Goal: Use online tool/utility: Utilize a website feature to perform a specific function

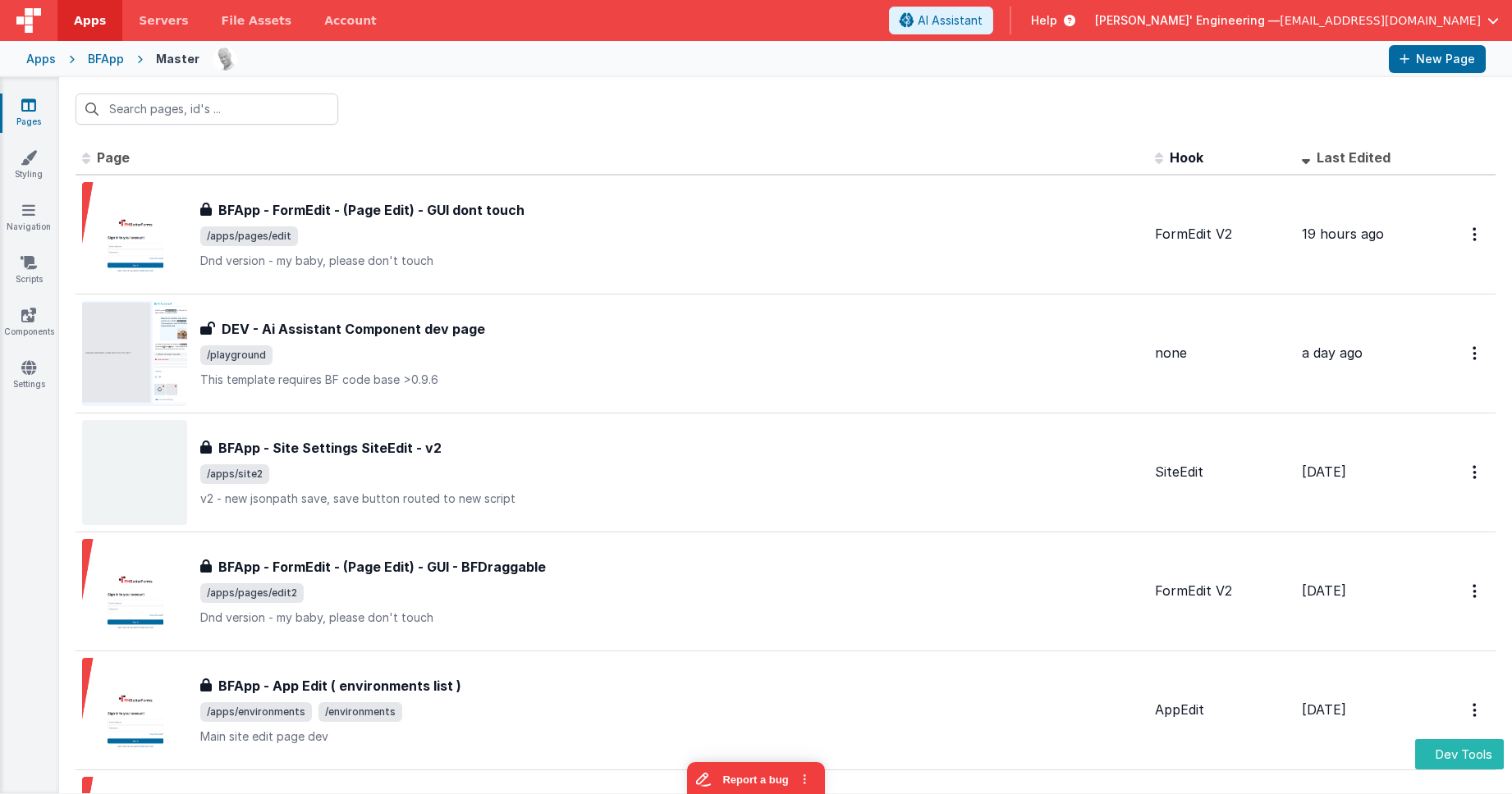
click at [48, 61] on div "Apps" at bounding box center [41, 59] width 30 height 16
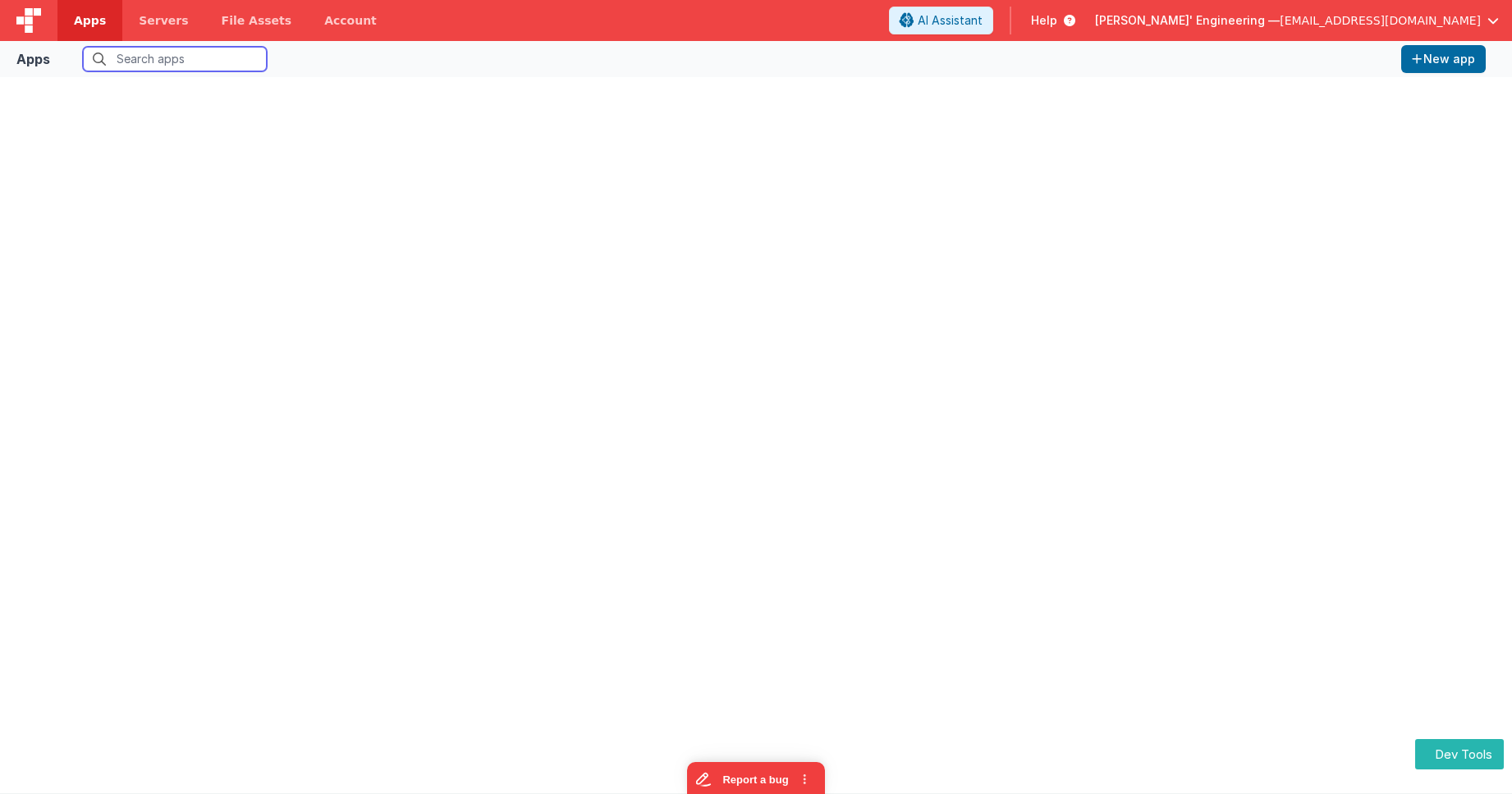
click at [177, 59] on input "text" at bounding box center [175, 59] width 184 height 25
type input "star"
click at [76, 25] on span "Apps" at bounding box center [90, 21] width 32 height 16
click at [154, 23] on span "Servers" at bounding box center [164, 21] width 49 height 16
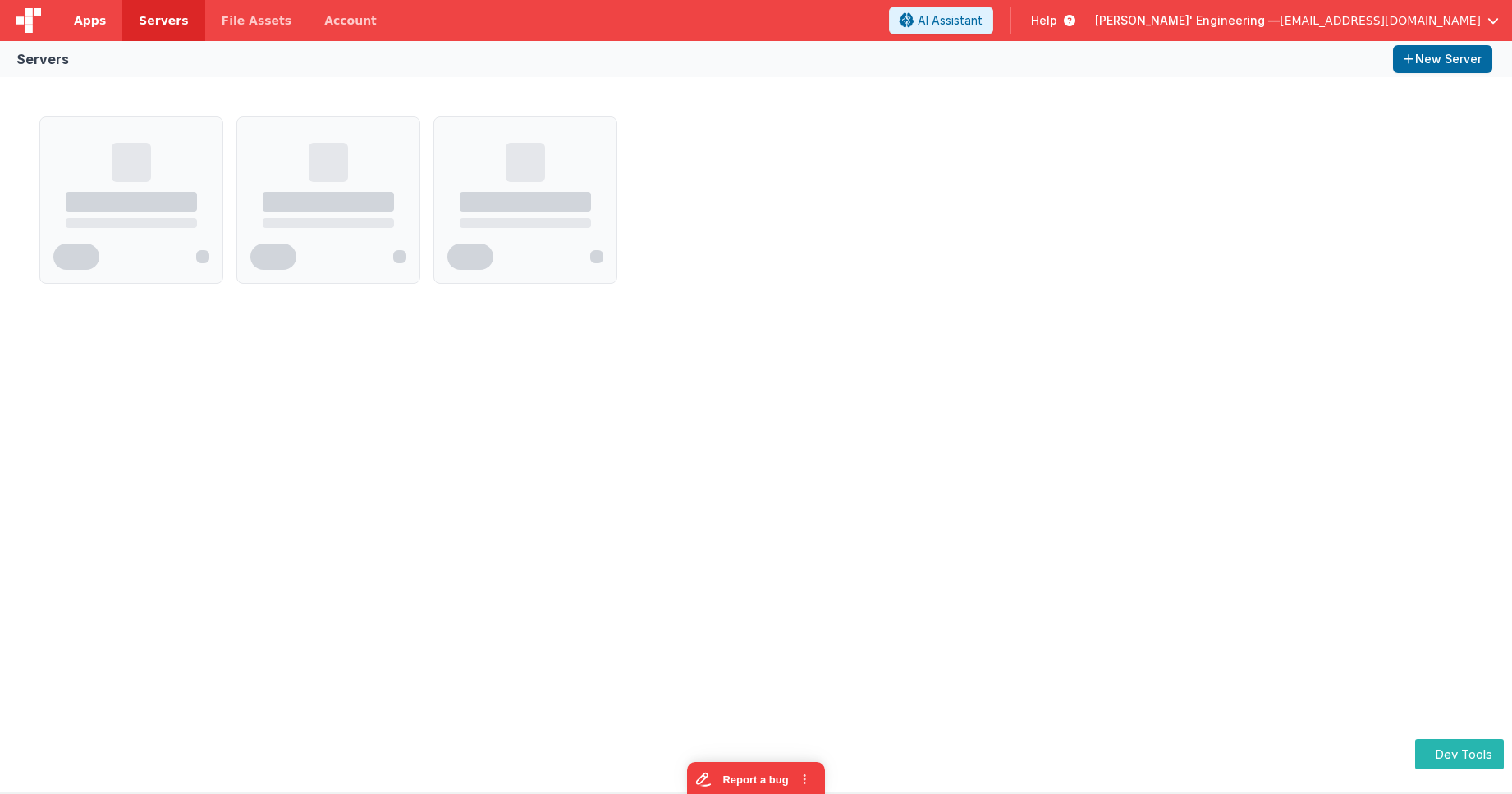
click at [99, 24] on span "Apps" at bounding box center [90, 21] width 32 height 16
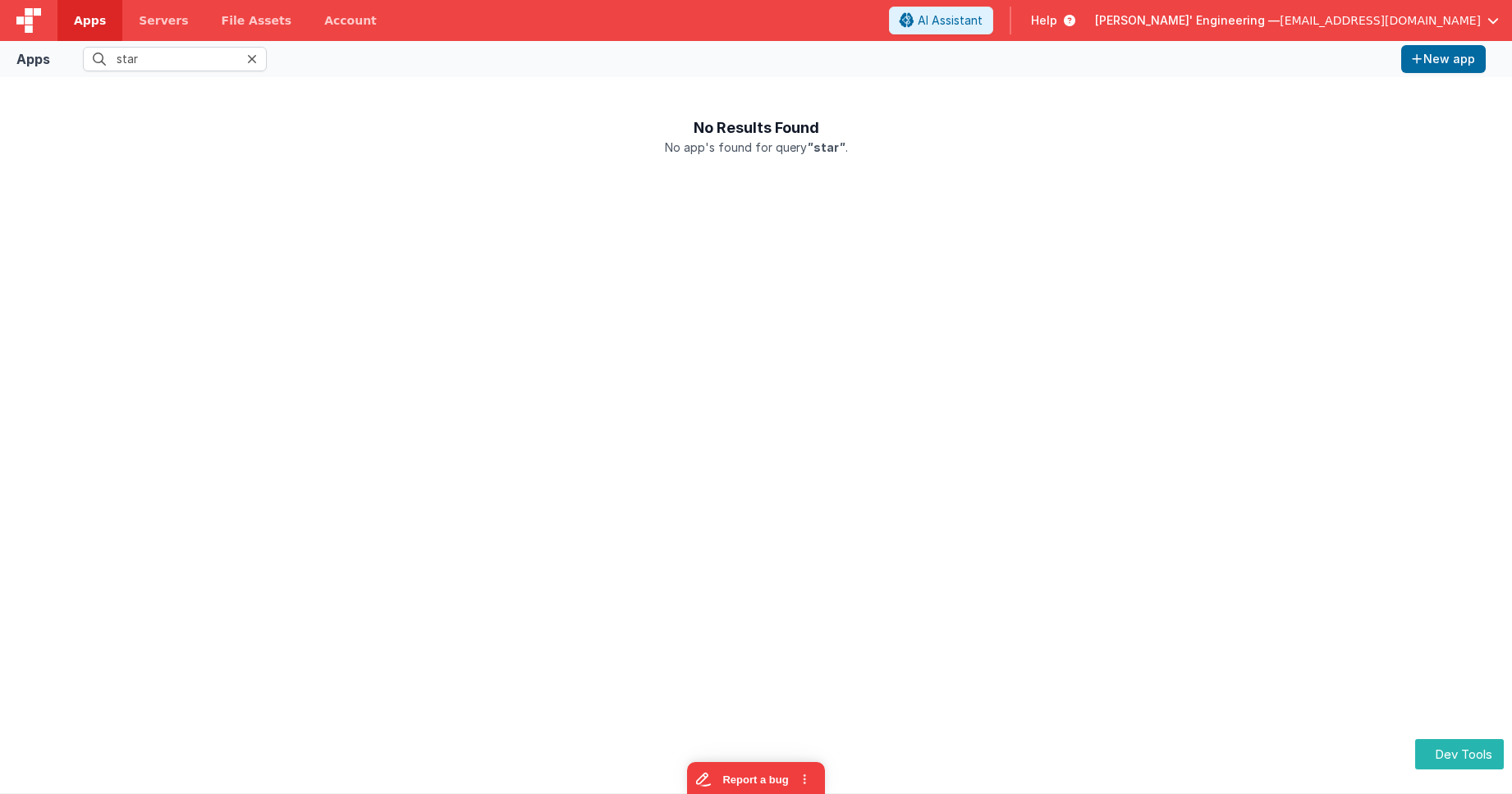
click at [249, 58] on icon at bounding box center [252, 59] width 10 height 13
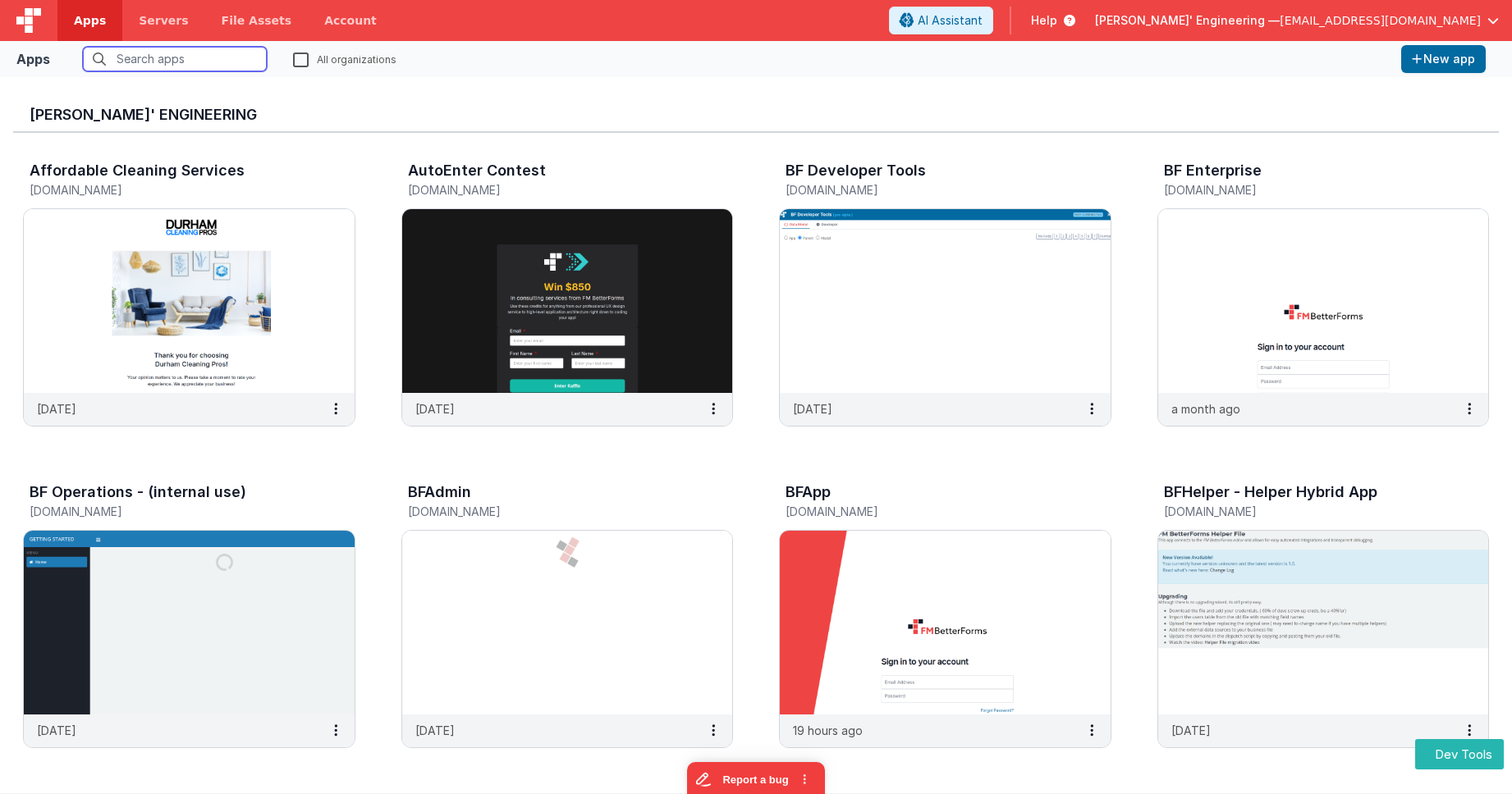
click at [230, 51] on input "text" at bounding box center [175, 59] width 184 height 25
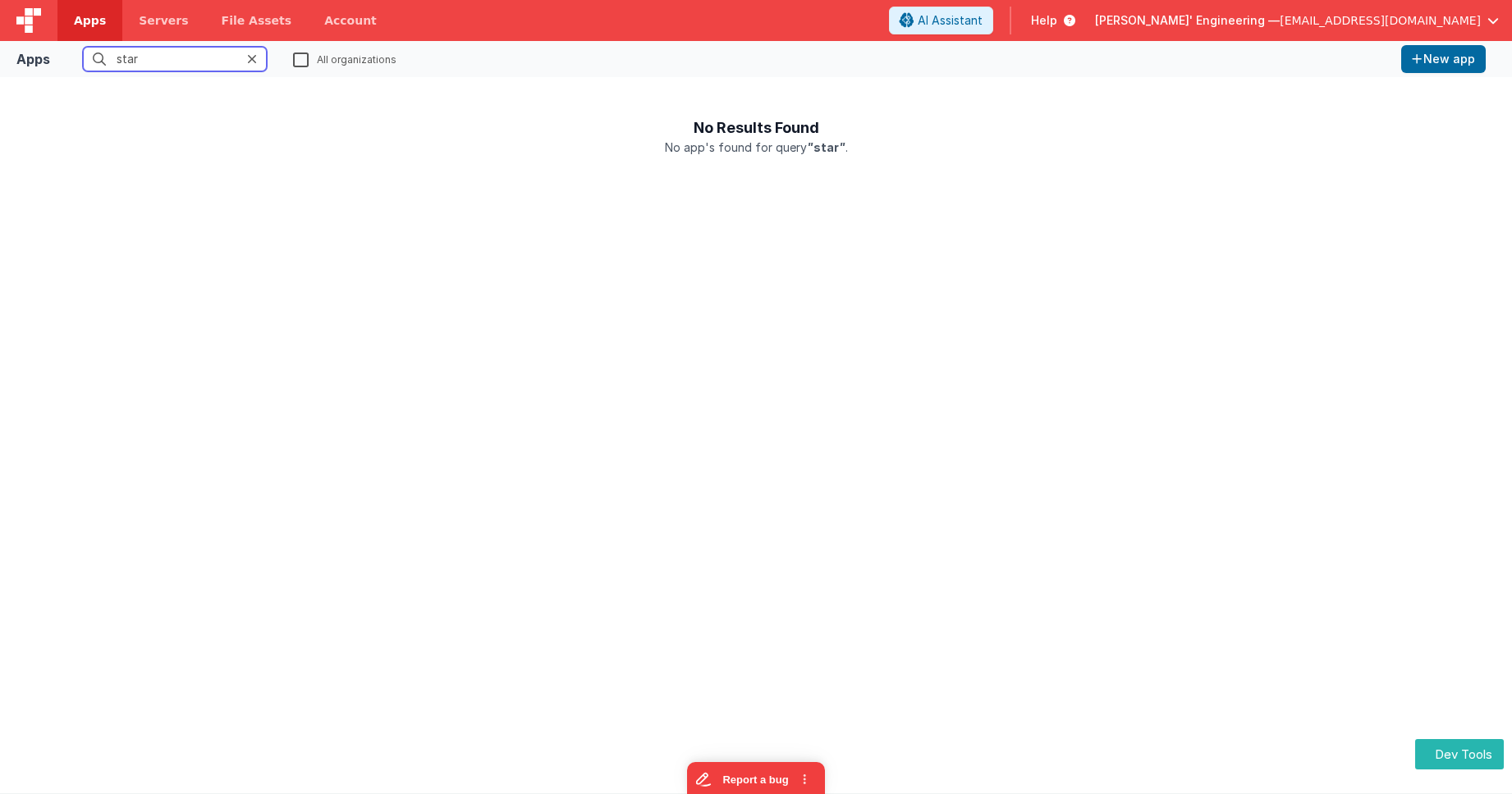
type input "star"
click at [303, 62] on label "All organizations" at bounding box center [344, 58] width 104 height 16
click at [0, 0] on input "All organizations" at bounding box center [0, 0] width 0 height 0
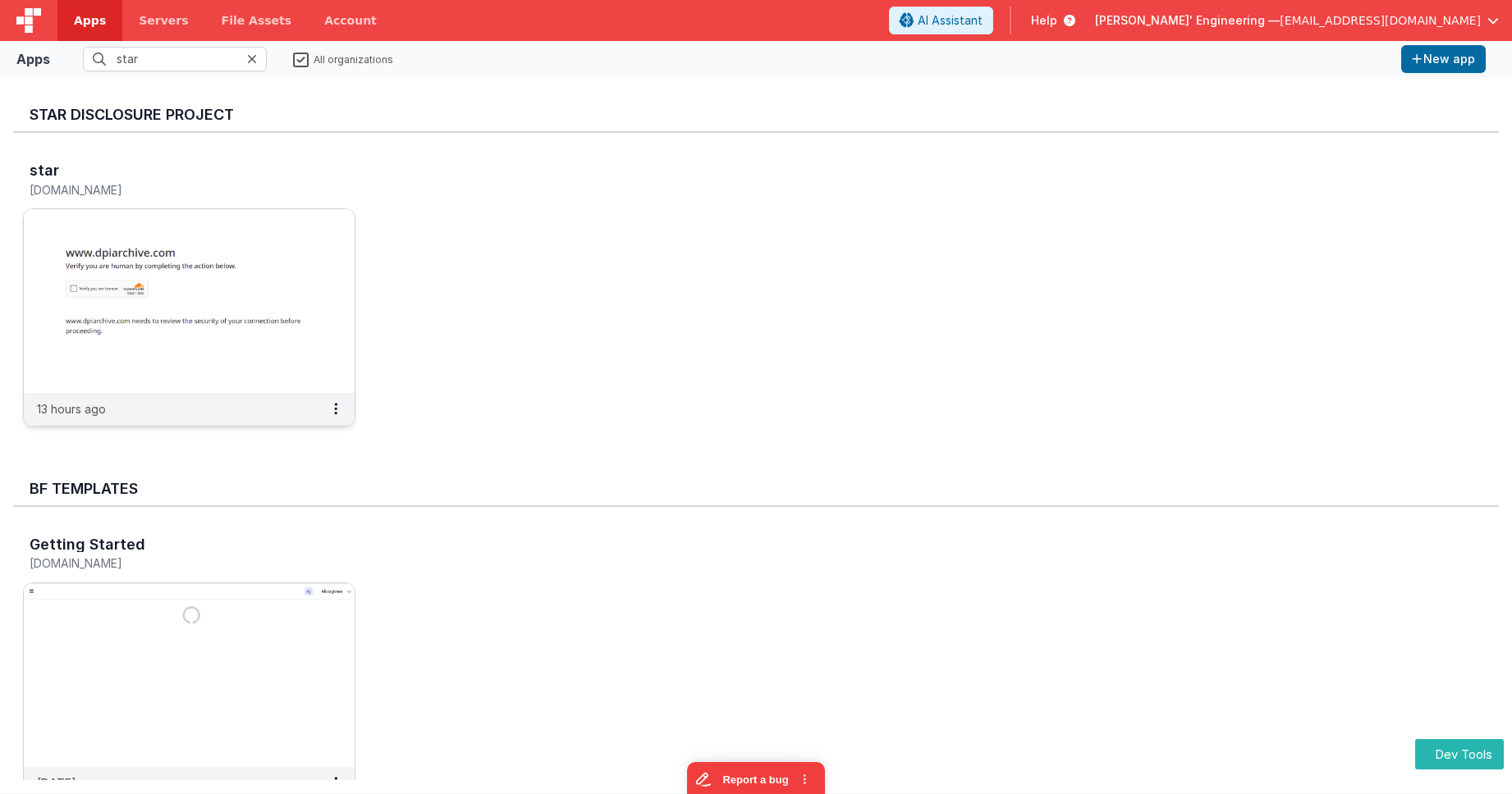
click at [284, 312] on img at bounding box center [189, 302] width 331 height 184
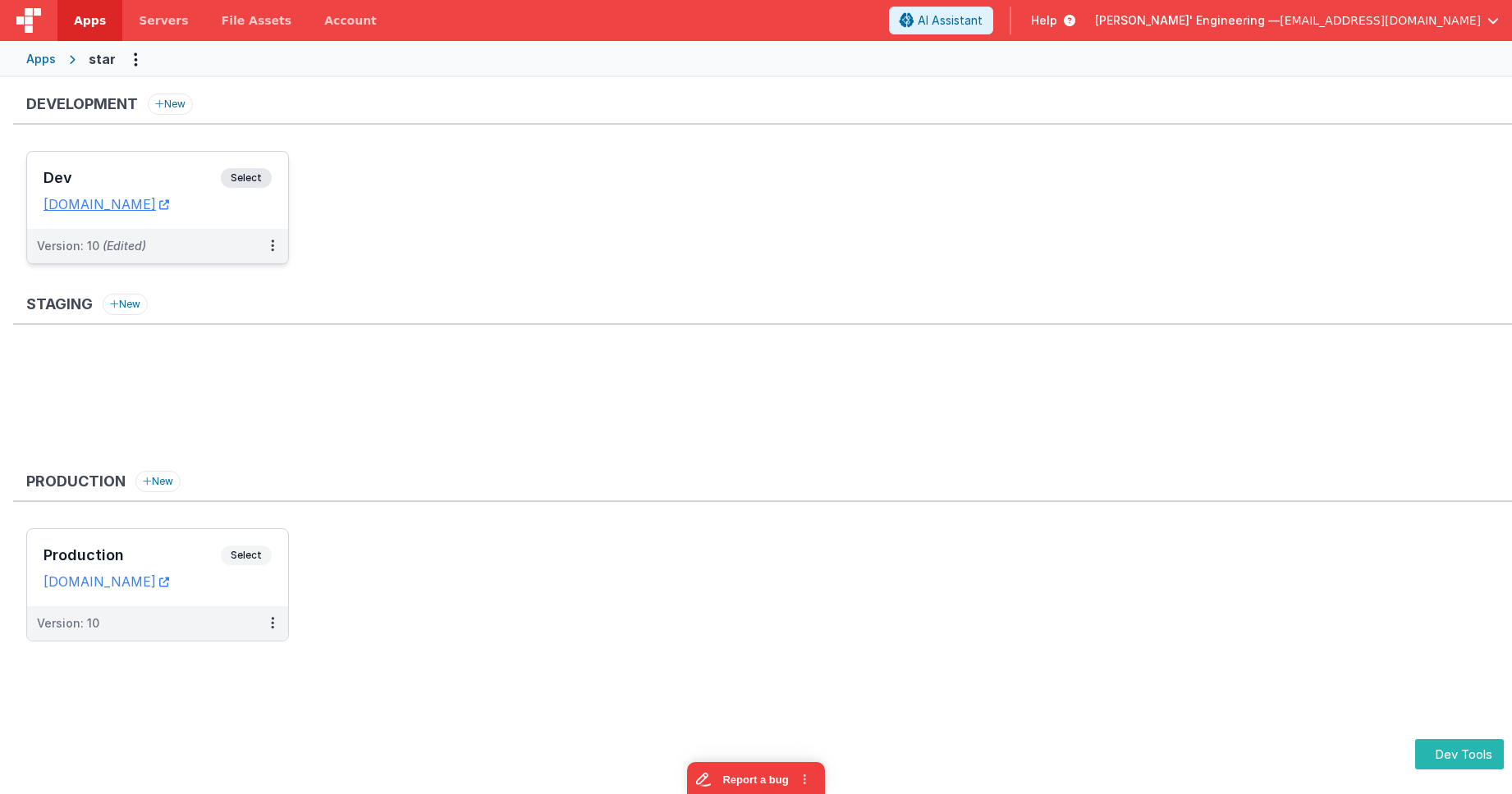
click at [252, 176] on span "Select" at bounding box center [247, 178] width 51 height 20
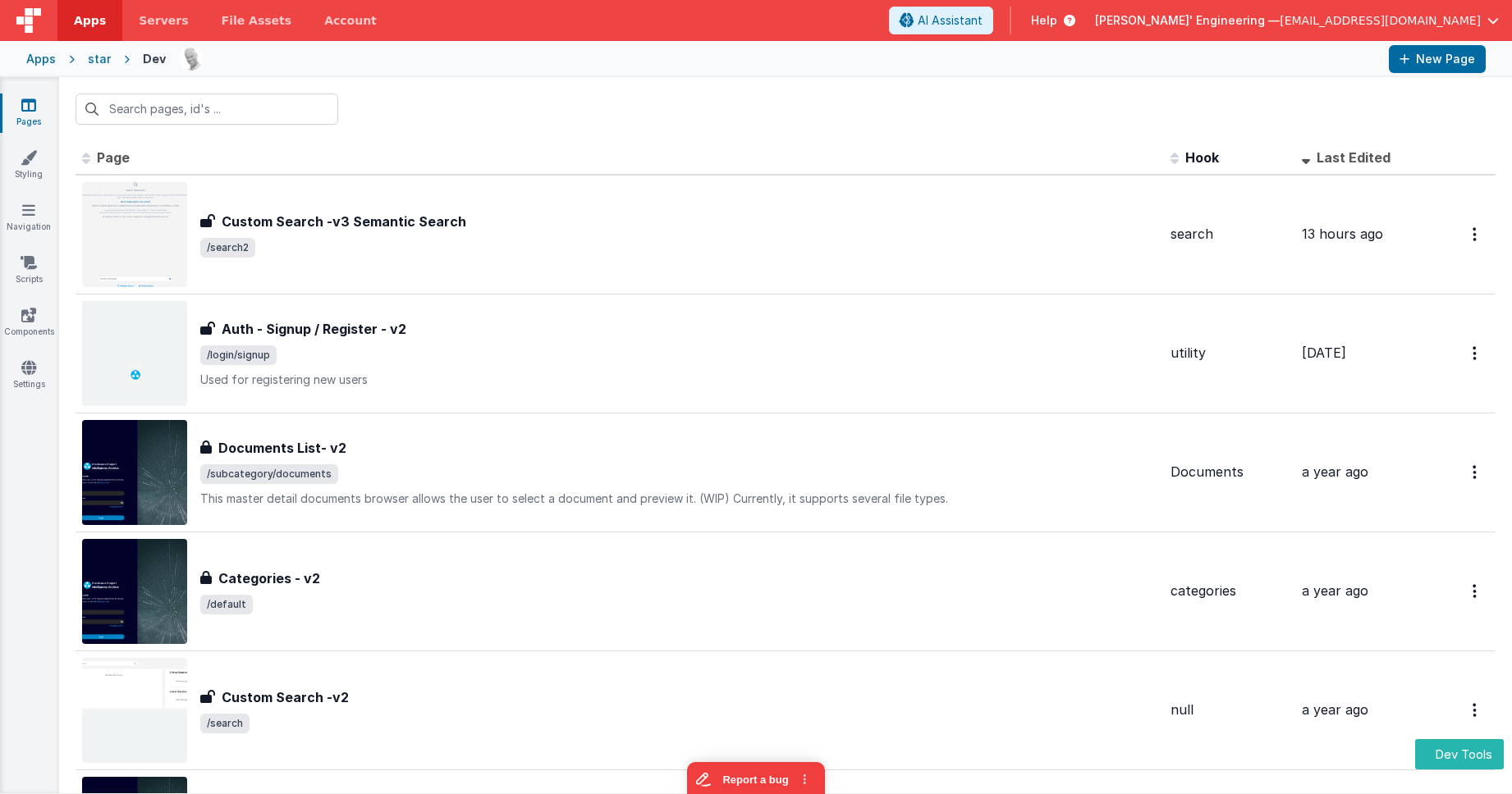
click at [95, 55] on div "star" at bounding box center [99, 59] width 23 height 16
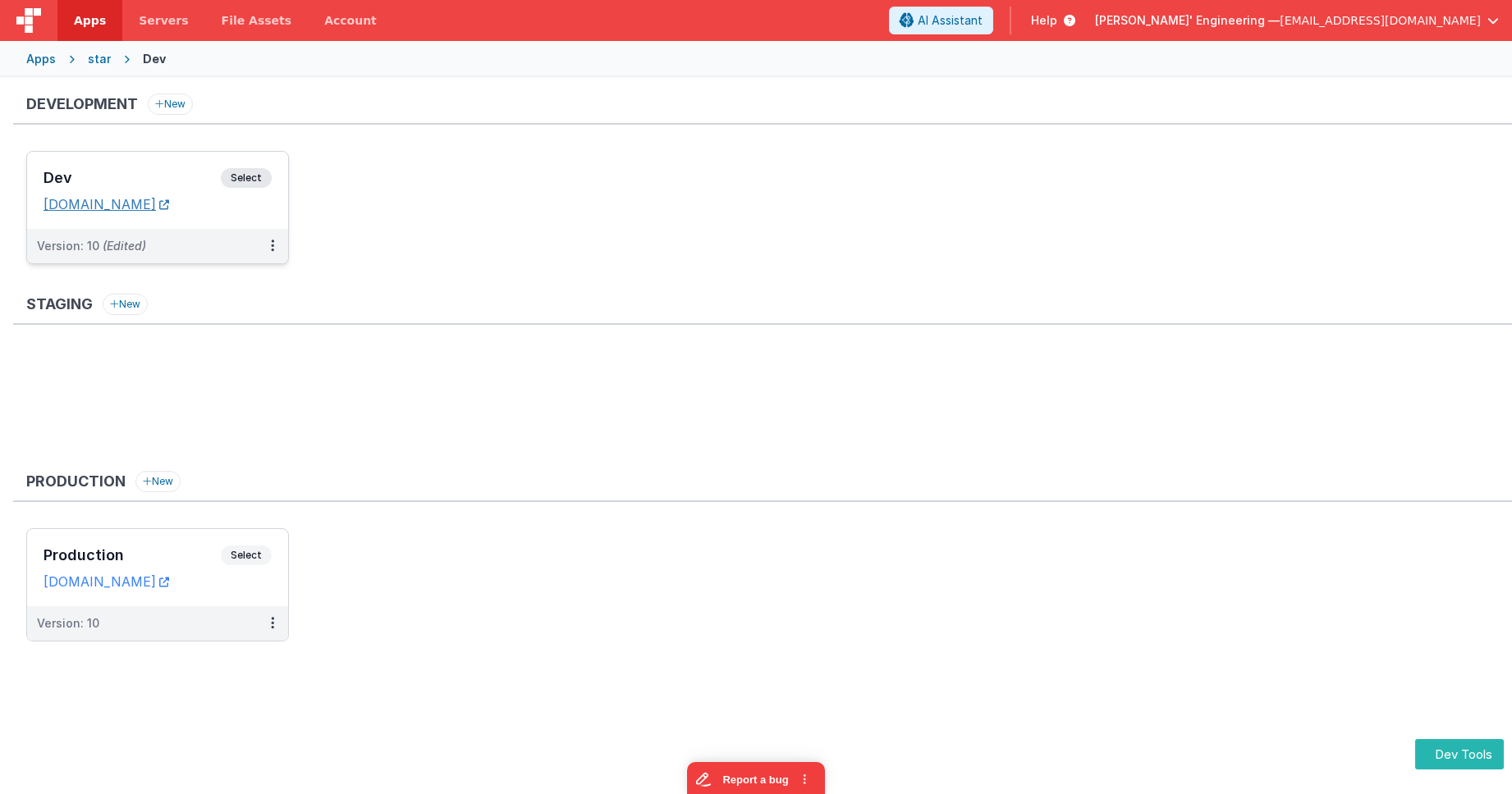
click at [169, 197] on link "[DOMAIN_NAME]" at bounding box center [106, 205] width 126 height 16
click at [246, 174] on span "Select" at bounding box center [247, 178] width 51 height 20
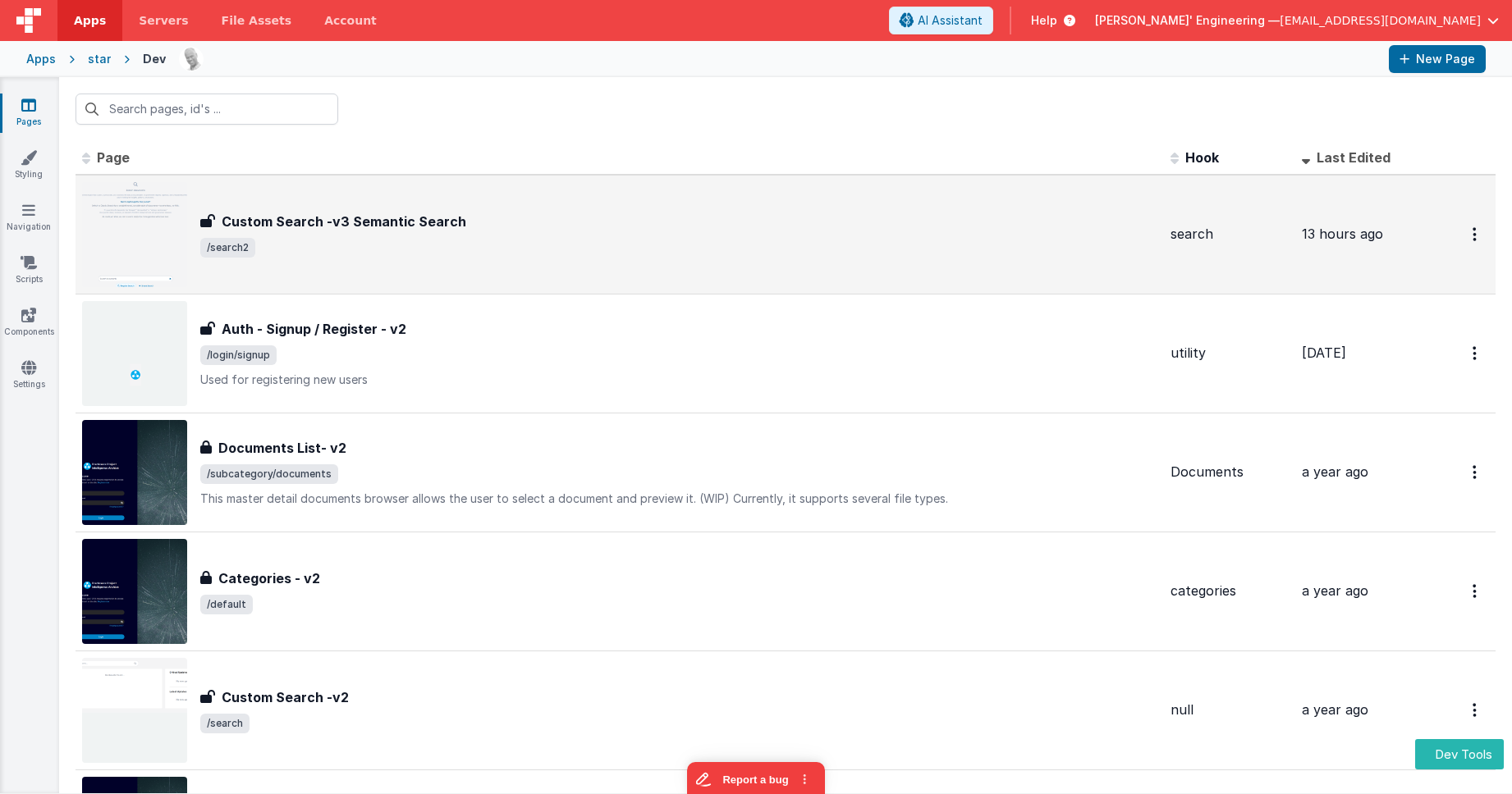
click at [395, 192] on div "Custom Search -v3 Semantic Search Custom Search -v3 Semantic Search /search2" at bounding box center [620, 235] width 1075 height 105
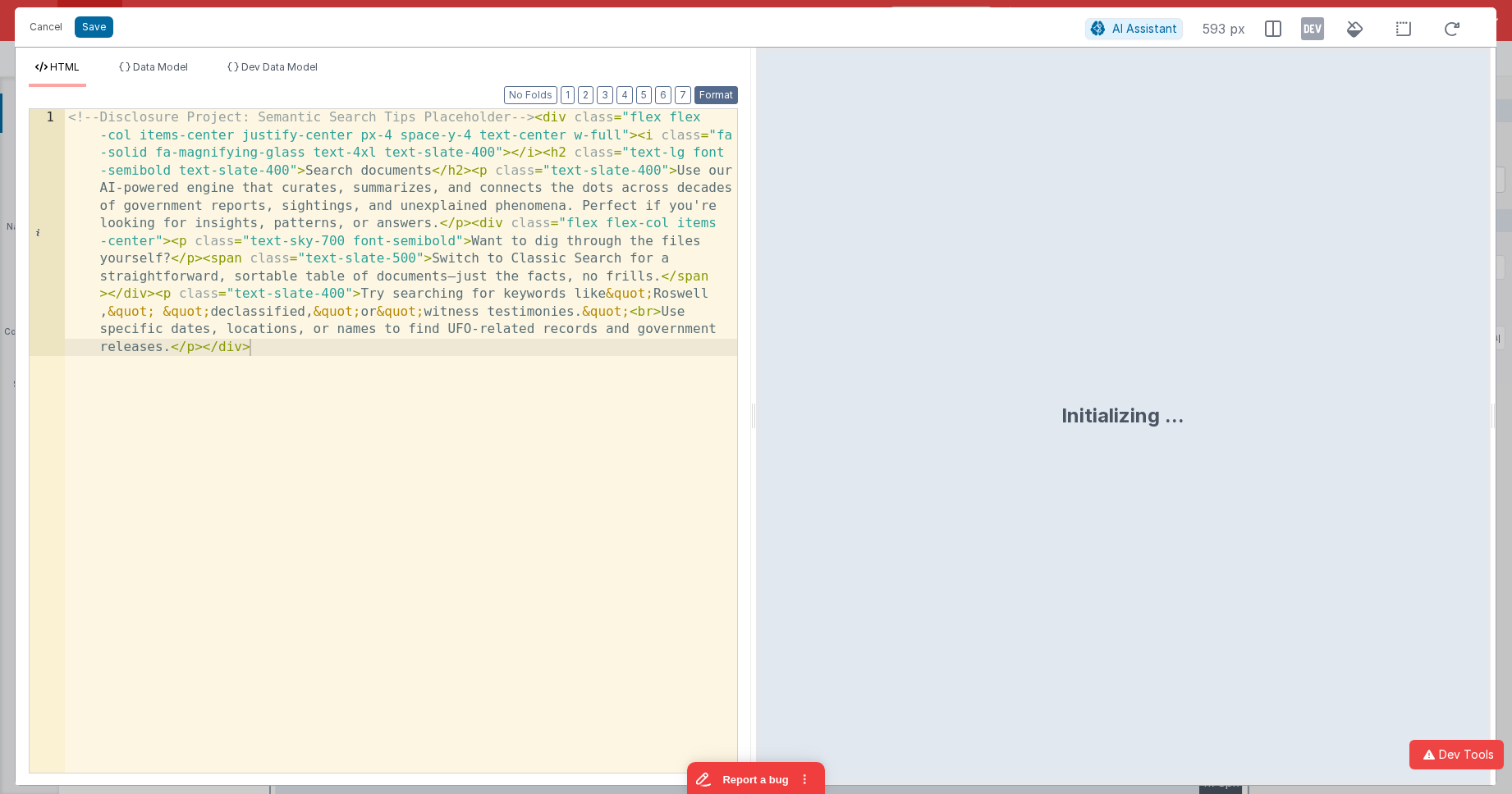
click at [719, 95] on button "Format" at bounding box center [716, 95] width 44 height 18
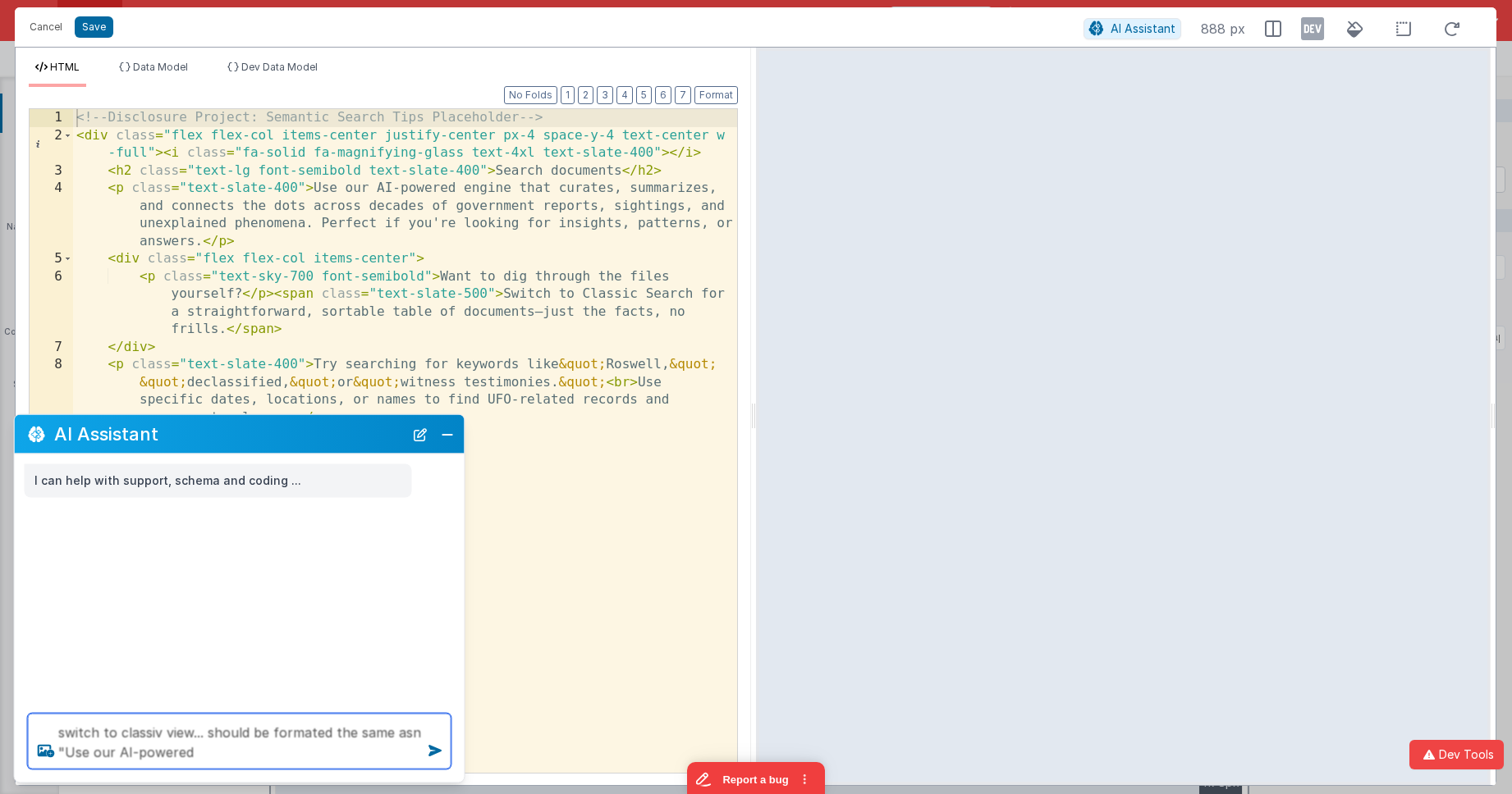
type textarea "switch to classiv view... should be formated the same asn "Use our AI-powered"
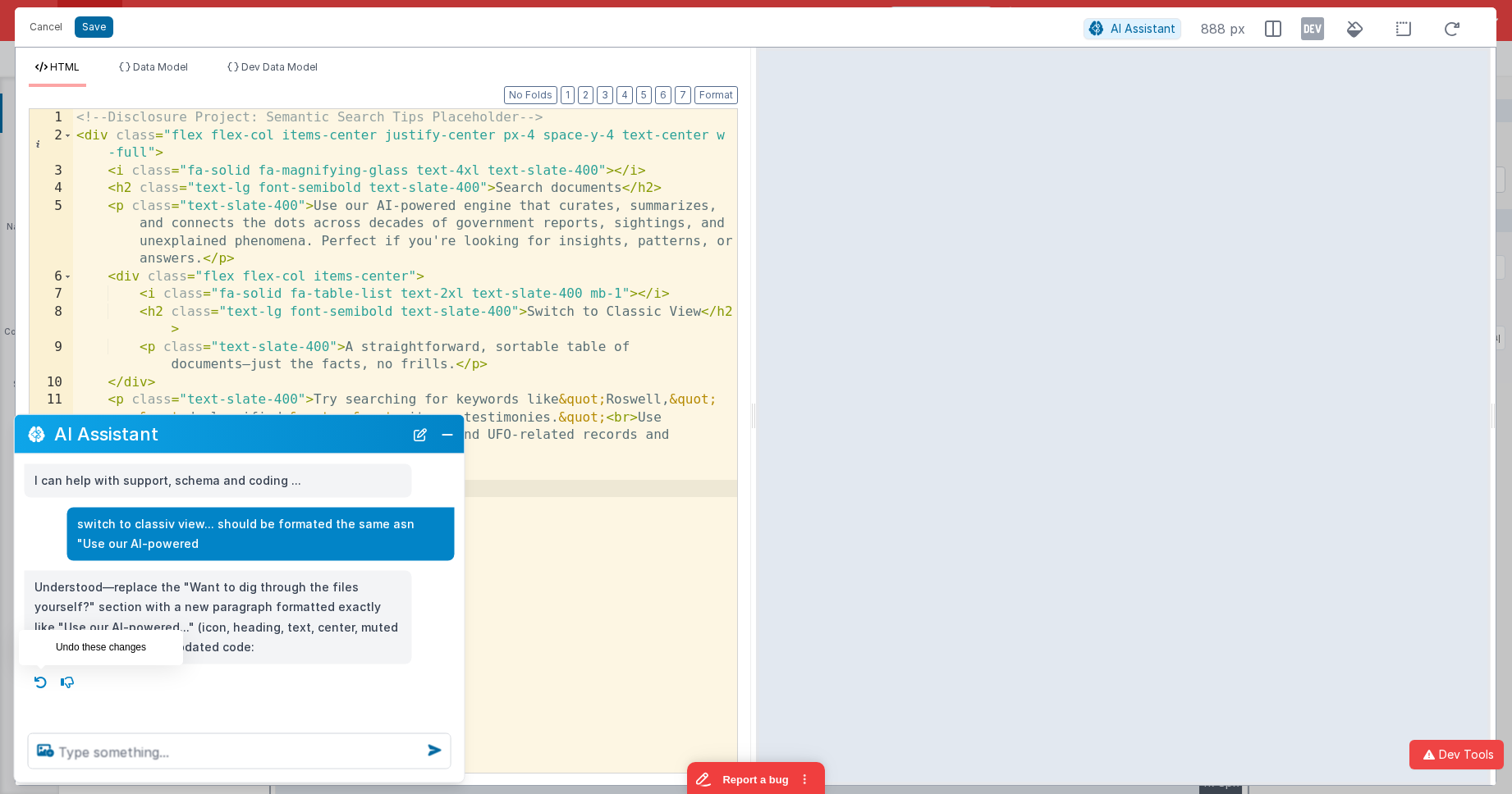
click at [44, 681] on icon at bounding box center [41, 682] width 26 height 26
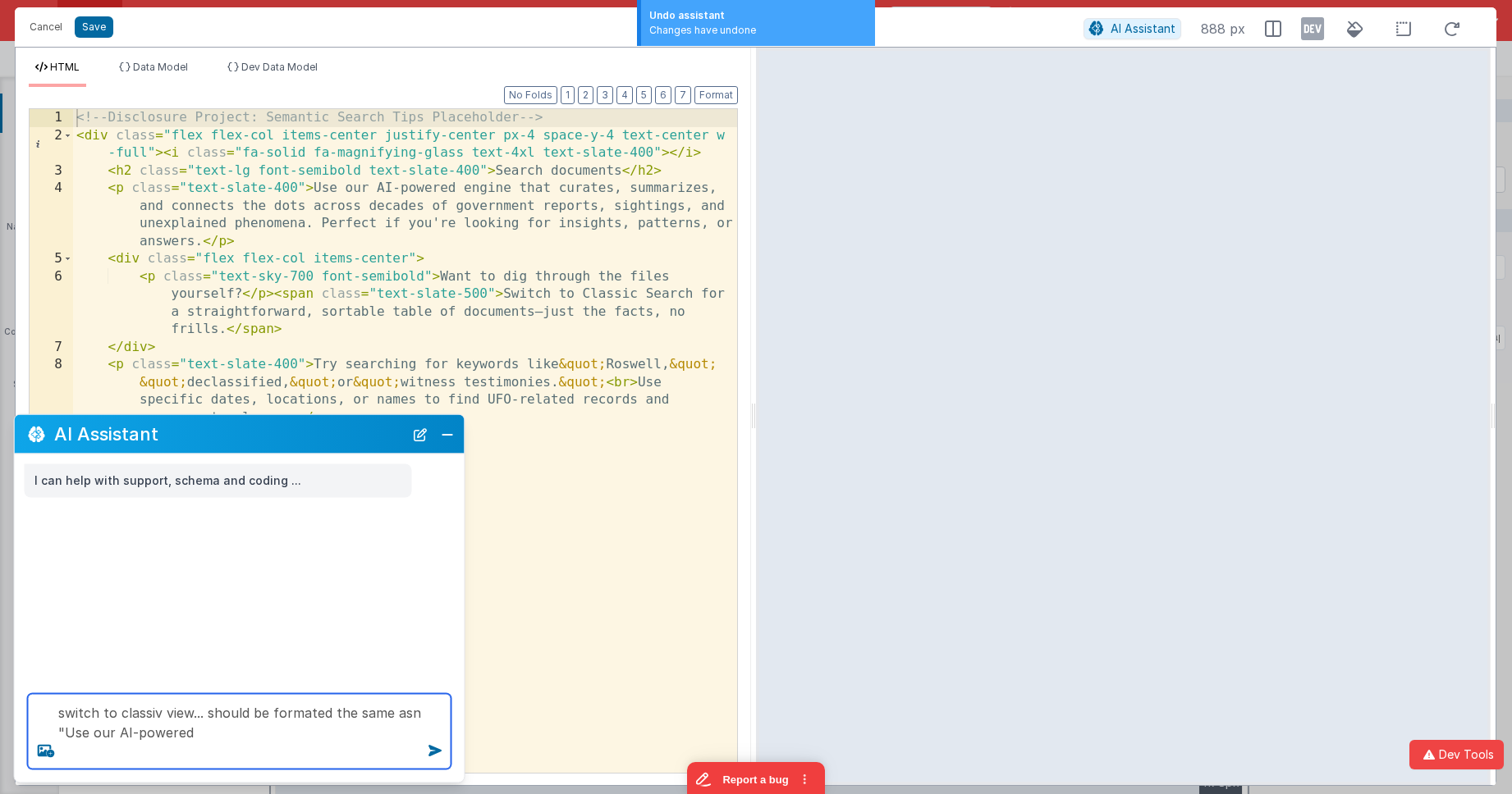
click at [215, 741] on textarea "switch to classiv view... should be formated the same asn "Use our AI-powered" at bounding box center [239, 732] width 423 height 76
click at [213, 722] on textarea "switch to classiv view... should be formated the same asn "Use our AI-powered" at bounding box center [239, 732] width 423 height 76
click at [211, 734] on textarea "switch to classiv view... should be formated the same asn "Use our AI-powered" at bounding box center [239, 732] width 423 height 76
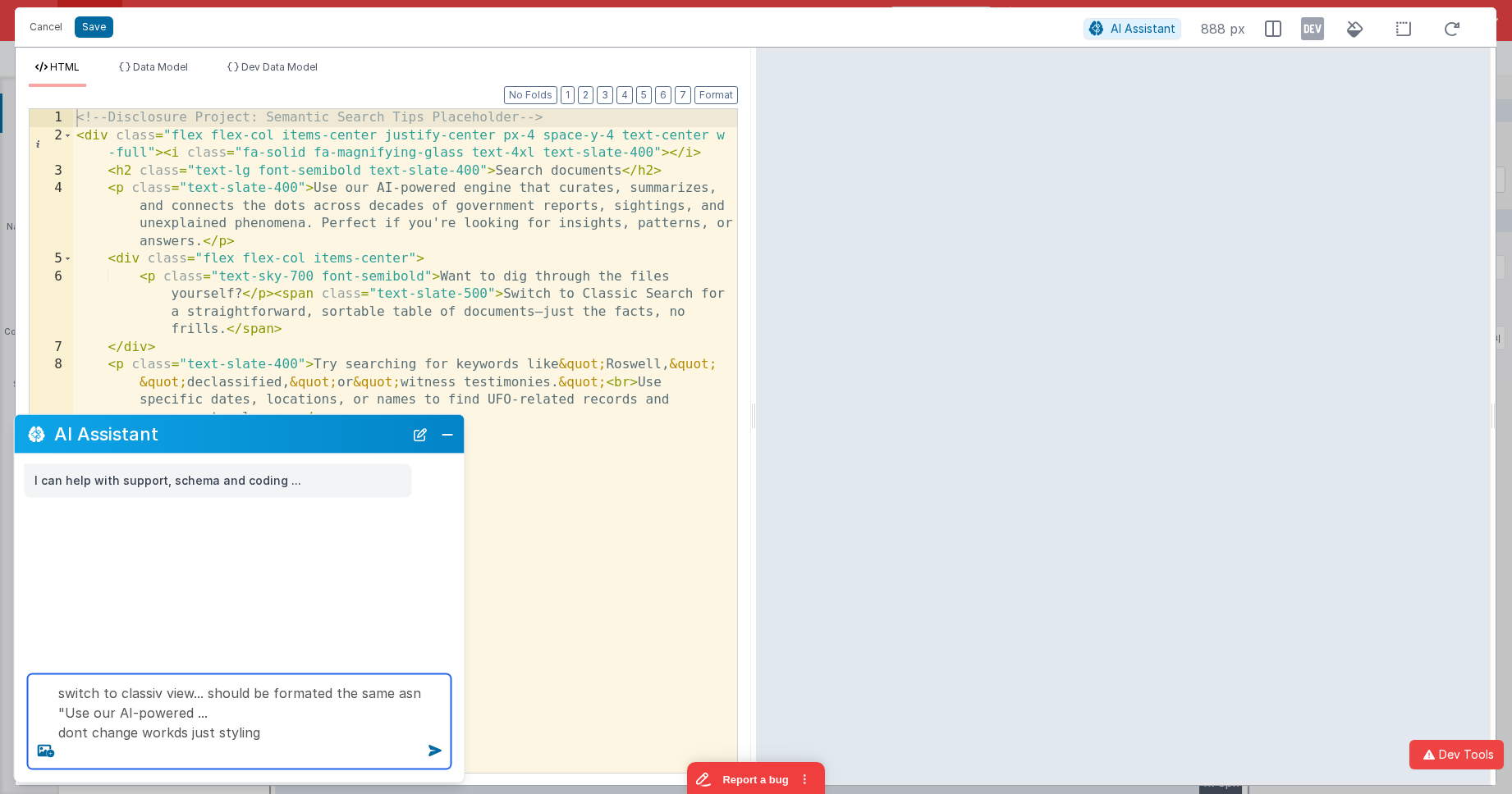
type textarea "switch to classiv view... should be formated the same asn "Use our AI-powered .…"
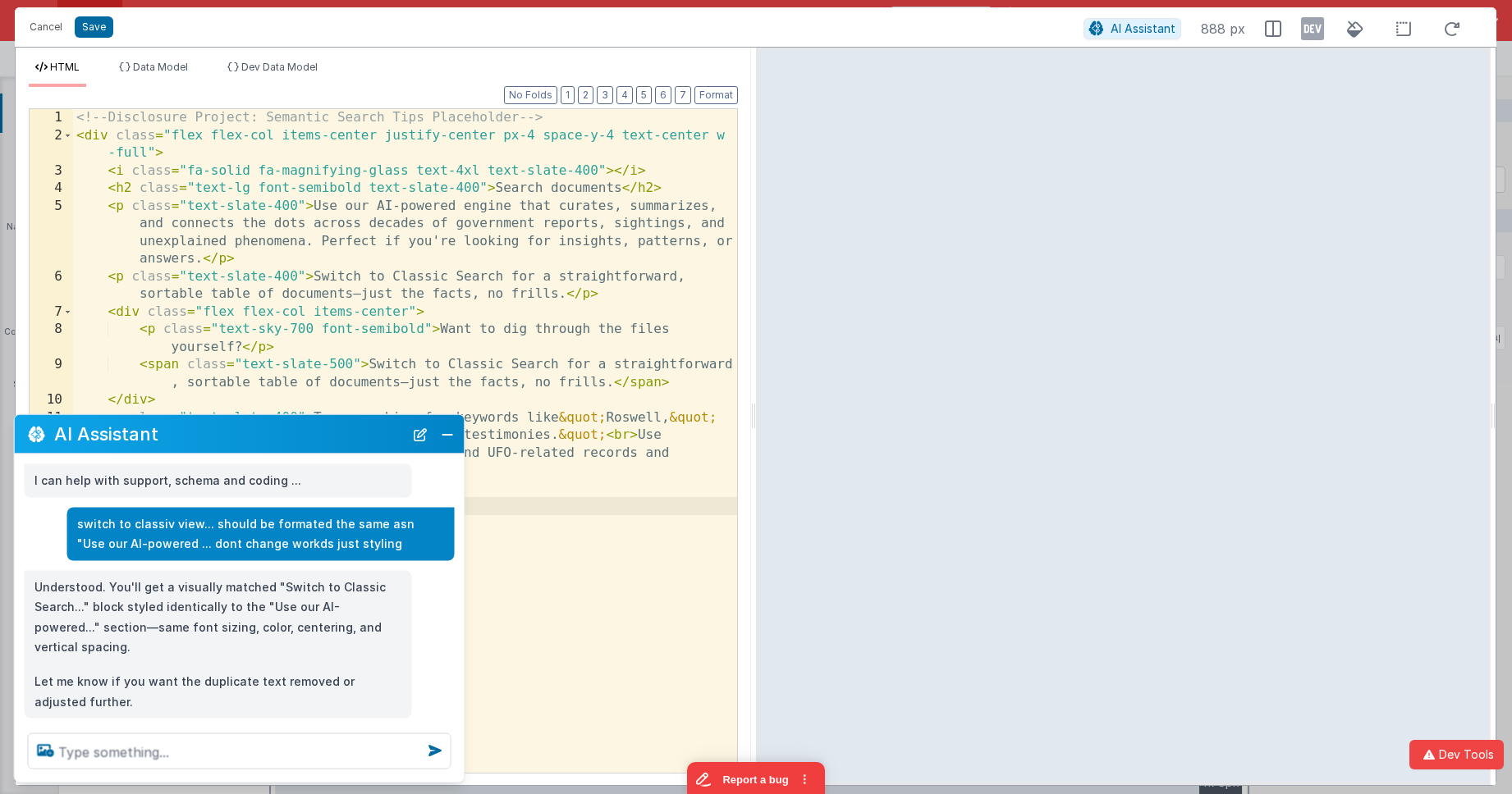
scroll to position [9, 0]
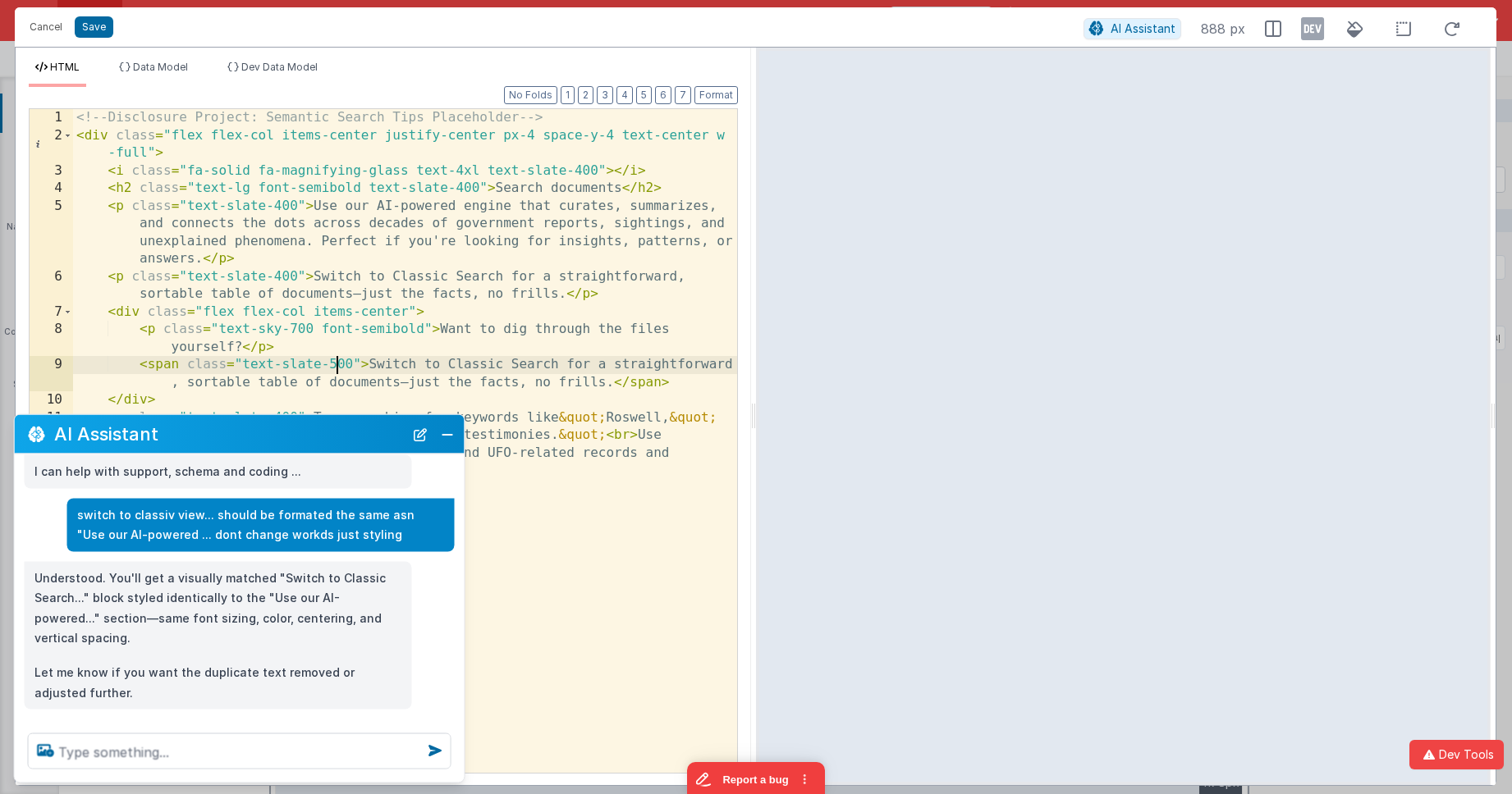
click at [333, 360] on div "<!-- Disclosure Project: Semantic Search Tips Placeholder --> < div class = "fl…" at bounding box center [405, 459] width 664 height 699
click at [164, 365] on div "<!-- Disclosure Project: Semantic Search Tips Placeholder --> < div class = "fl…" at bounding box center [405, 459] width 664 height 699
click at [627, 384] on div "<!-- Disclosure Project: Semantic Search Tips Placeholder --> < div class = "fl…" at bounding box center [405, 459] width 664 height 699
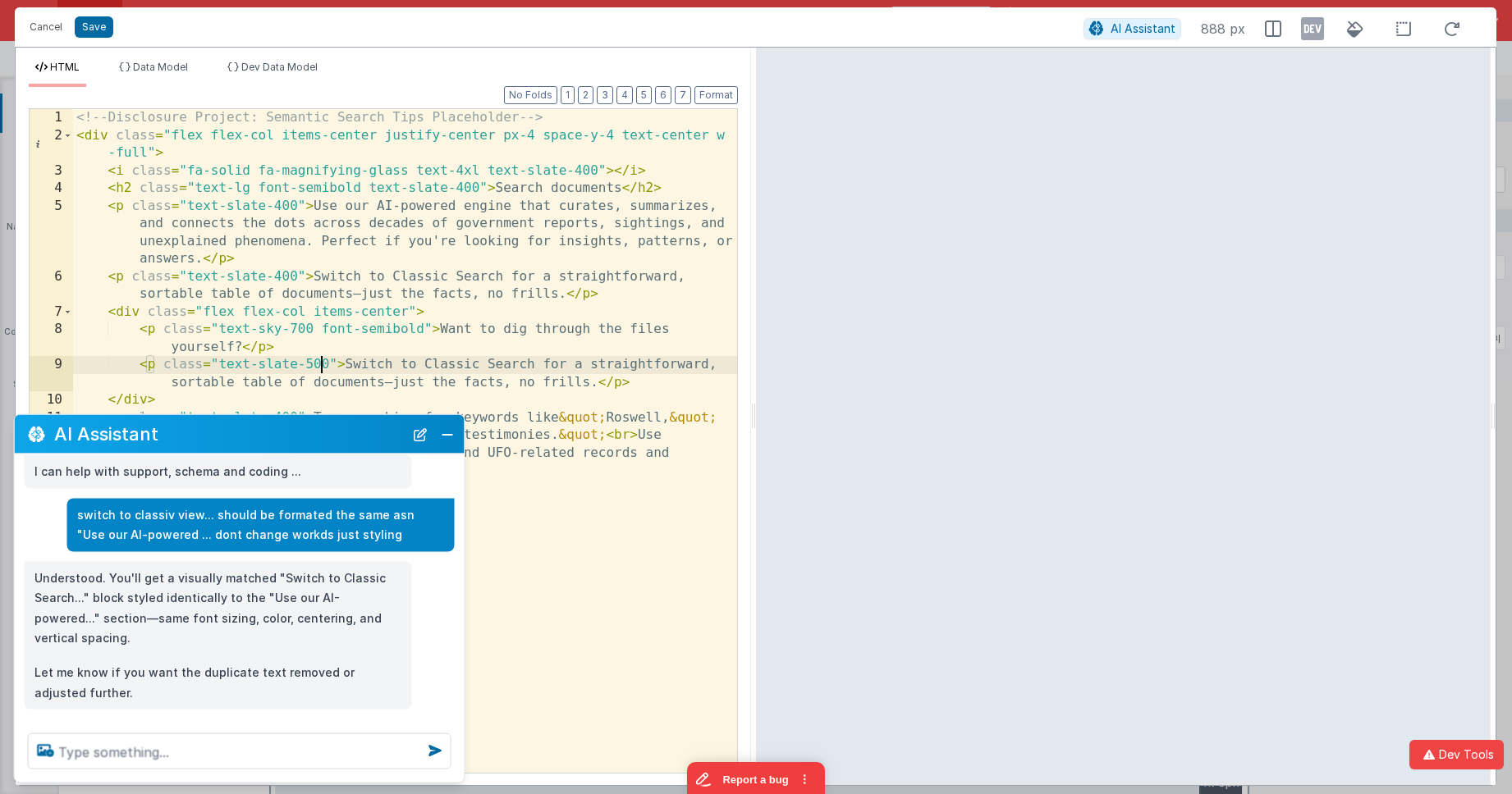
click at [320, 367] on div "<!-- Disclosure Project: Semantic Search Tips Placeholder --> < div class = "fl…" at bounding box center [405, 459] width 664 height 699
click at [287, 277] on div "<!-- Disclosure Project: Semantic Search Tips Placeholder --> < div class = "fl…" at bounding box center [405, 459] width 664 height 699
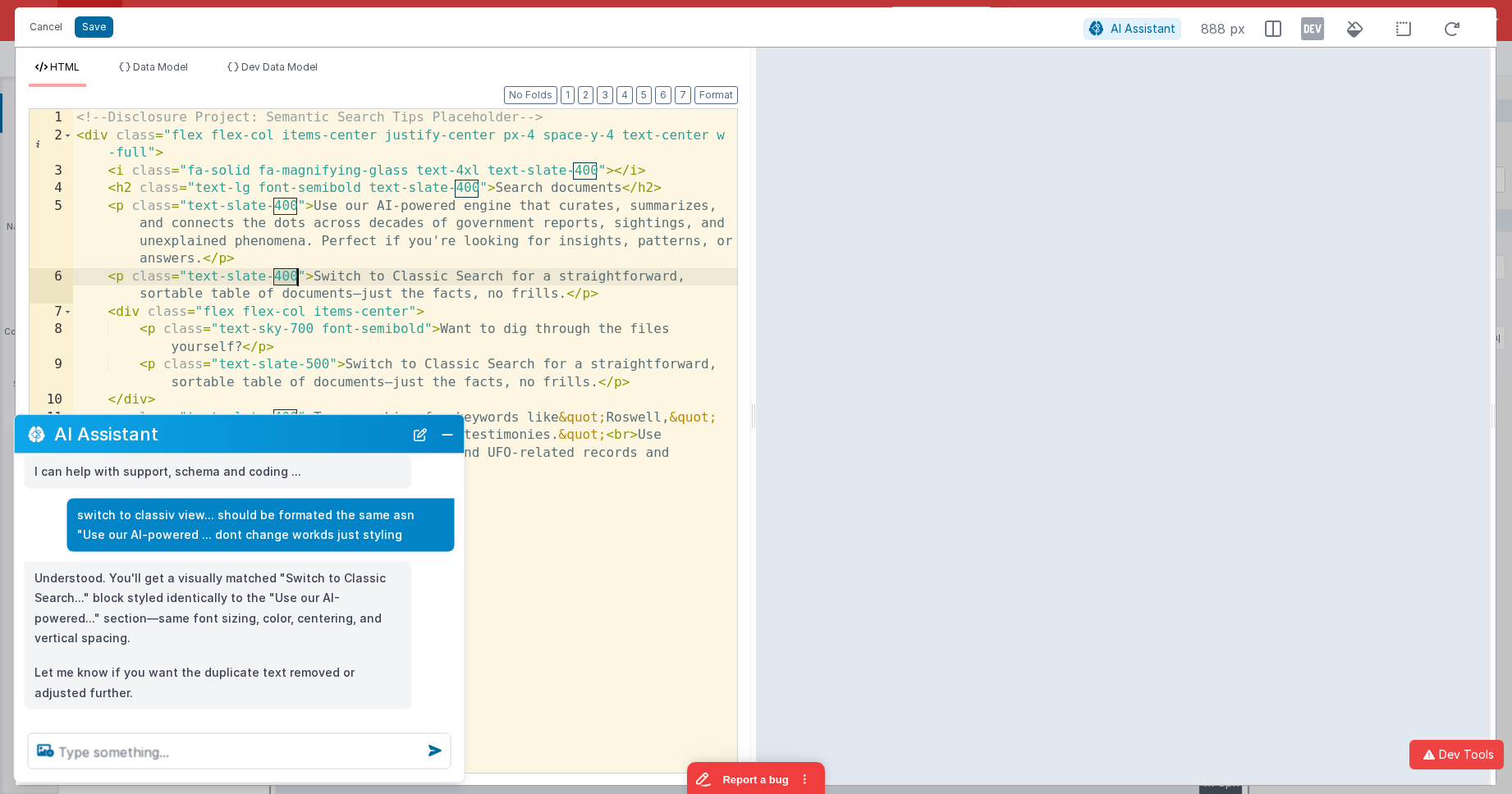
click at [287, 277] on div "<!-- Disclosure Project: Semantic Search Tips Placeholder --> < div class = "fl…" at bounding box center [405, 459] width 664 height 699
click at [289, 206] on div "<!-- Disclosure Project: Semantic Search Tips Placeholder --> < div class = "fl…" at bounding box center [405, 459] width 664 height 699
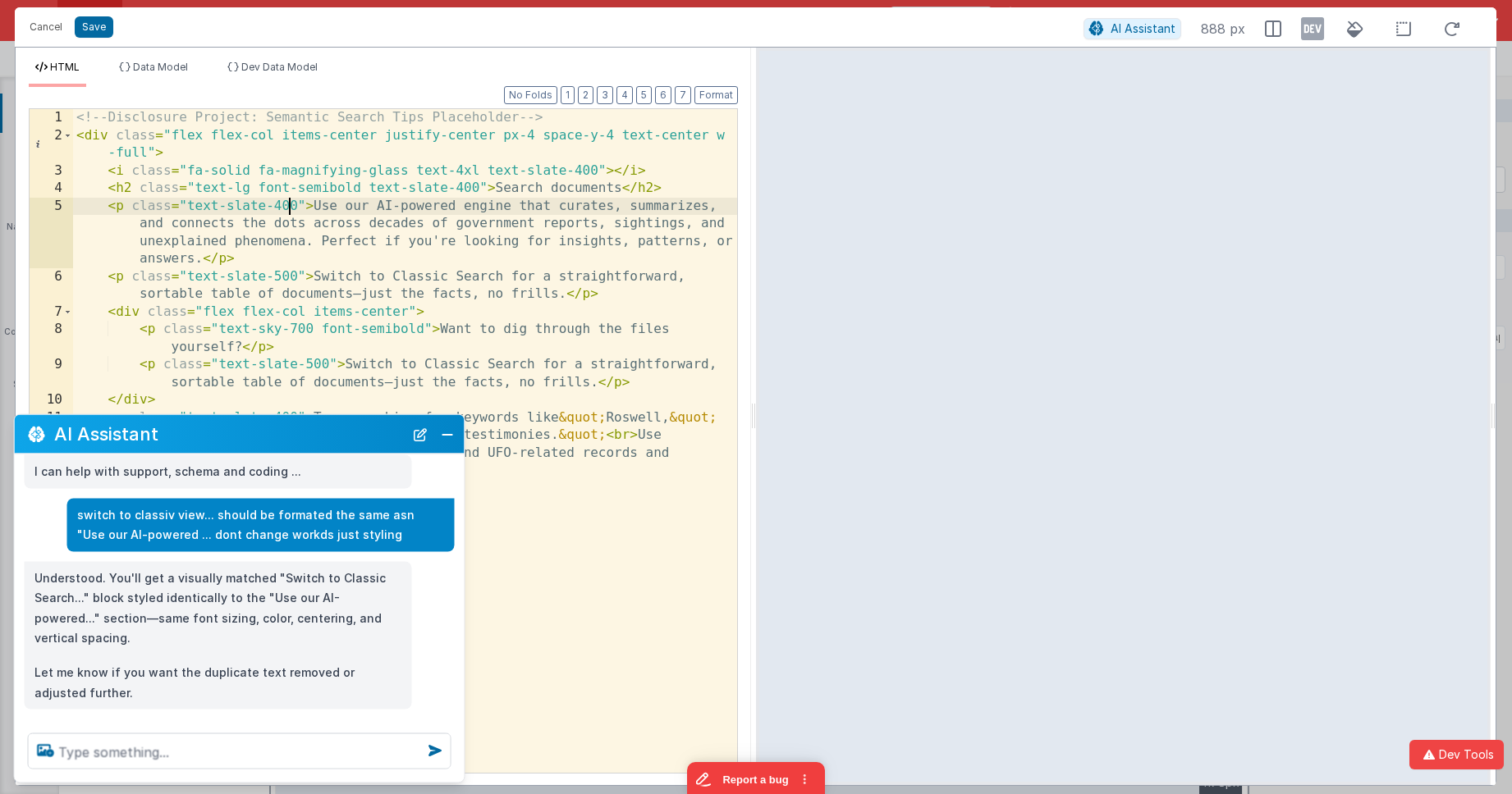
click at [289, 206] on div "<!-- Disclosure Project: Semantic Search Tips Placeholder --> < div class = "fl…" at bounding box center [405, 459] width 664 height 699
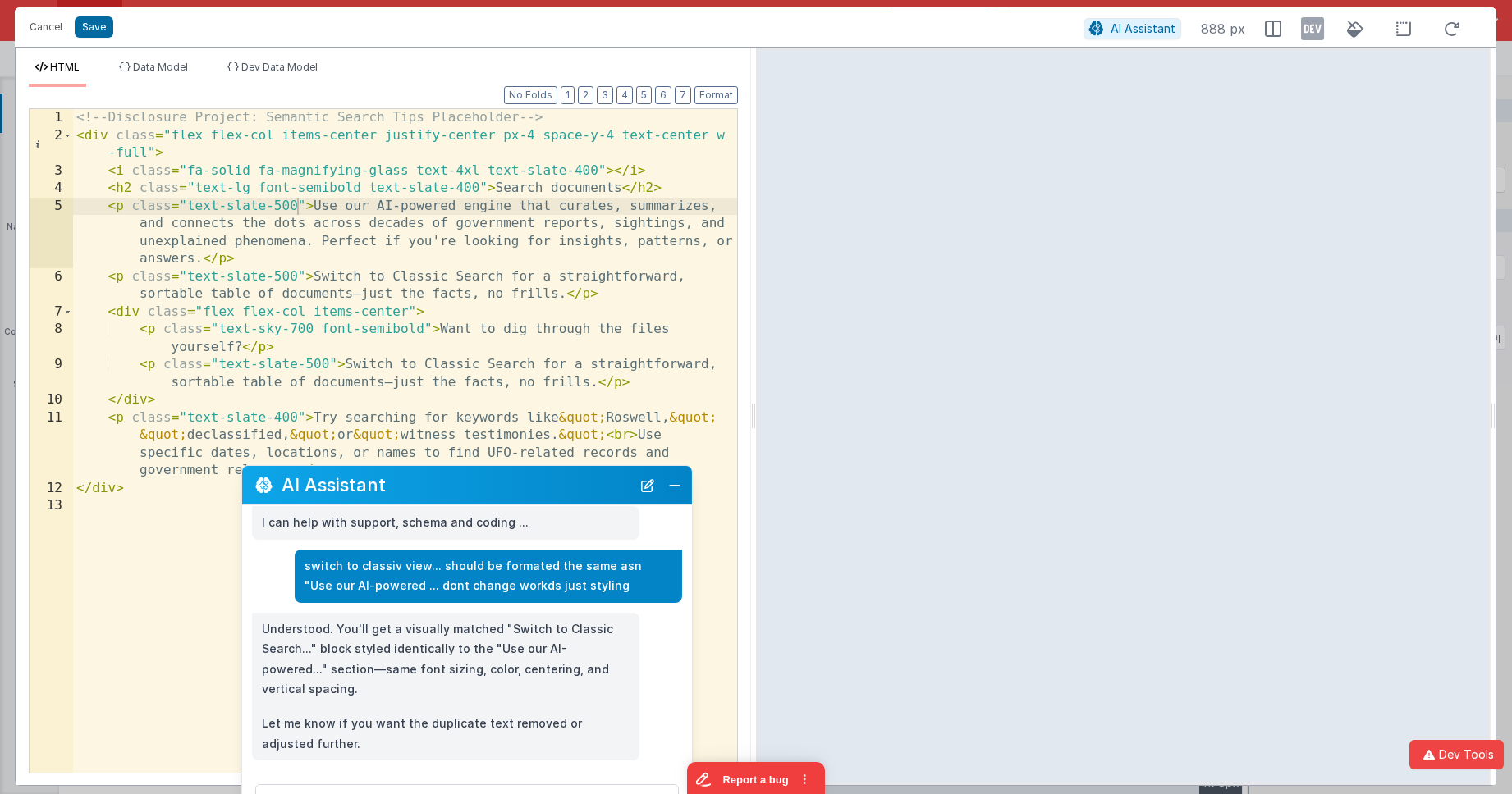
drag, startPoint x: 347, startPoint y: 429, endPoint x: 570, endPoint y: 490, distance: 231.2
click at [571, 491] on h2 "AI Assistant" at bounding box center [455, 485] width 349 height 20
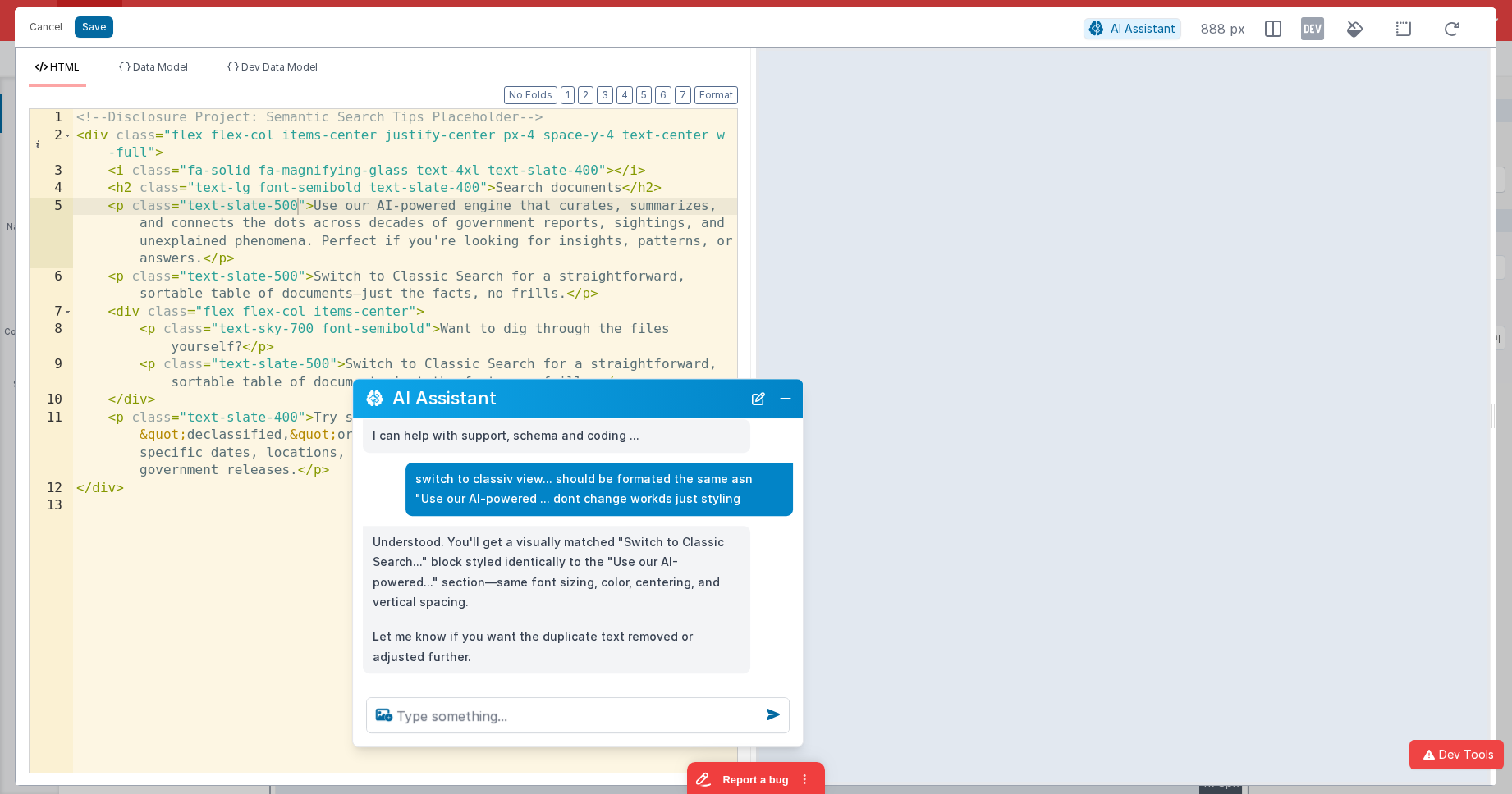
drag, startPoint x: 311, startPoint y: 422, endPoint x: 478, endPoint y: 377, distance: 173.0
click at [478, 389] on h2 "AI Assistant" at bounding box center [566, 399] width 349 height 20
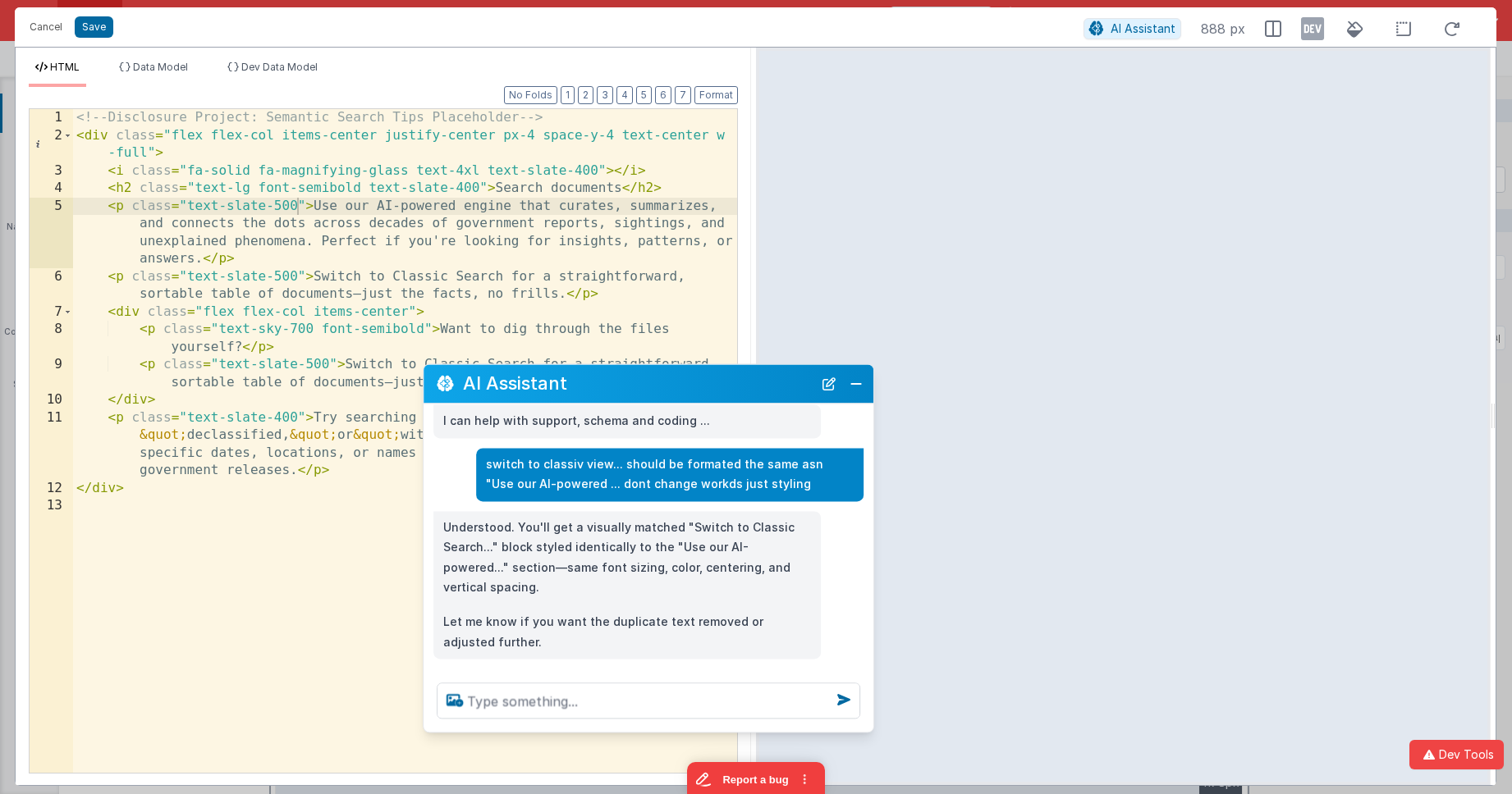
click at [282, 418] on div "<!-- Disclosure Project: Semantic Search Tips Placeholder --> < div class = "fl…" at bounding box center [405, 459] width 664 height 699
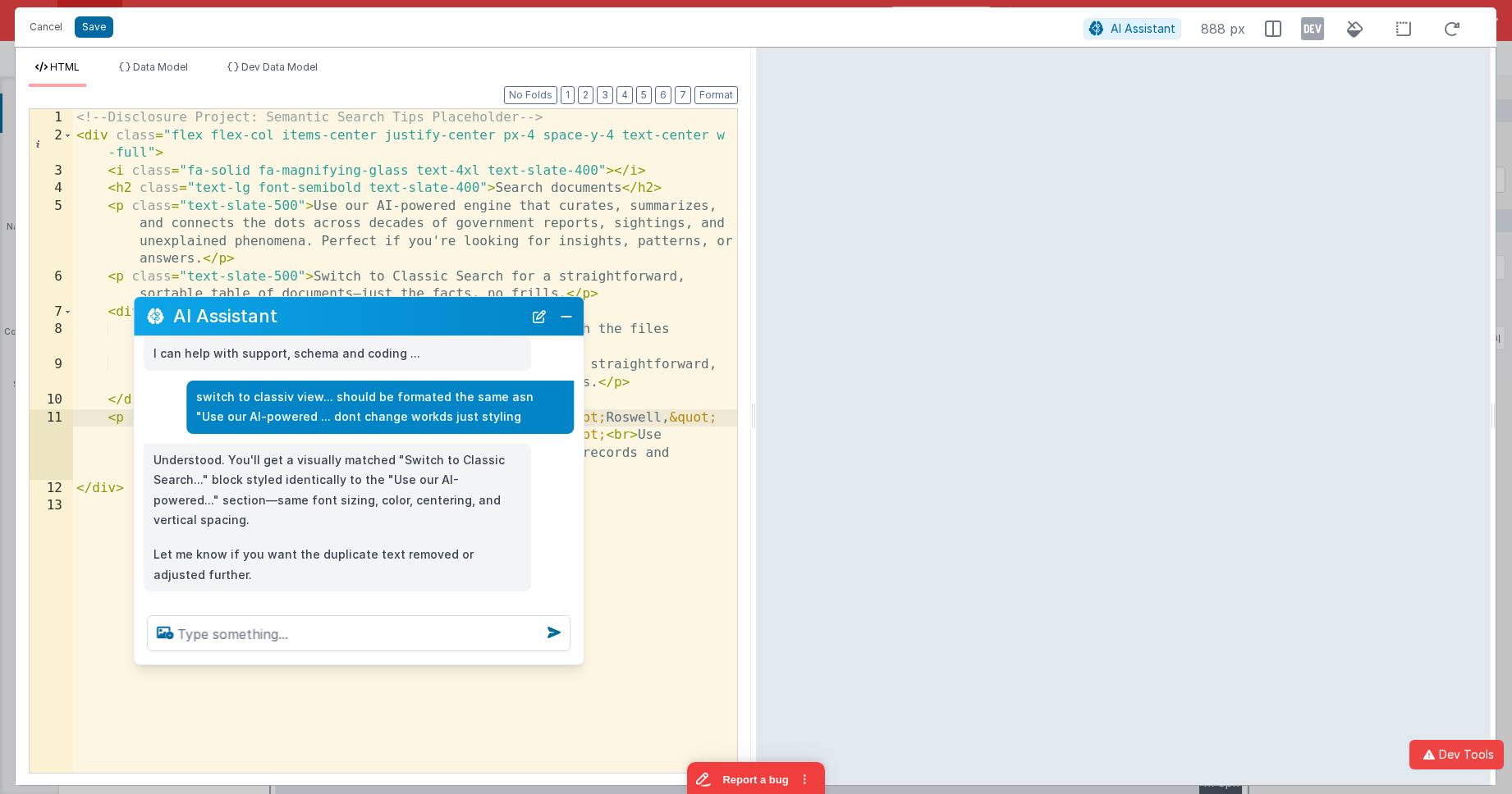
drag, startPoint x: 552, startPoint y: 390, endPoint x: 264, endPoint y: 322, distance: 295.9
click at [259, 321] on h2 "AI Assistant" at bounding box center [348, 316] width 349 height 20
click at [562, 321] on button "Close" at bounding box center [563, 316] width 21 height 23
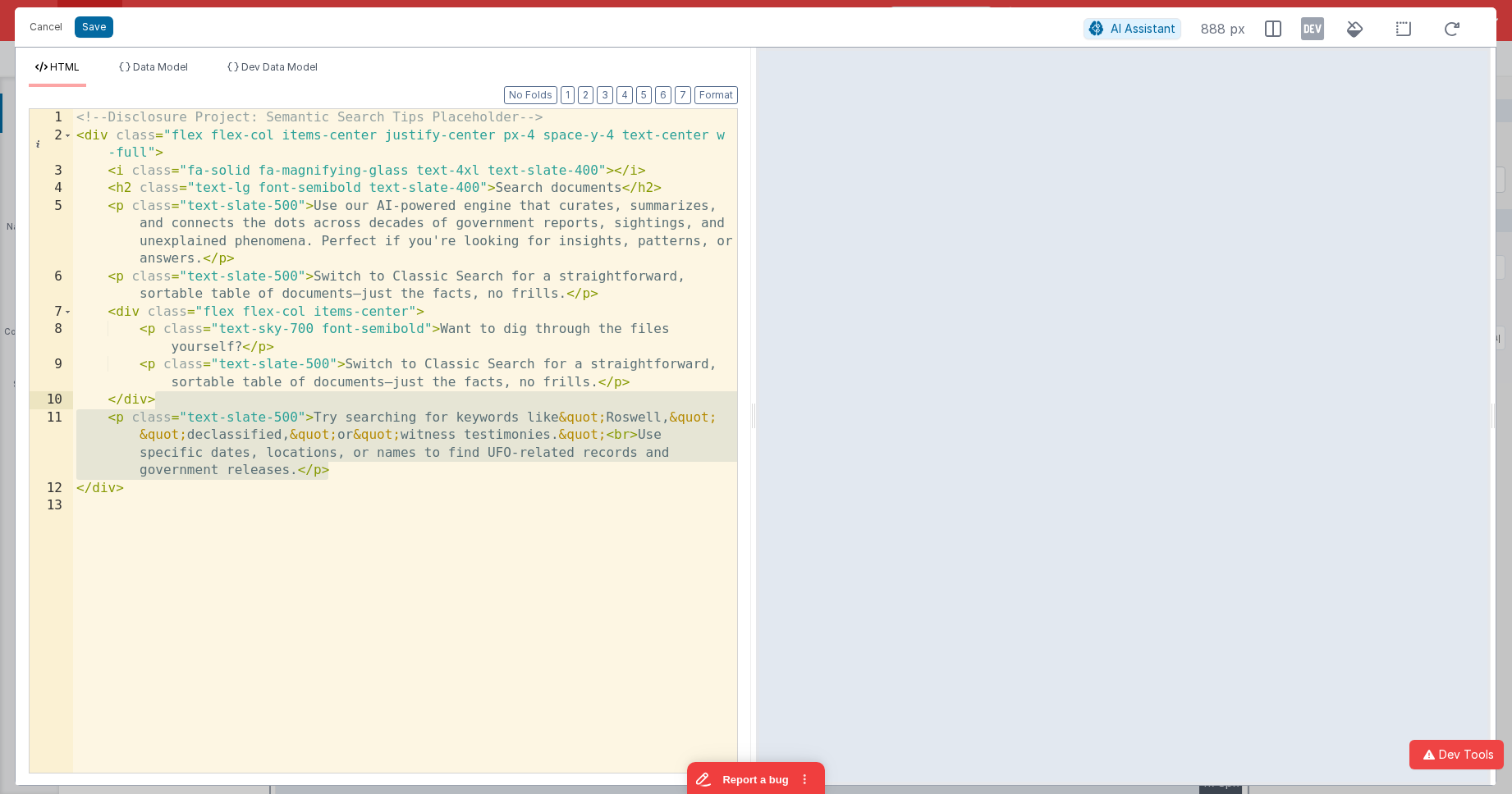
drag, startPoint x: 353, startPoint y: 467, endPoint x: 345, endPoint y: 392, distance: 75.4
click at [345, 392] on div "<!-- Disclosure Project: Semantic Search Tips Placeholder --> < div class = "fl…" at bounding box center [405, 459] width 664 height 699
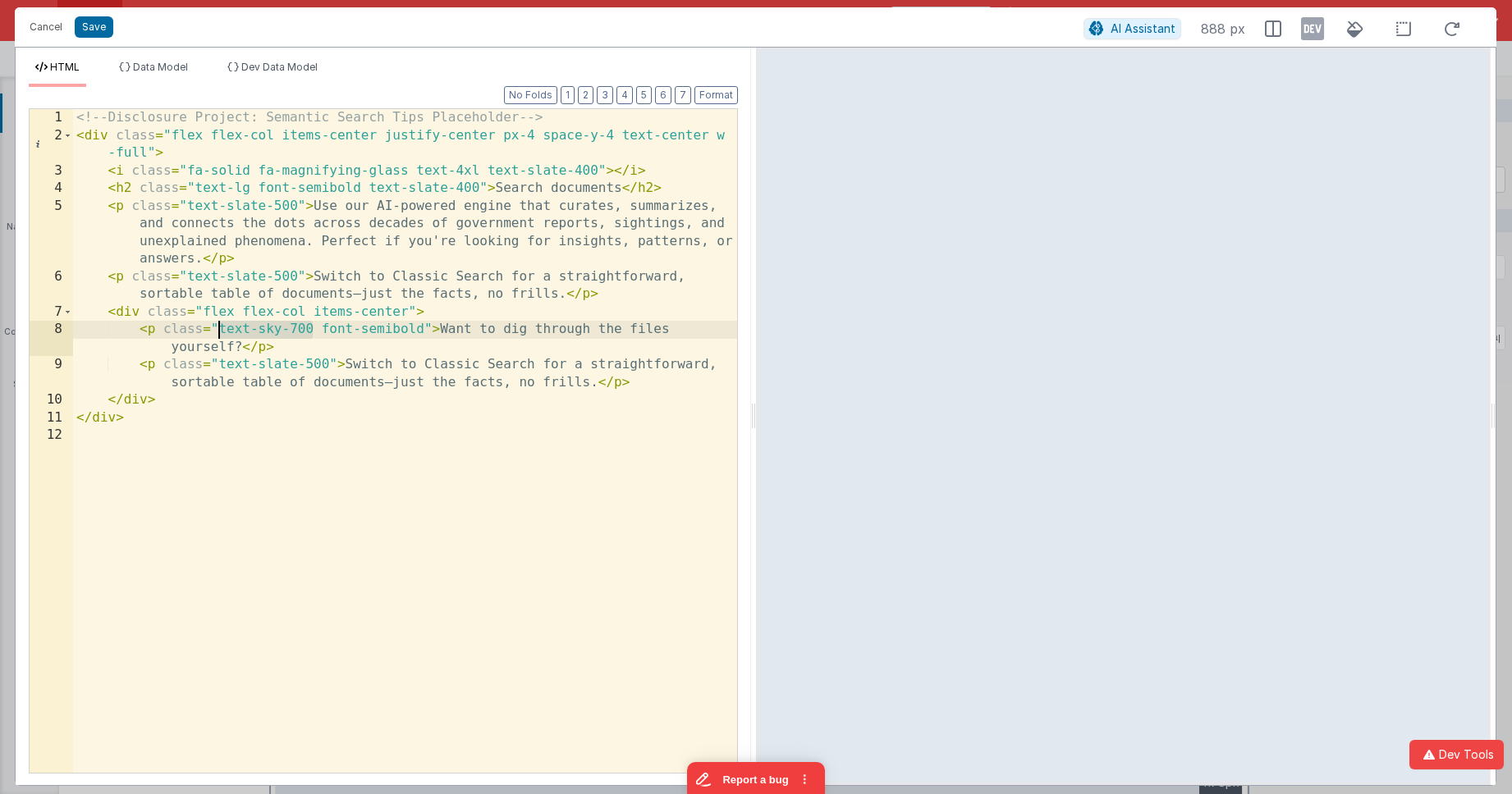
drag, startPoint x: 313, startPoint y: 328, endPoint x: 217, endPoint y: 328, distance: 96.0
click at [218, 328] on div "<!-- Disclosure Project: Semantic Search Tips Placeholder --> < div class = "fl…" at bounding box center [405, 459] width 664 height 699
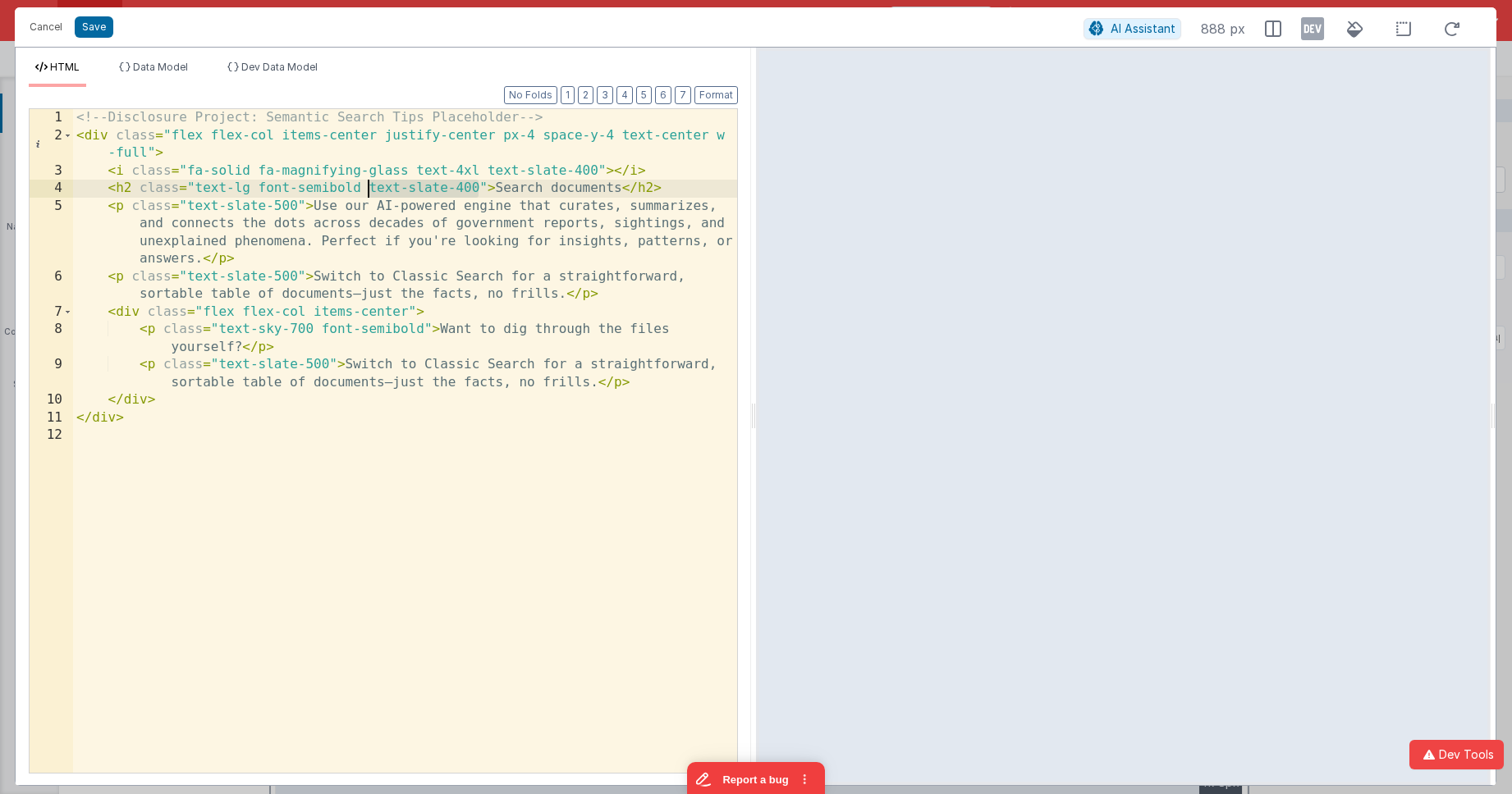
drag, startPoint x: 478, startPoint y: 189, endPoint x: 368, endPoint y: 190, distance: 110.0
click at [368, 190] on div "<!-- Disclosure Project: Semantic Search Tips Placeholder --> < div class = "fl…" at bounding box center [405, 459] width 664 height 699
click at [196, 188] on div "<!-- Disclosure Project: Semantic Search Tips Placeholder --> < div class = "fl…" at bounding box center [405, 459] width 664 height 699
drag, startPoint x: 97, startPoint y: 27, endPoint x: 640, endPoint y: 76, distance: 545.2
click at [96, 27] on button "Save" at bounding box center [94, 27] width 39 height 21
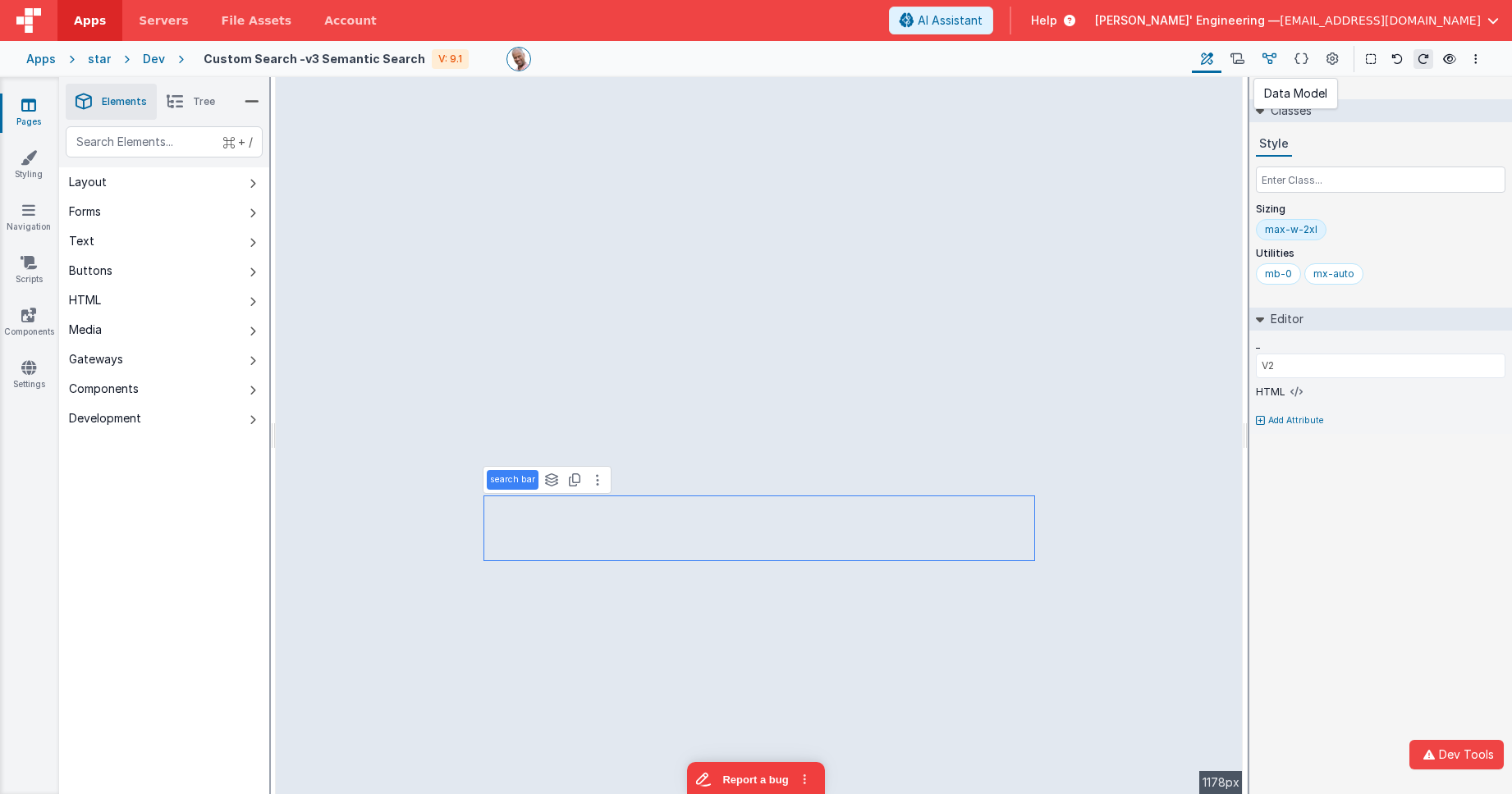
click at [1283, 53] on button at bounding box center [1269, 59] width 32 height 28
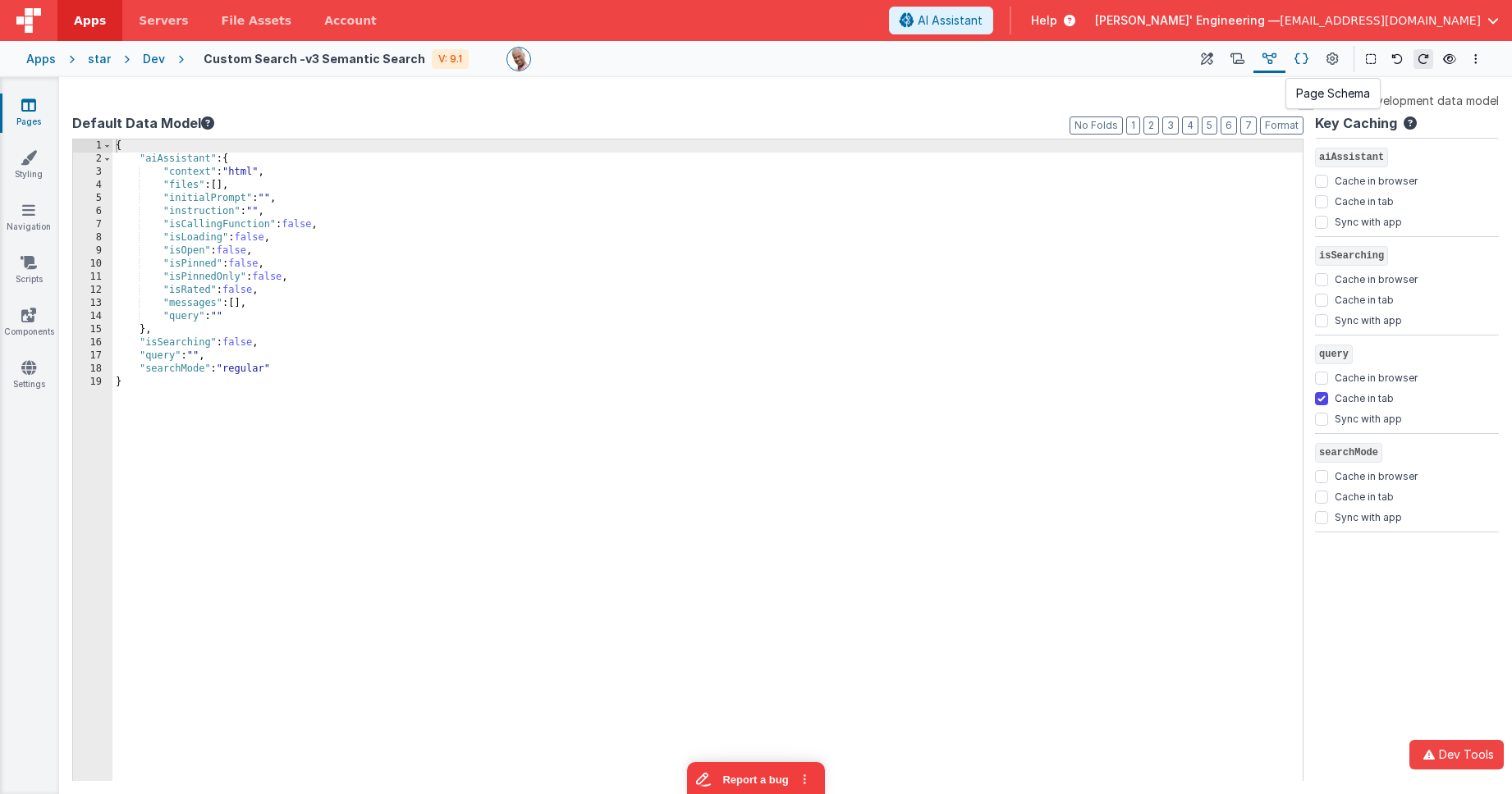
click at [1303, 59] on icon at bounding box center [1301, 59] width 14 height 17
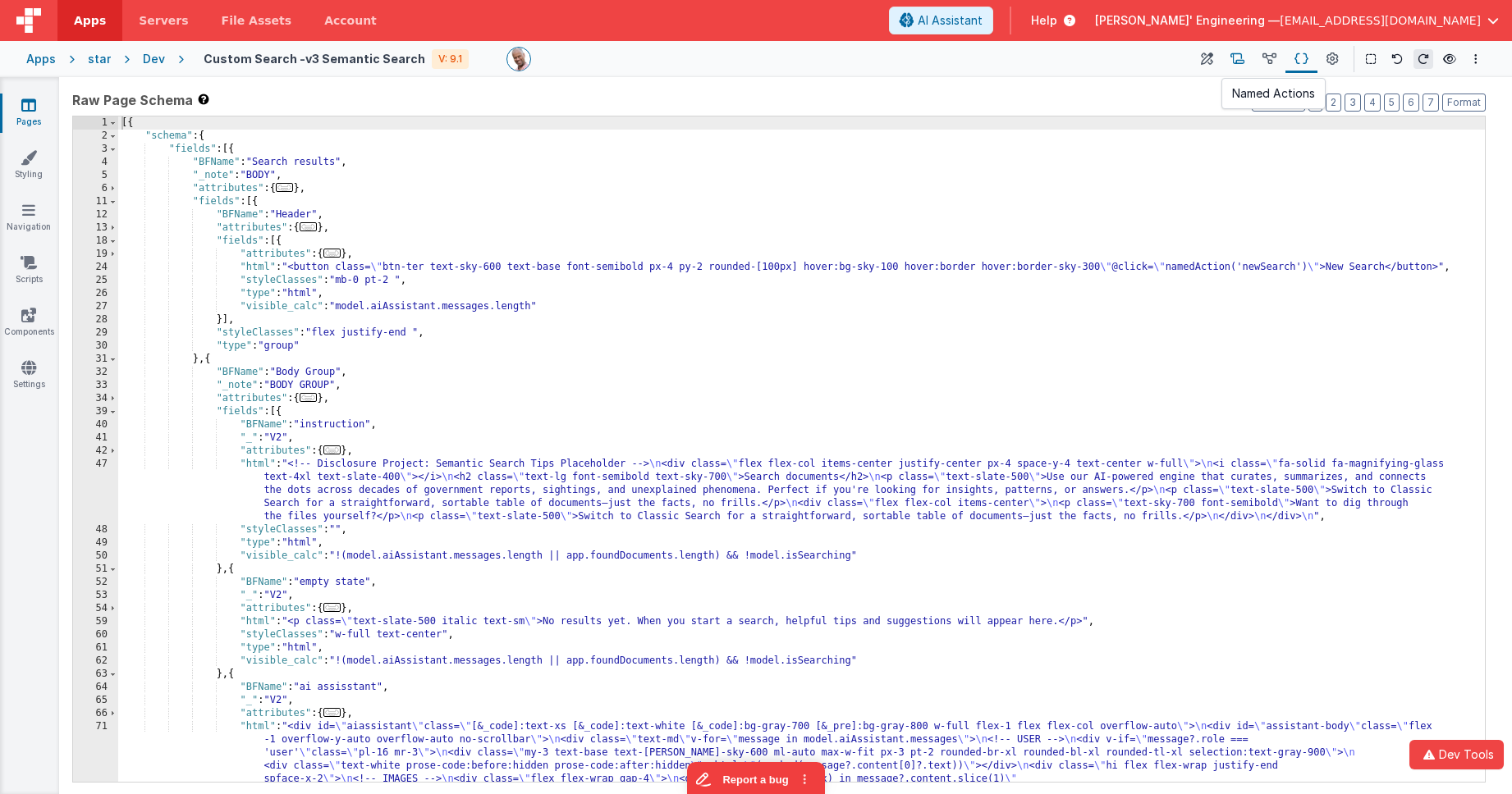
click at [1248, 61] on button at bounding box center [1237, 59] width 32 height 28
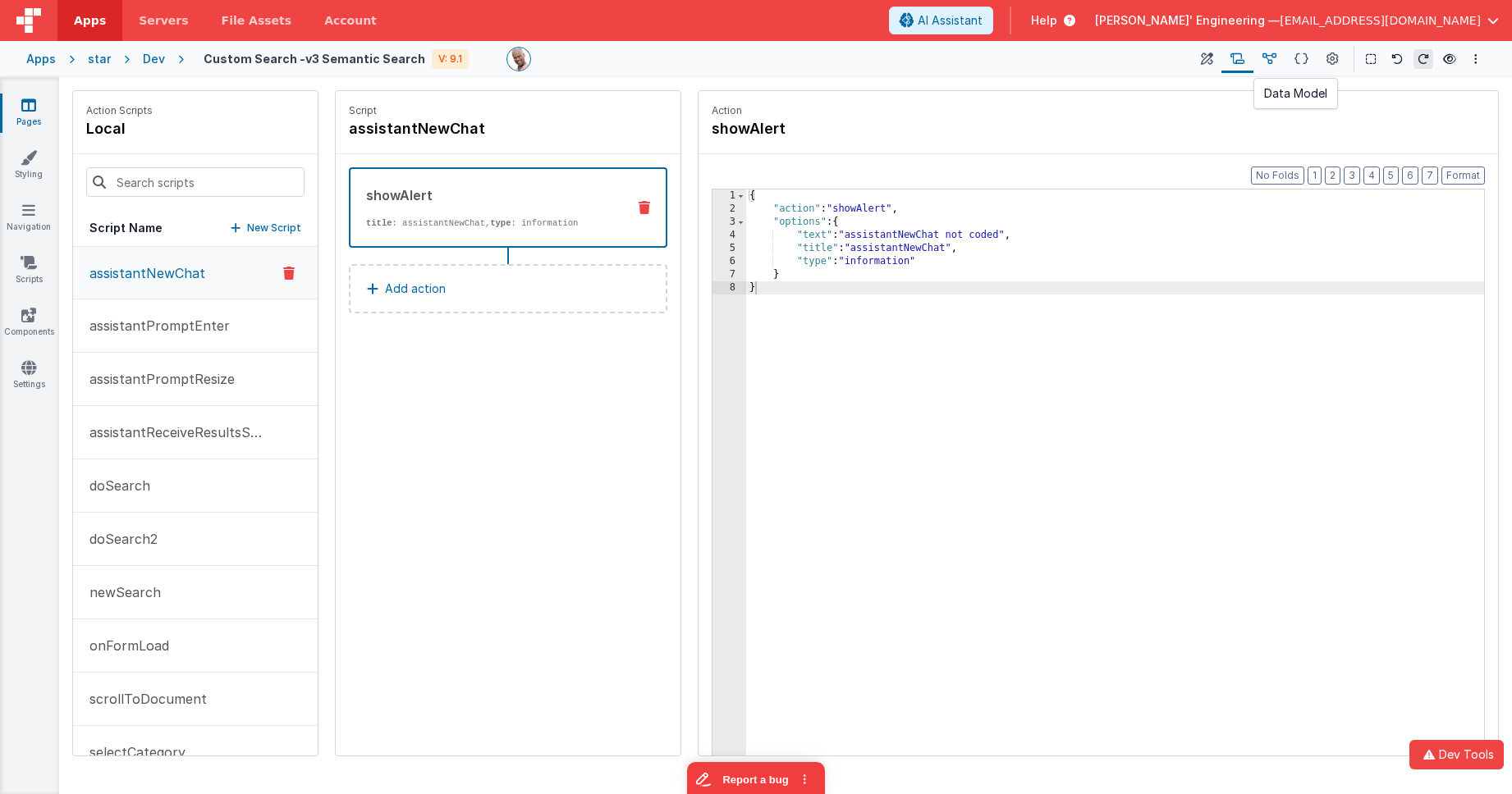
click at [1272, 59] on icon at bounding box center [1269, 59] width 14 height 17
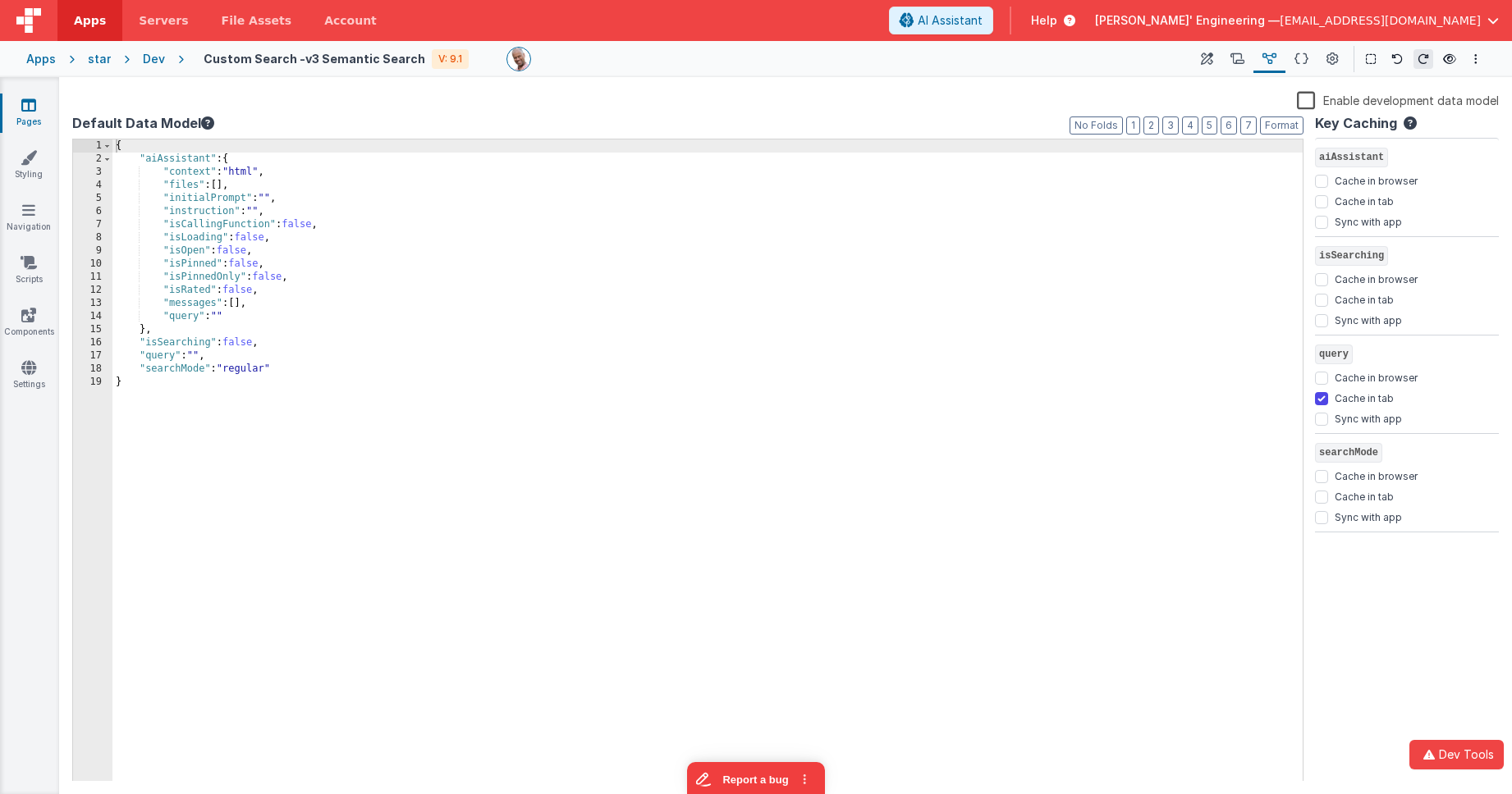
click at [1311, 104] on label "Enable development data model" at bounding box center [1398, 99] width 202 height 19
click at [0, 0] on input "Enable development data model" at bounding box center [0, 0] width 0 height 0
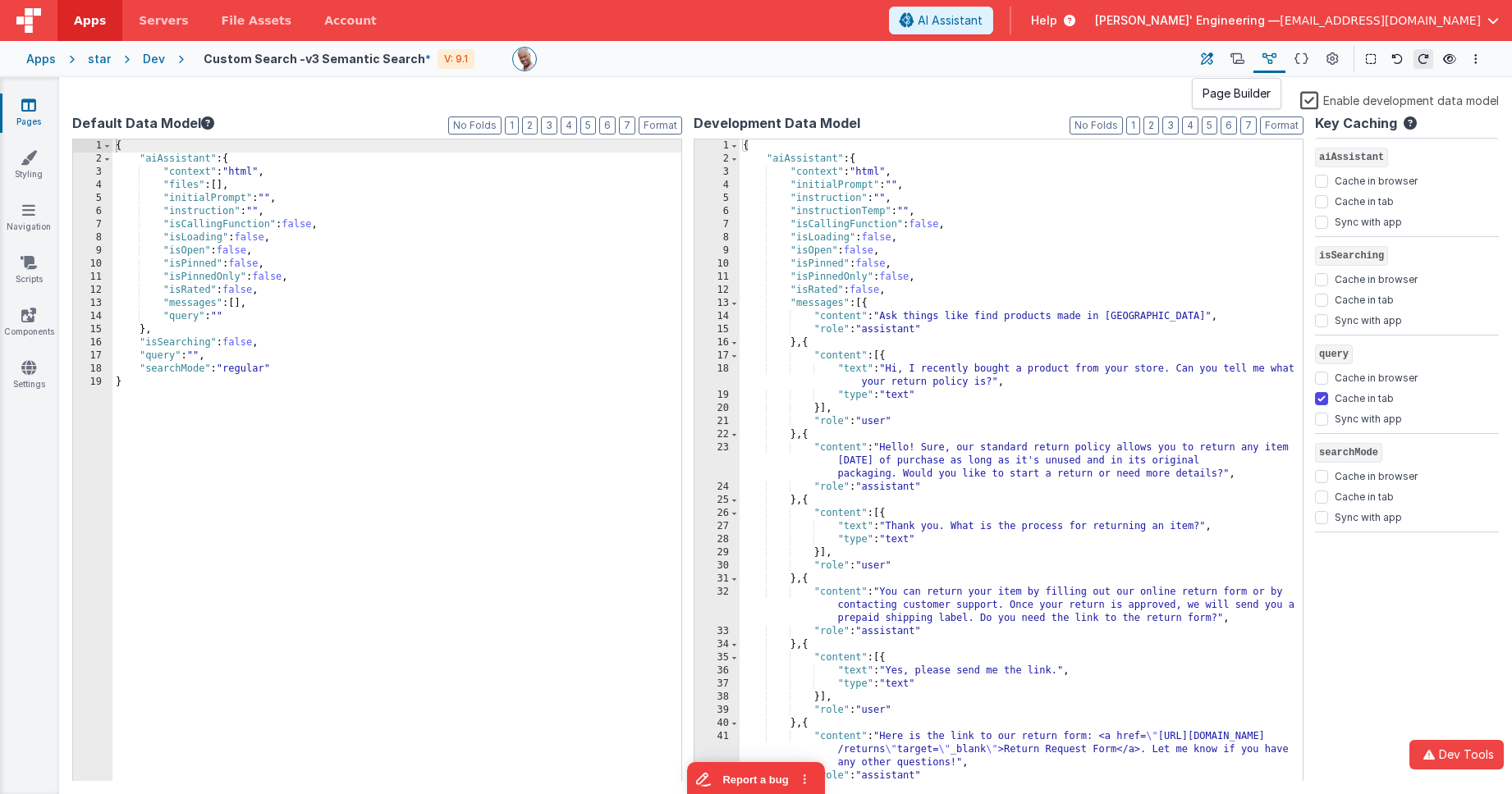
click at [1214, 62] on icon at bounding box center [1207, 59] width 12 height 17
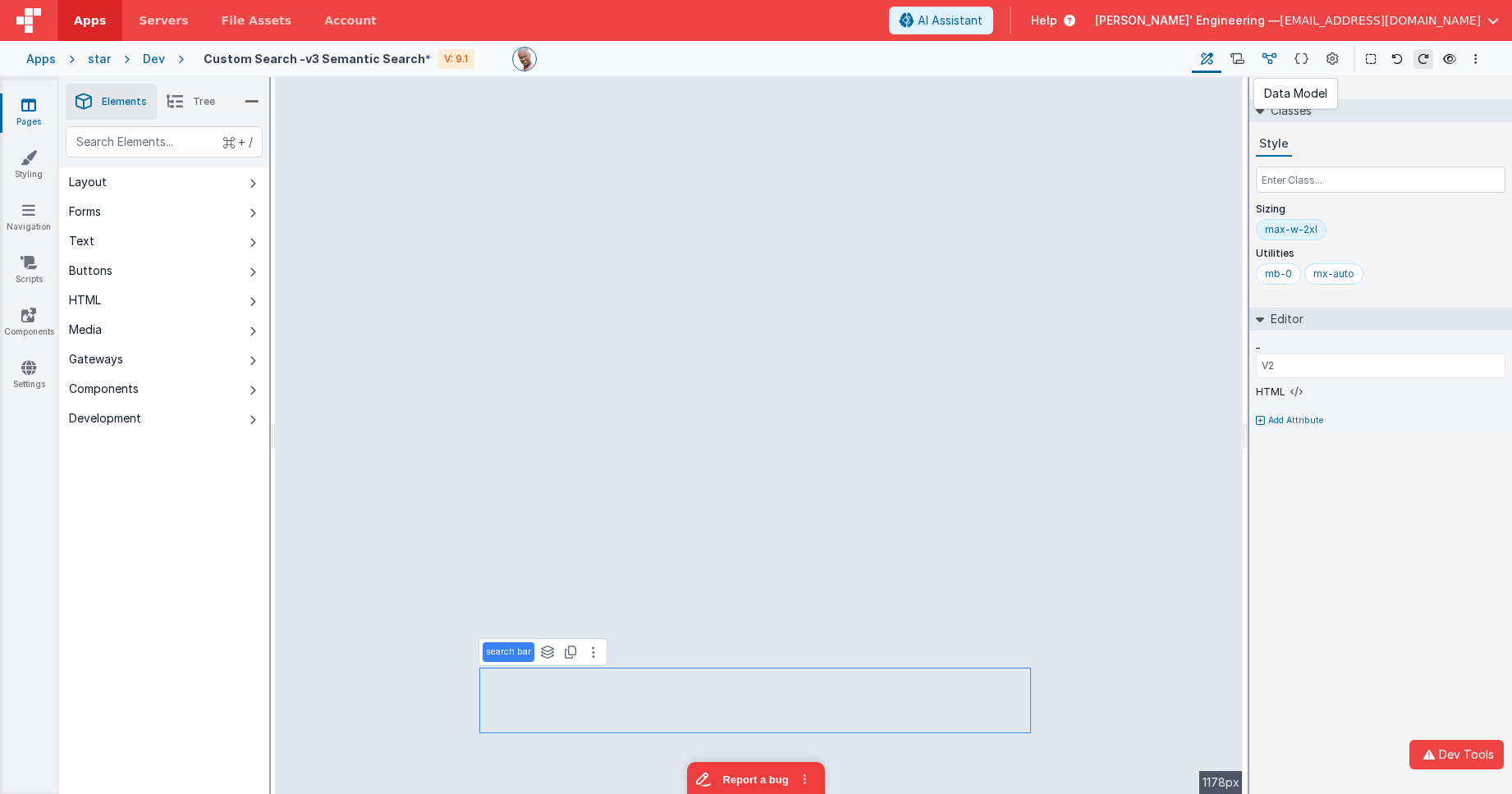
click at [1265, 57] on icon at bounding box center [1269, 59] width 14 height 17
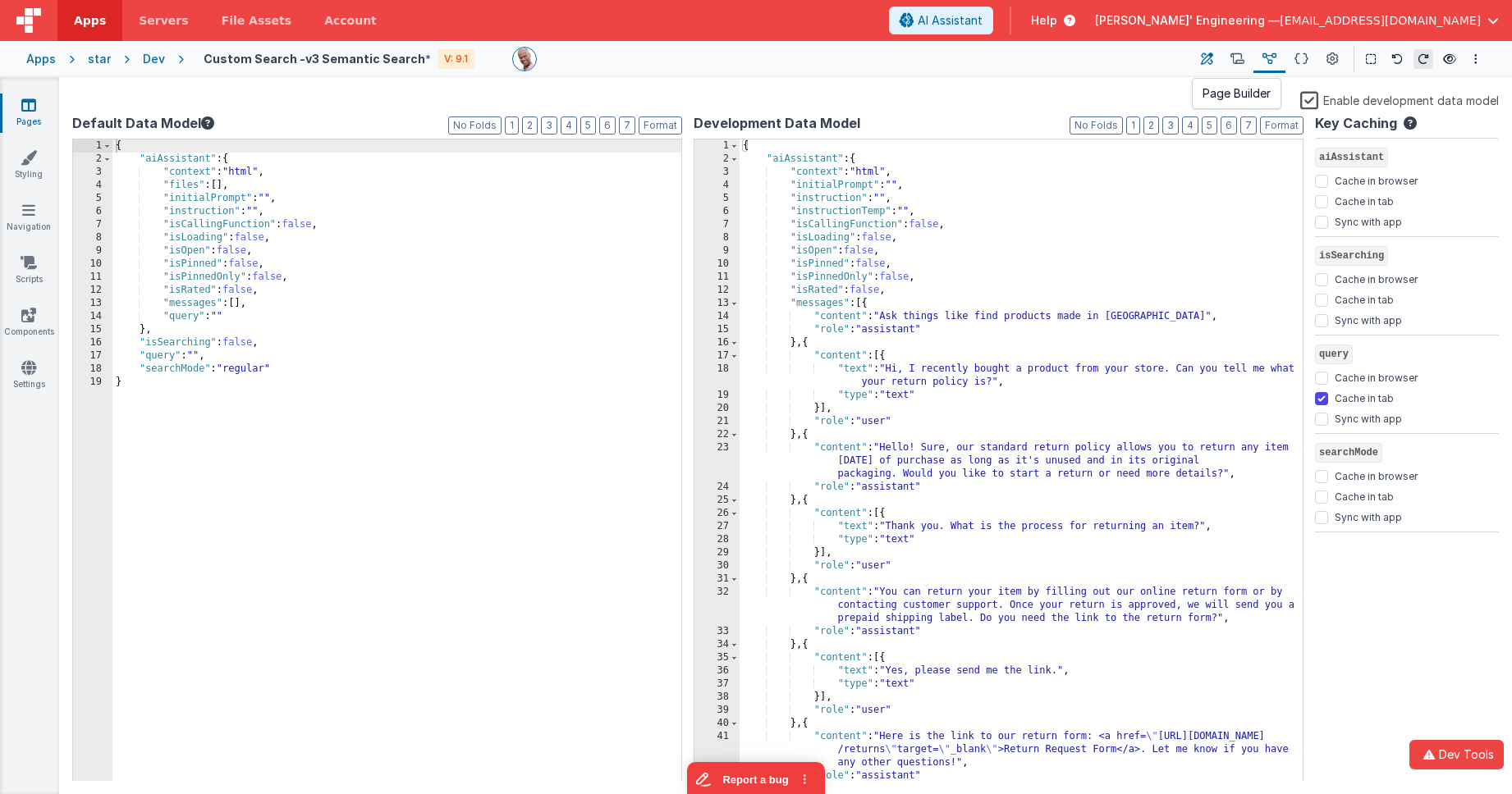
click at [1209, 53] on icon at bounding box center [1207, 59] width 12 height 17
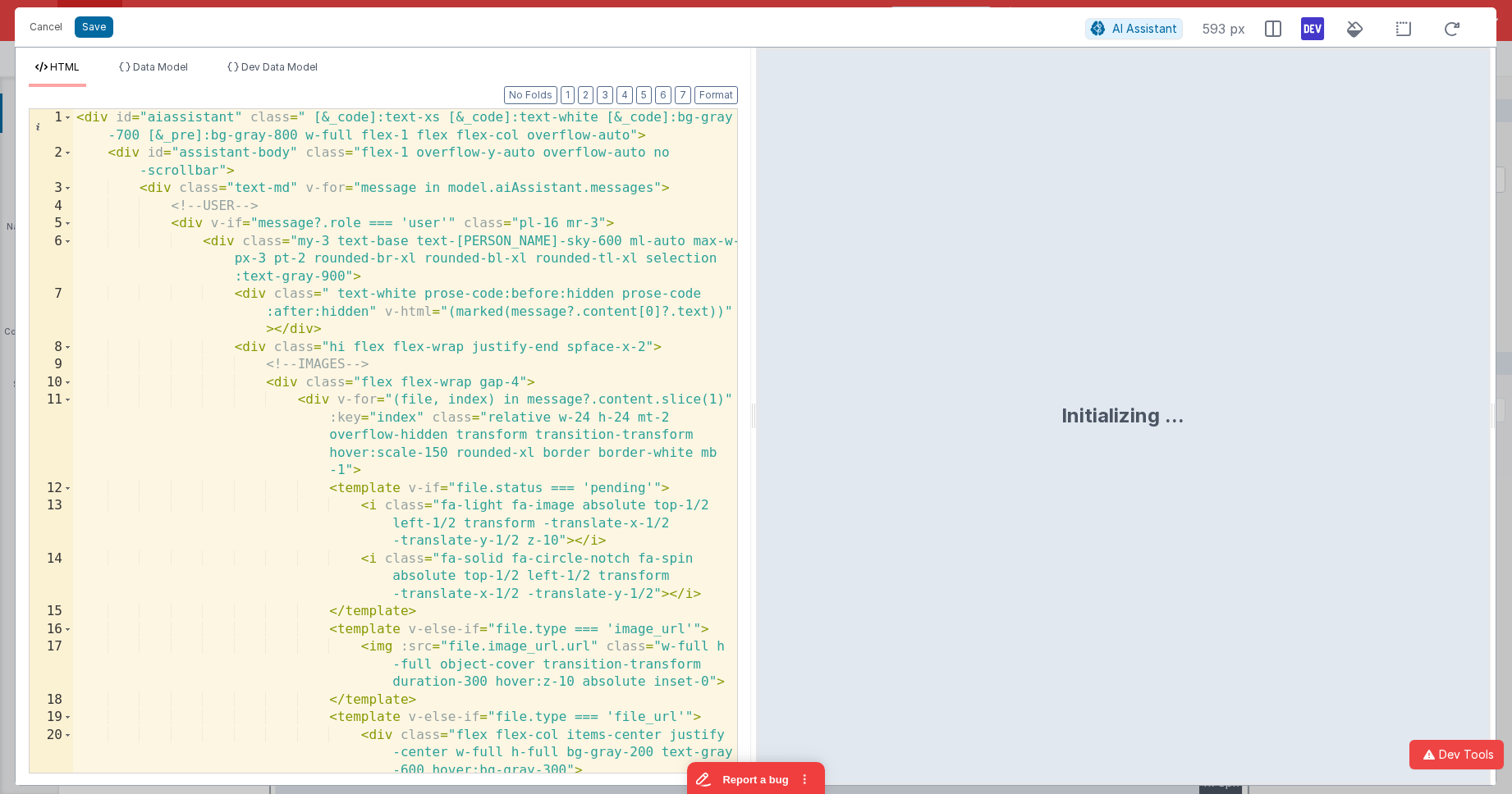
click at [614, 358] on div "< div id = "aiassistant" class = " [&_code]:text-xs [&_code]:text-white [&_code…" at bounding box center [405, 477] width 664 height 735
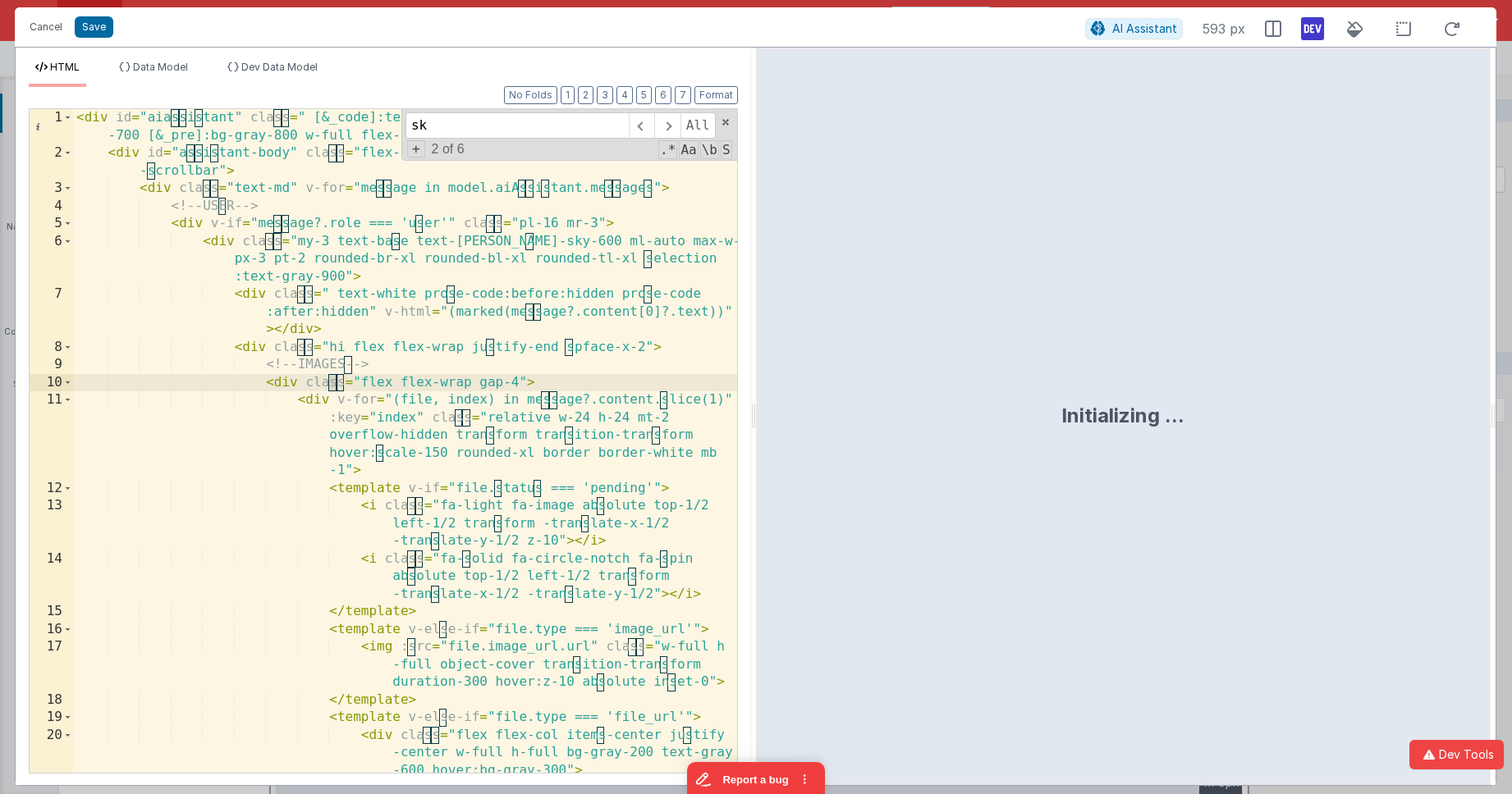
scroll to position [956, 0]
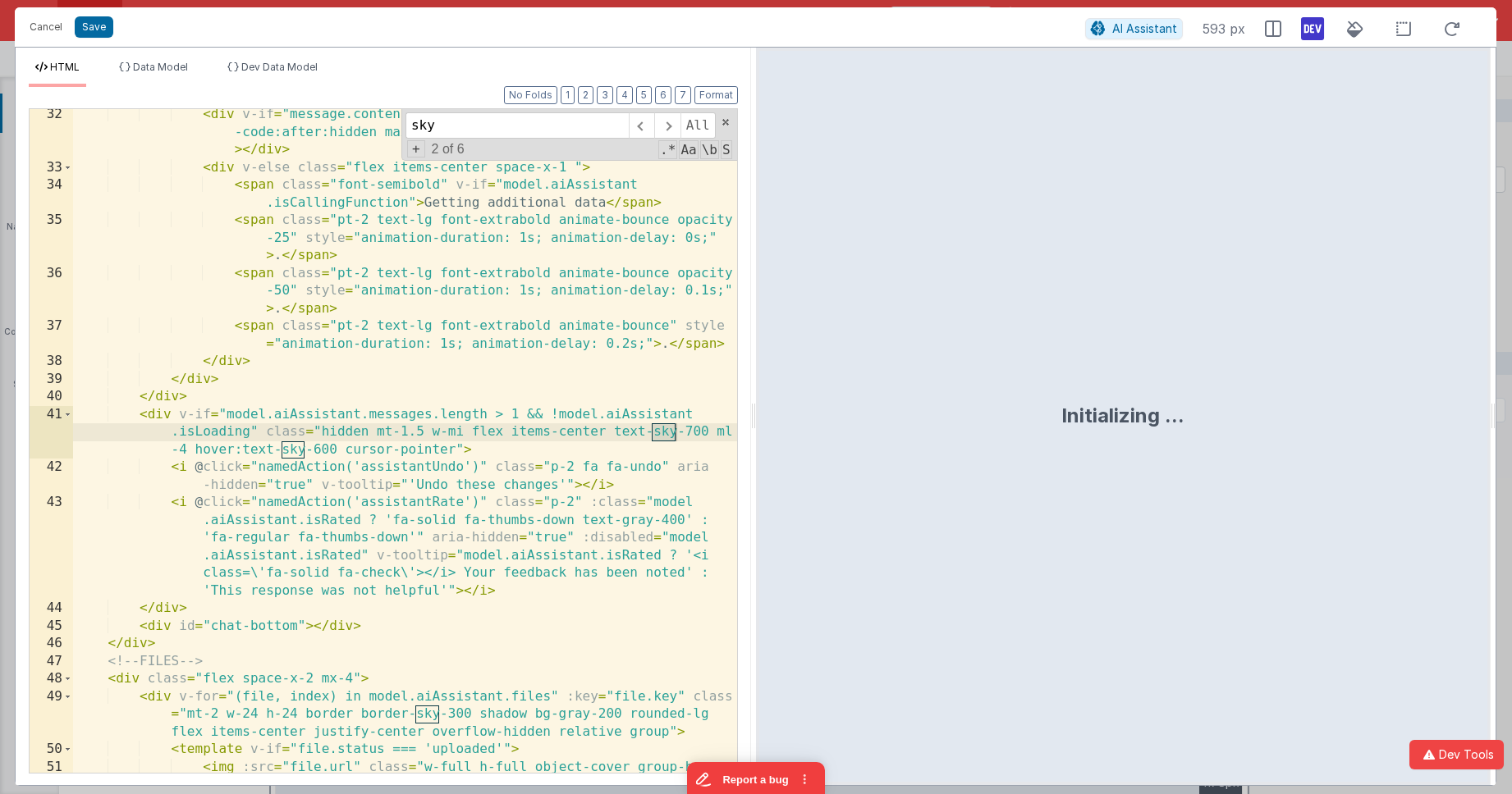
type input "sky"
click at [688, 430] on div "< div v-if = "message.content" class = "prose-code:before:hidden prose -code:af…" at bounding box center [405, 482] width 664 height 752
drag, startPoint x: 675, startPoint y: 433, endPoint x: 613, endPoint y: 433, distance: 62.0
click at [613, 433] on div "< div v-if = "message.content" class = "prose-code:before:hidden prose -code:af…" at bounding box center [405, 482] width 664 height 752
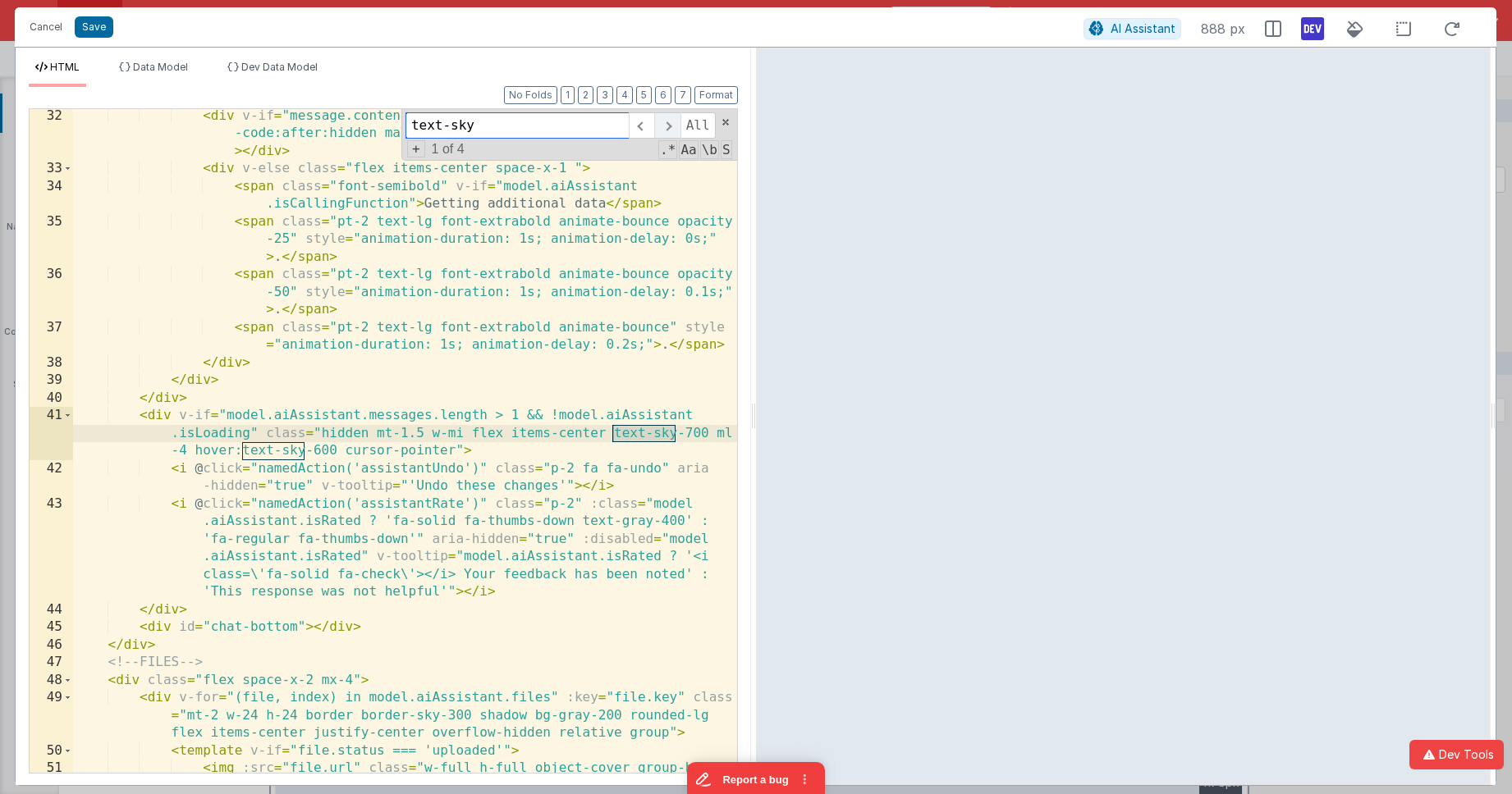
click at [673, 122] on span at bounding box center [667, 126] width 25 height 26
click at [432, 126] on input "text-sky" at bounding box center [517, 126] width 224 height 26
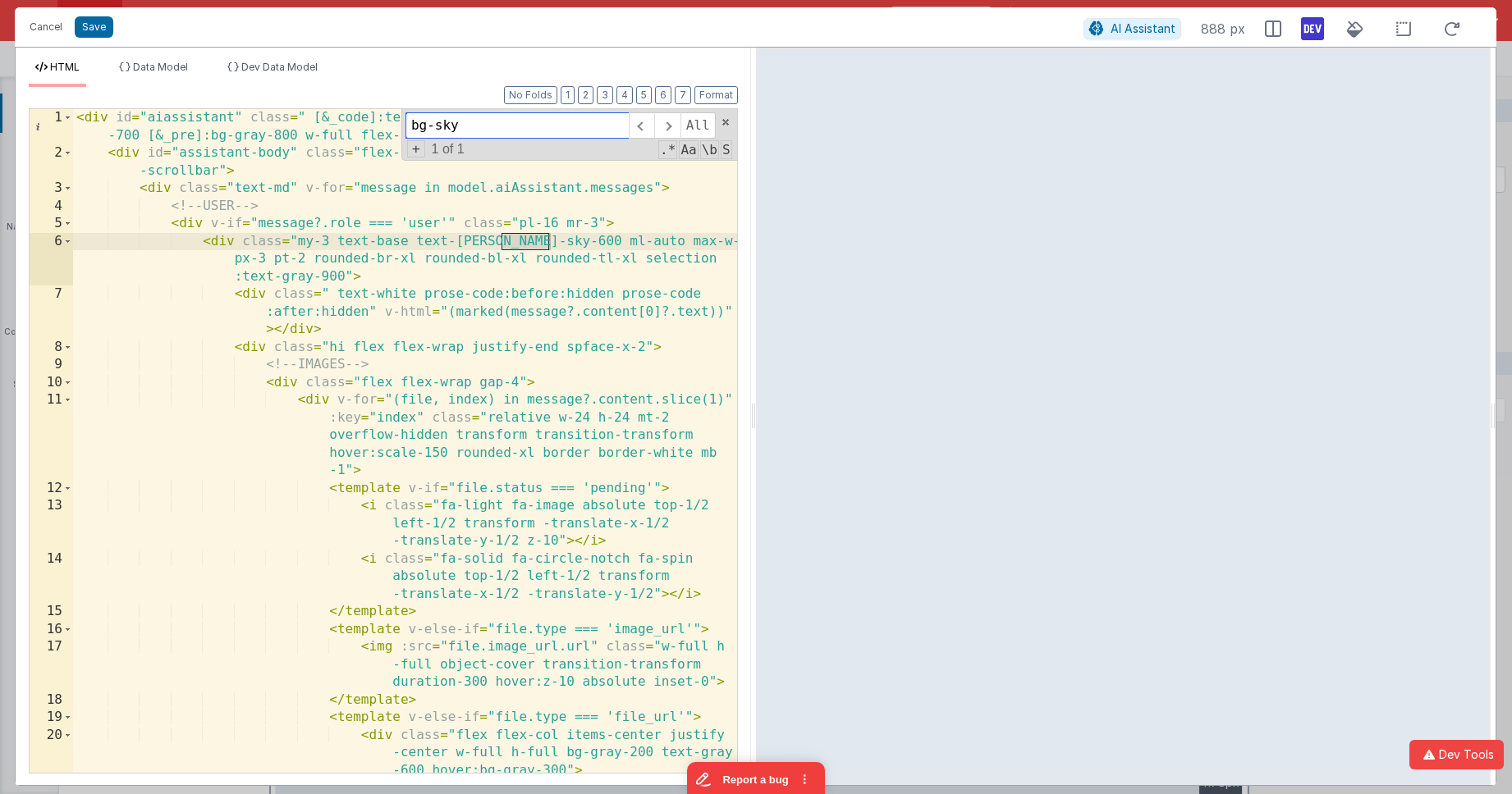
scroll to position [0, 0]
type input "bg-sky"
click at [572, 229] on div "< div id = "aiassistant" class = " [&_code]:text-xs [&_code]:text-white [&_code…" at bounding box center [405, 477] width 664 height 735
click at [571, 233] on div "< div id = "aiassistant" class = " [&_code]:text-xs [&_code]:text-white [&_code…" at bounding box center [405, 477] width 664 height 735
click at [572, 242] on div "< div id = "aiassistant" class = " [&_code]:text-xs [&_code]:text-white [&_code…" at bounding box center [405, 477] width 664 height 735
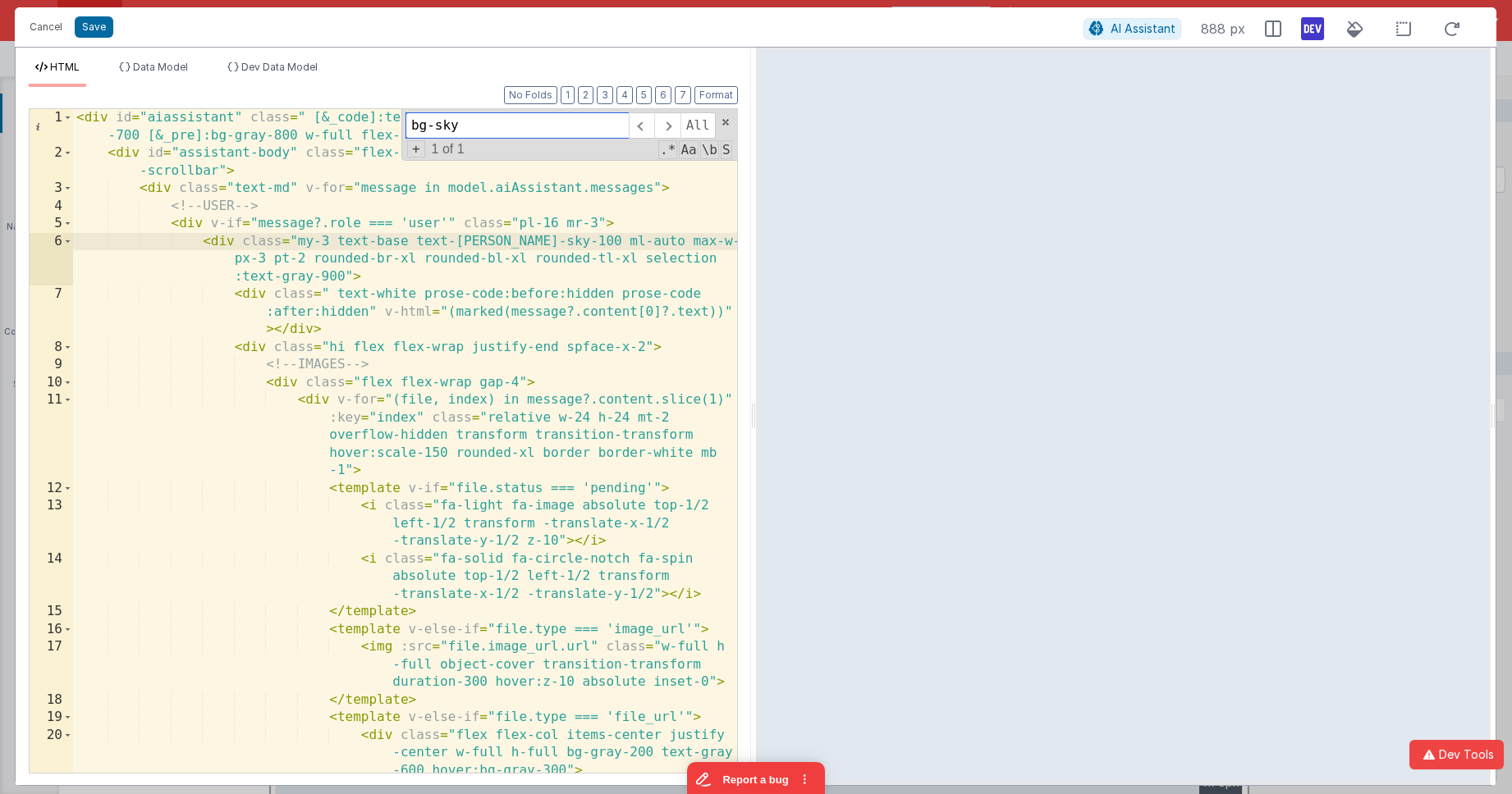
click at [467, 127] on input "bg-sky" at bounding box center [517, 126] width 224 height 26
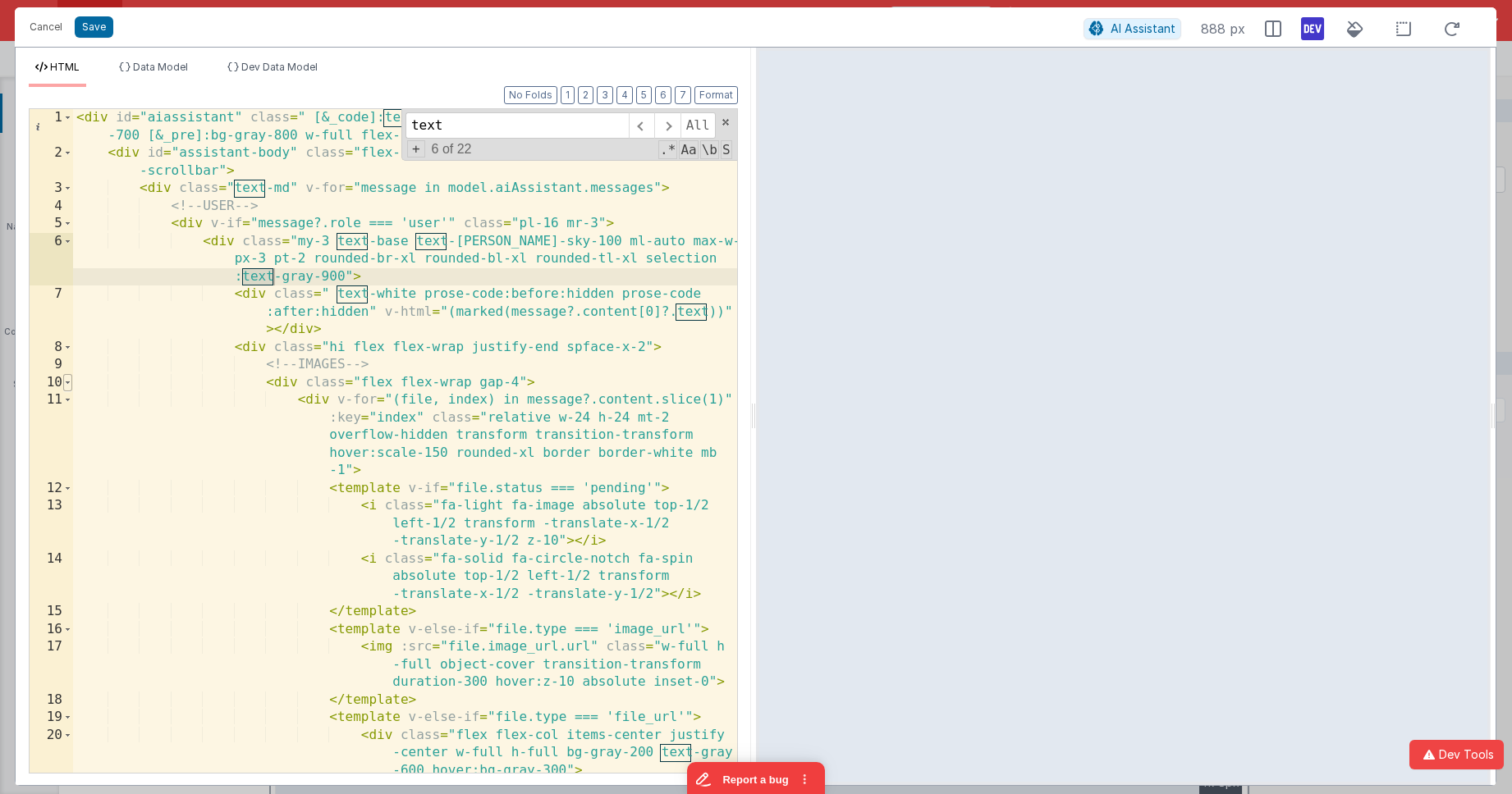
click at [69, 385] on span at bounding box center [67, 383] width 9 height 18
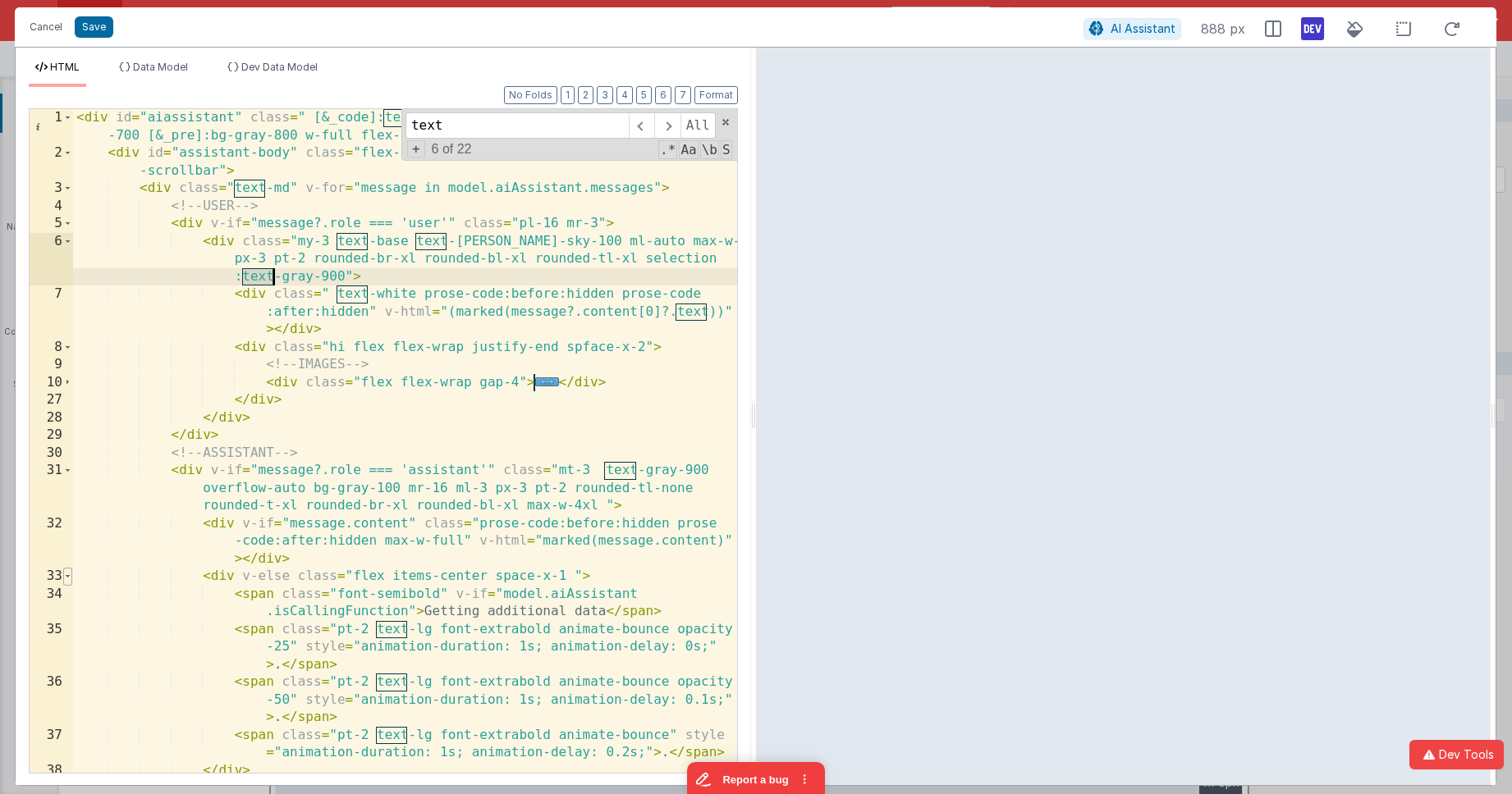
click at [67, 579] on span at bounding box center [67, 577] width 9 height 18
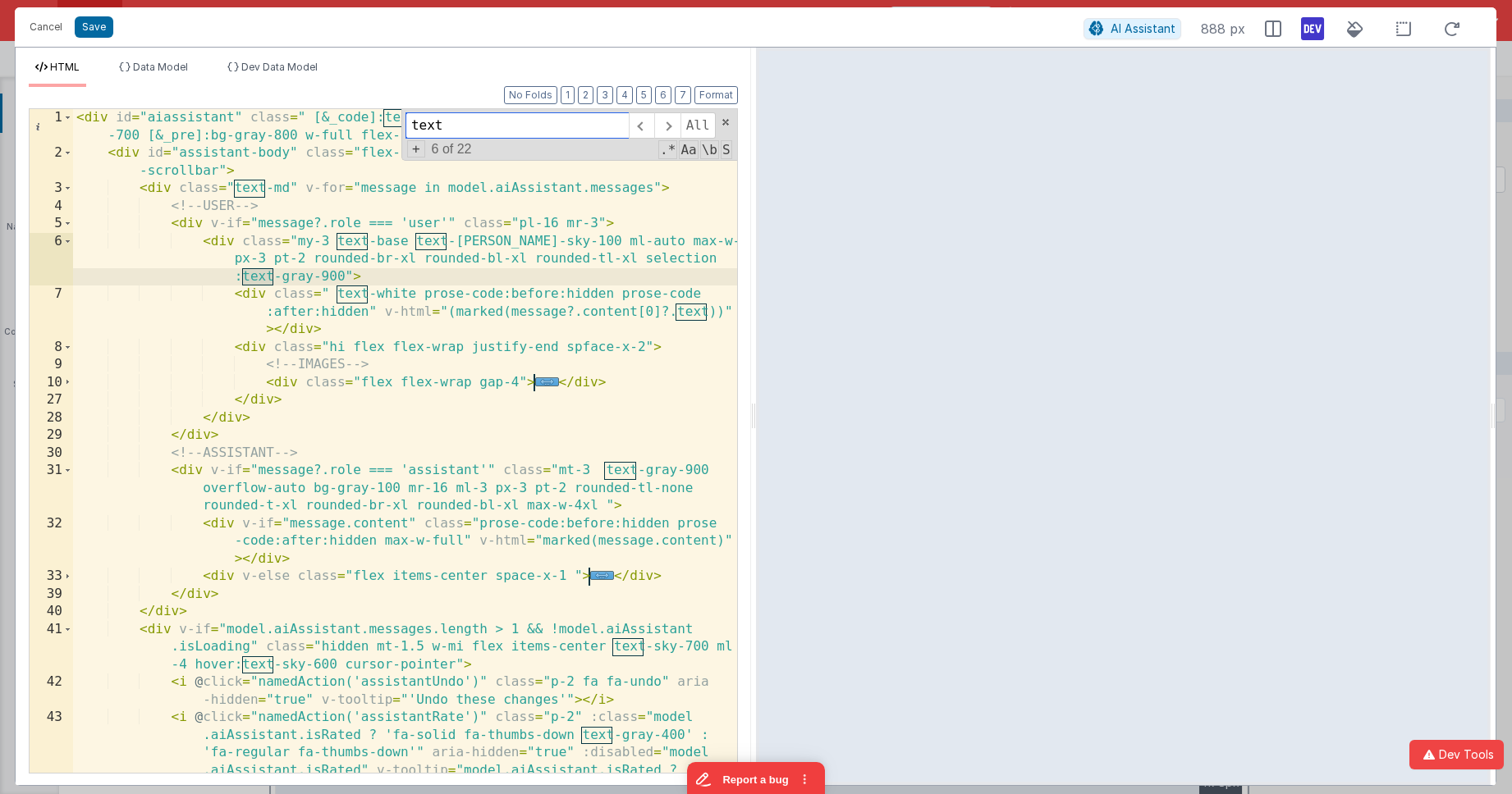
click at [506, 124] on input "text" at bounding box center [517, 126] width 224 height 26
type input "text-"
click at [483, 241] on div "< div id = "aiassistant" class = " [&_code]:text-xs [&_code]:text-white [&_code…" at bounding box center [405, 511] width 664 height 805
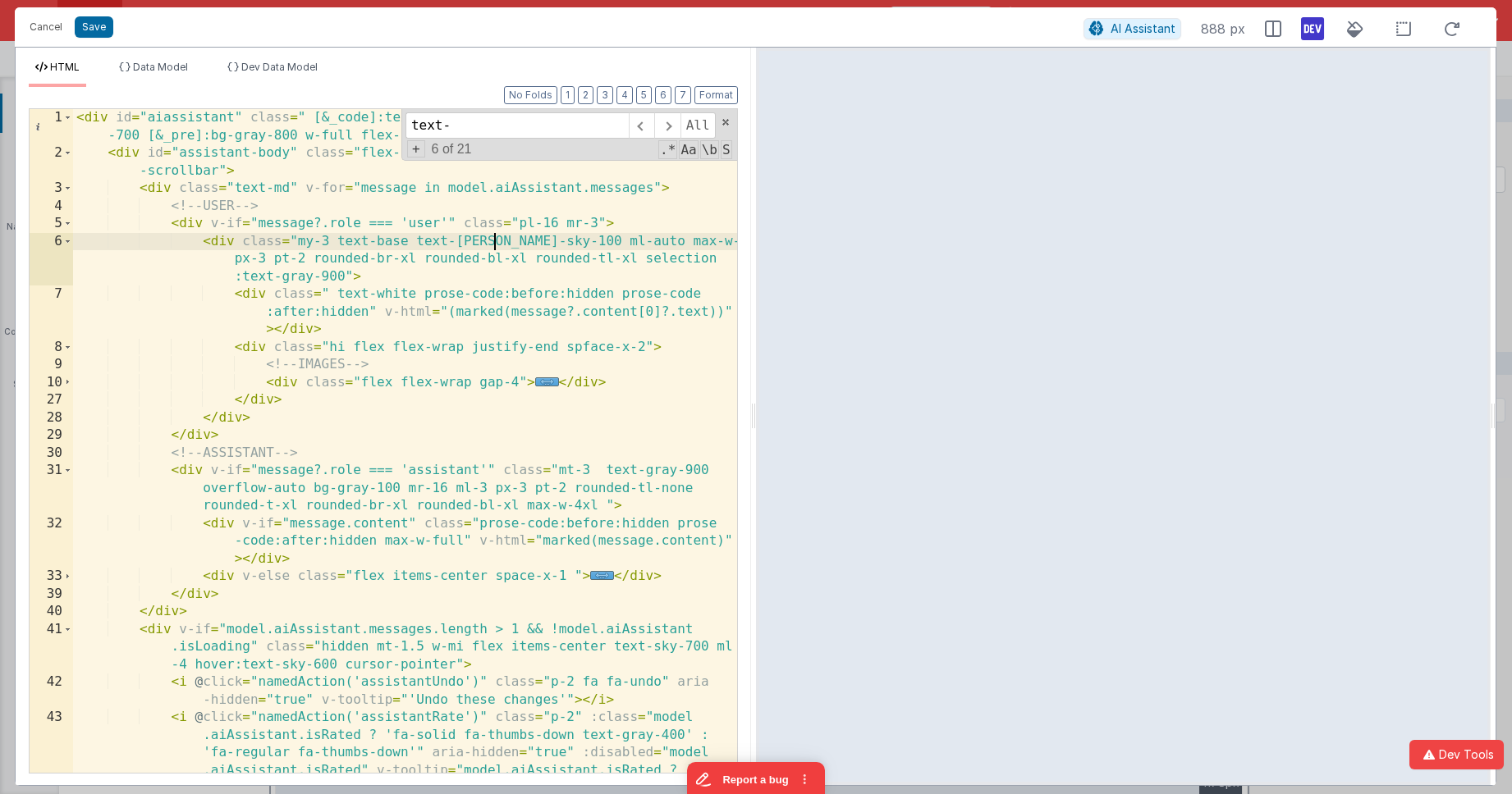
click at [493, 241] on div "< div id = "aiassistant" class = " [&_code]:text-xs [&_code]:text-white [&_code…" at bounding box center [405, 511] width 664 height 805
click at [644, 123] on span at bounding box center [641, 126] width 25 height 26
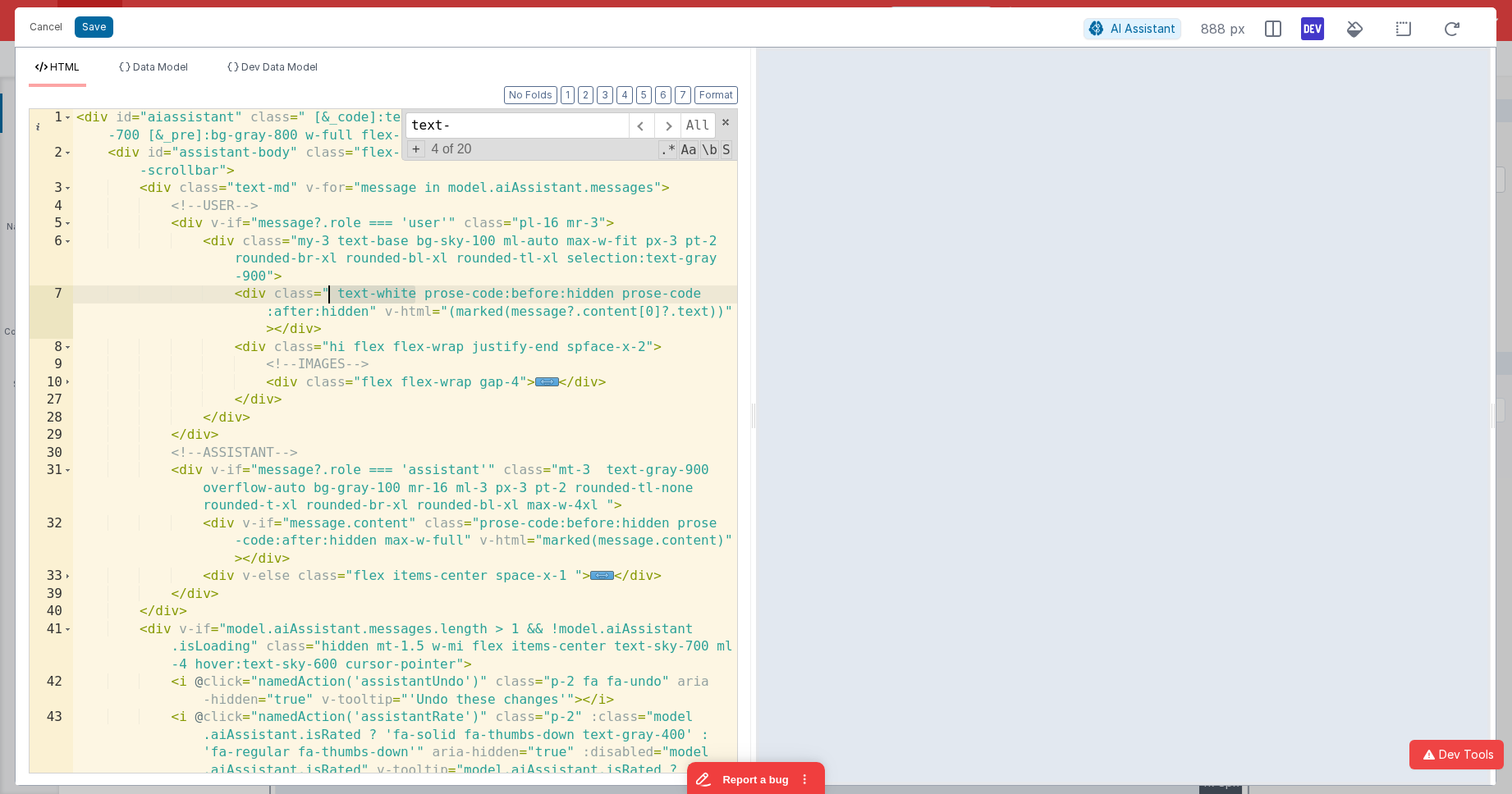
drag, startPoint x: 414, startPoint y: 295, endPoint x: 327, endPoint y: 293, distance: 87.0
click at [327, 293] on div "< div id = "aiassistant" class = " [&_code]:text-xs [&_code]:text-white [&_code…" at bounding box center [405, 511] width 664 height 805
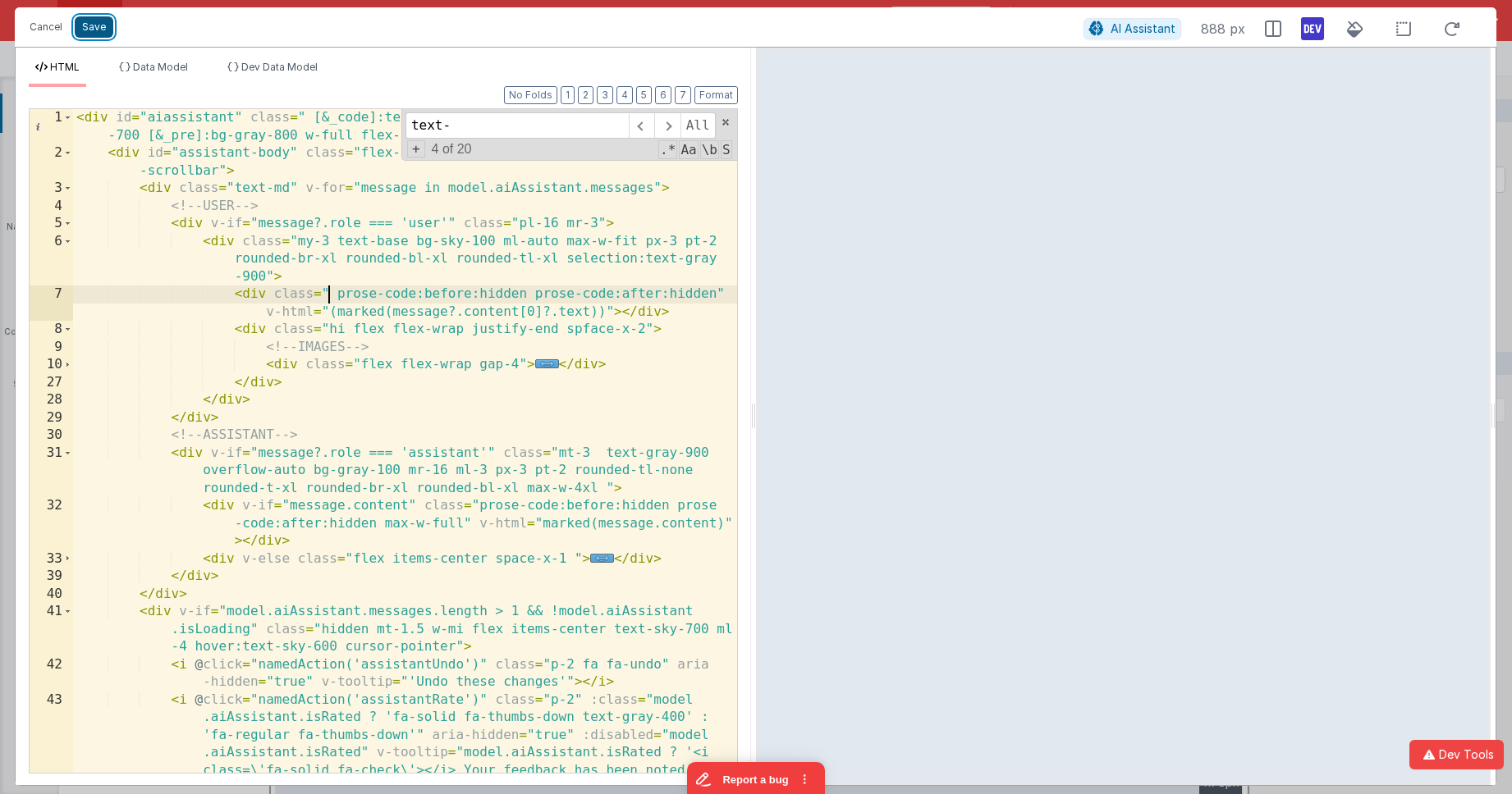
click at [89, 24] on button "Save" at bounding box center [94, 27] width 39 height 21
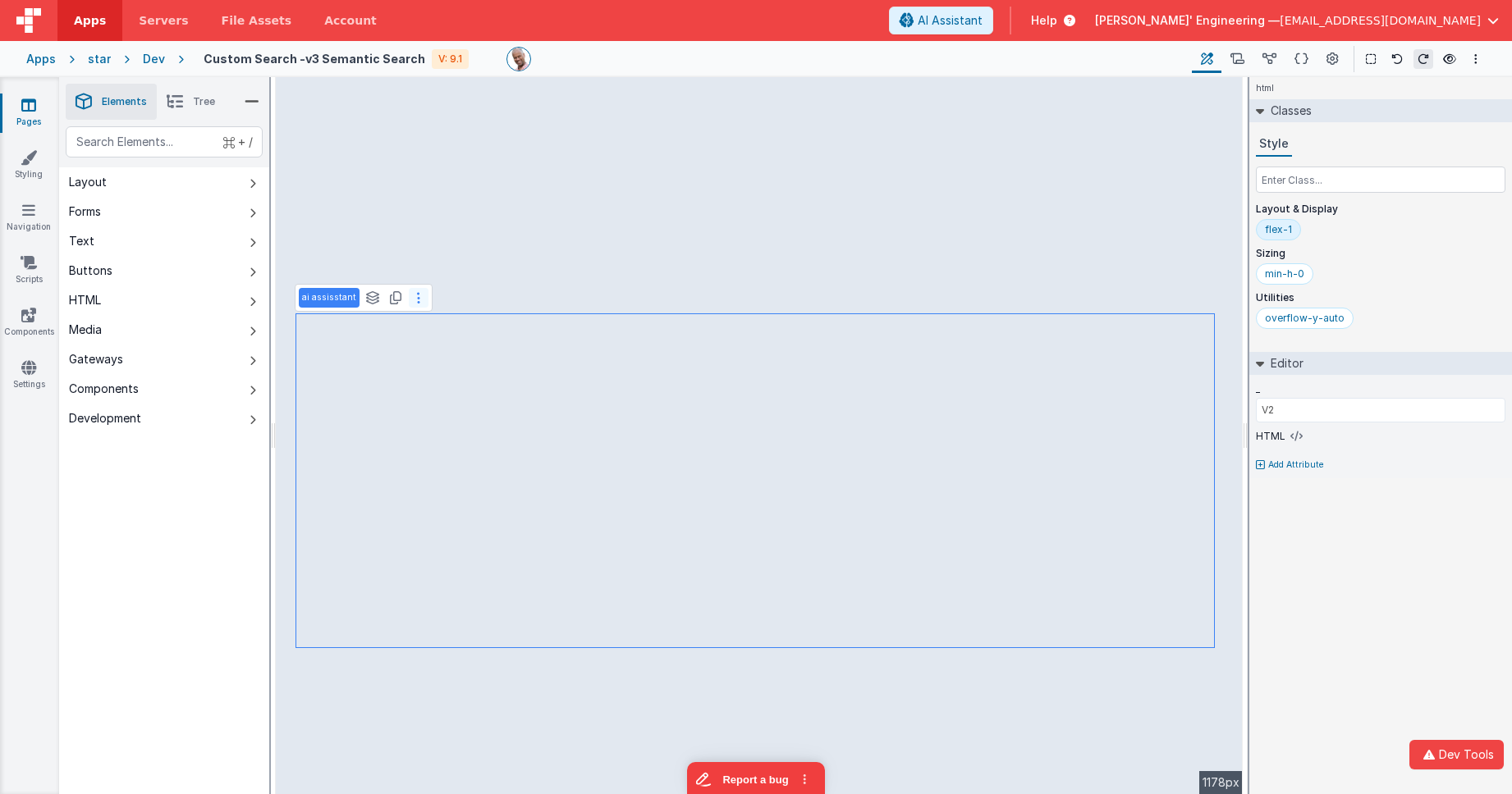
click at [412, 295] on button at bounding box center [418, 298] width 20 height 20
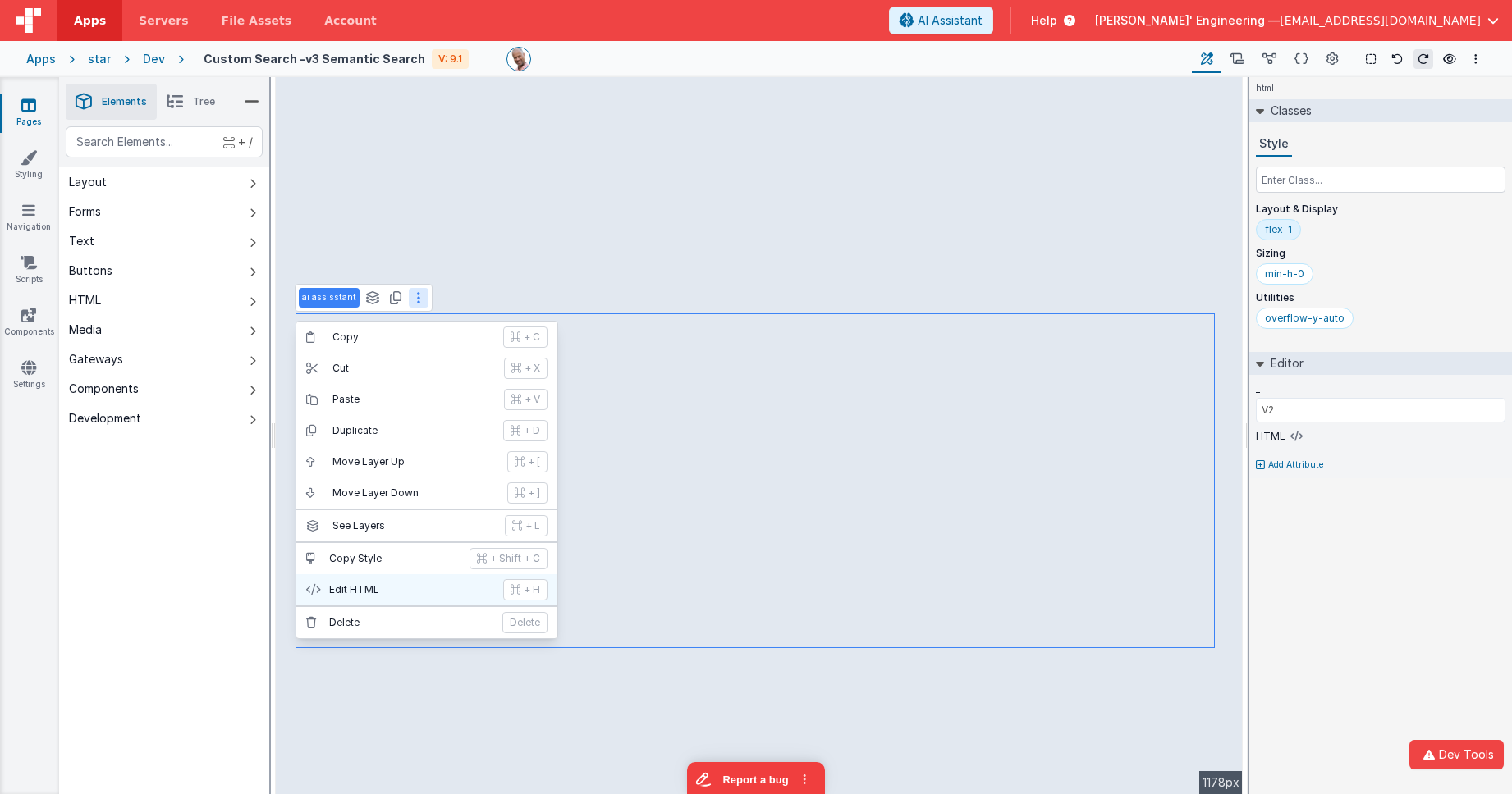
click at [471, 584] on p "Edit HTML" at bounding box center [411, 590] width 164 height 13
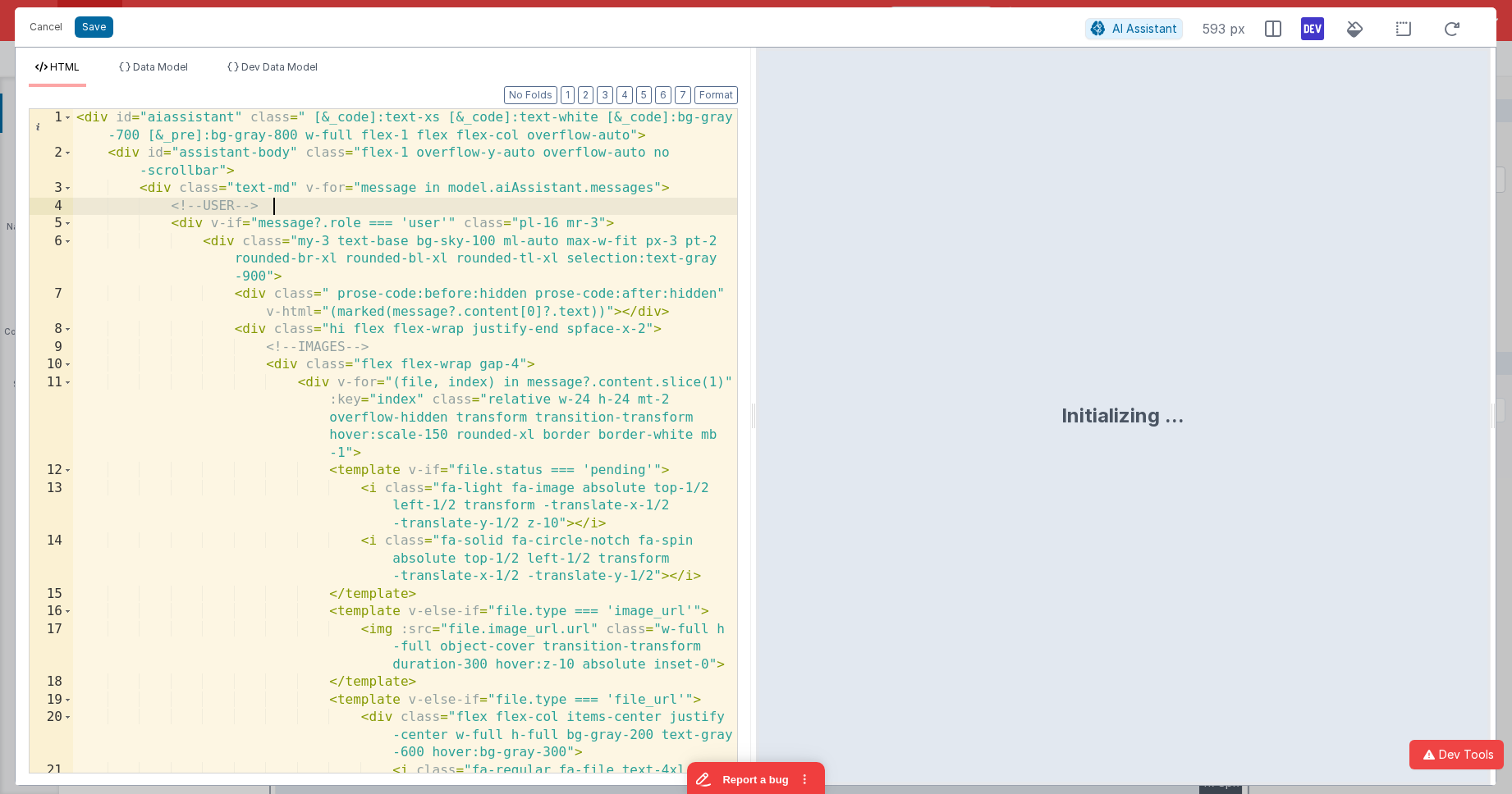
click at [606, 212] on div "< div id = "aiassistant" class = " [&_code]:text-xs [&_code]:text-white [&_code…" at bounding box center [405, 477] width 664 height 735
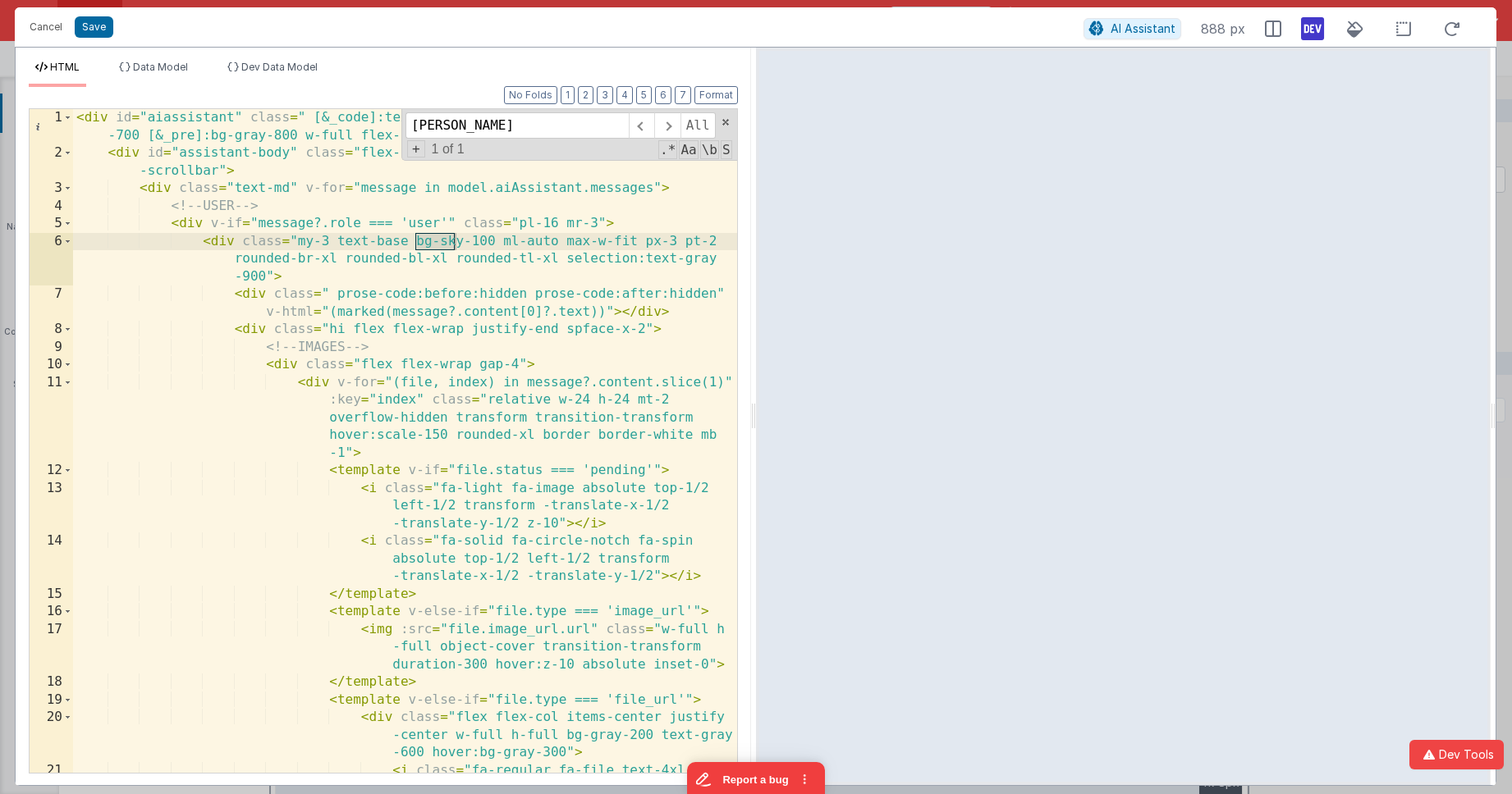
type input "bg-sk"
drag, startPoint x: 496, startPoint y: 243, endPoint x: 437, endPoint y: 242, distance: 59.0
click at [437, 242] on div "< div id = "aiassistant" class = " [&_code]:text-xs [&_code]:text-white [&_code…" at bounding box center [405, 477] width 664 height 735
click at [1352, 33] on icon at bounding box center [1355, 29] width 36 height 21
click at [478, 126] on input "bg-sk" at bounding box center [517, 126] width 224 height 26
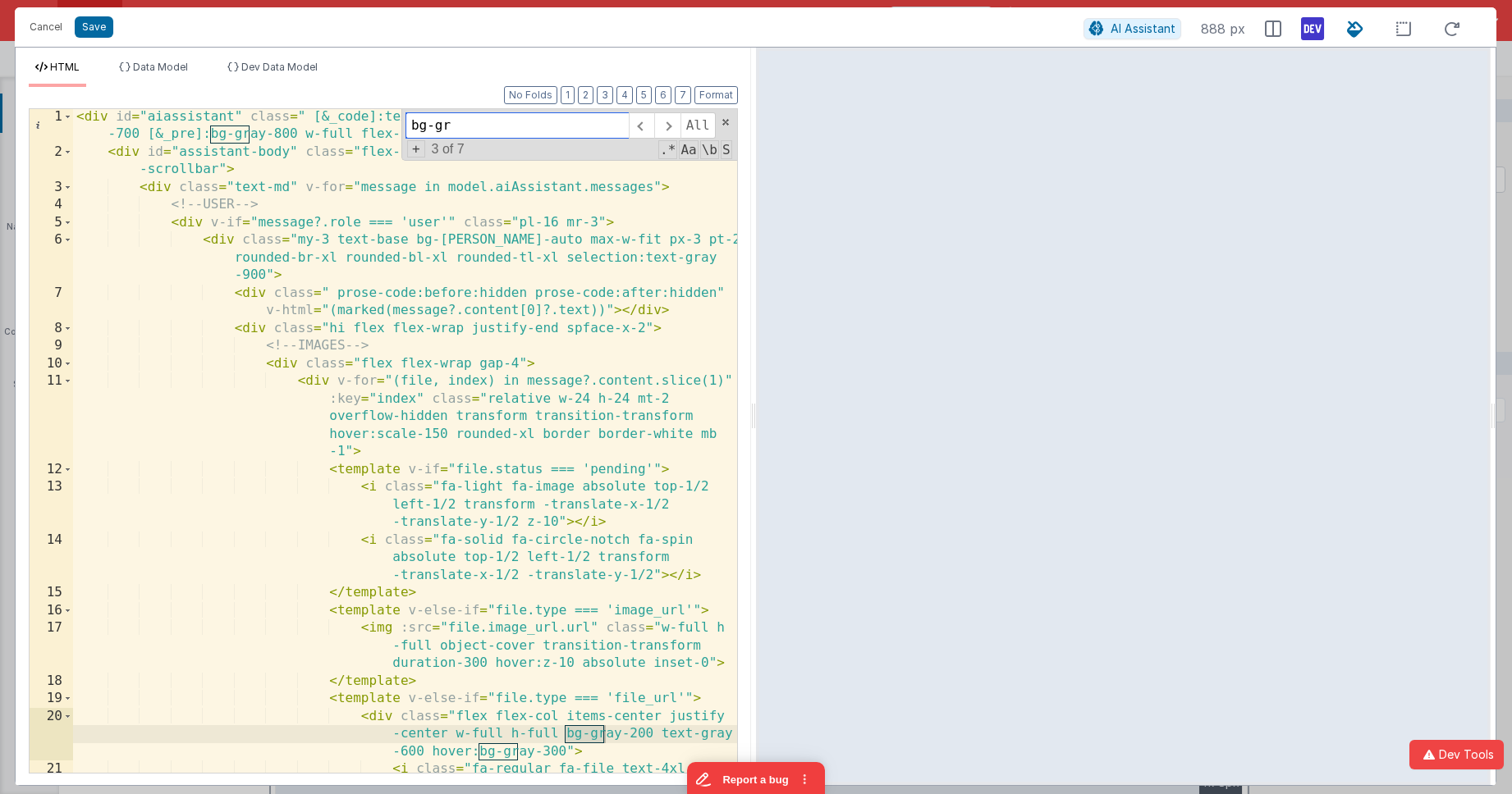
scroll to position [1, 0]
type input "bg-gr"
click at [642, 738] on div "< div id = "aiassistant" class = " [&_code]:text-xs [&_code]:text-white [&_code…" at bounding box center [405, 476] width 664 height 735
click at [636, 124] on span at bounding box center [641, 126] width 25 height 26
click at [69, 368] on span at bounding box center [67, 364] width 9 height 18
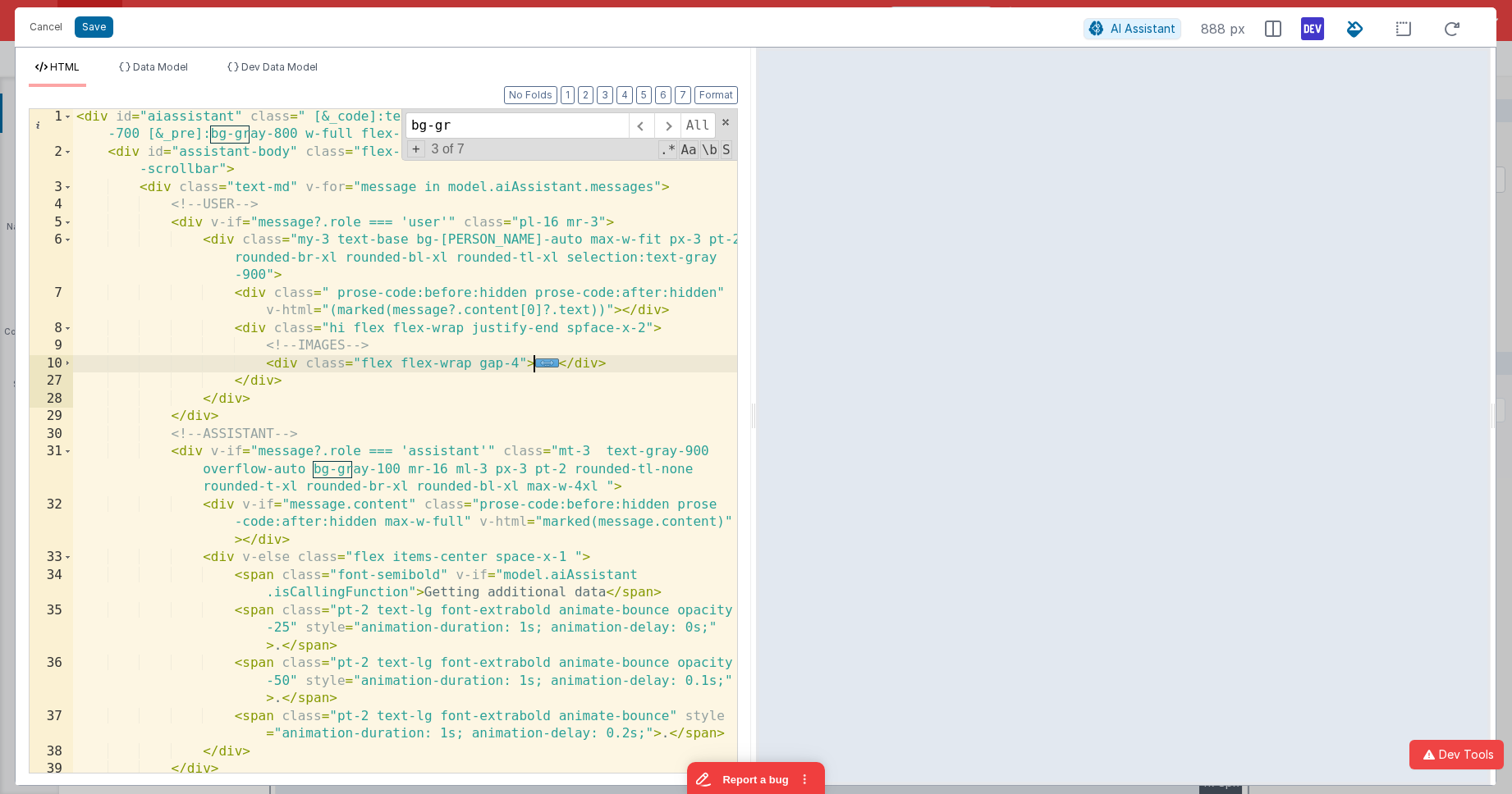
click at [400, 467] on div "< div id = "aiassistant" class = " [&_code]:text-xs [&_code]:text-white [&_code…" at bounding box center [405, 467] width 664 height 718
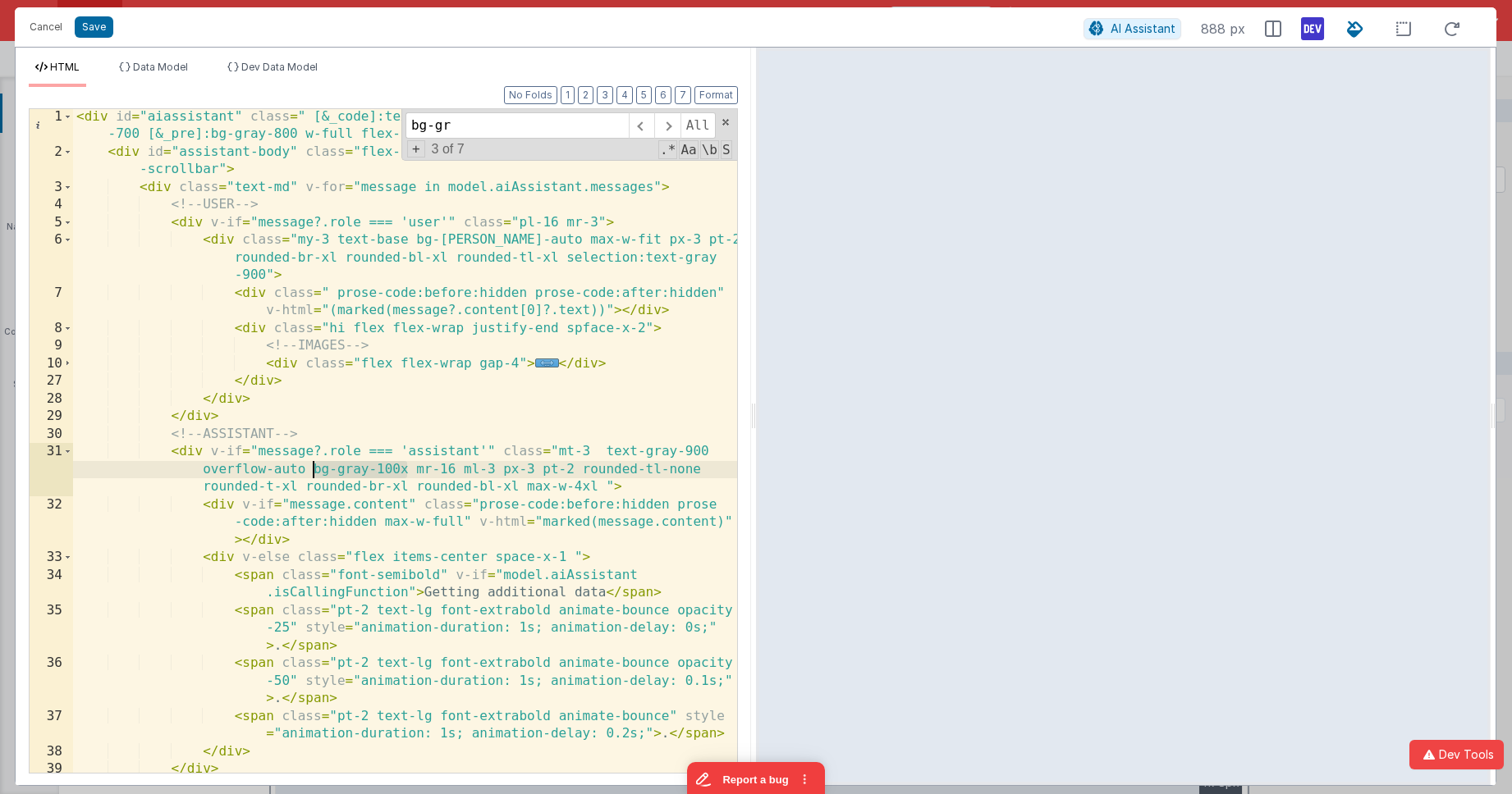
click at [314, 469] on div "< div id = "aiassistant" class = " [&_code]:text-xs [&_code]:text-white [&_code…" at bounding box center [405, 467] width 664 height 718
click at [90, 20] on button "Save" at bounding box center [94, 27] width 39 height 21
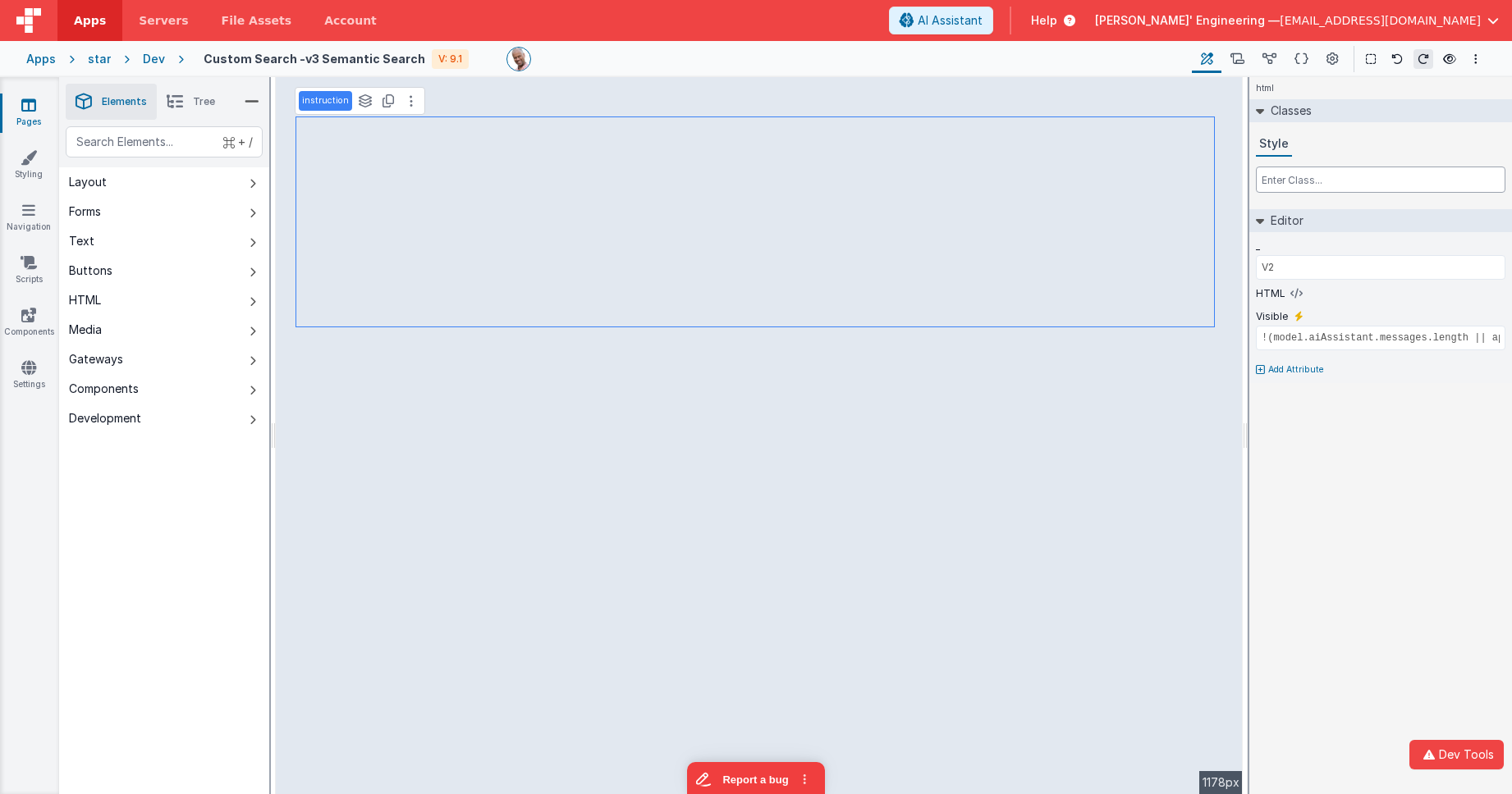
click at [1313, 178] on input "text" at bounding box center [1380, 180] width 249 height 26
type input "pt-10"
click at [1274, 58] on icon at bounding box center [1269, 59] width 14 height 17
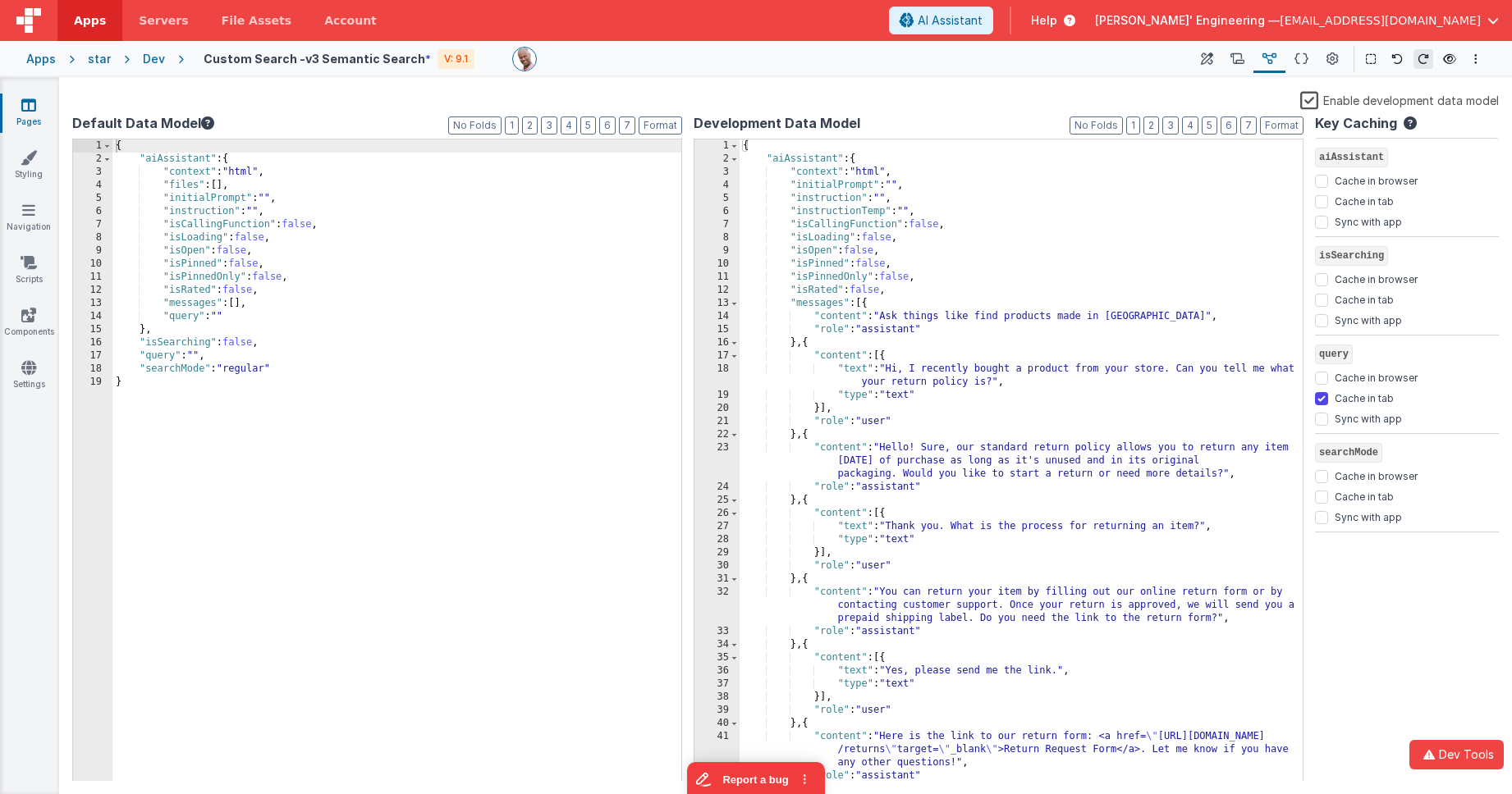
click at [1311, 98] on label "Enable development data model" at bounding box center [1399, 99] width 199 height 19
click at [0, 0] on input "Enable development data model" at bounding box center [0, 0] width 0 height 0
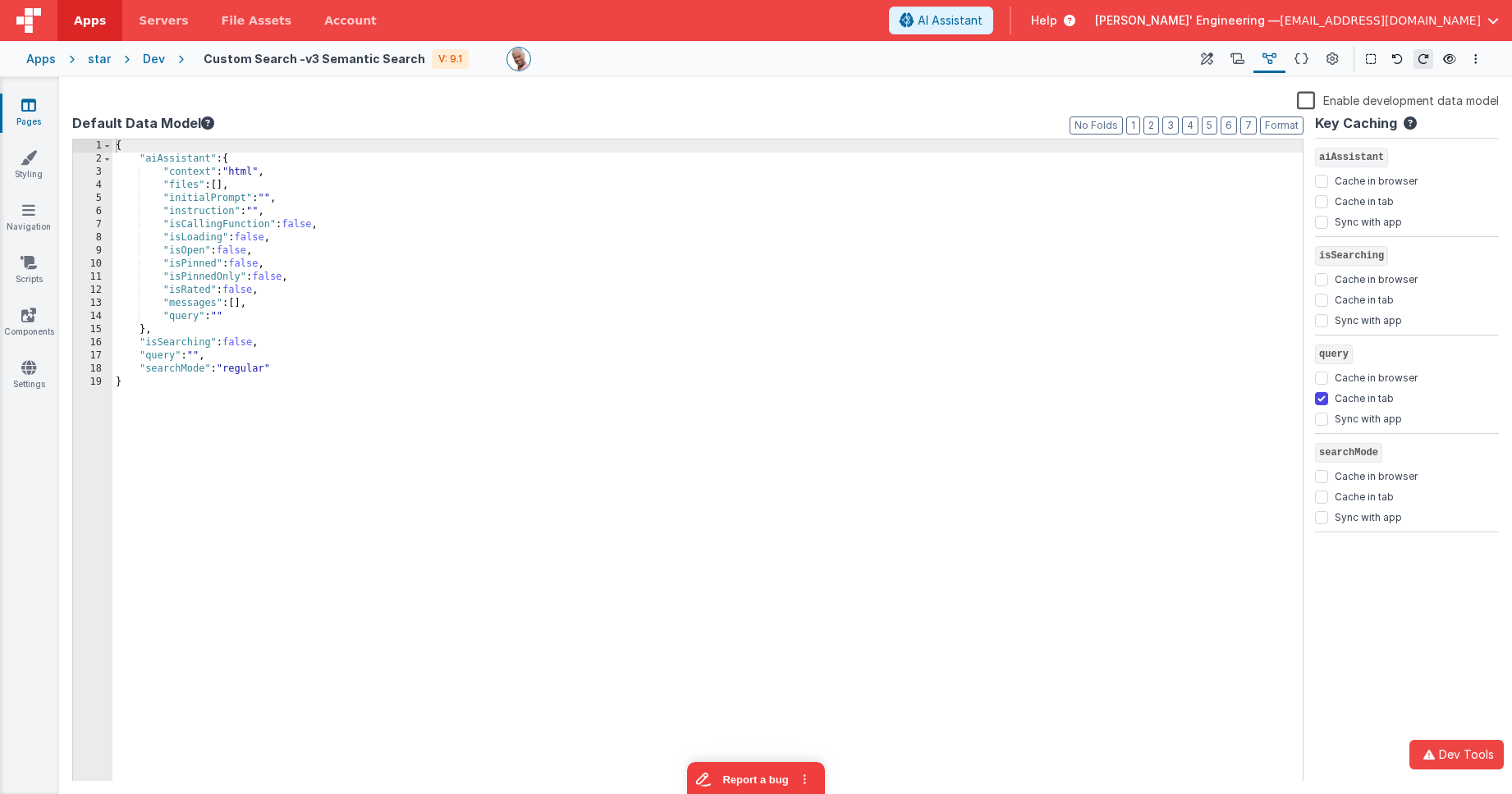
click at [606, 61] on div at bounding box center [843, 59] width 673 height 25
click at [1200, 65] on button at bounding box center [1207, 59] width 30 height 28
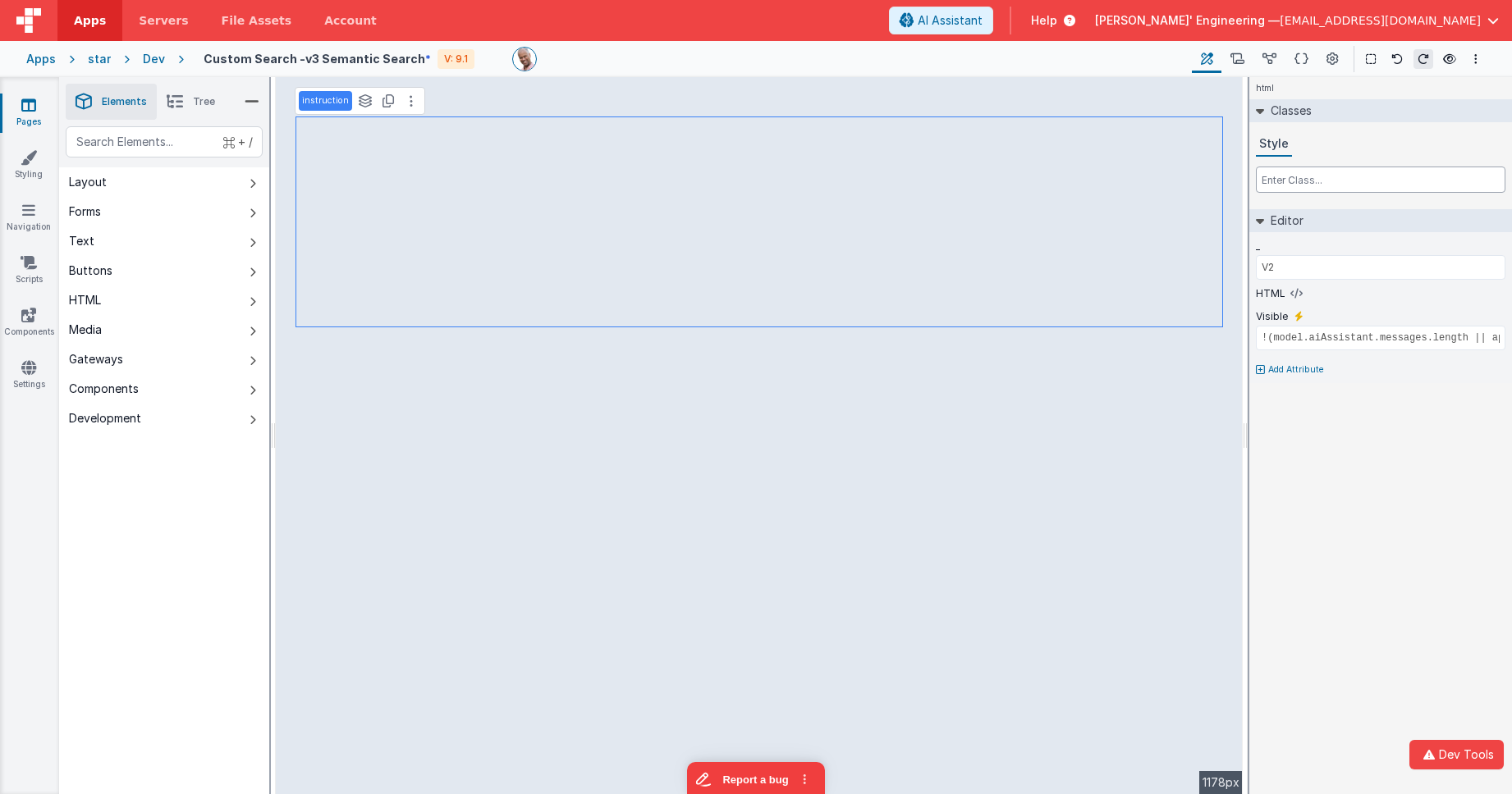
click at [1306, 179] on input "text" at bounding box center [1380, 180] width 249 height 26
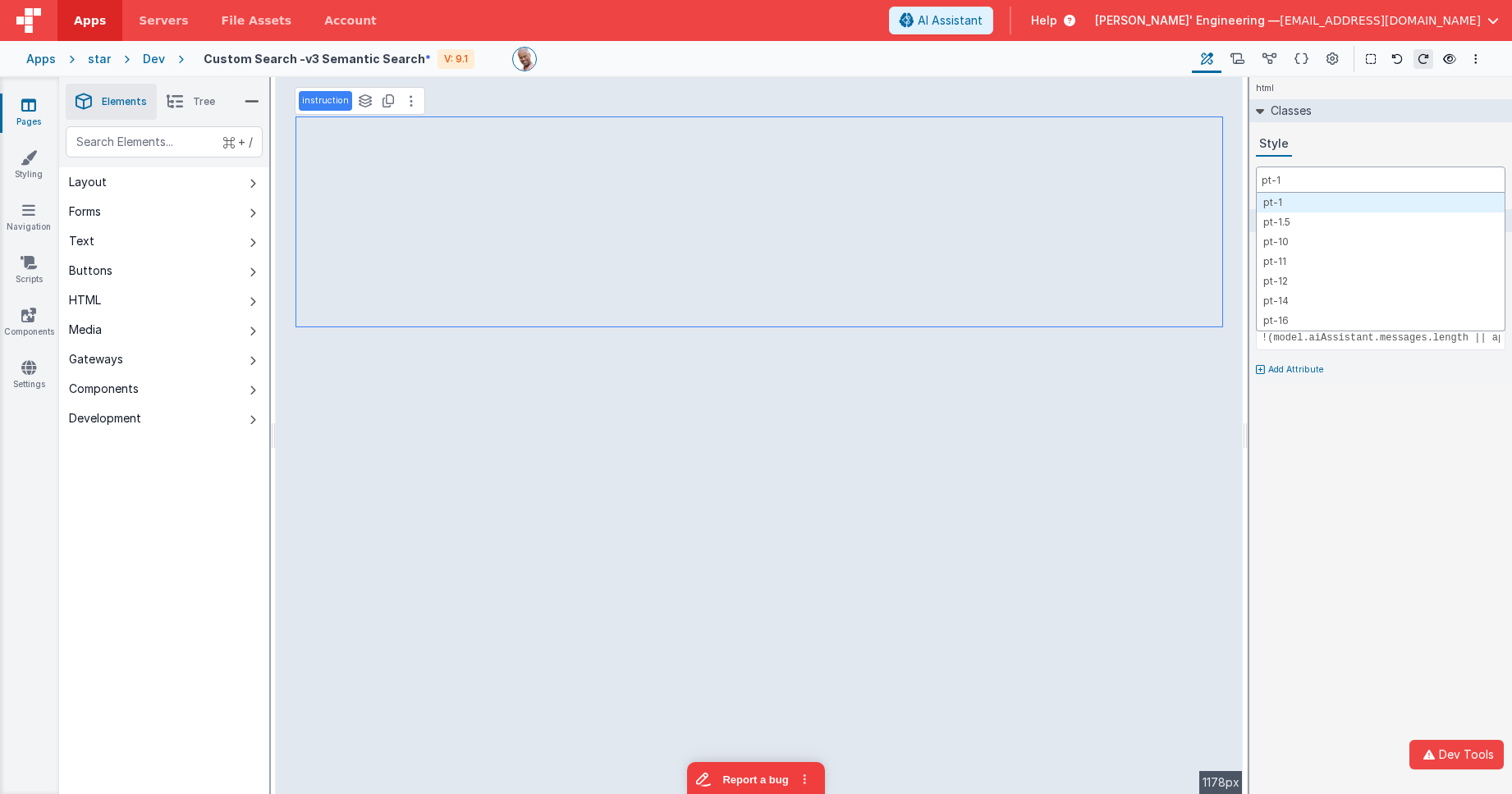
type input "pt-10"
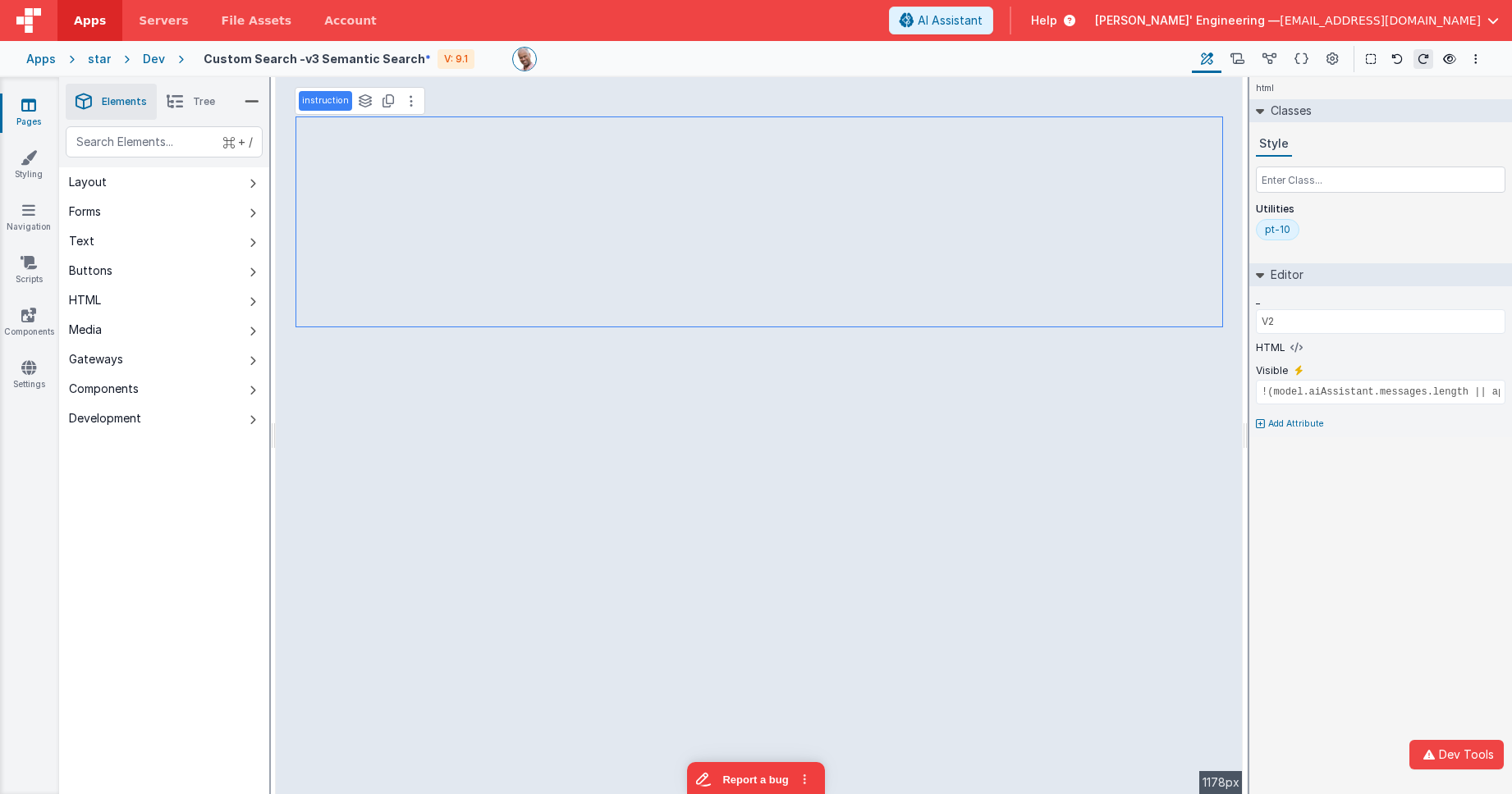
click at [1436, 600] on div "html Classes Style Utilities pt-10 Editor _ V2 HTML Visible !(model.aiAssistant…" at bounding box center [1380, 436] width 262 height 718
click at [1269, 59] on icon at bounding box center [1269, 59] width 14 height 17
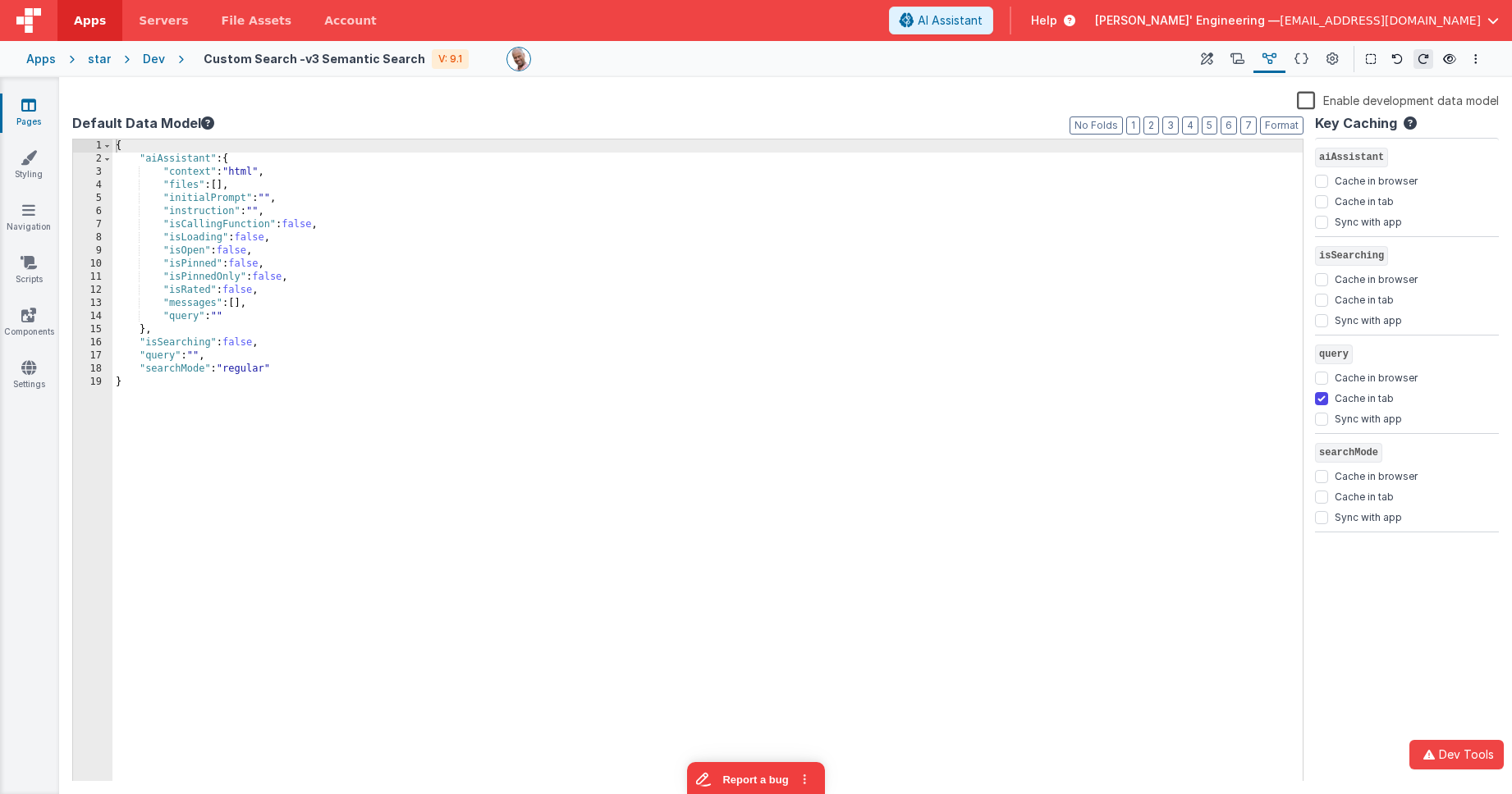
click at [1306, 99] on label "Enable development data model" at bounding box center [1398, 99] width 202 height 19
click at [0, 0] on input "Enable development data model" at bounding box center [0, 0] width 0 height 0
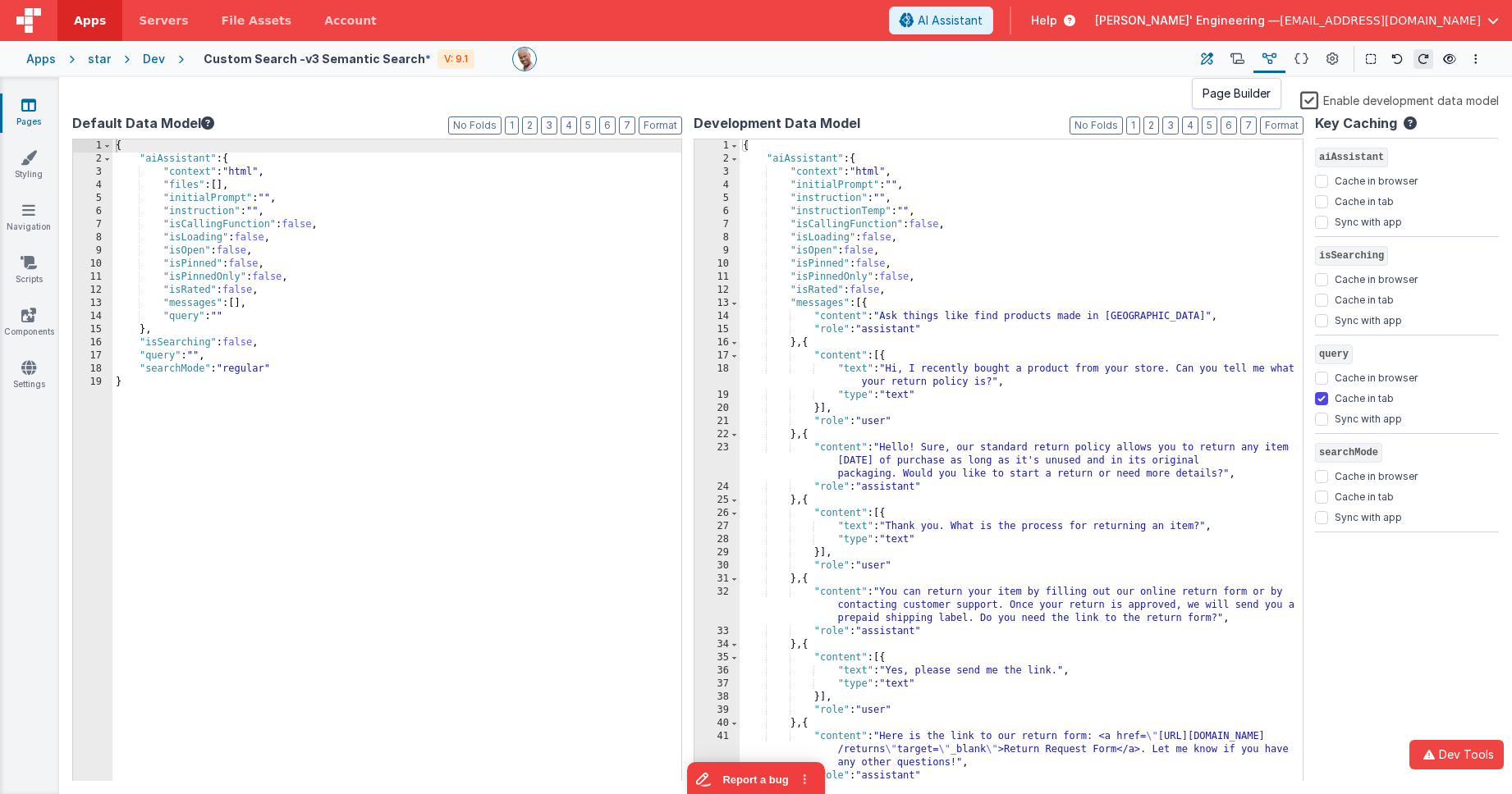
click at [1208, 62] on icon at bounding box center [1207, 59] width 12 height 17
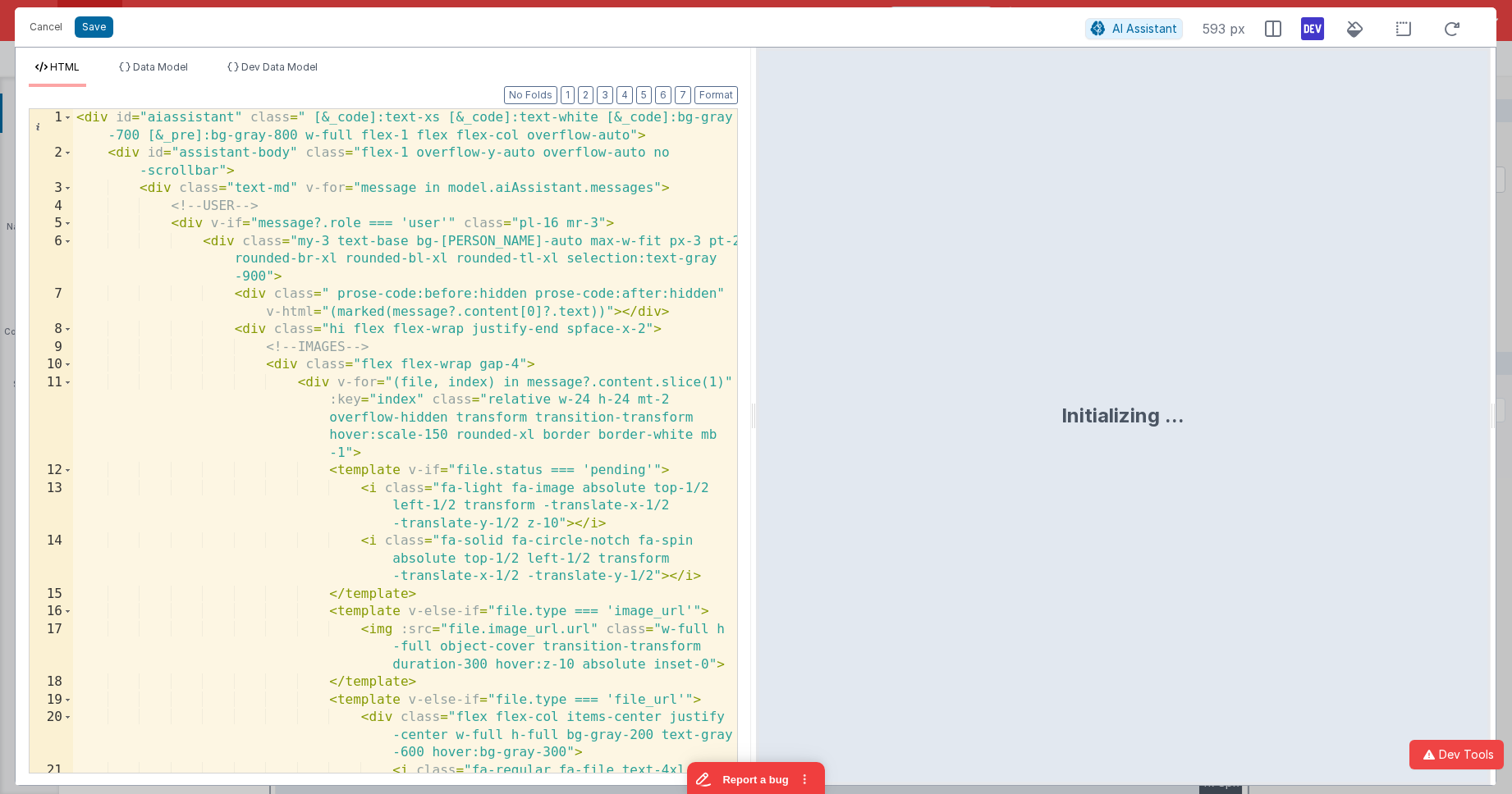
click at [598, 456] on div "< div id = "aiassistant" class = " [&_code]:text-xs [&_code]:text-white [&_code…" at bounding box center [405, 477] width 664 height 735
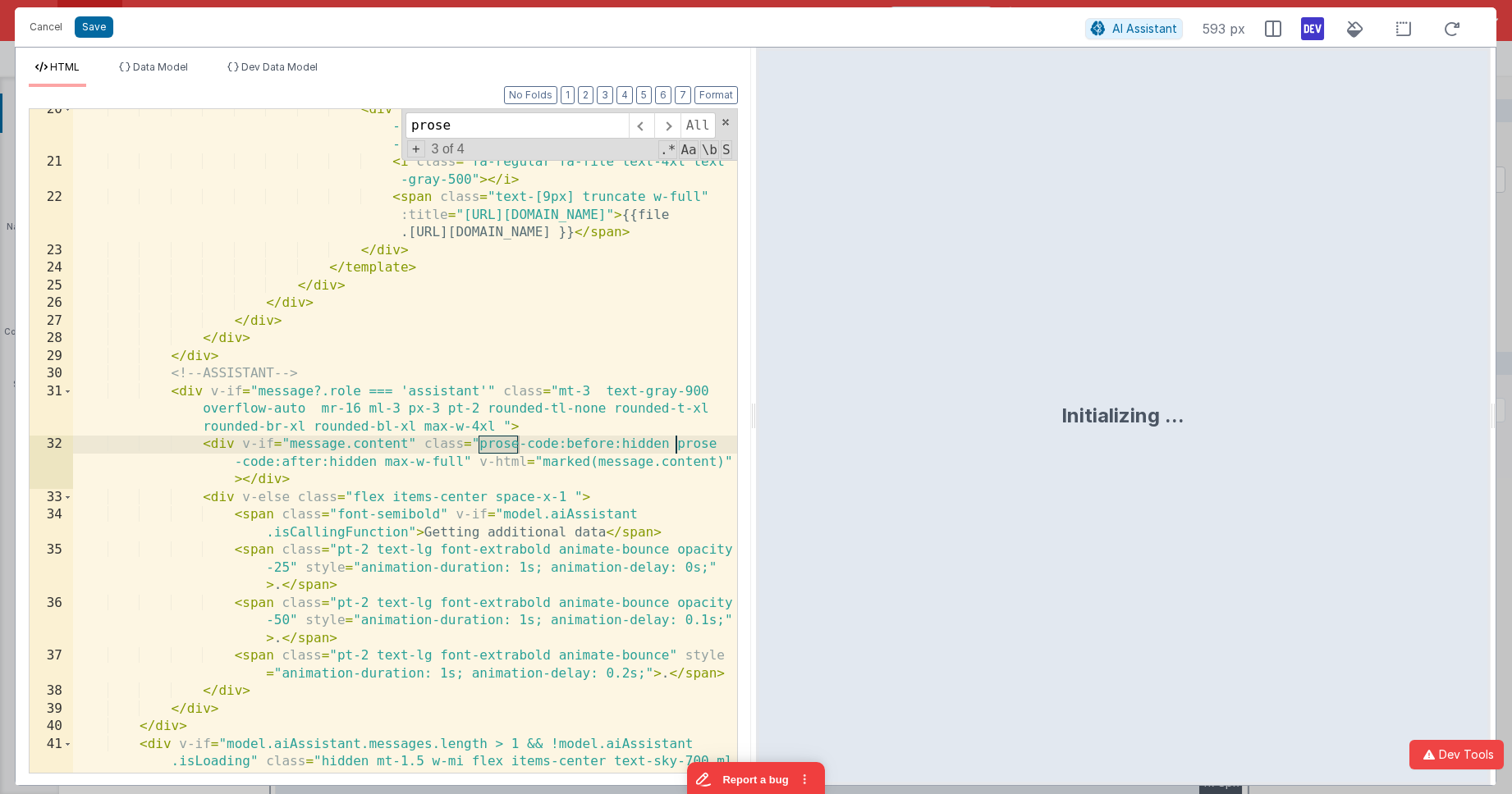
scroll to position [0, 0]
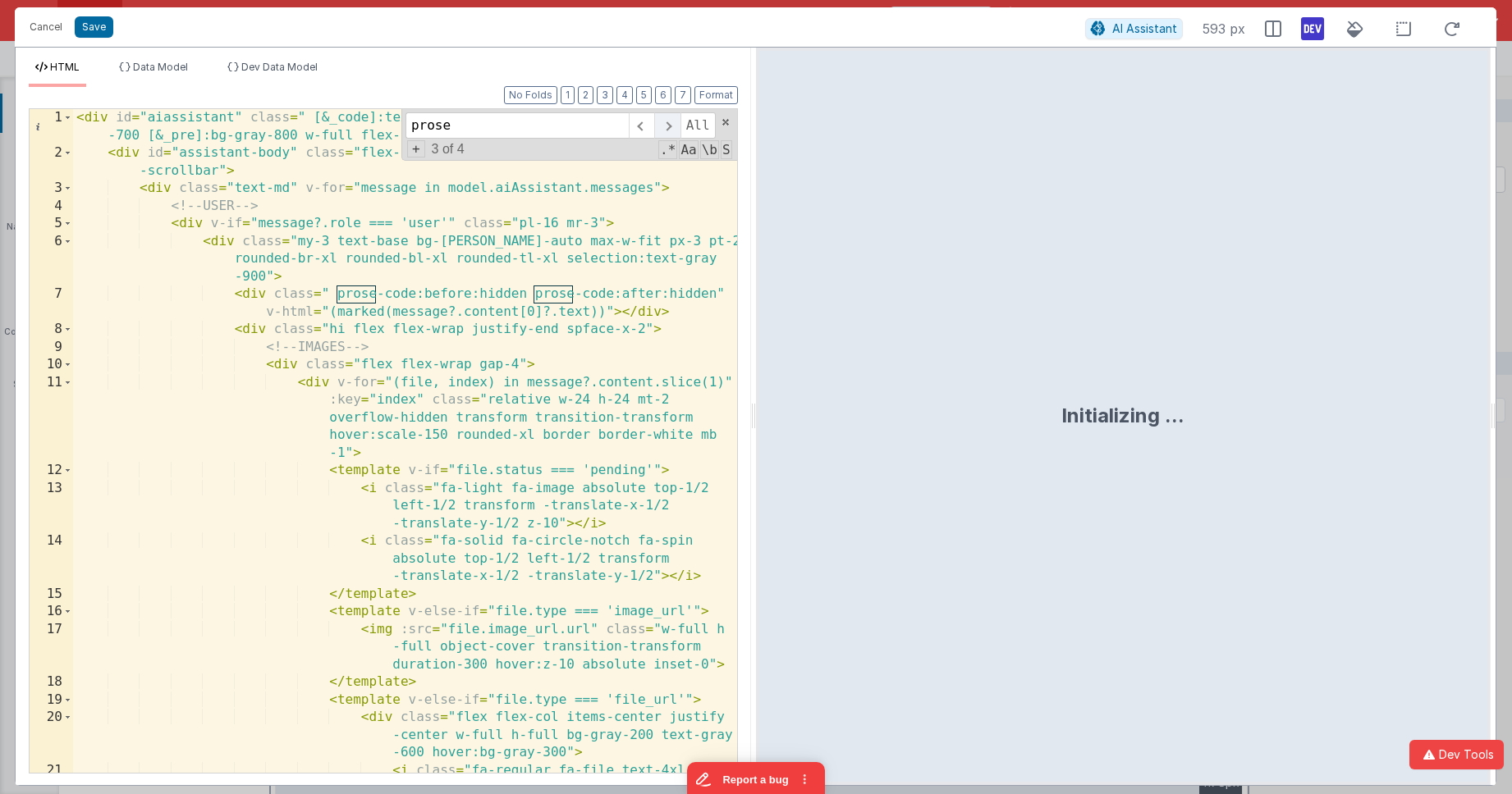
type input "prose"
click at [666, 130] on span at bounding box center [667, 126] width 25 height 26
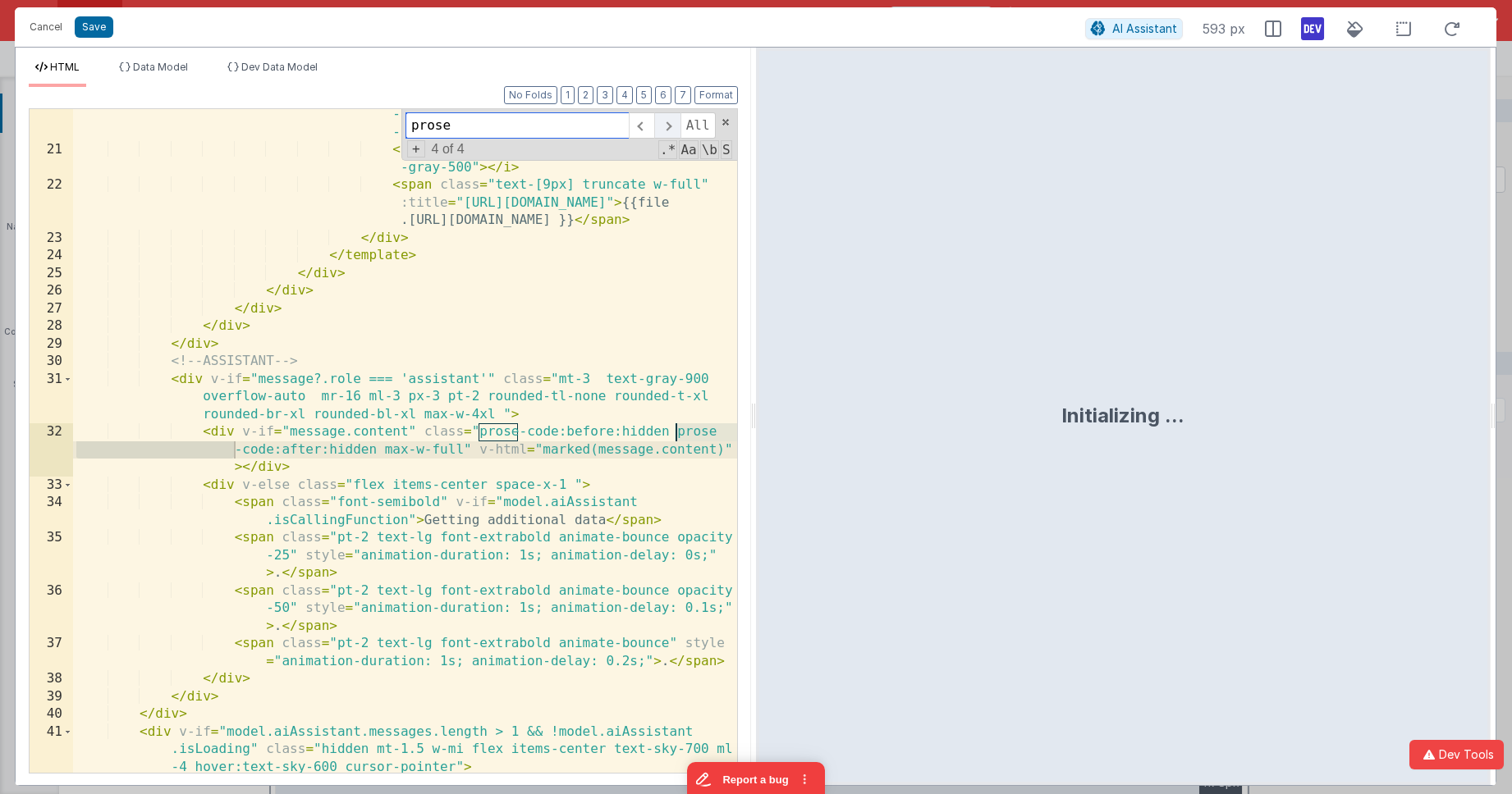
scroll to position [621, 0]
click at [665, 130] on span at bounding box center [667, 126] width 25 height 26
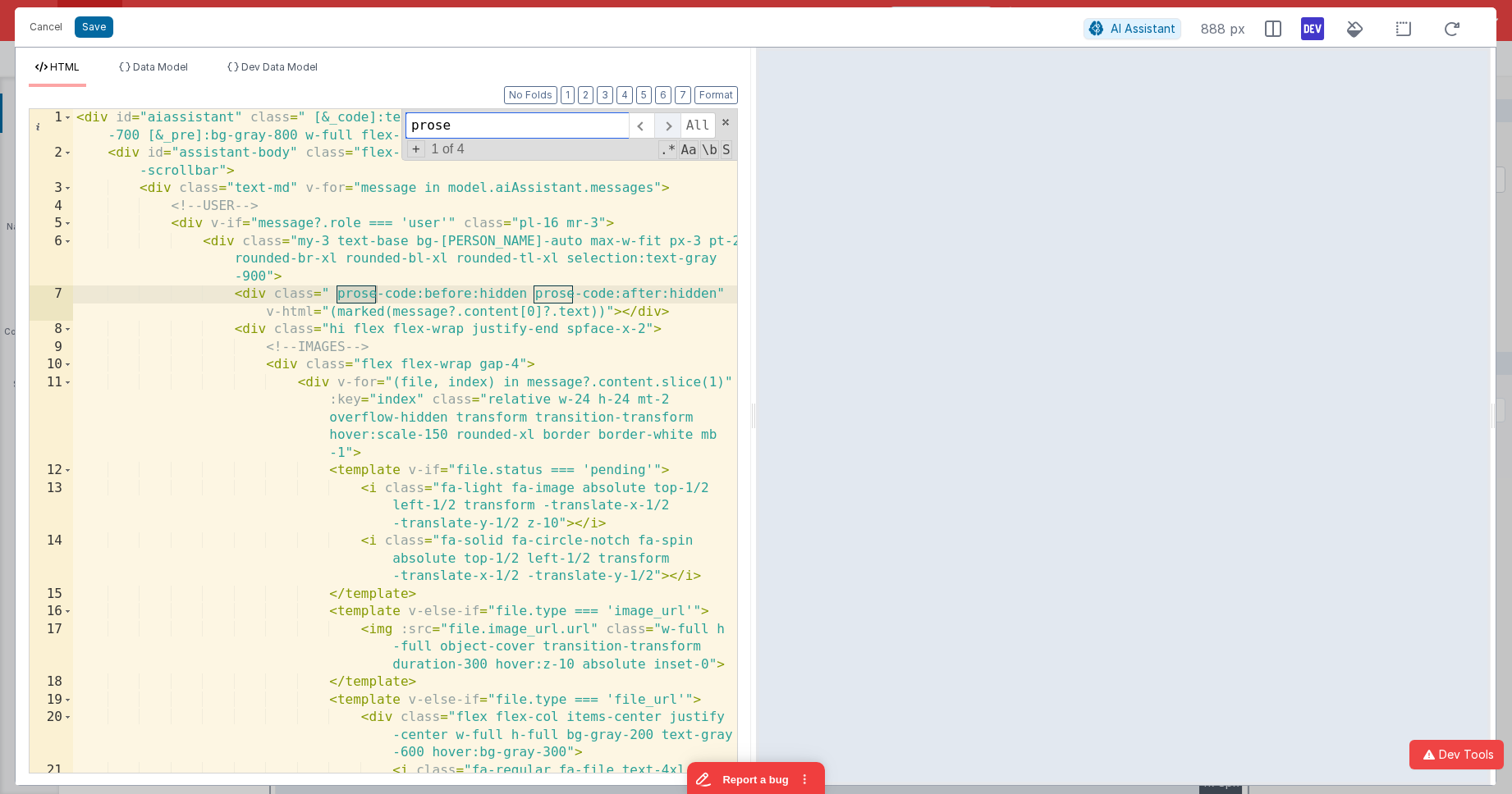
scroll to position [0, 0]
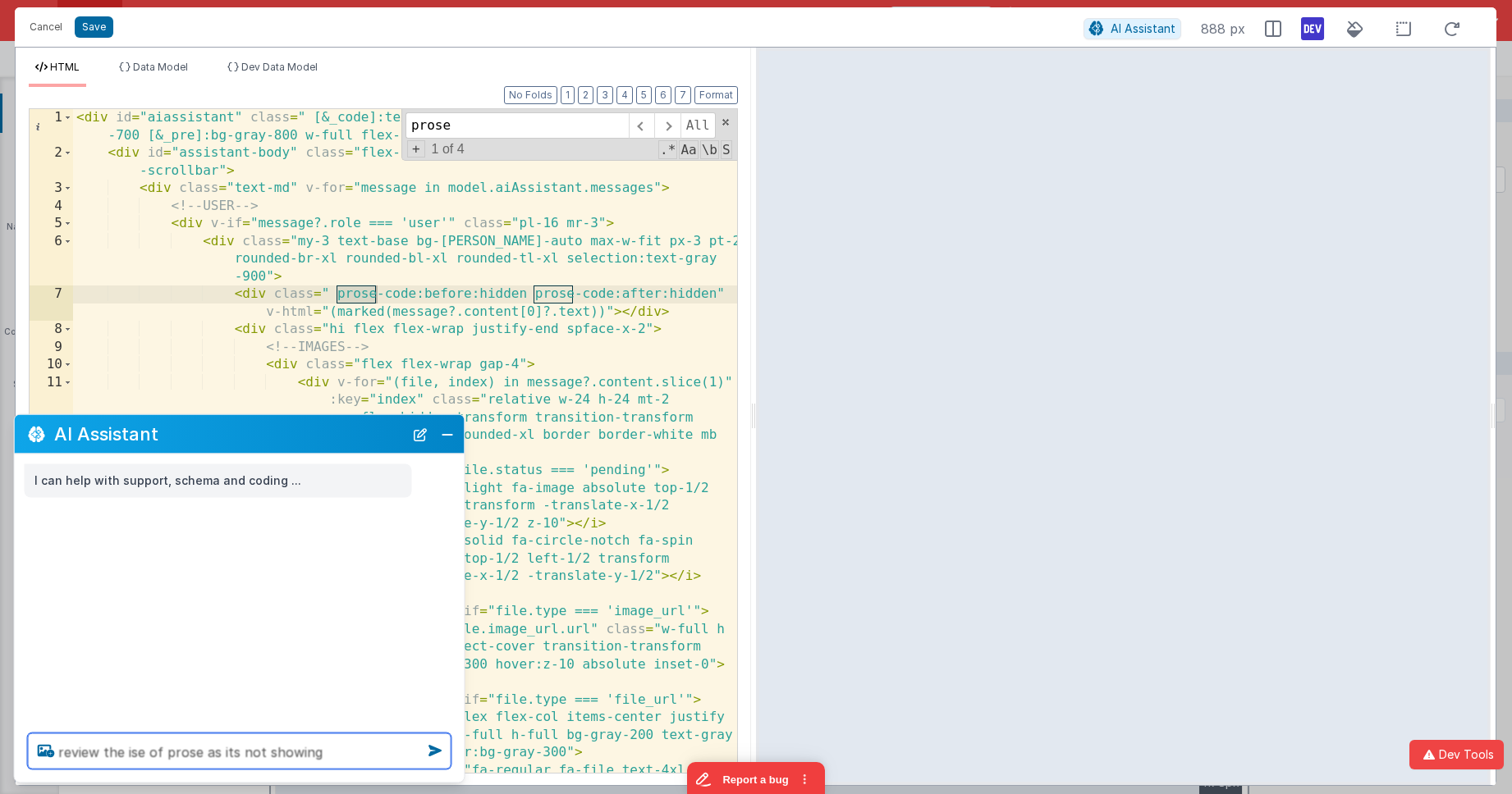
type textarea "review the ise of prose as its not showing"
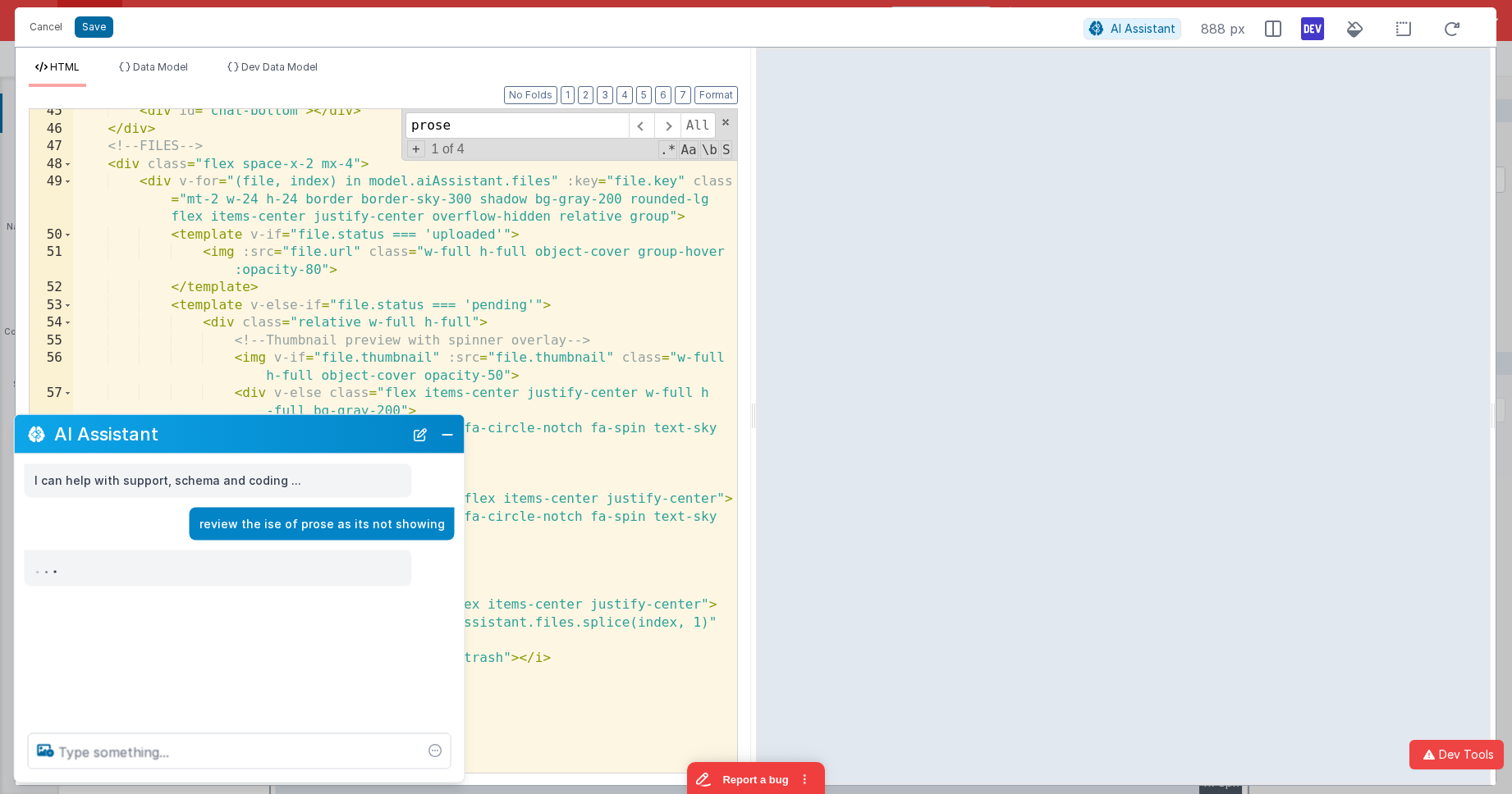
scroll to position [1453, 0]
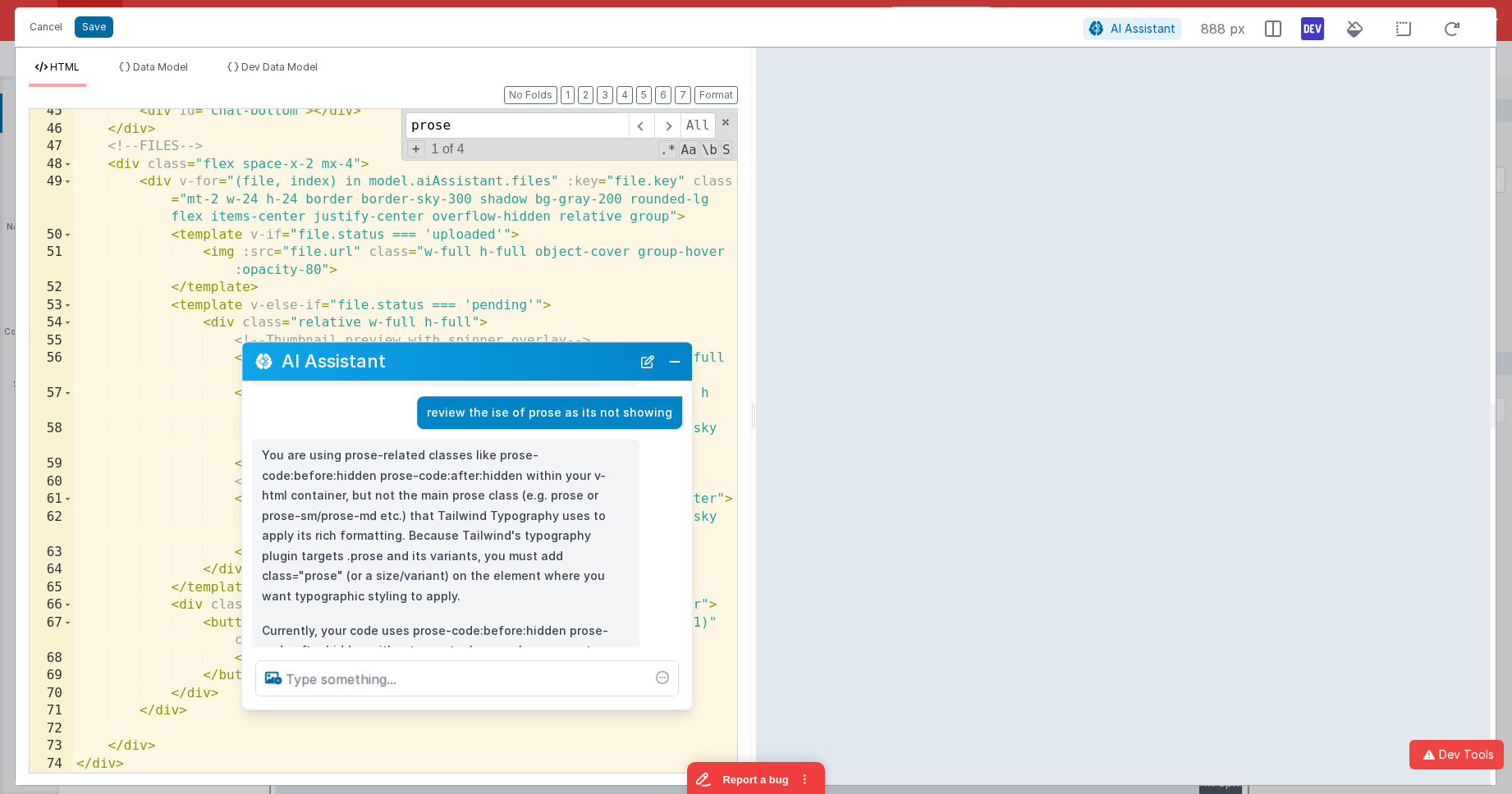
drag, startPoint x: 305, startPoint y: 434, endPoint x: 529, endPoint y: 380, distance: 230.4
click at [533, 362] on h2 "AI Assistant" at bounding box center [455, 362] width 349 height 20
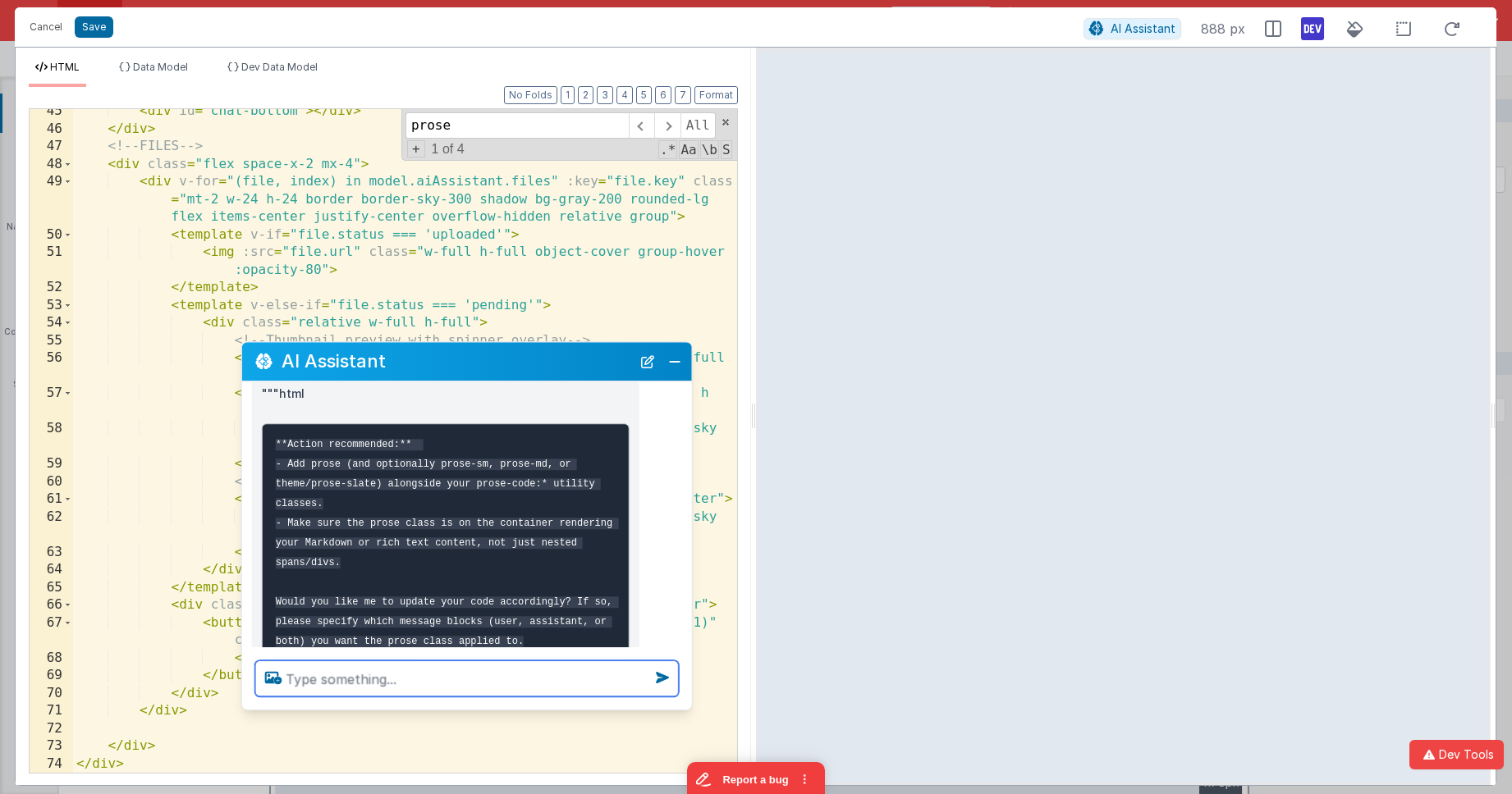
scroll to position [429, 0]
click at [397, 681] on textarea at bounding box center [466, 679] width 423 height 36
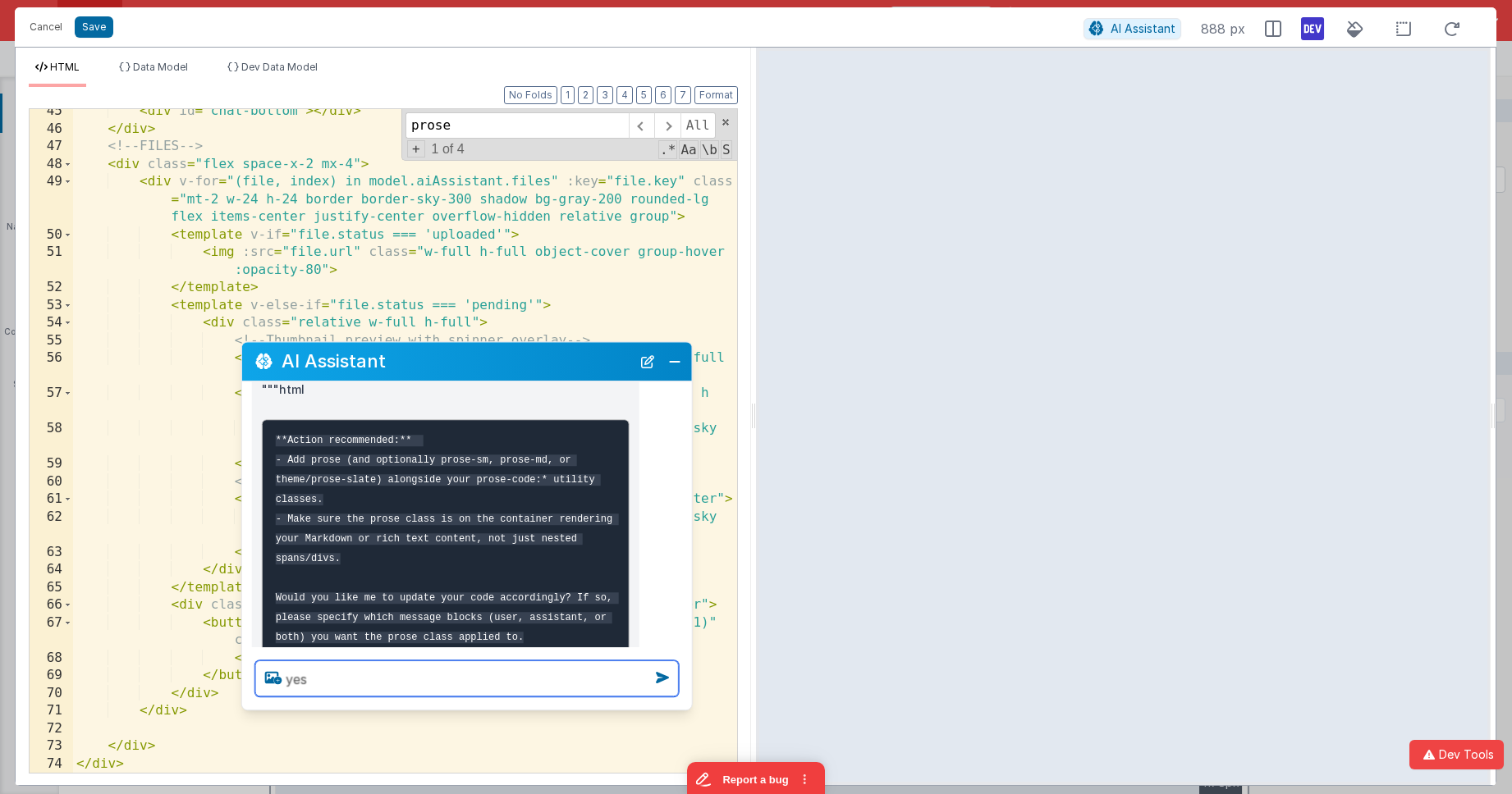
type textarea "yes"
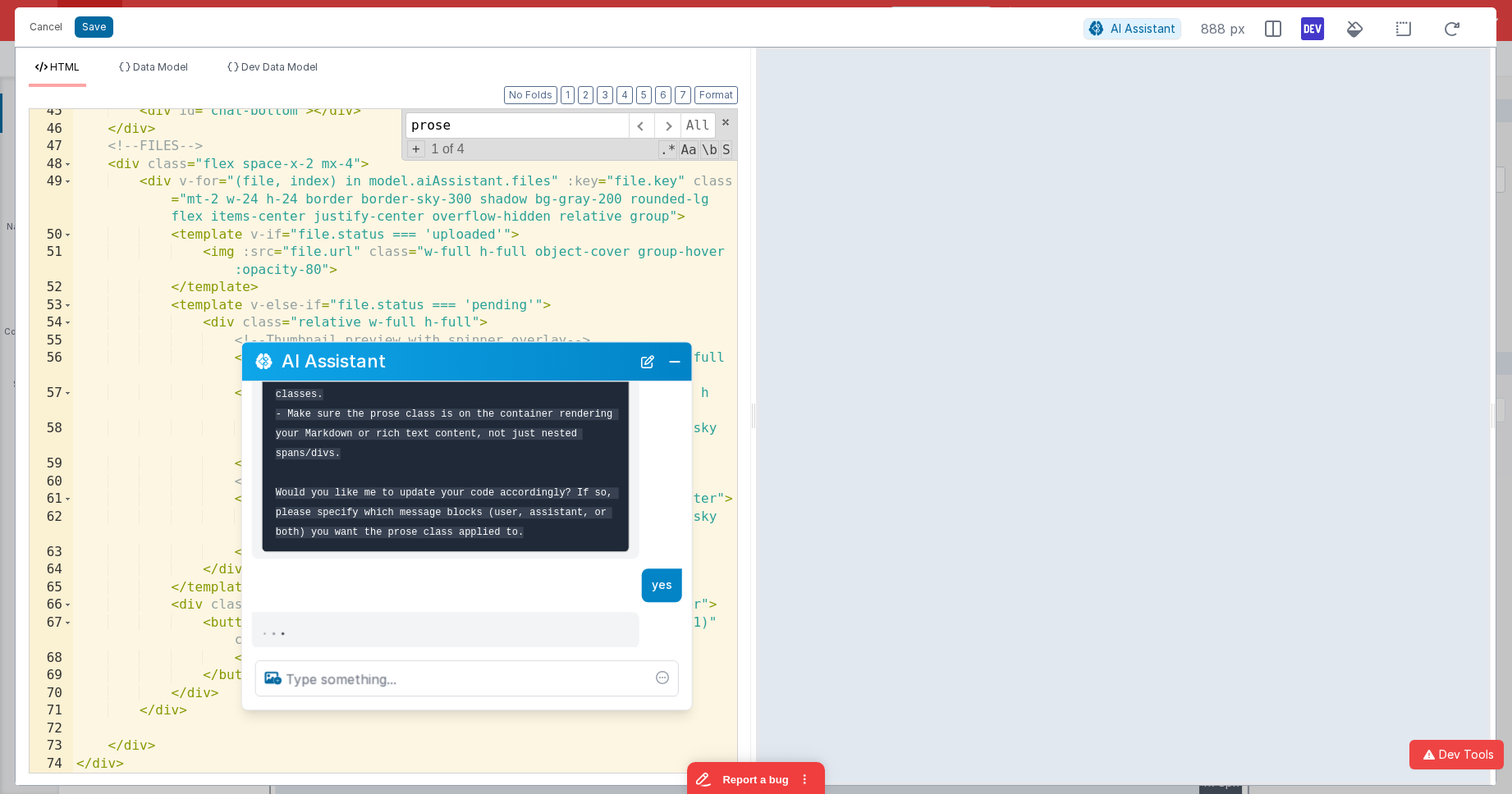
scroll to position [534, 0]
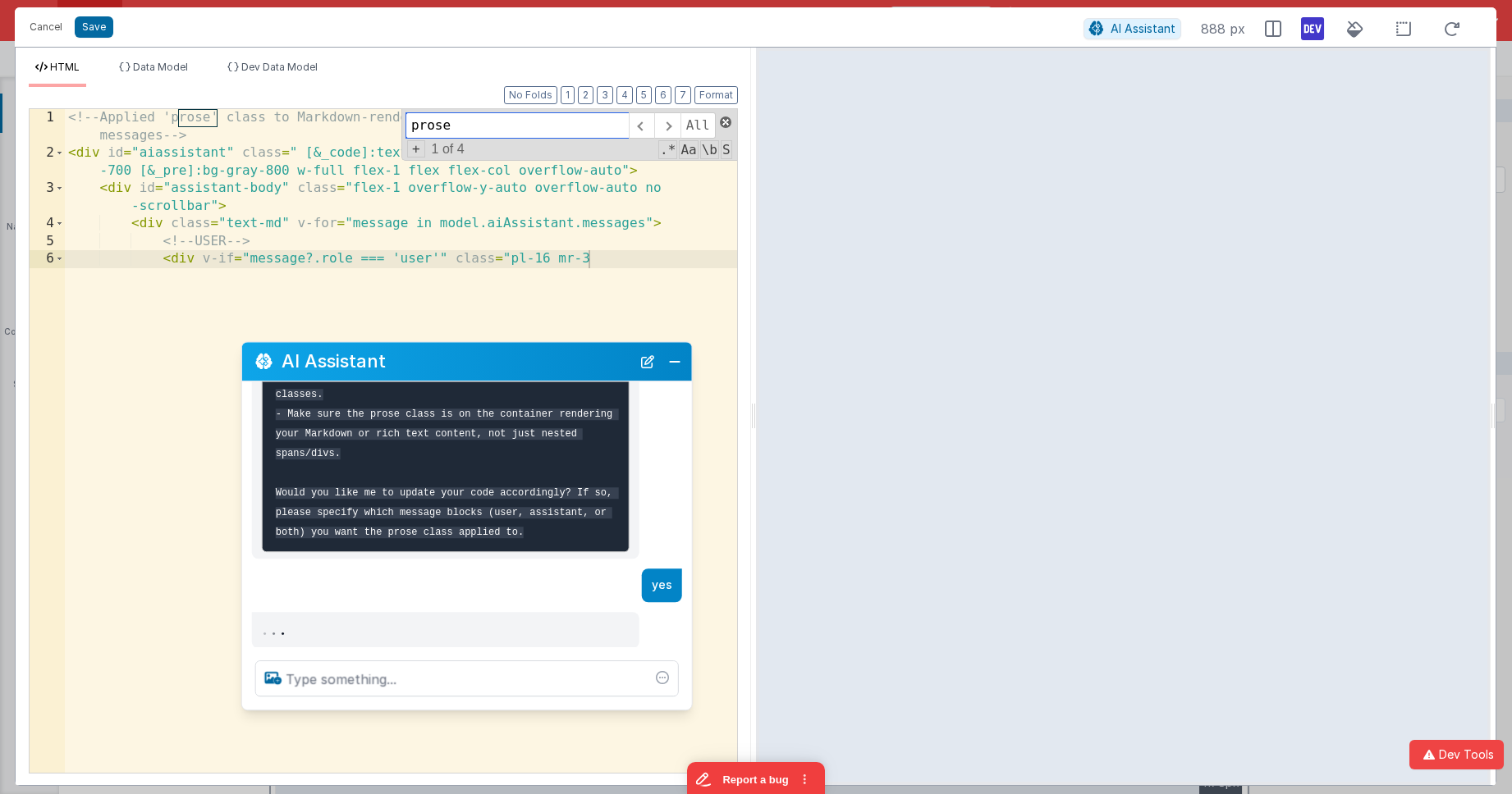
click at [725, 123] on span at bounding box center [726, 122] width 12 height 12
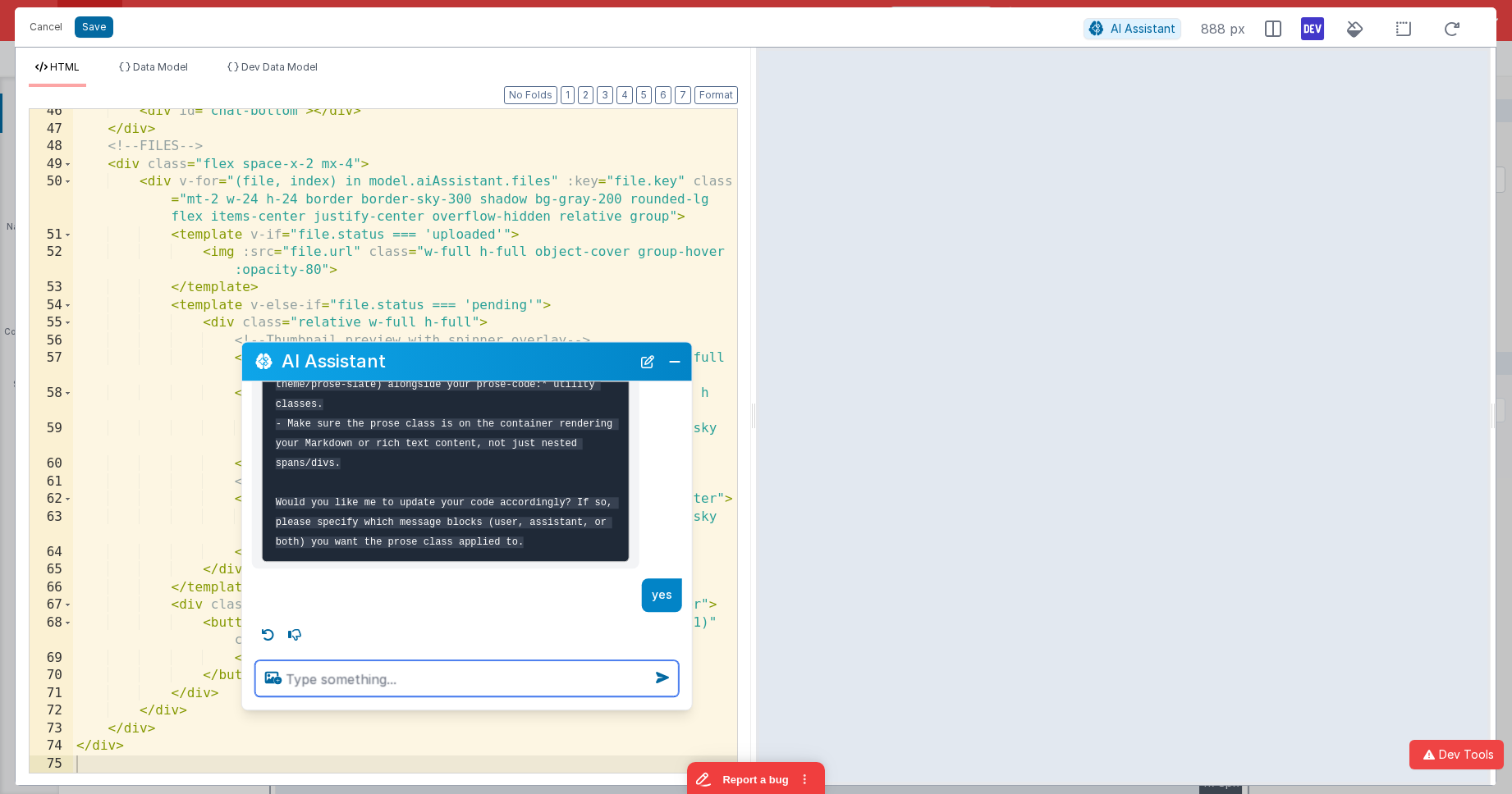
scroll to position [1506, 0]
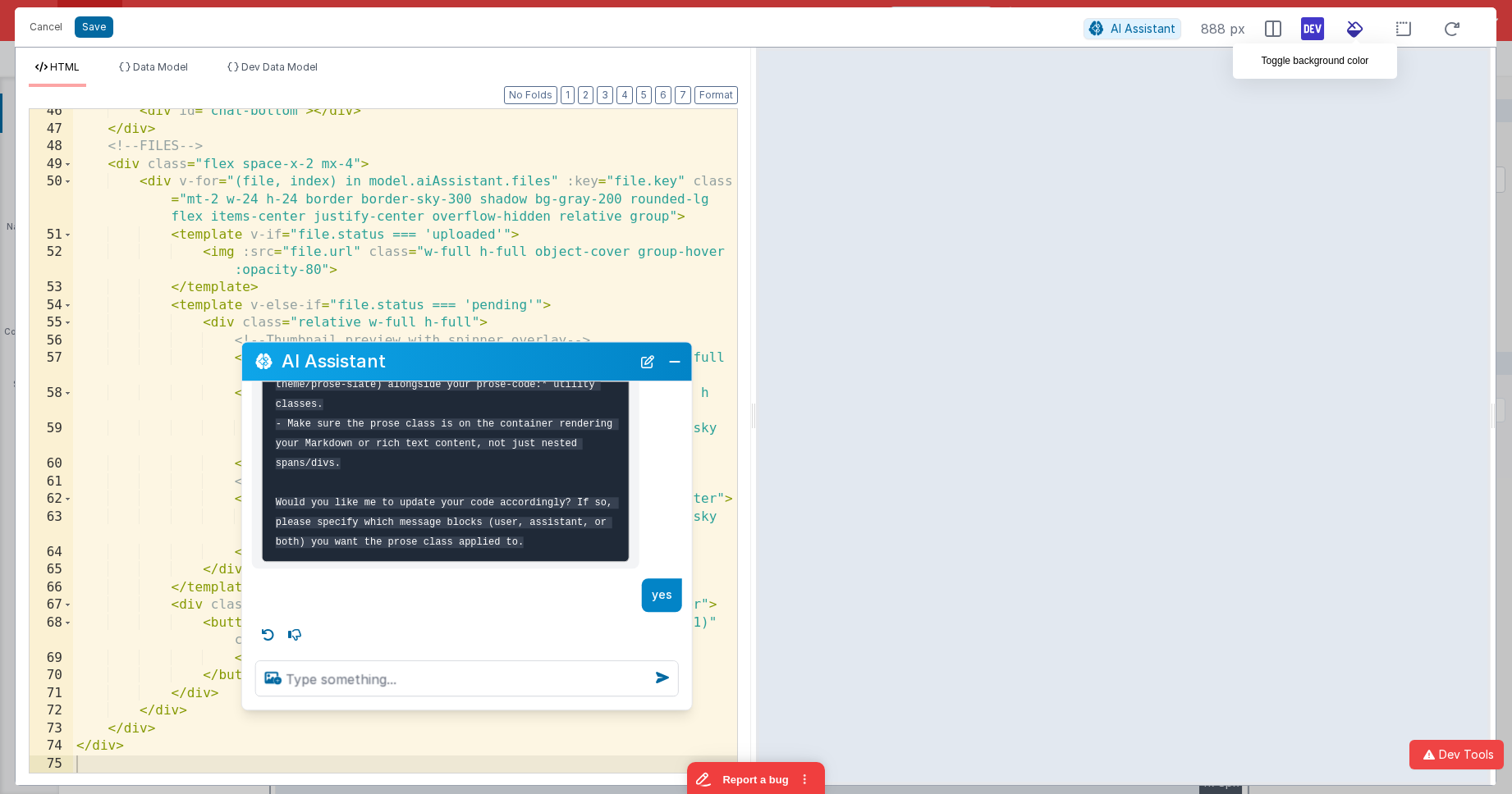
click at [1351, 26] on icon at bounding box center [1355, 29] width 36 height 21
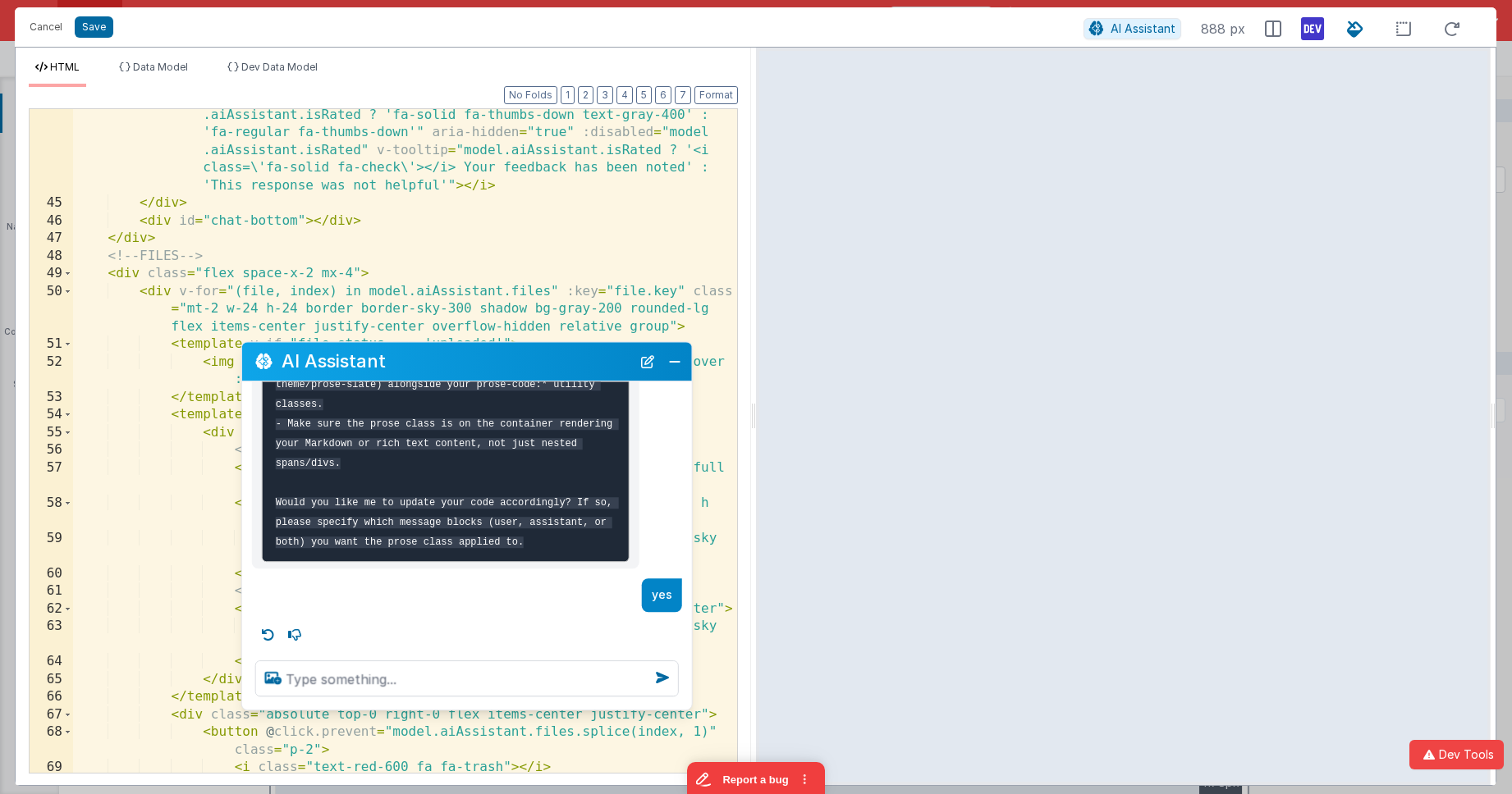
scroll to position [1396, 0]
drag, startPoint x: 99, startPoint y: 22, endPoint x: 285, endPoint y: 36, distance: 186.5
click at [99, 21] on button "Save" at bounding box center [94, 27] width 39 height 21
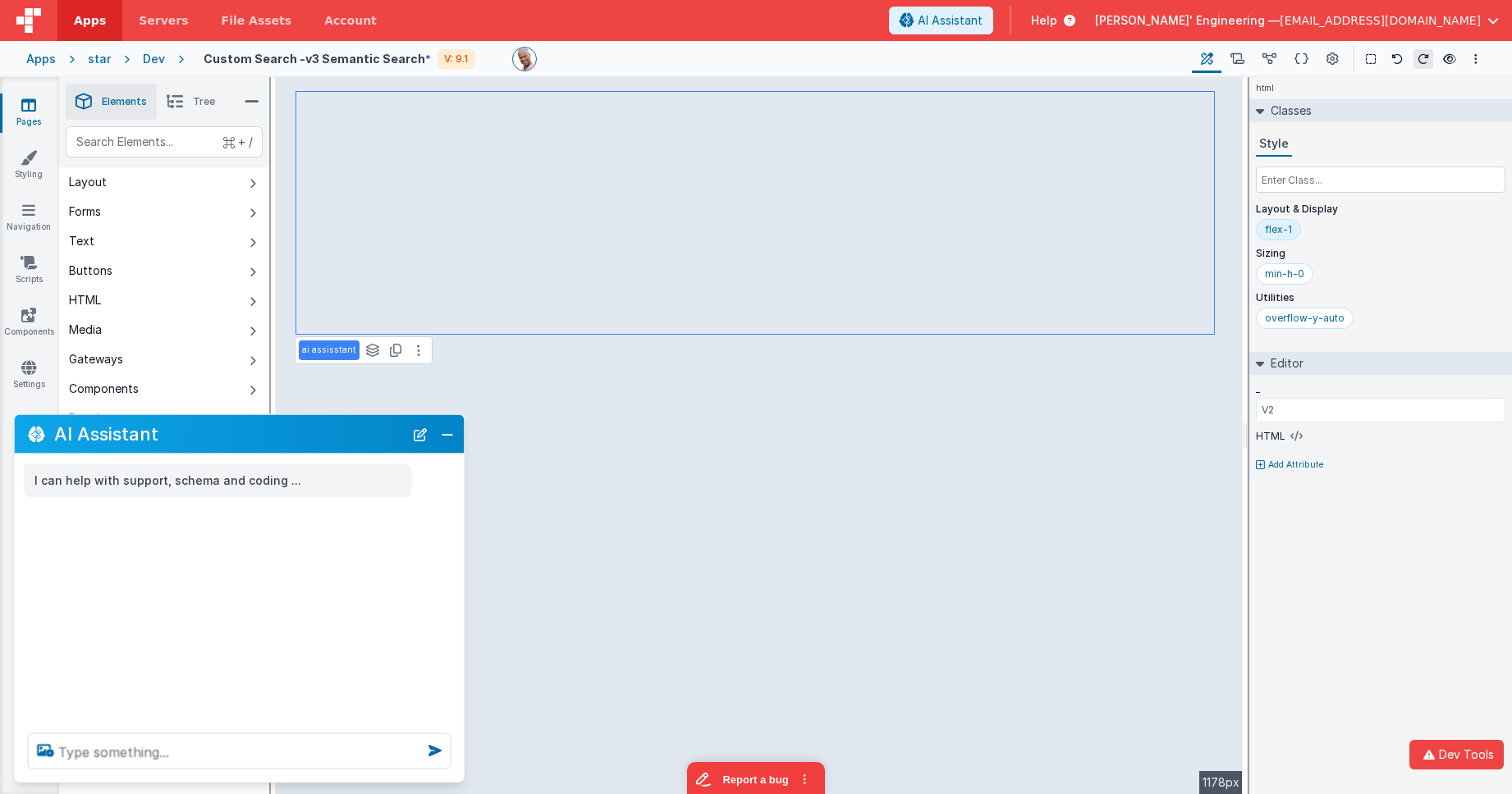
scroll to position [0, 0]
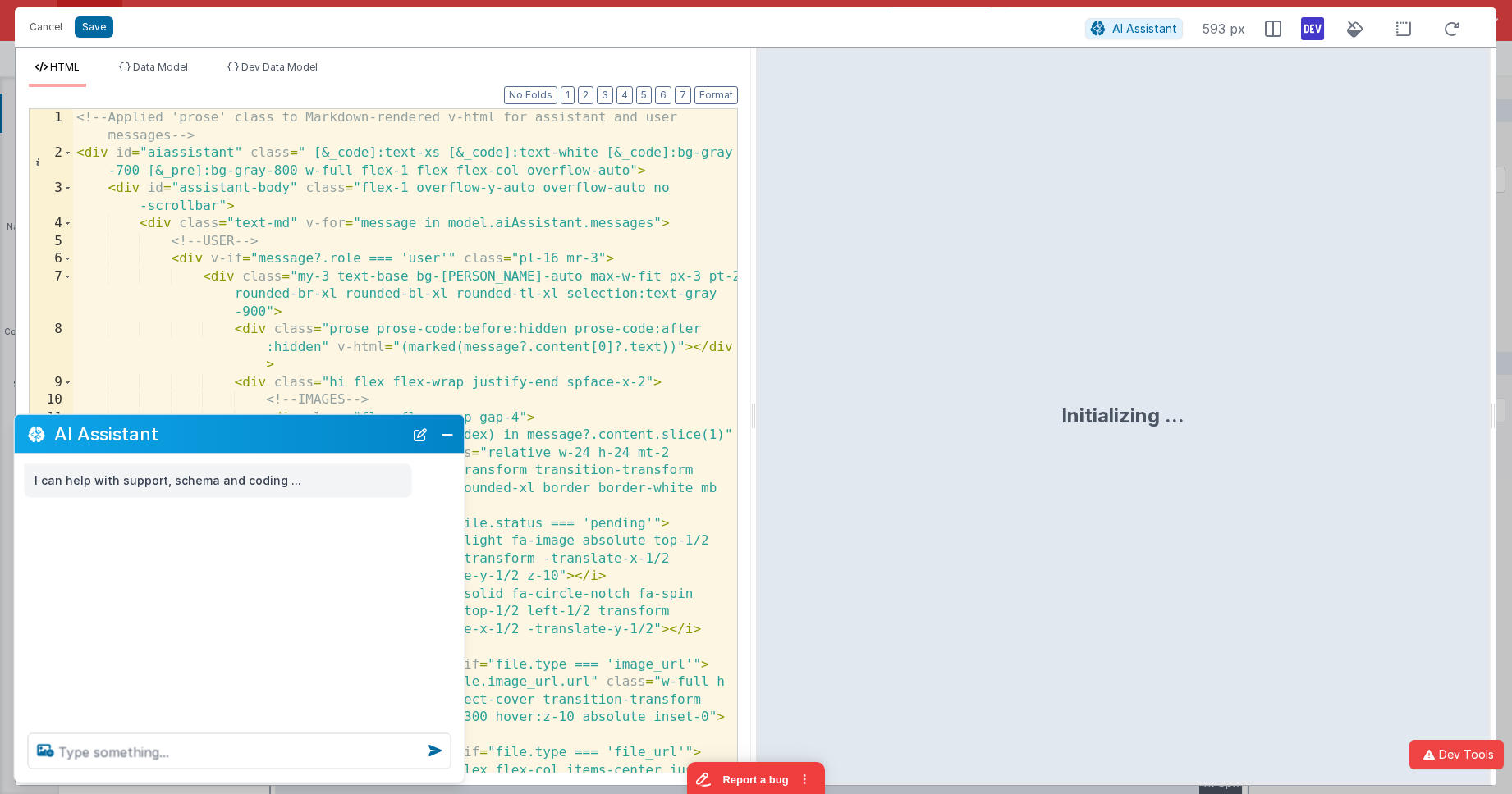
click at [363, 139] on div "<!-- Applied 'prose' class to Markdown-rendered v-html for assistant and user m…" at bounding box center [405, 485] width 664 height 752
drag, startPoint x: 338, startPoint y: 135, endPoint x: 233, endPoint y: 98, distance: 111.3
click at [233, 98] on div "Format 7 6 5 4 3 2 1 No Folds 1 2 3 4 5 6 7 8 9 10 11 12 13 14 15 16 17 18 19 2…" at bounding box center [383, 430] width 710 height 686
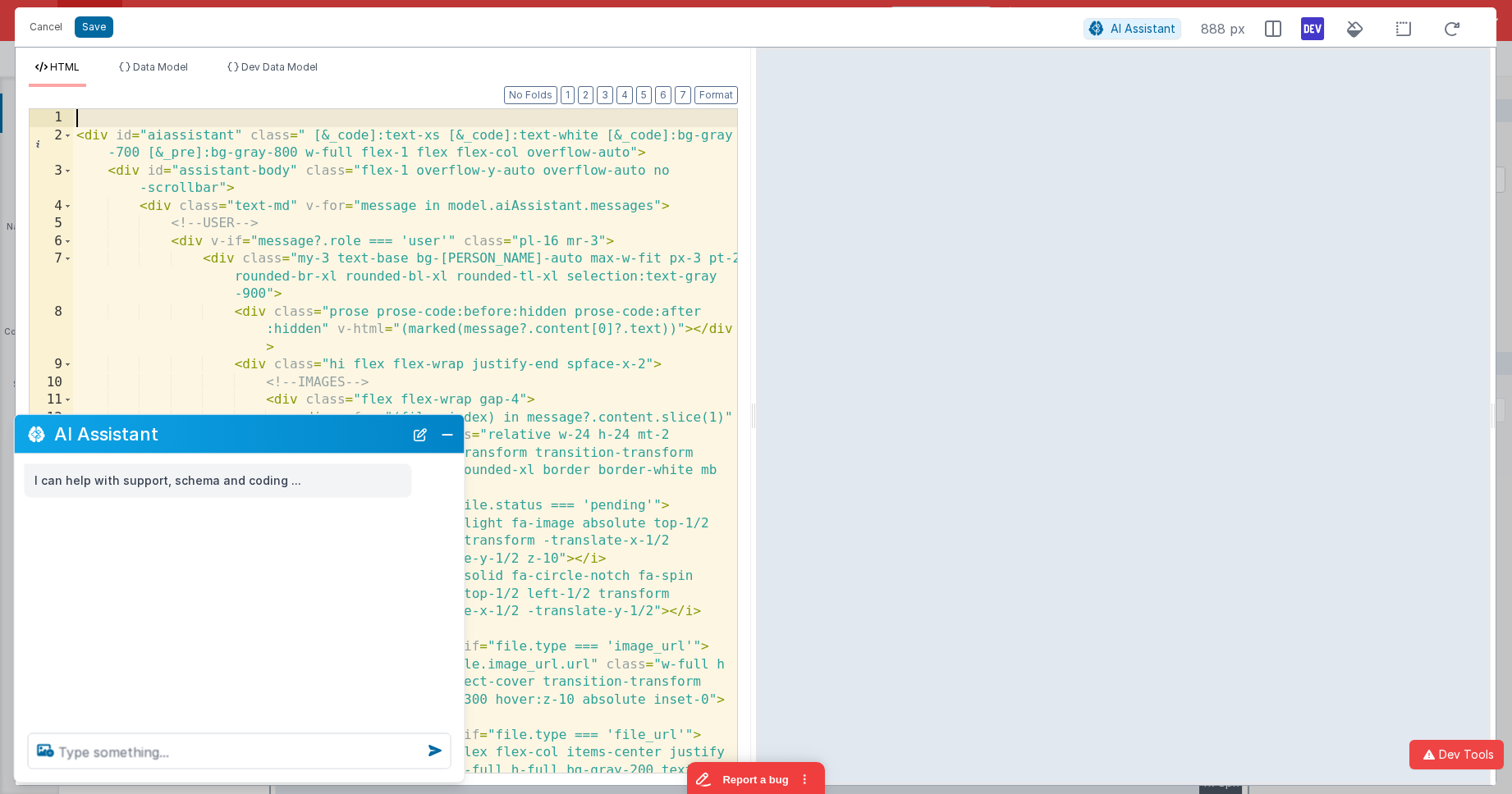
click at [354, 313] on div "< div id = "aiassistant" class = " [&_code]:text-xs [&_code]:text-white [&_code…" at bounding box center [405, 477] width 664 height 735
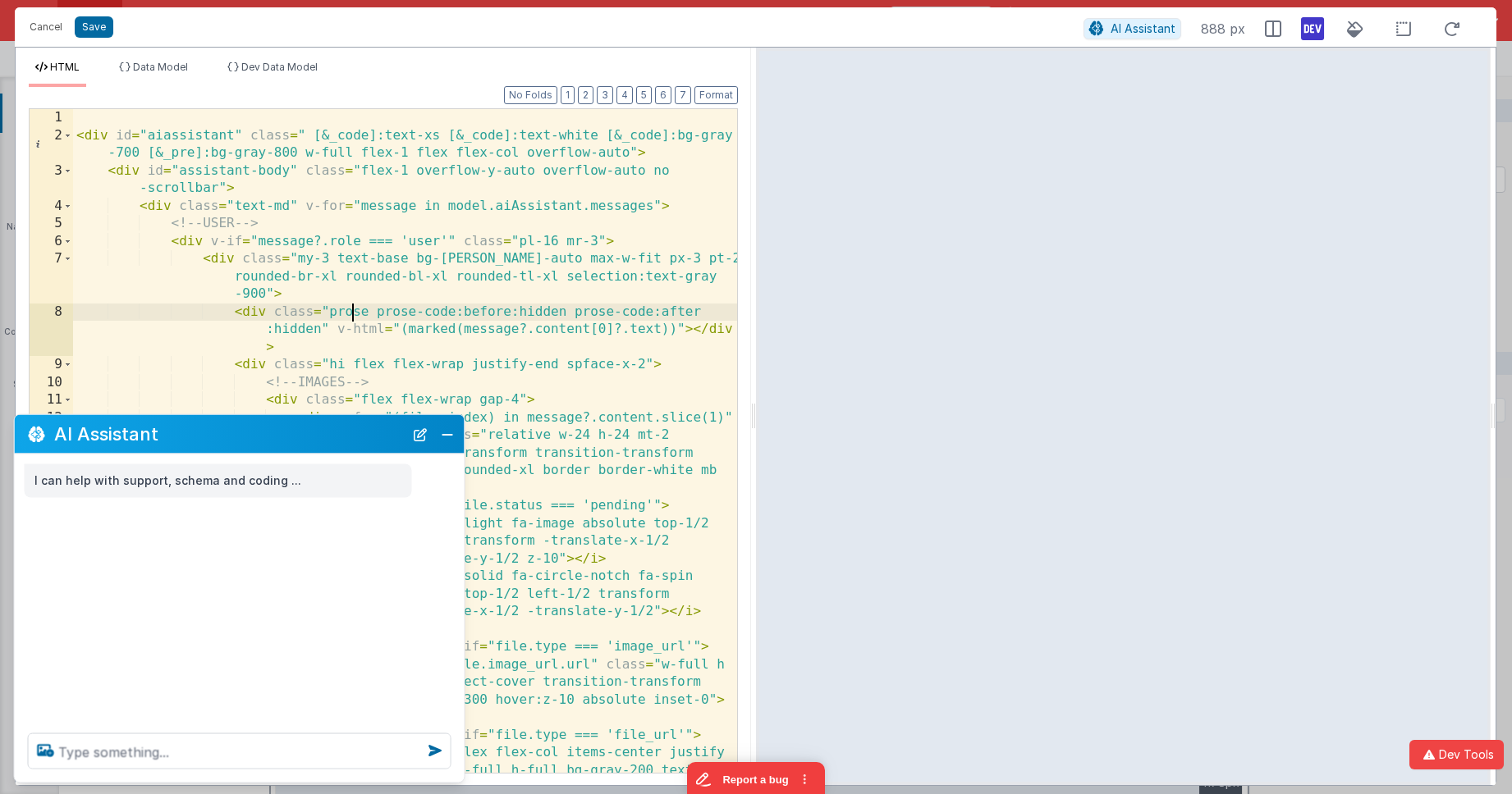
click at [354, 313] on div "< div id = "aiassistant" class = " [&_code]:text-xs [&_code]:text-white [&_code…" at bounding box center [405, 477] width 664 height 735
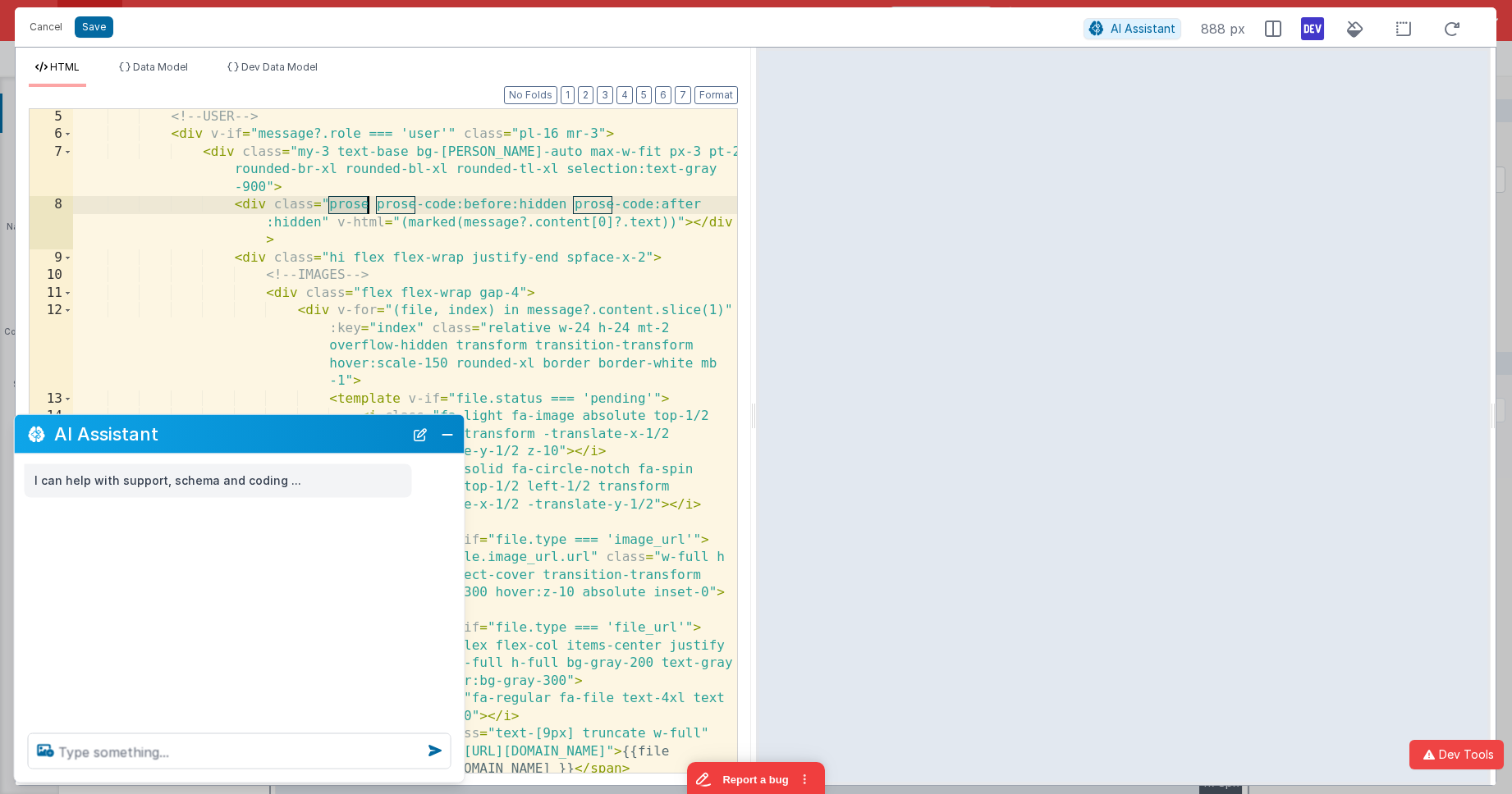
scroll to position [107, 0]
click at [66, 261] on span at bounding box center [67, 258] width 9 height 18
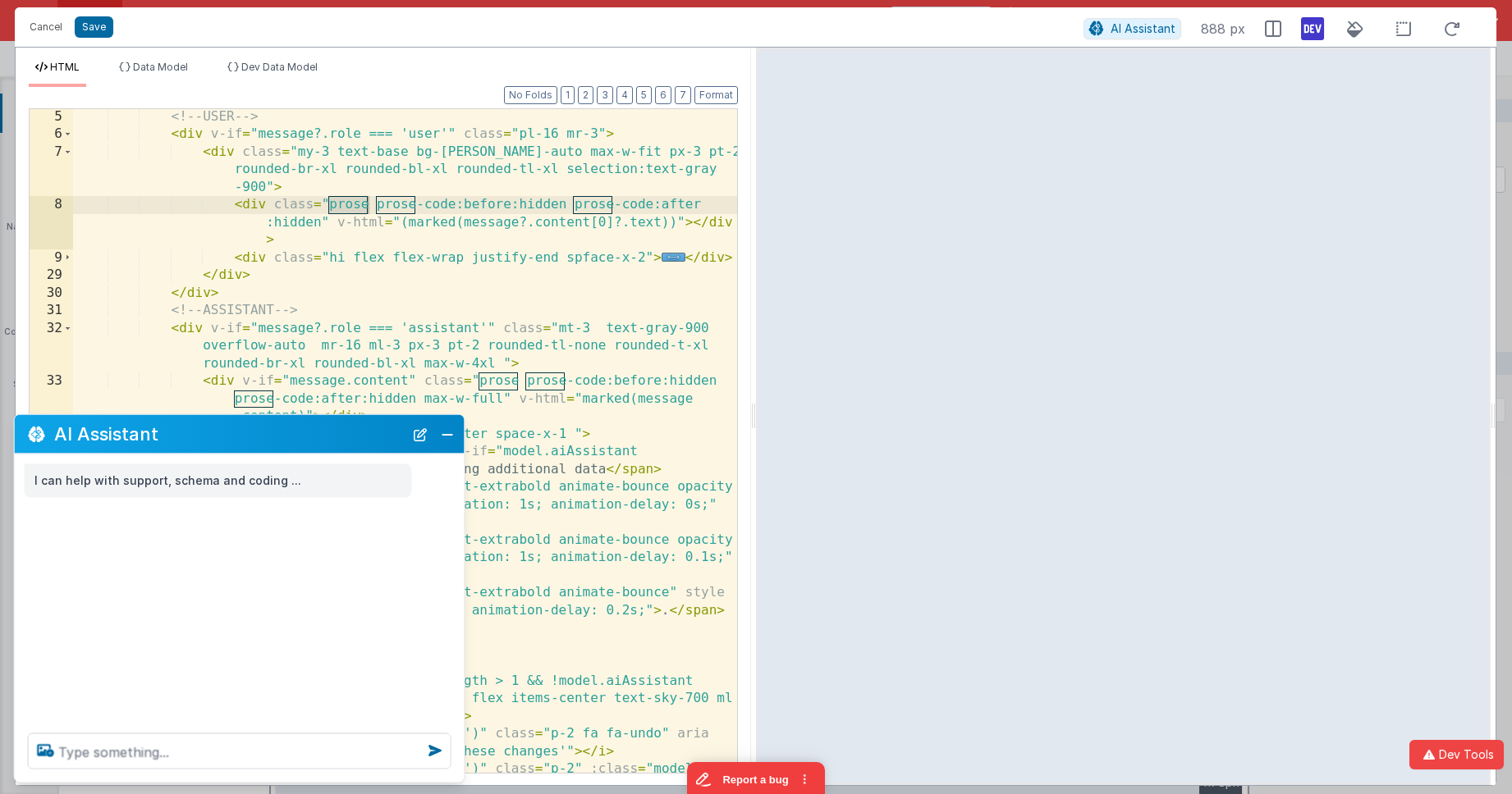
click at [368, 207] on div "<!-- USER --> < div v-if = "message?.role === 'user'" class = "pl-16 mr-3" > < …" at bounding box center [405, 502] width 664 height 787
click at [426, 261] on div "<!-- USER --> < div v-if = "message?.role === 'user'" class = "pl-16 mr-3" > < …" at bounding box center [405, 502] width 664 height 787
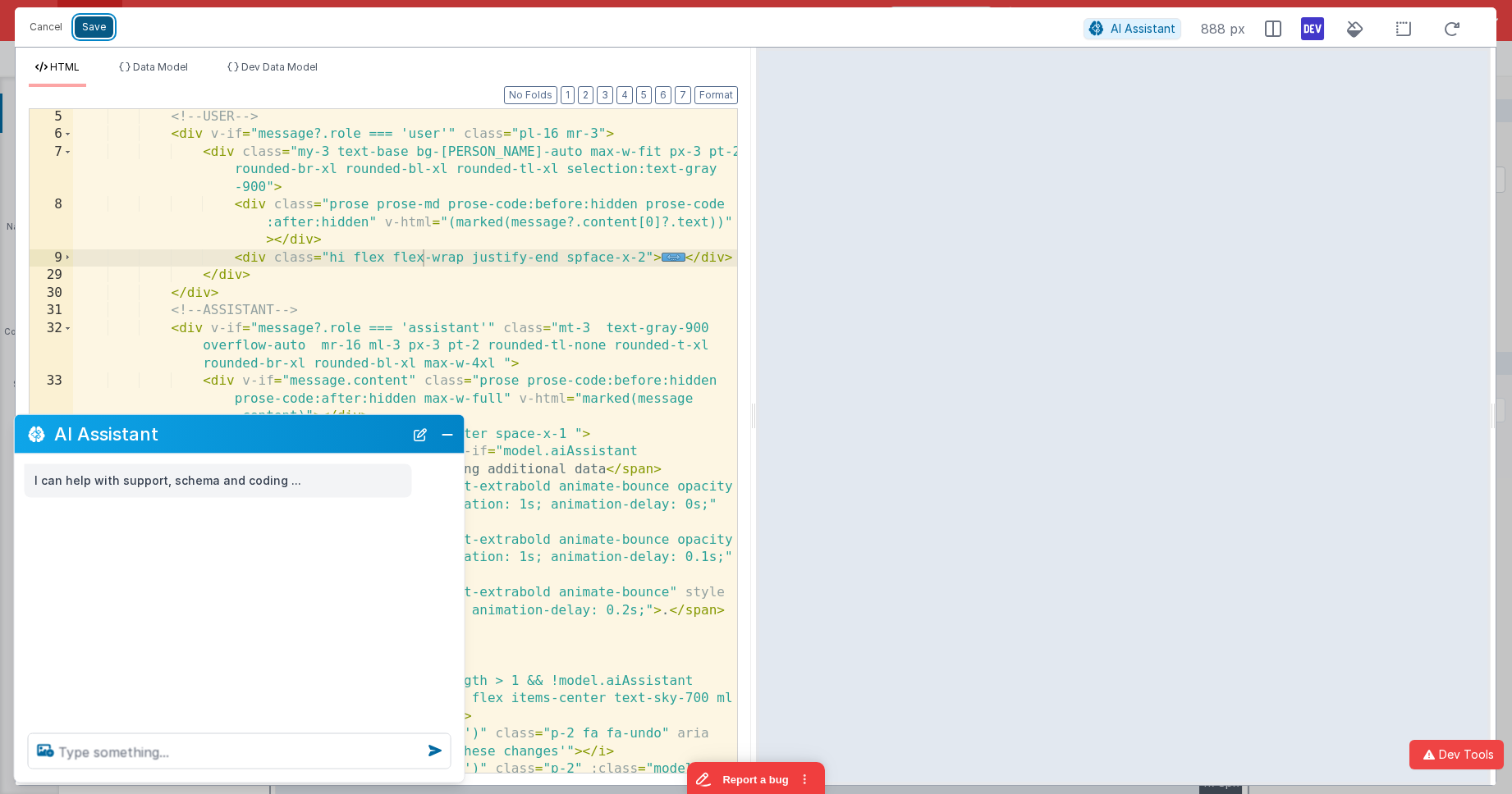
click at [100, 26] on button "Save" at bounding box center [94, 27] width 39 height 21
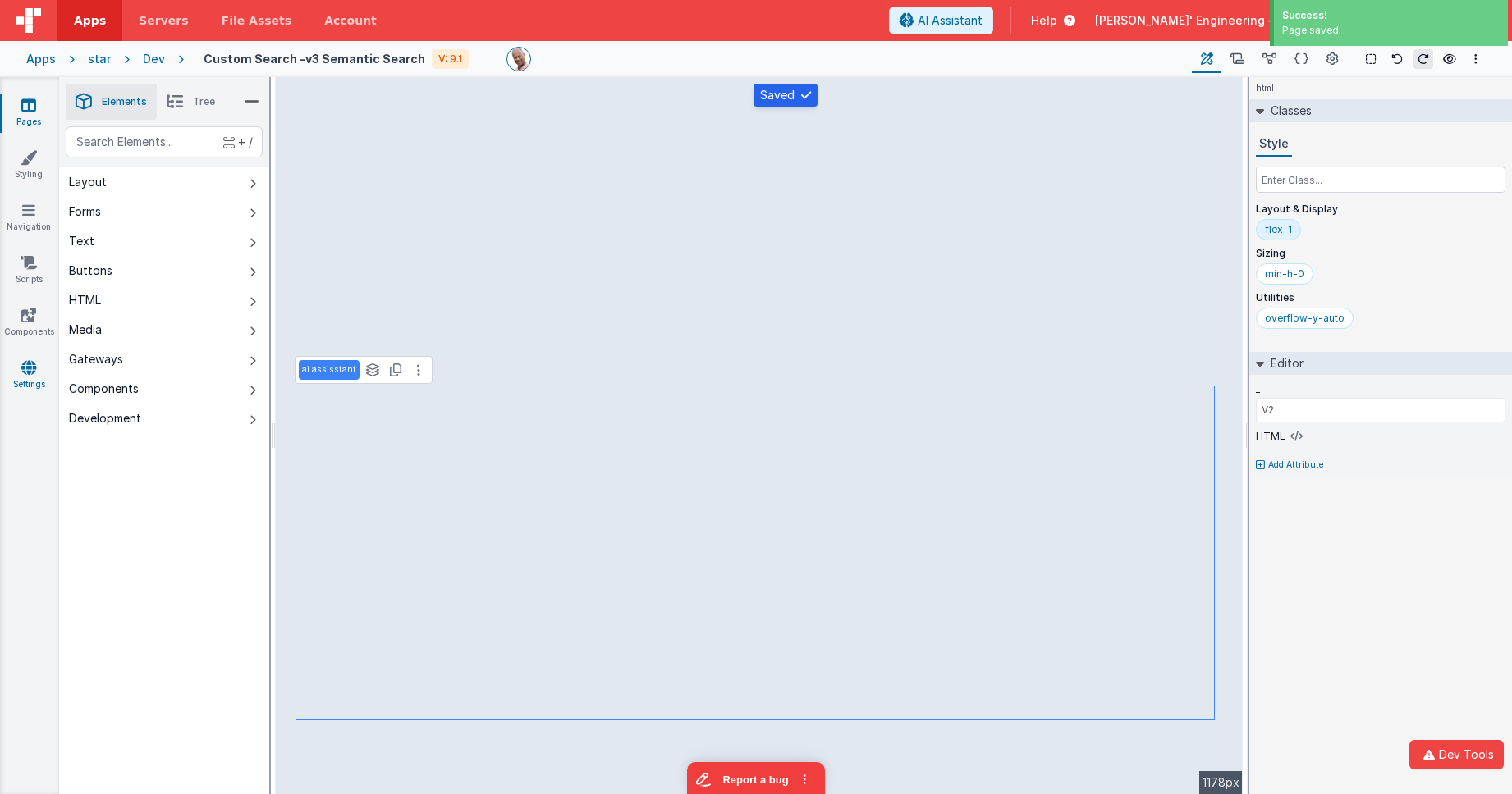
click at [25, 375] on icon at bounding box center [29, 367] width 15 height 16
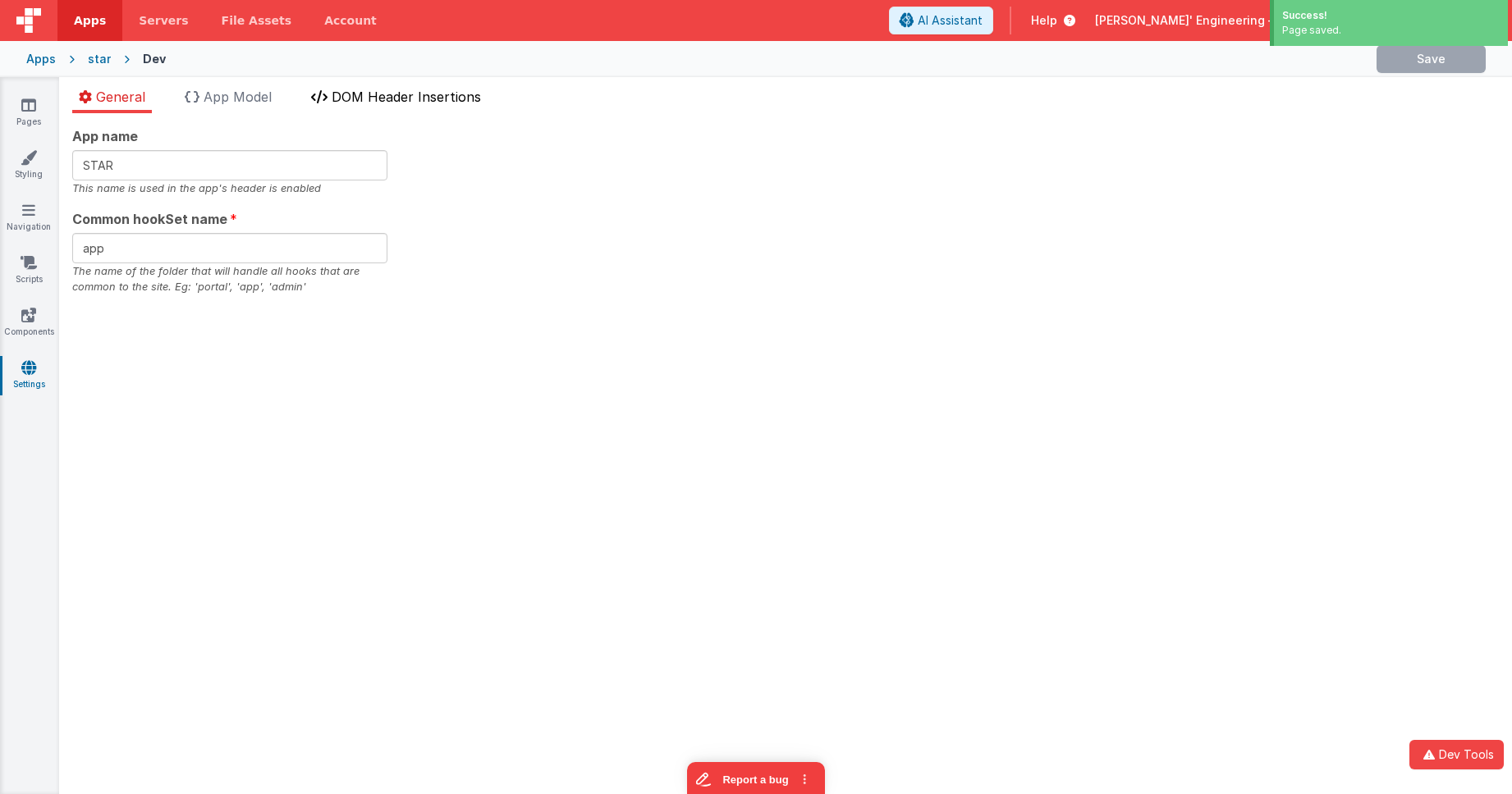
click at [415, 99] on span "DOM Header Insertions" at bounding box center [406, 97] width 150 height 16
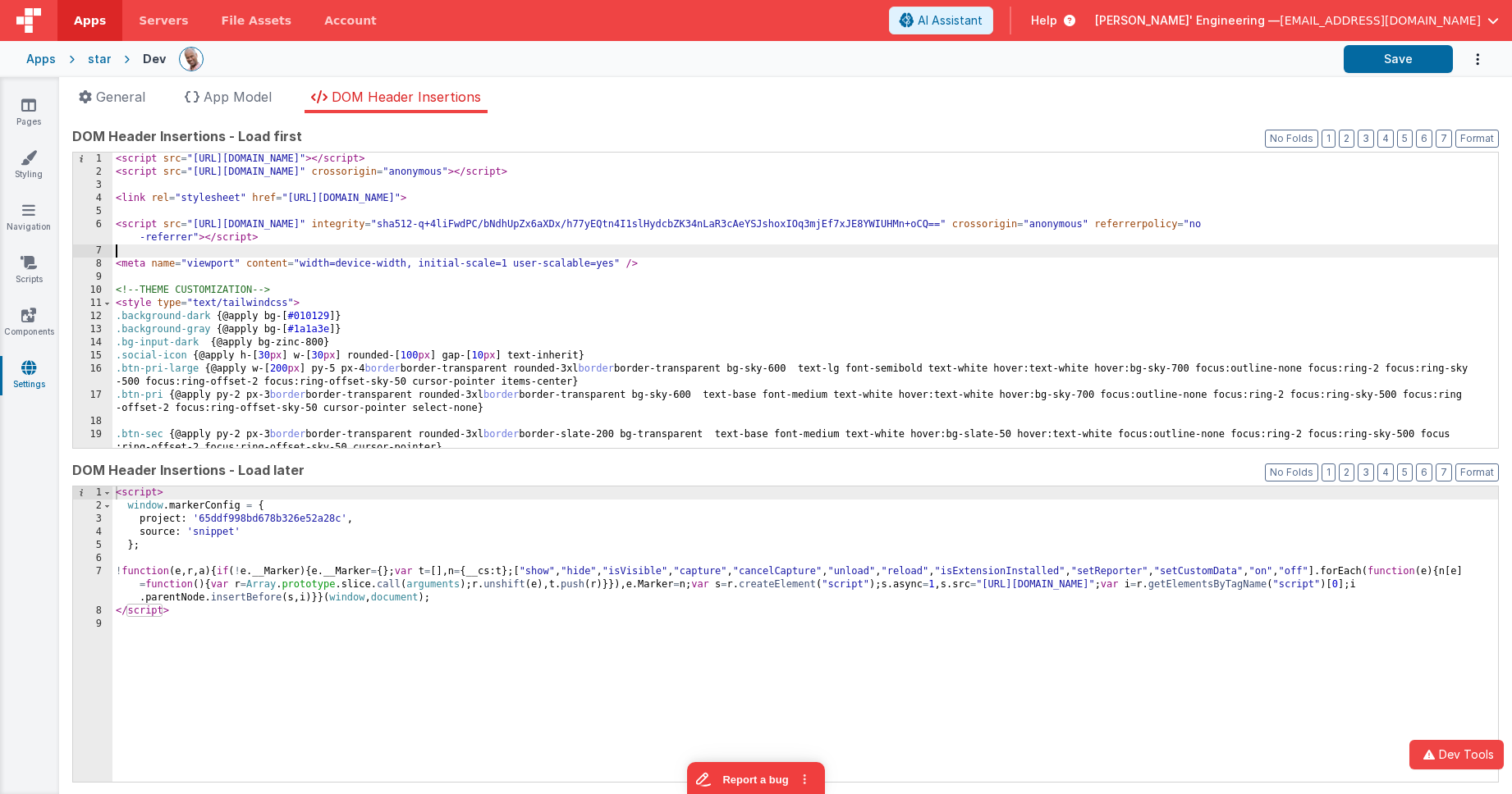
click at [473, 256] on div "< script src = "https://cdn.tailwindcss.com" > </ script > < script src = "http…" at bounding box center [805, 313] width 1385 height 321
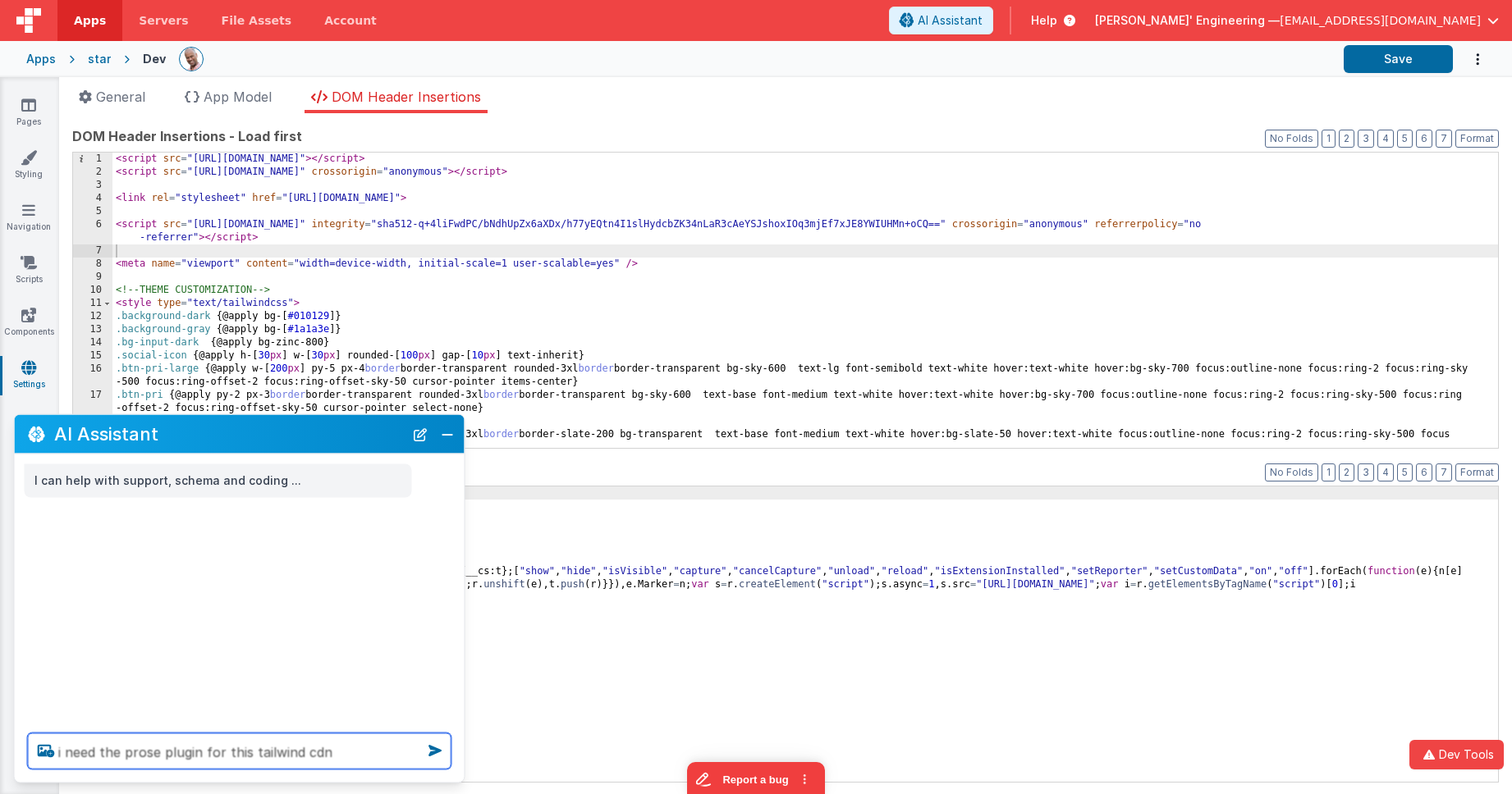
type textarea "i need the prose plugin for this tailwind cdn"
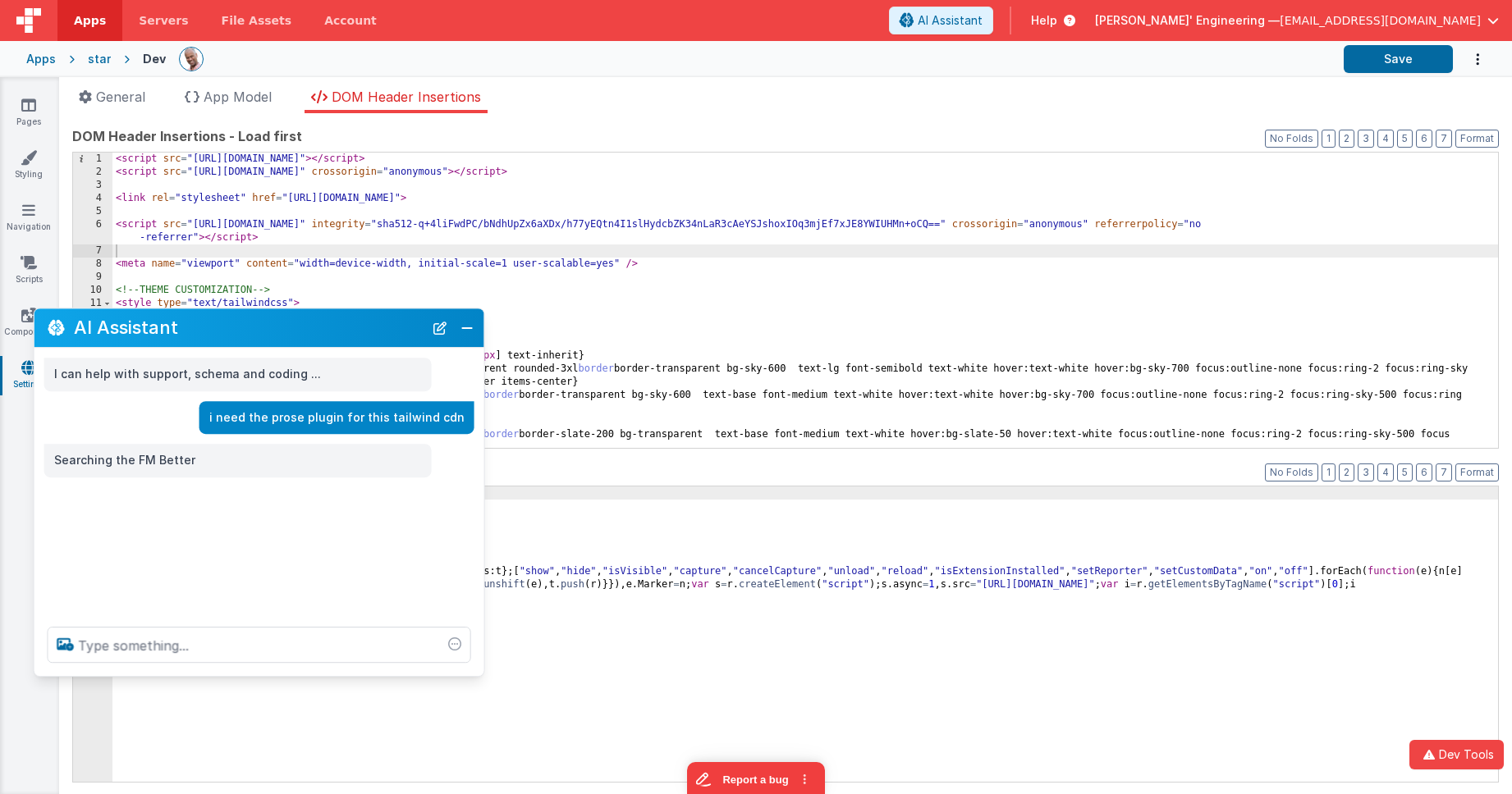
drag, startPoint x: 326, startPoint y: 420, endPoint x: 340, endPoint y: 333, distance: 88.1
click at [340, 333] on h2 "AI Assistant" at bounding box center [248, 328] width 349 height 20
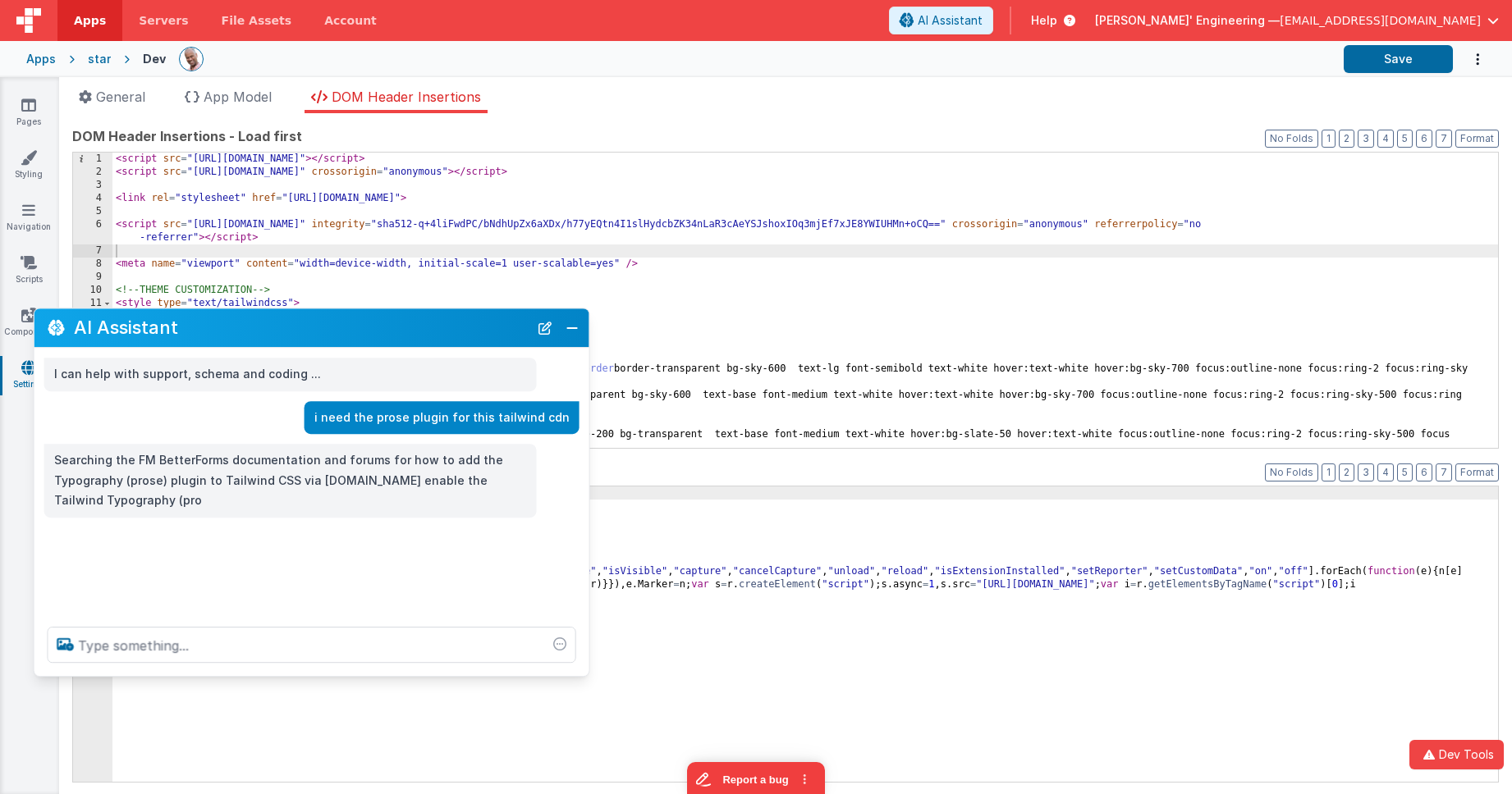
drag, startPoint x: 483, startPoint y: 577, endPoint x: 543, endPoint y: 571, distance: 60.3
click at [589, 577] on div "AI Assistant I can help with support, schema and coding ... i need the prose pl…" at bounding box center [312, 492] width 557 height 369
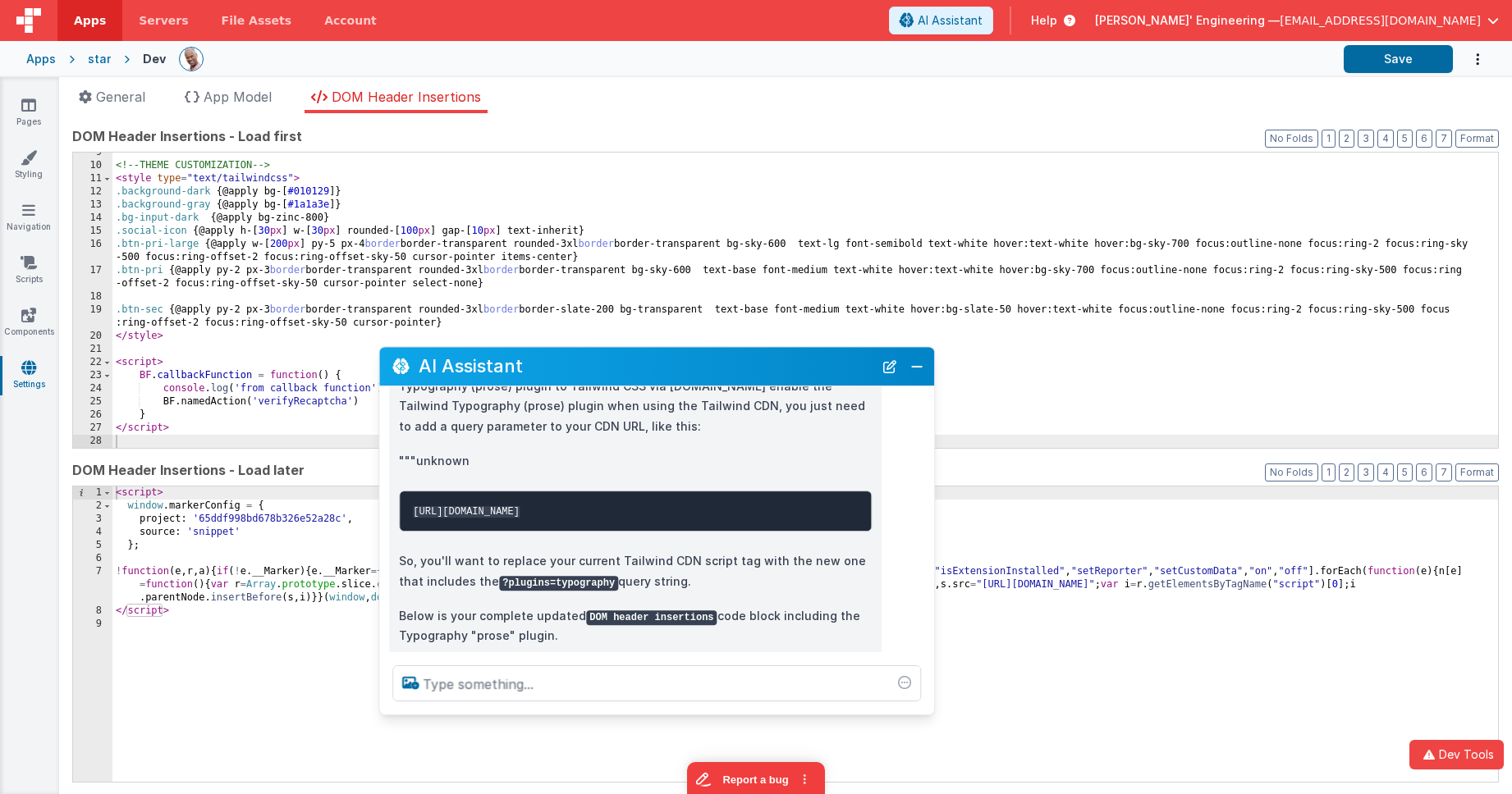
scroll to position [125, 0]
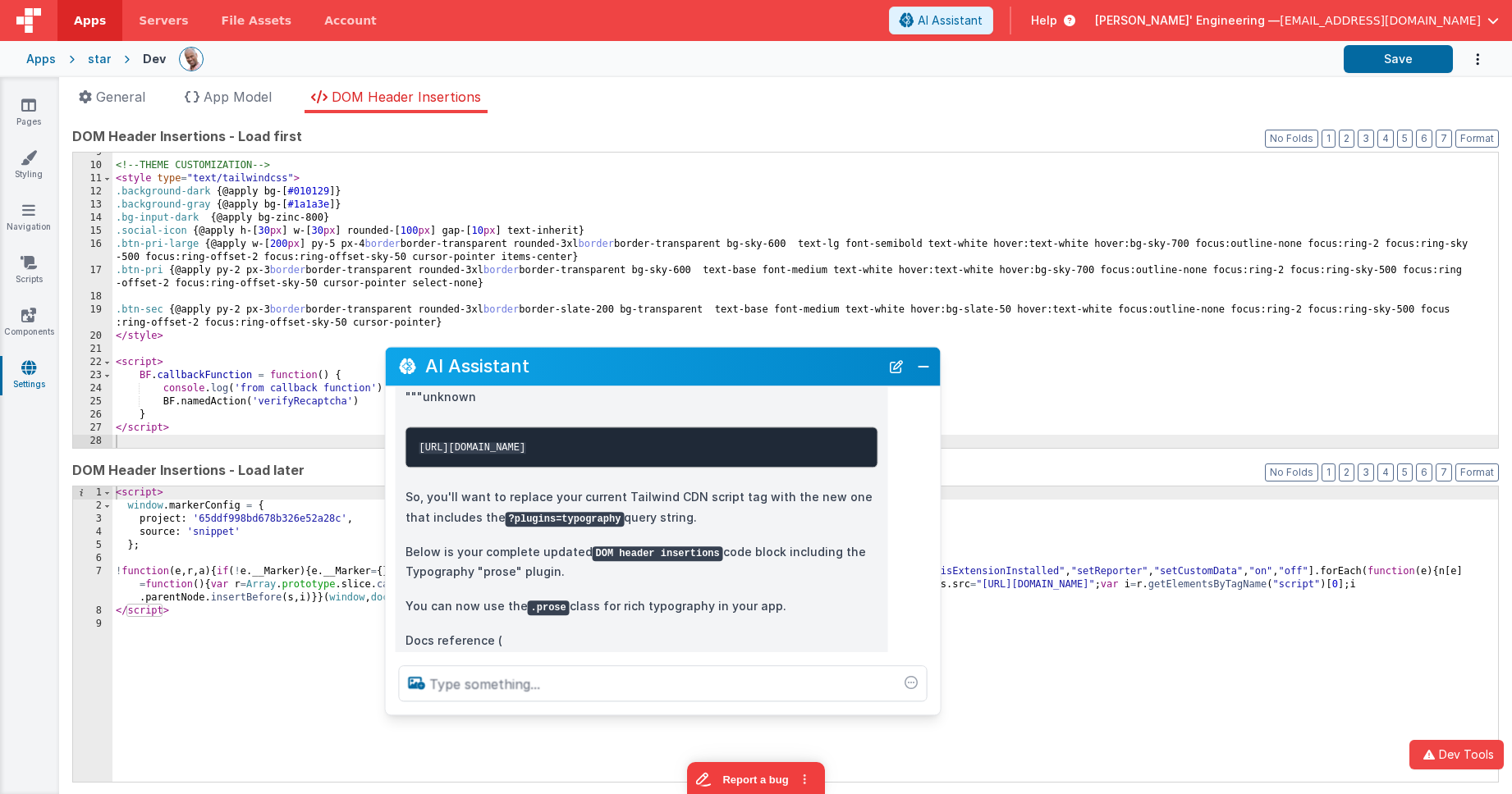
drag, startPoint x: 409, startPoint y: 328, endPoint x: 739, endPoint y: 367, distance: 332.3
click at [739, 367] on h2 "AI Assistant" at bounding box center [652, 367] width 455 height 20
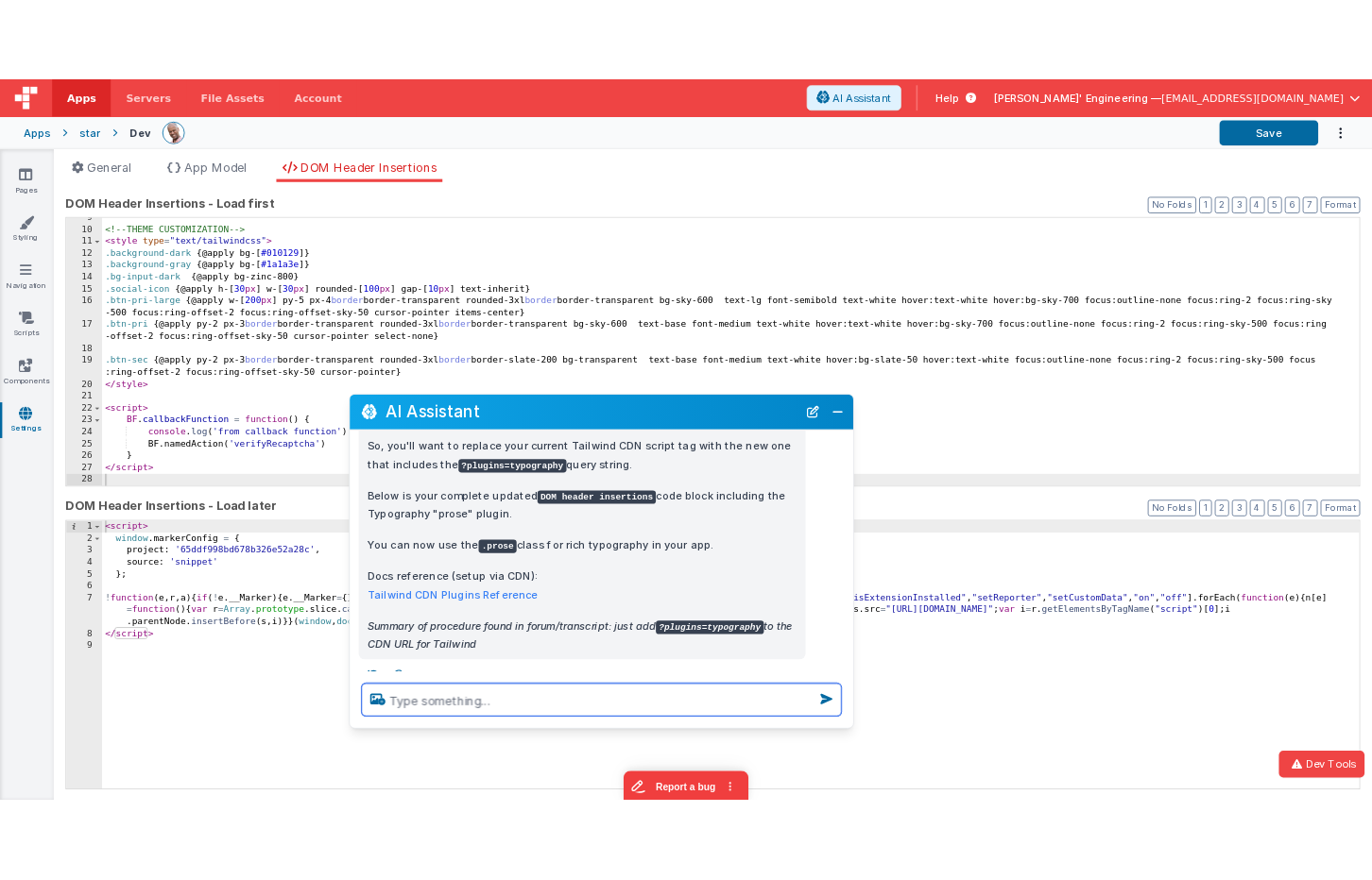
scroll to position [354, 0]
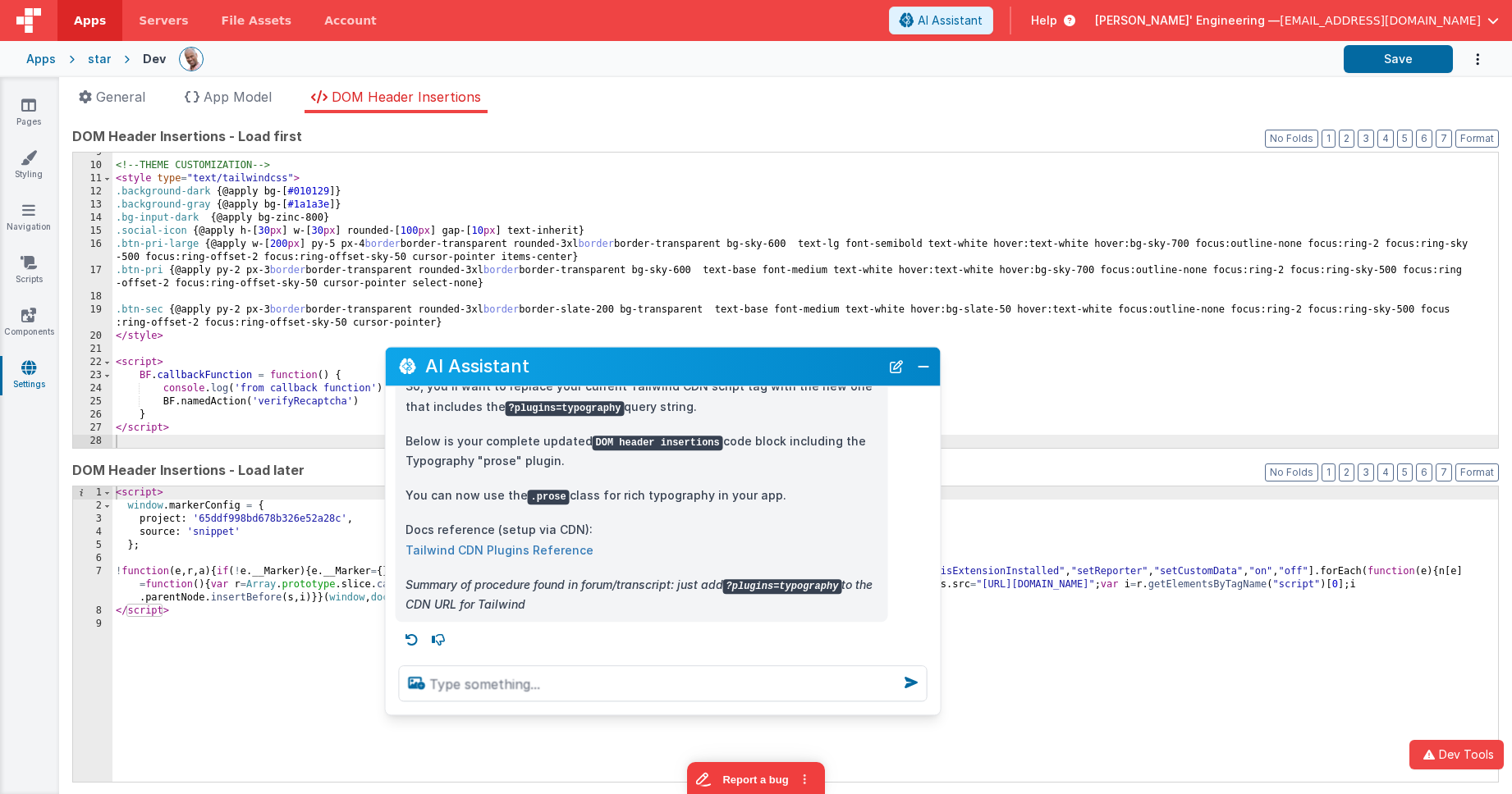
click at [558, 545] on link "Tailwind CDN Plugins Reference" at bounding box center [499, 550] width 188 height 14
click at [925, 367] on button "Close" at bounding box center [923, 367] width 21 height 23
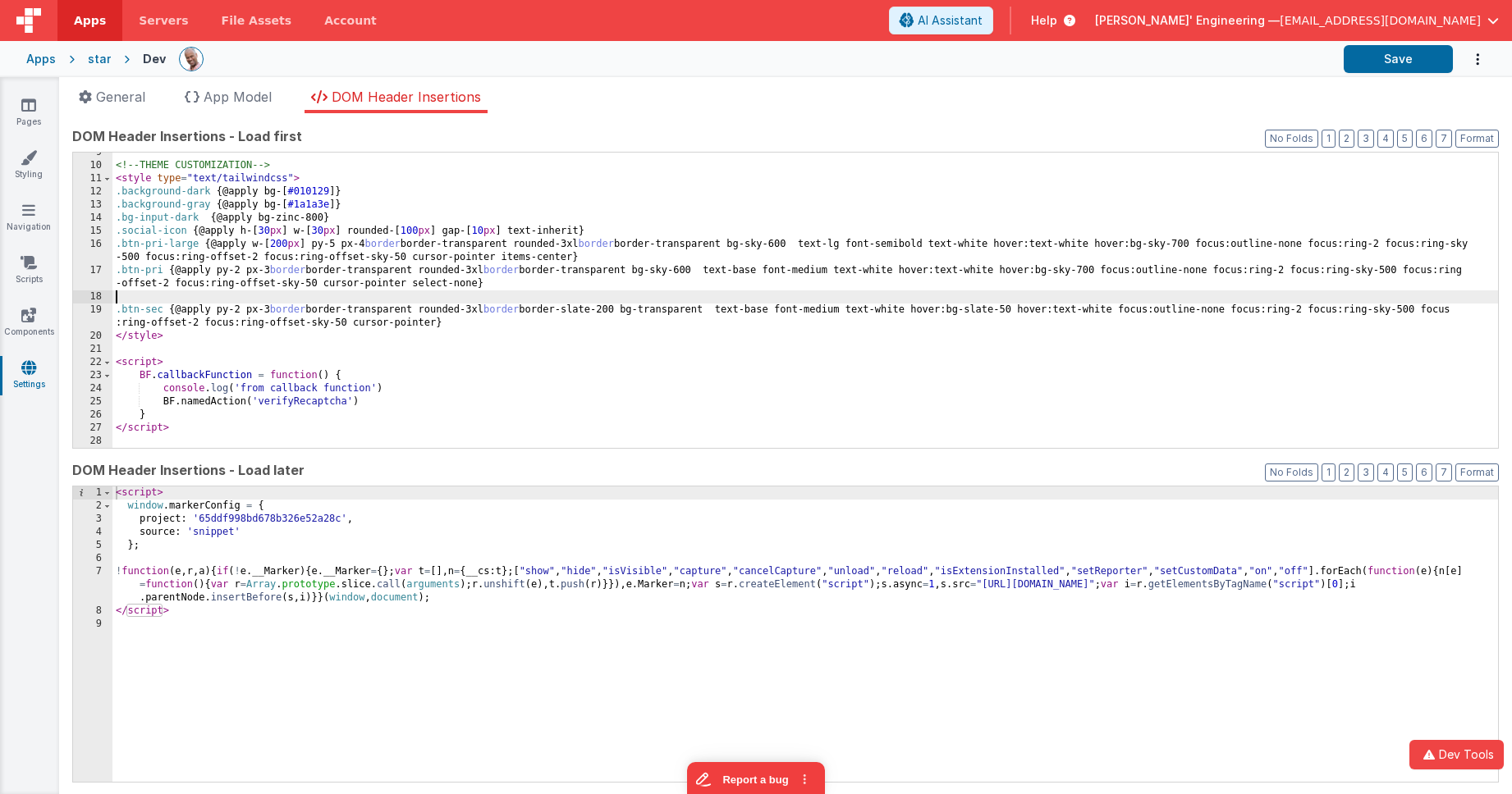
click at [665, 290] on div "<!-- THEME CUSTOMIZATION --> < style type = "text/tailwindcss" > .background-da…" at bounding box center [805, 307] width 1385 height 321
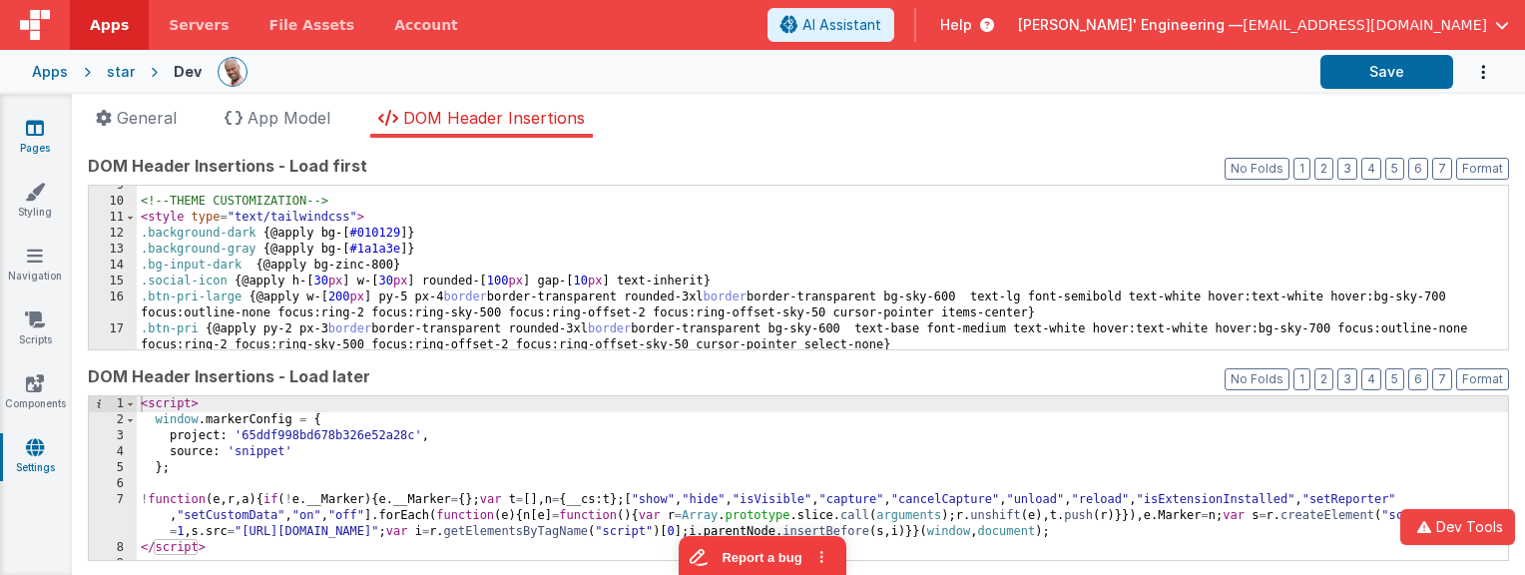
click at [38, 124] on icon at bounding box center [35, 128] width 18 height 20
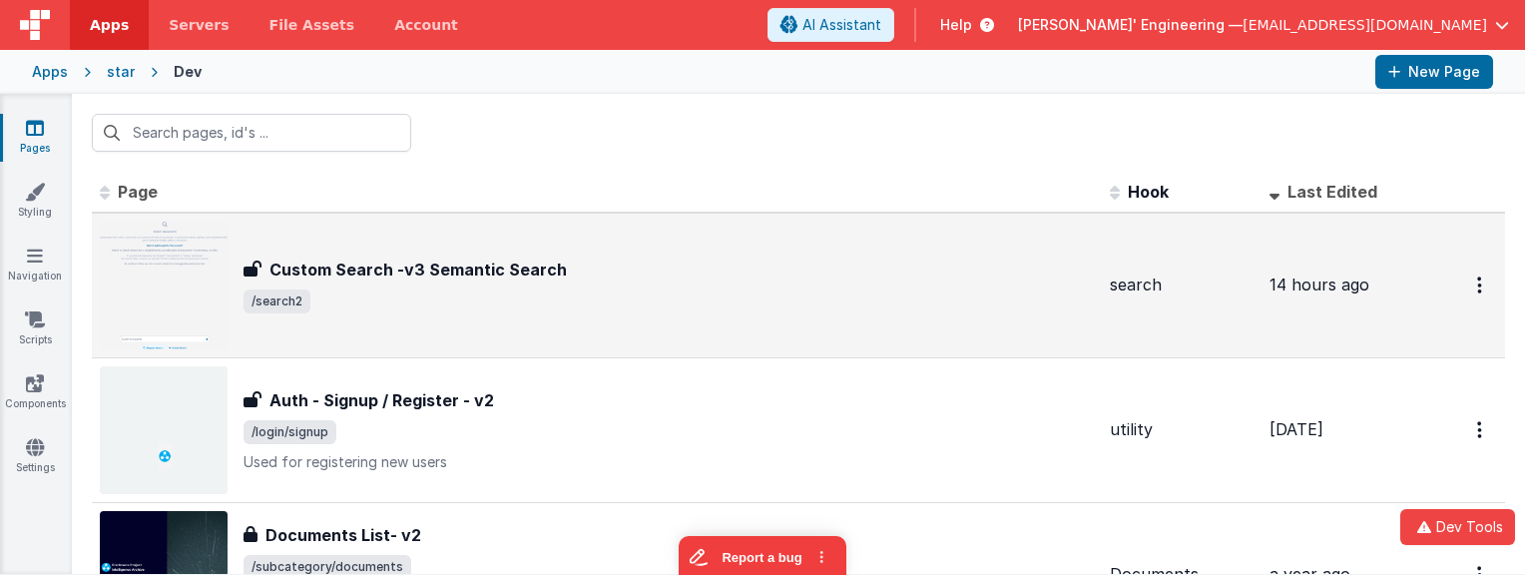
click at [499, 316] on div "Custom Search -v3 Semantic Search Custom Search -v3 Semantic Search /search2" at bounding box center [597, 286] width 994 height 128
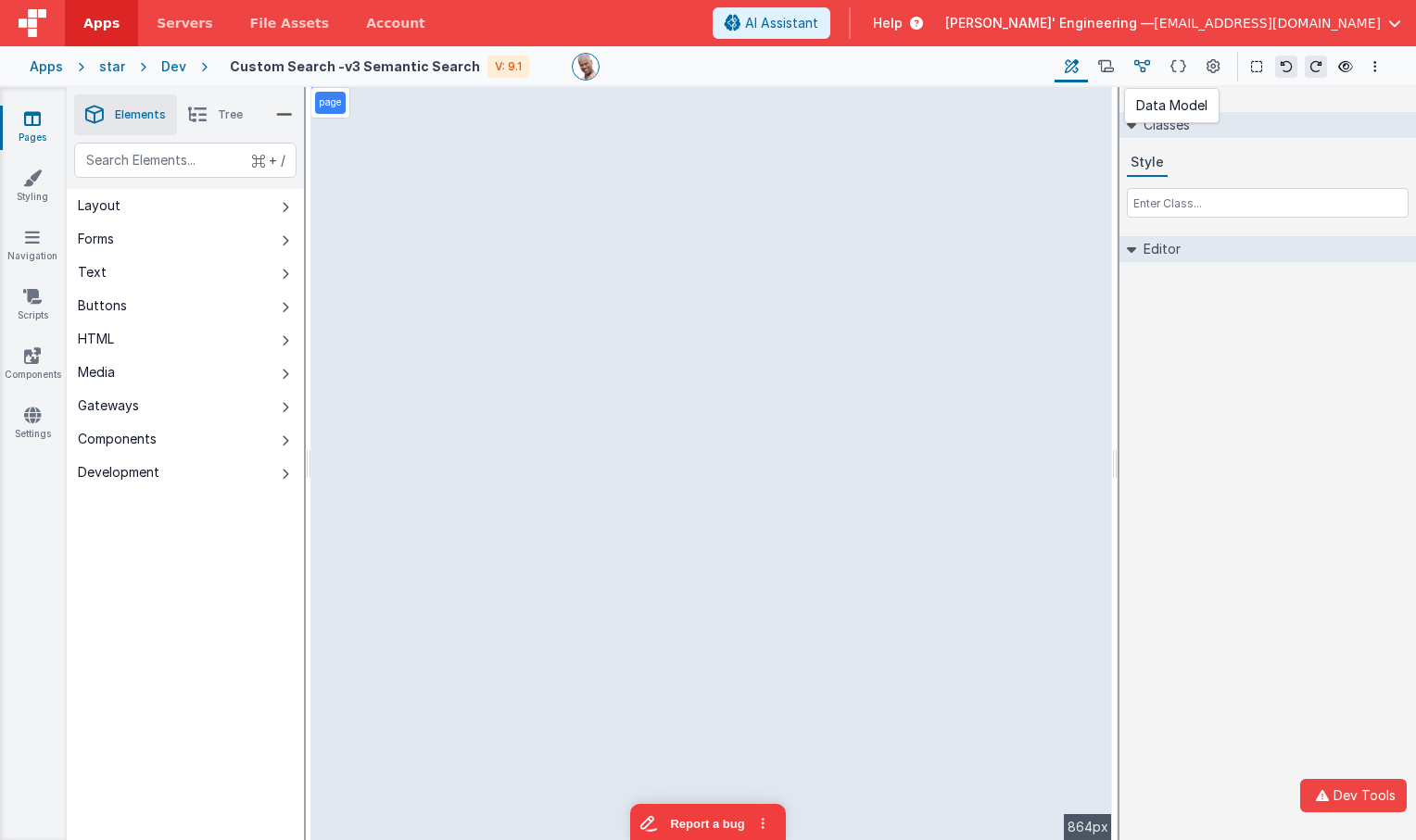
click at [1150, 63] on icon at bounding box center [1142, 67] width 16 height 19
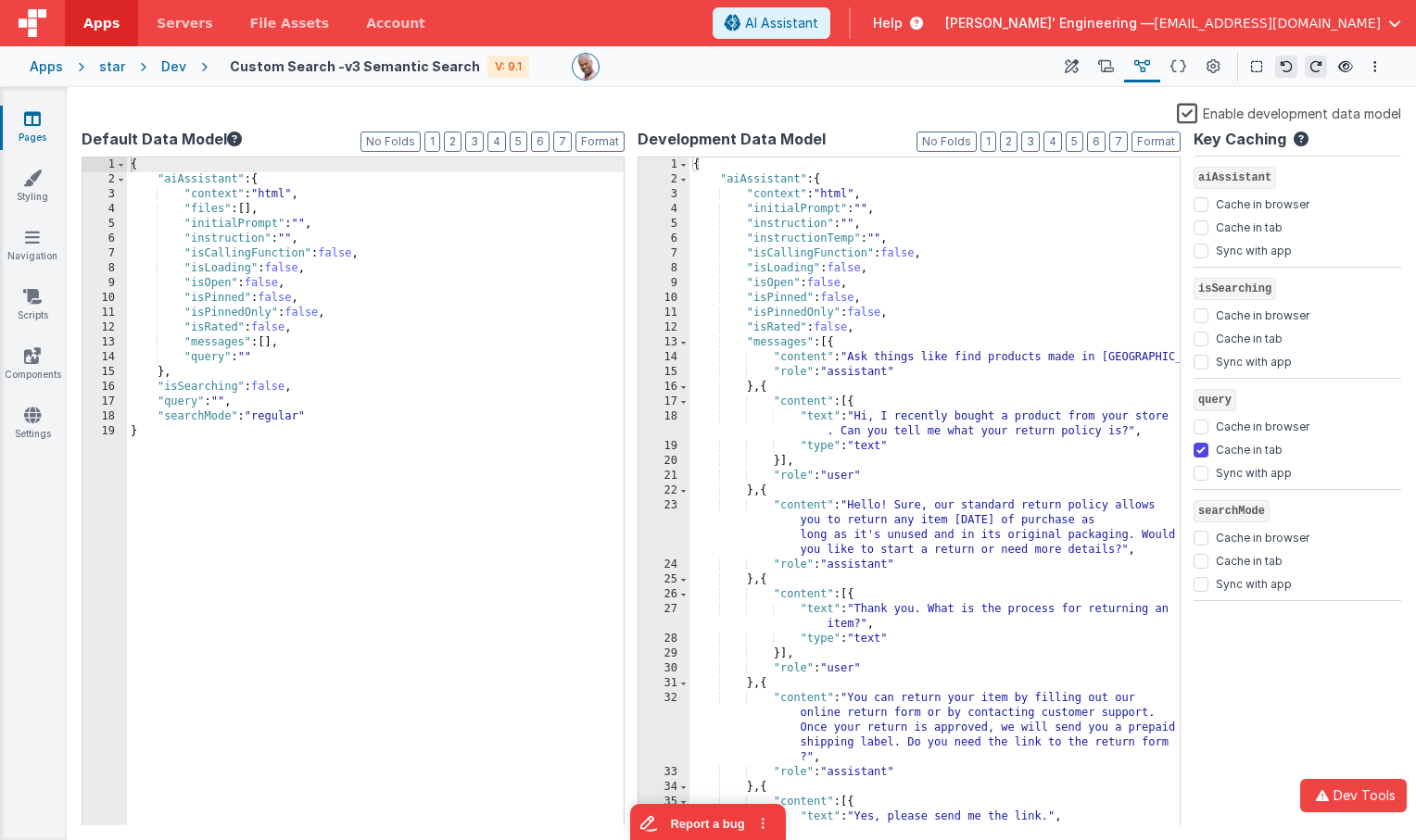
click at [1186, 108] on label "Enable development data model" at bounding box center [1290, 112] width 225 height 21
click at [0, 0] on input "Enable development data model" at bounding box center [0, 0] width 0 height 0
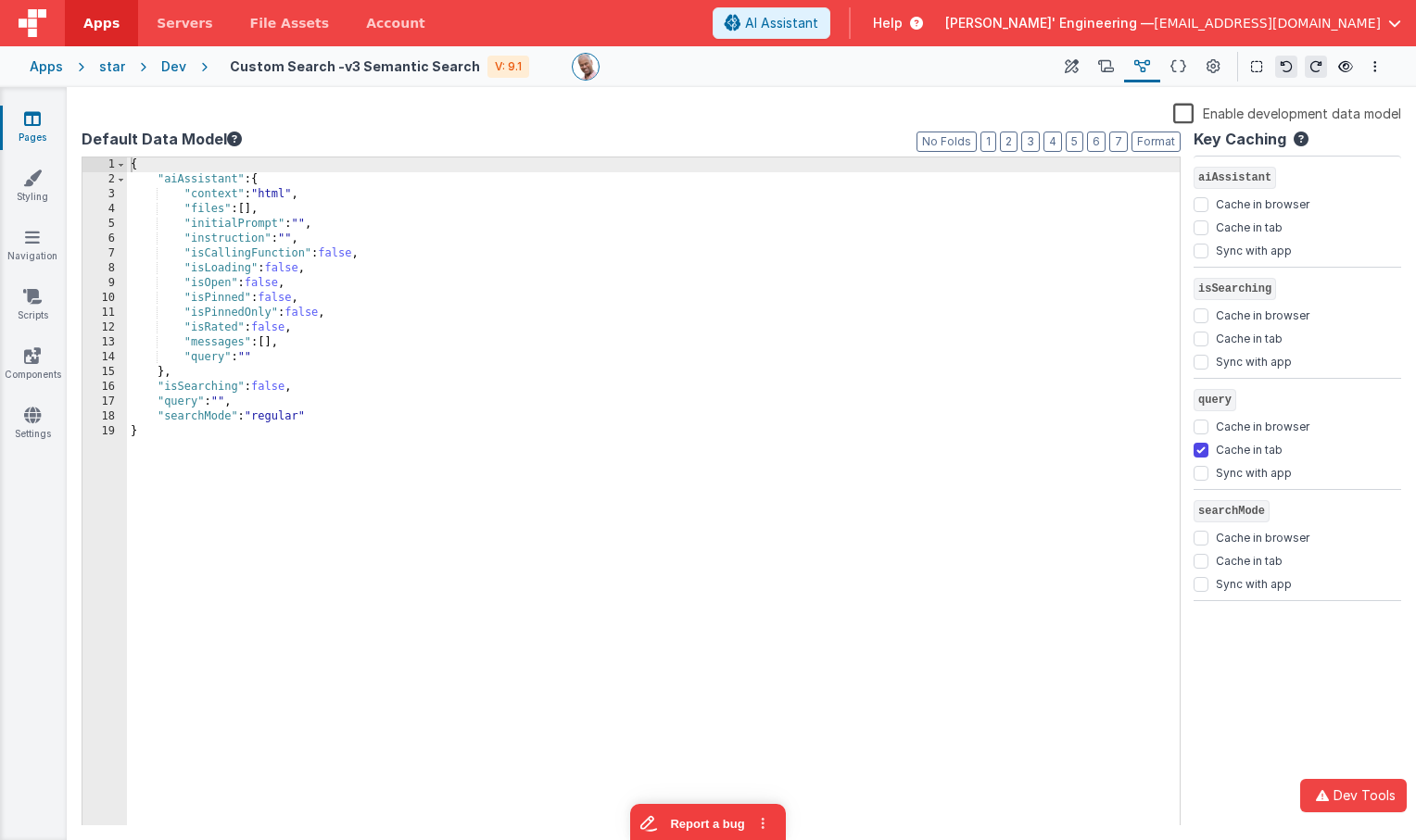
click at [786, 105] on div "Enable development data model" at bounding box center [742, 115] width 1320 height 26
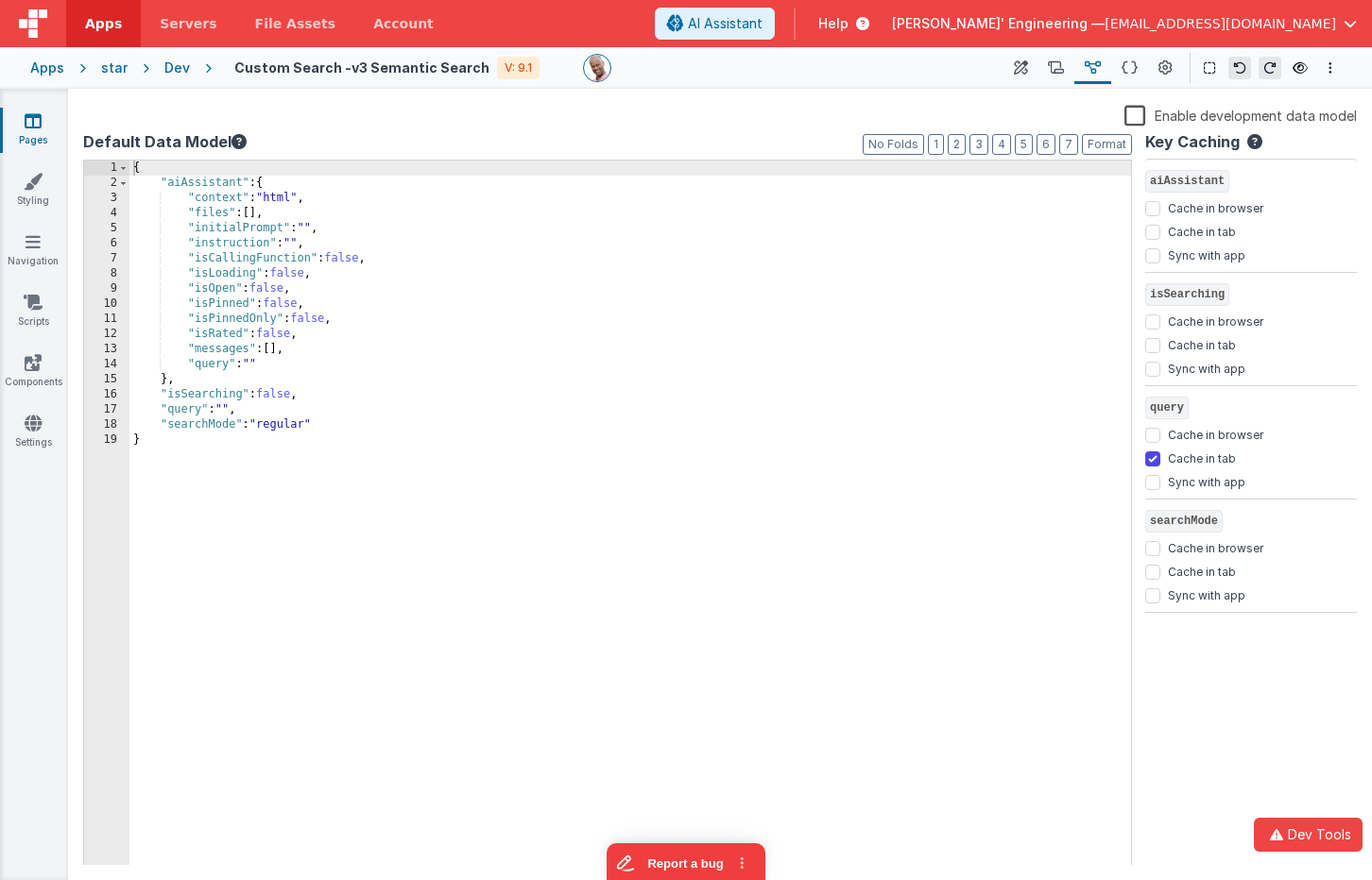
click at [54, 74] on div "Apps" at bounding box center [47, 68] width 34 height 19
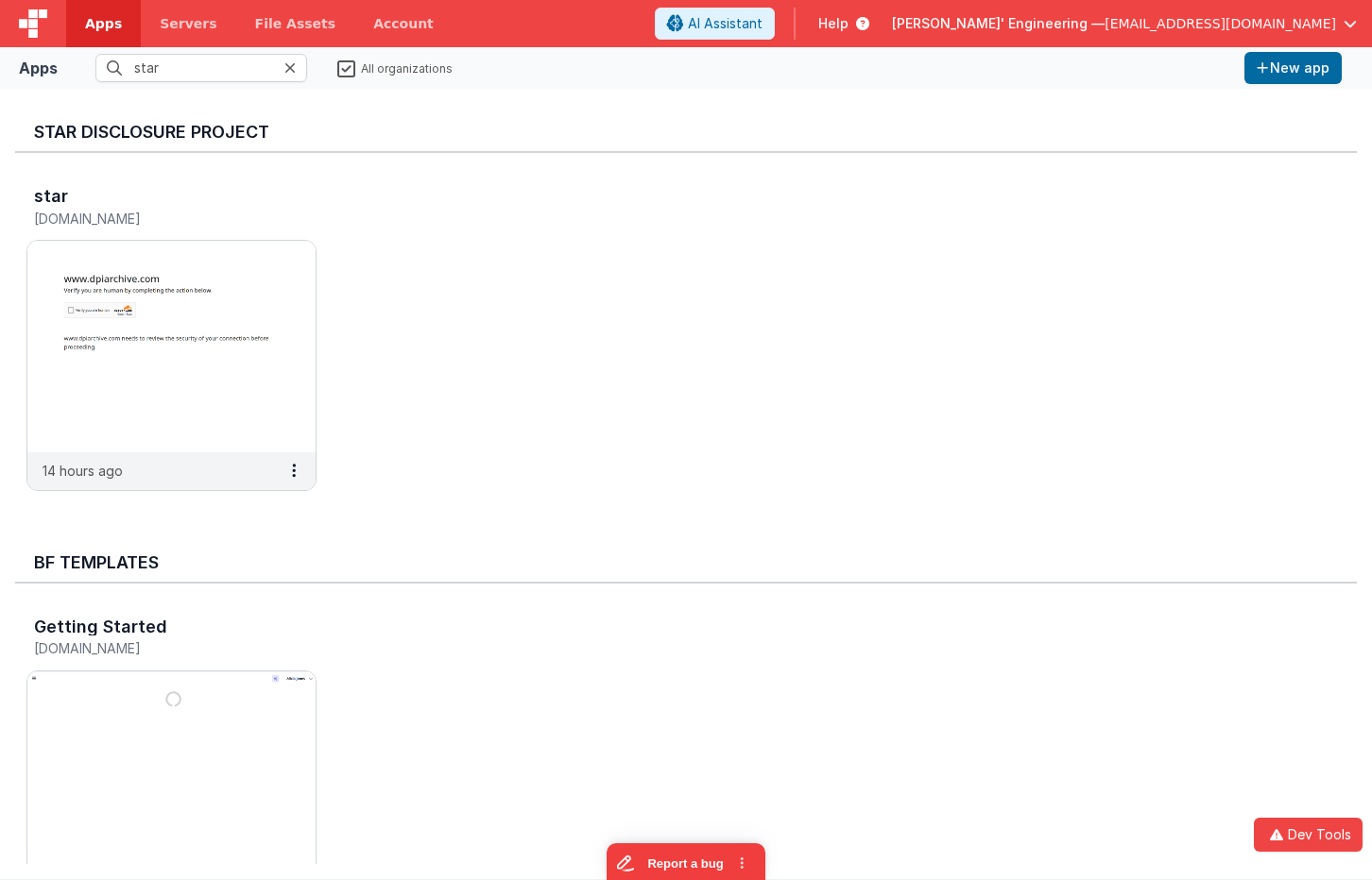
click at [820, 292] on div "star stardpidev.fmbetterforms.com 14 hours ago" at bounding box center [686, 343] width 1342 height 381
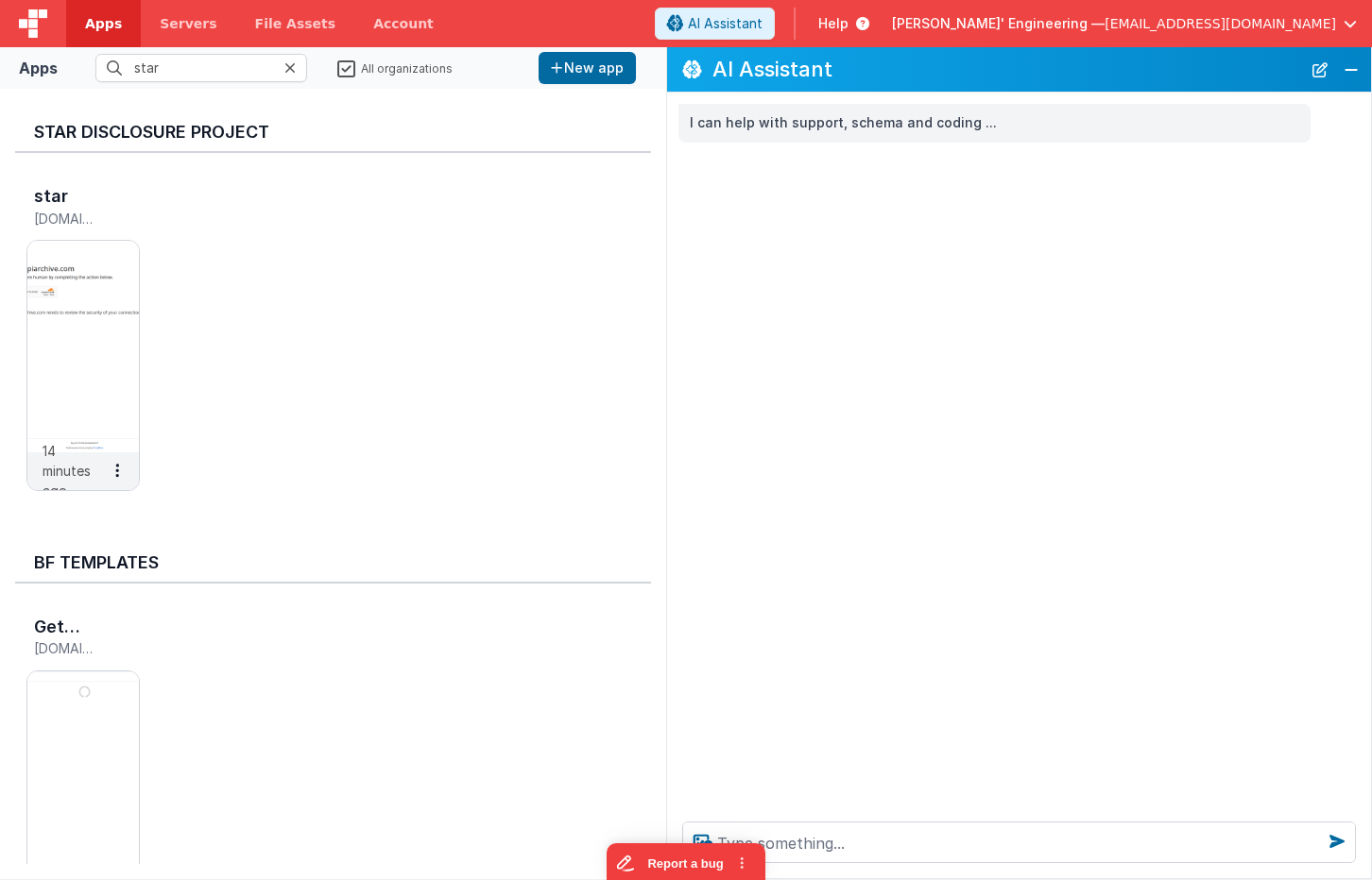
drag, startPoint x: 826, startPoint y: 378, endPoint x: 687, endPoint y: 378, distance: 139.0
click at [667, 371] on div "I can help with support, schema and coding ..." at bounding box center [1019, 449] width 704 height 714
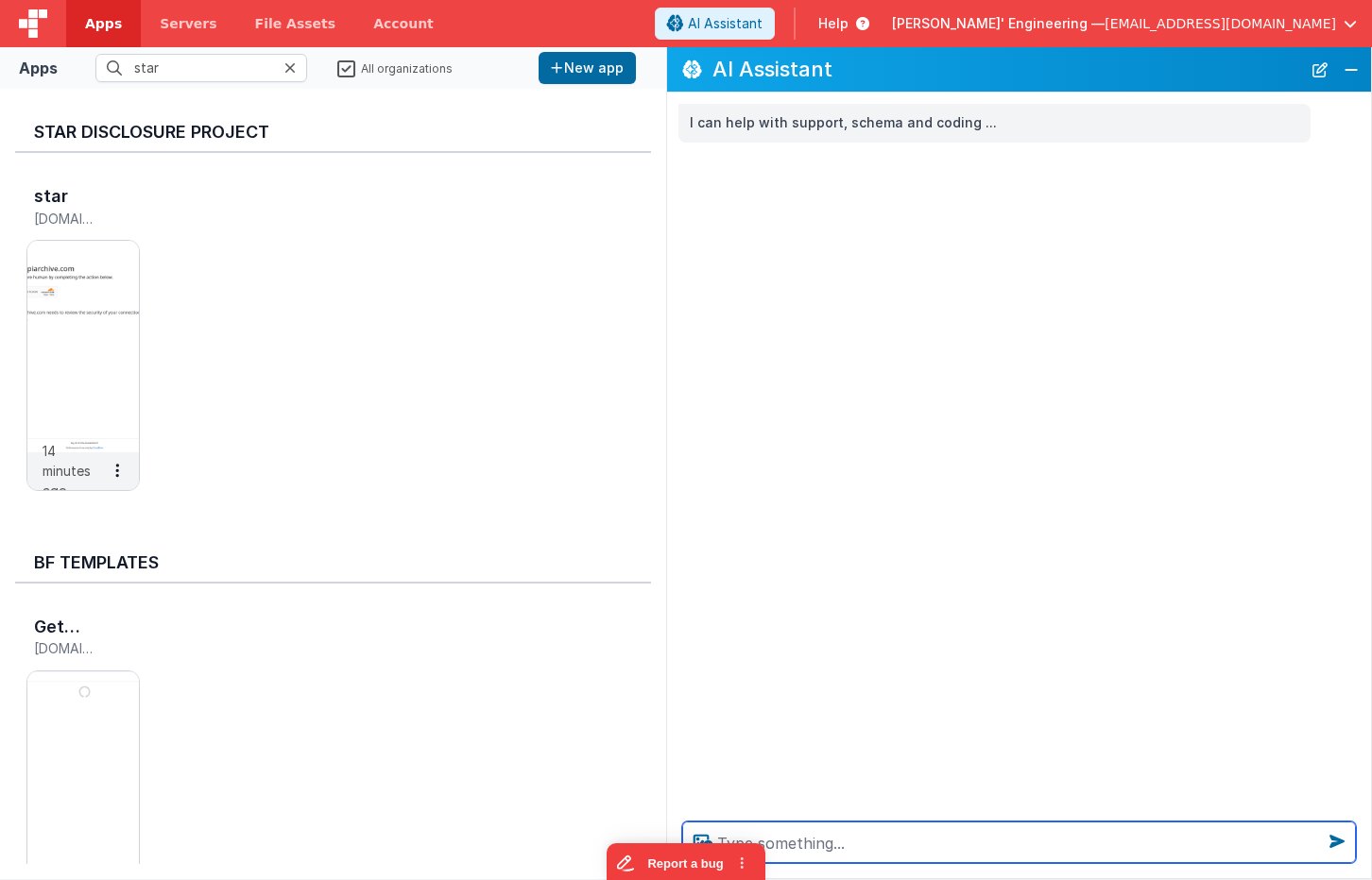
click at [922, 837] on textarea at bounding box center [1019, 843] width 674 height 42
type textarea "v"
type textarea "find videos on PWA apps"
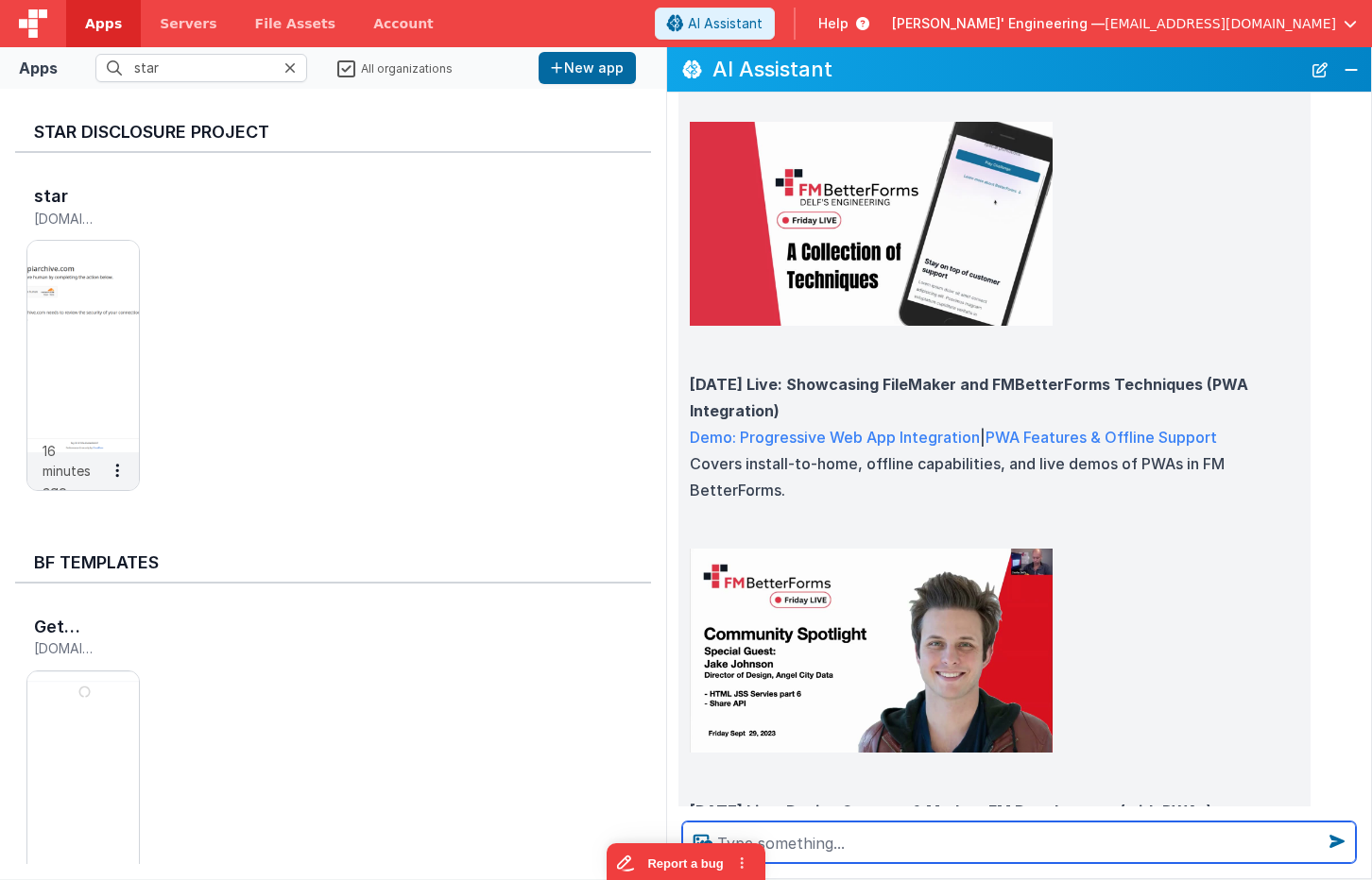
scroll to position [170, 0]
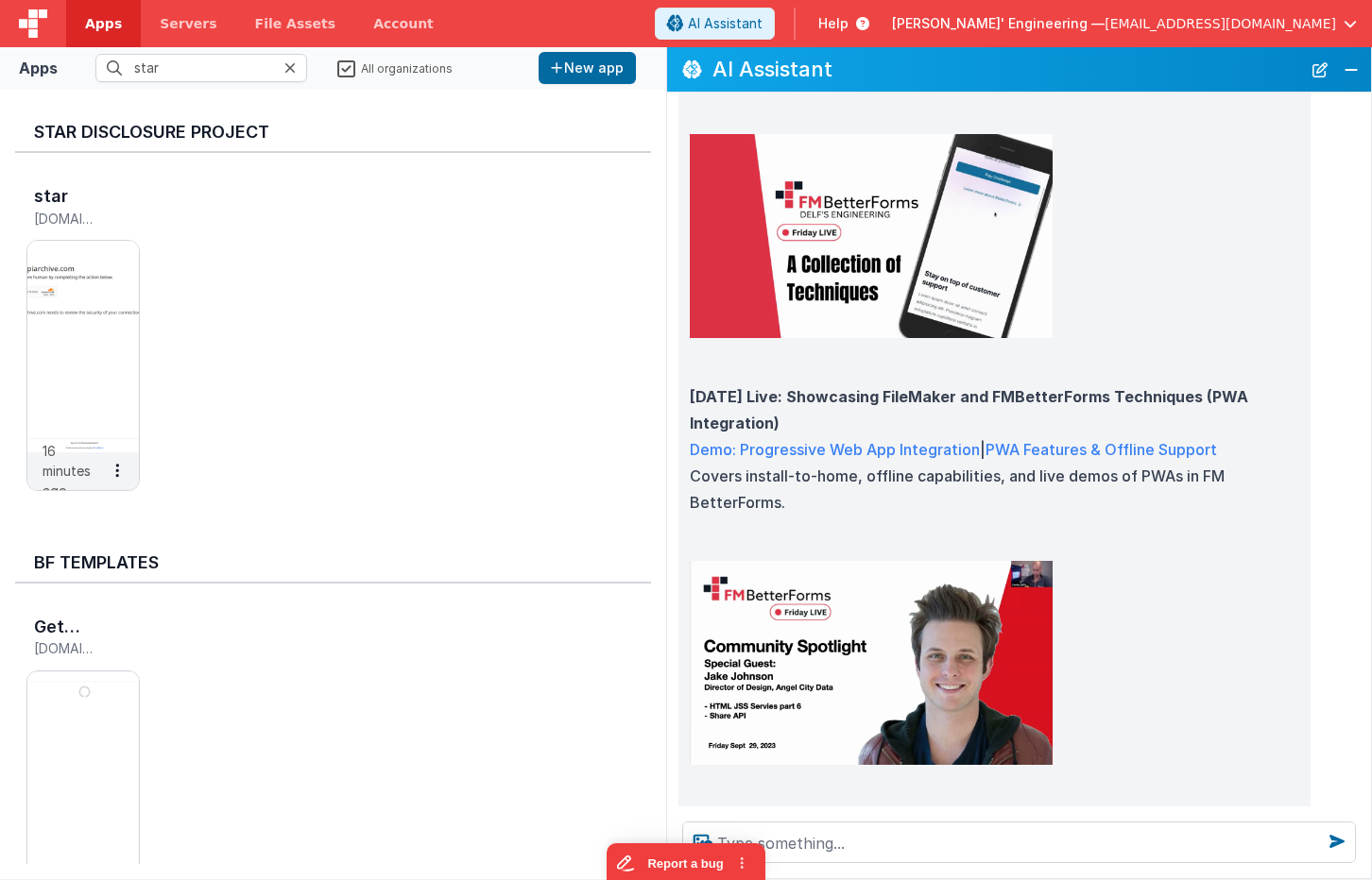
click at [923, 250] on img at bounding box center [871, 237] width 362 height 204
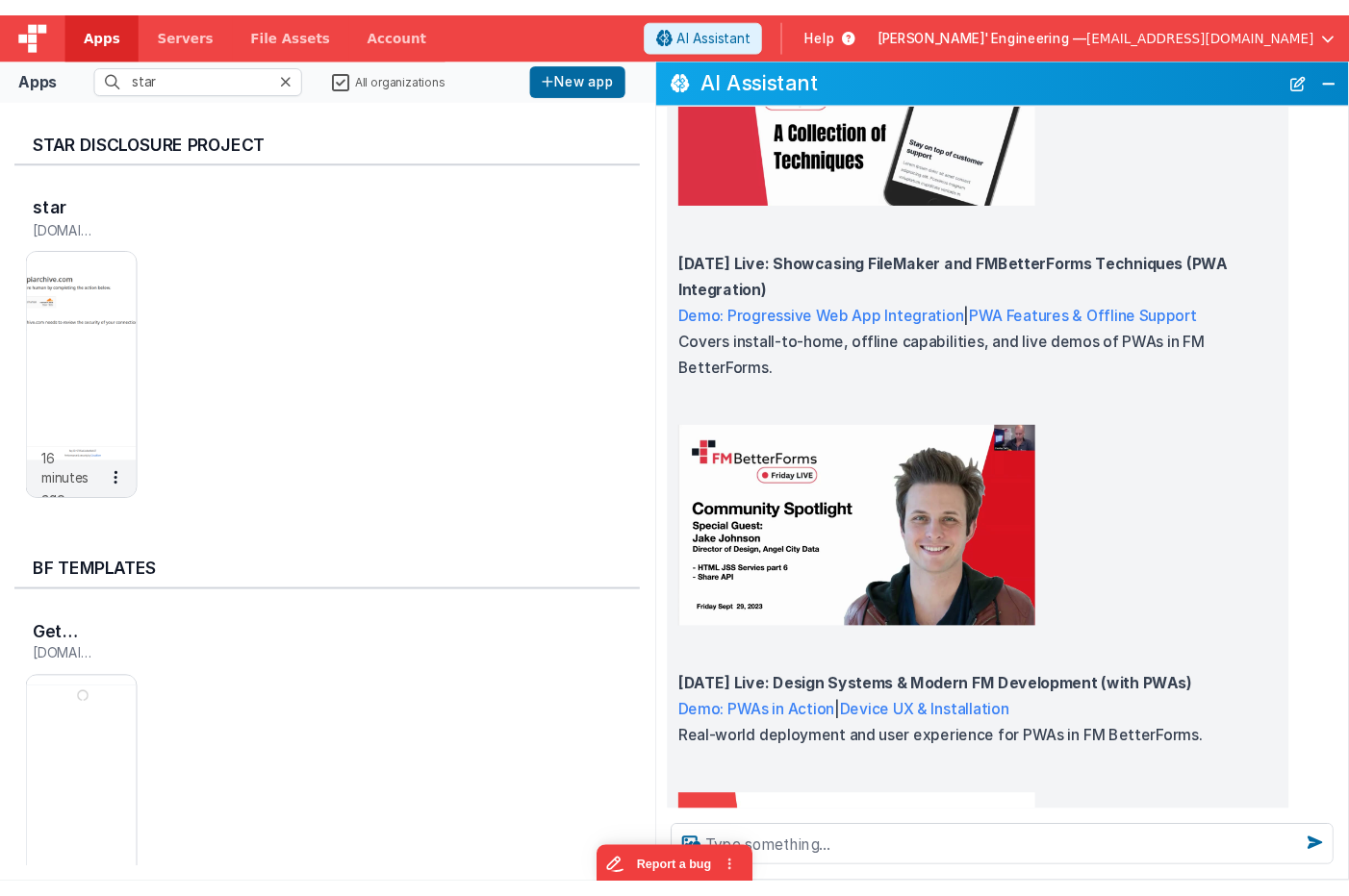
scroll to position [332, 0]
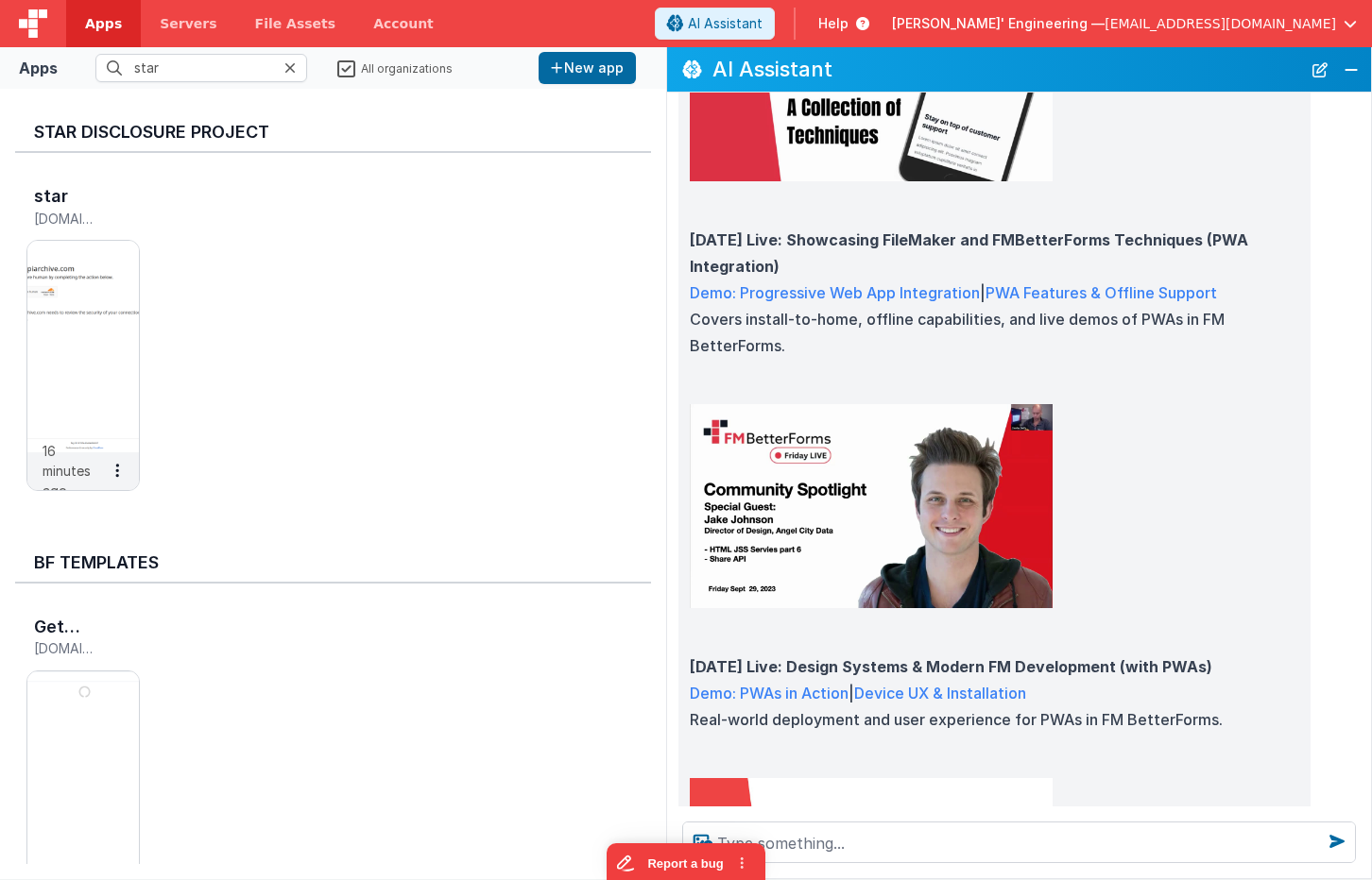
click at [877, 530] on img at bounding box center [871, 506] width 362 height 204
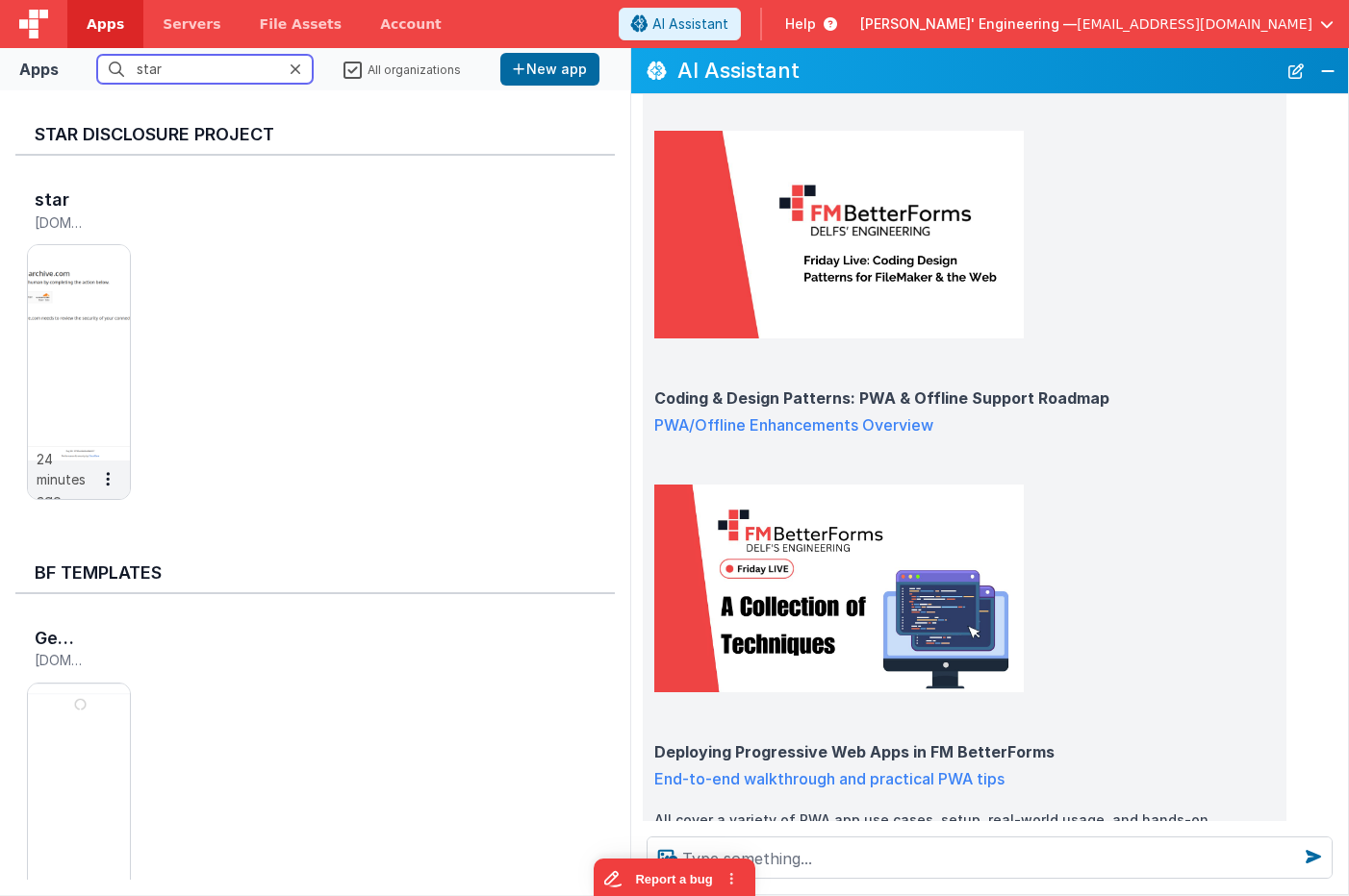
scroll to position [1454, 0]
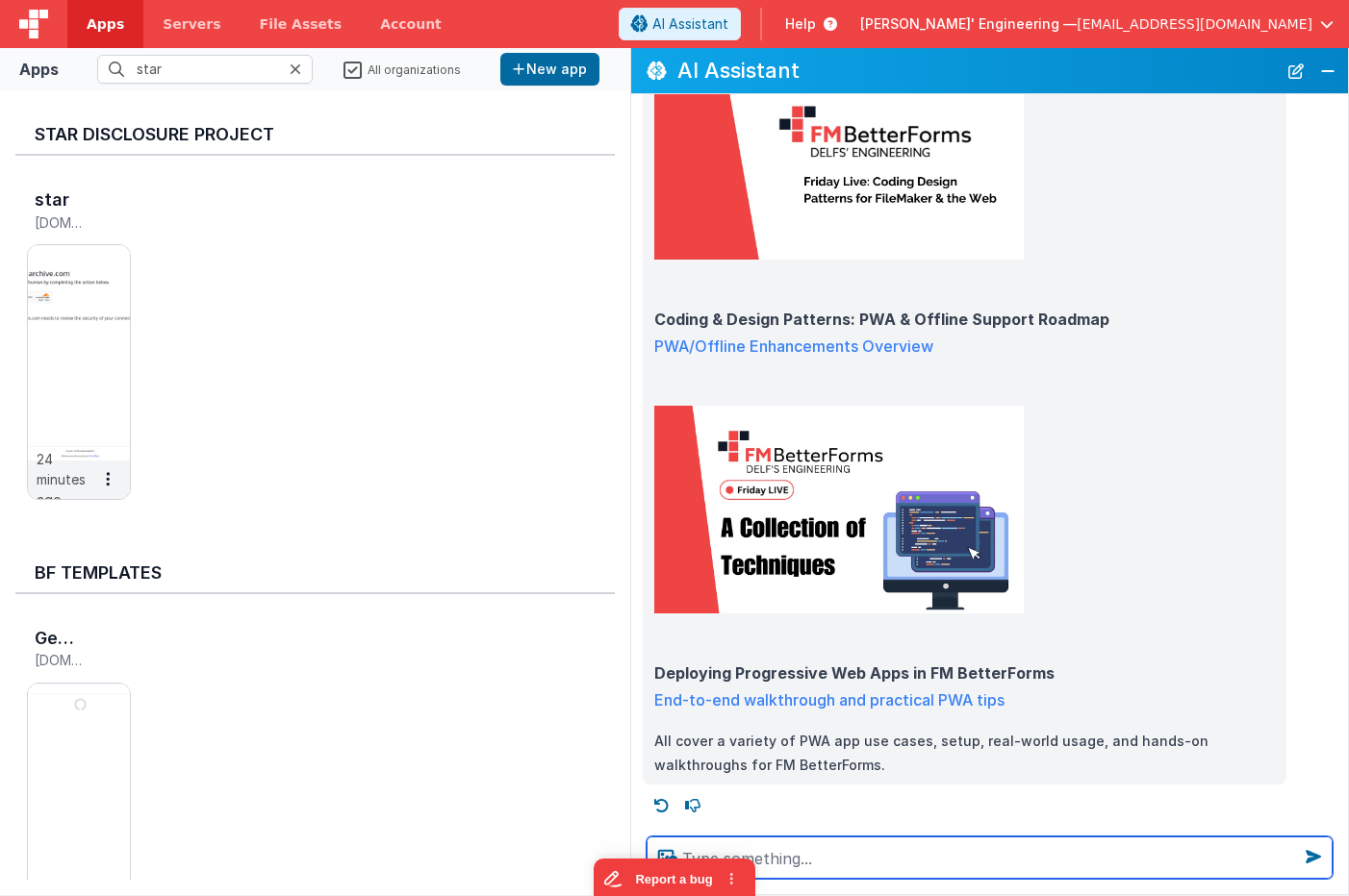
click at [849, 857] on textarea at bounding box center [990, 858] width 686 height 42
type textarea "what can I do here ( use buttons)"
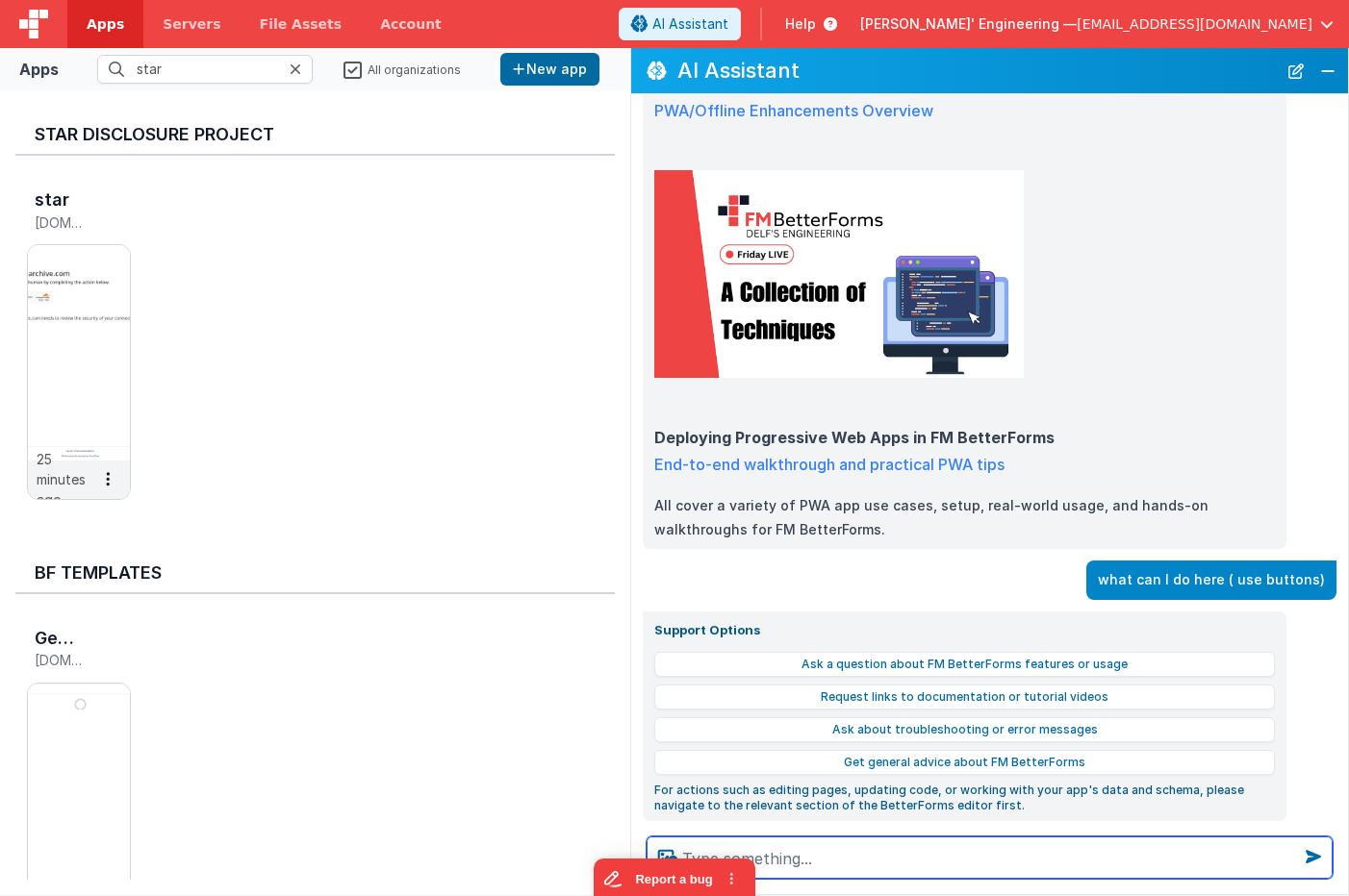
scroll to position [1726, 0]
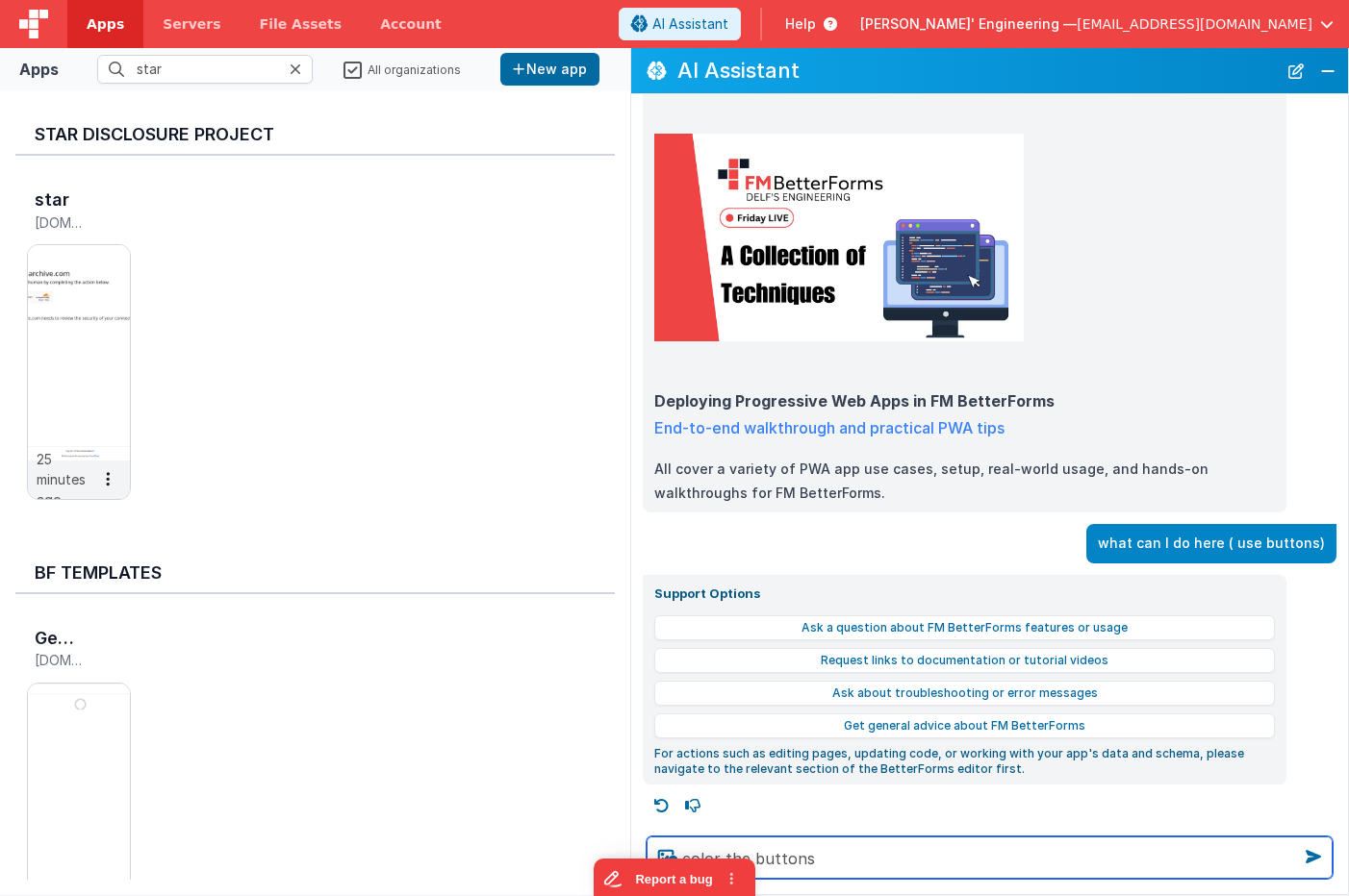
type textarea "color the buttons"
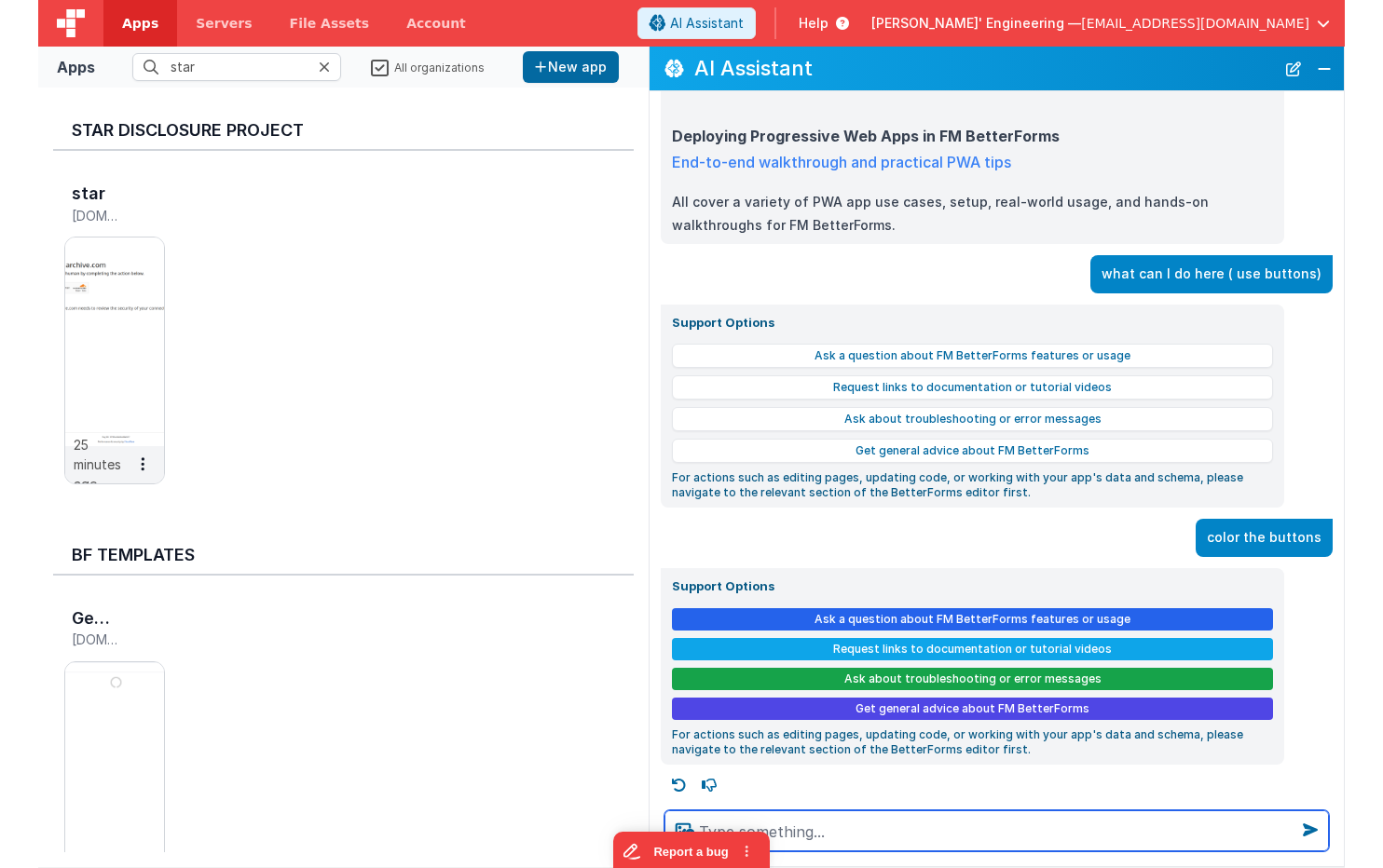
scroll to position [1929, 0]
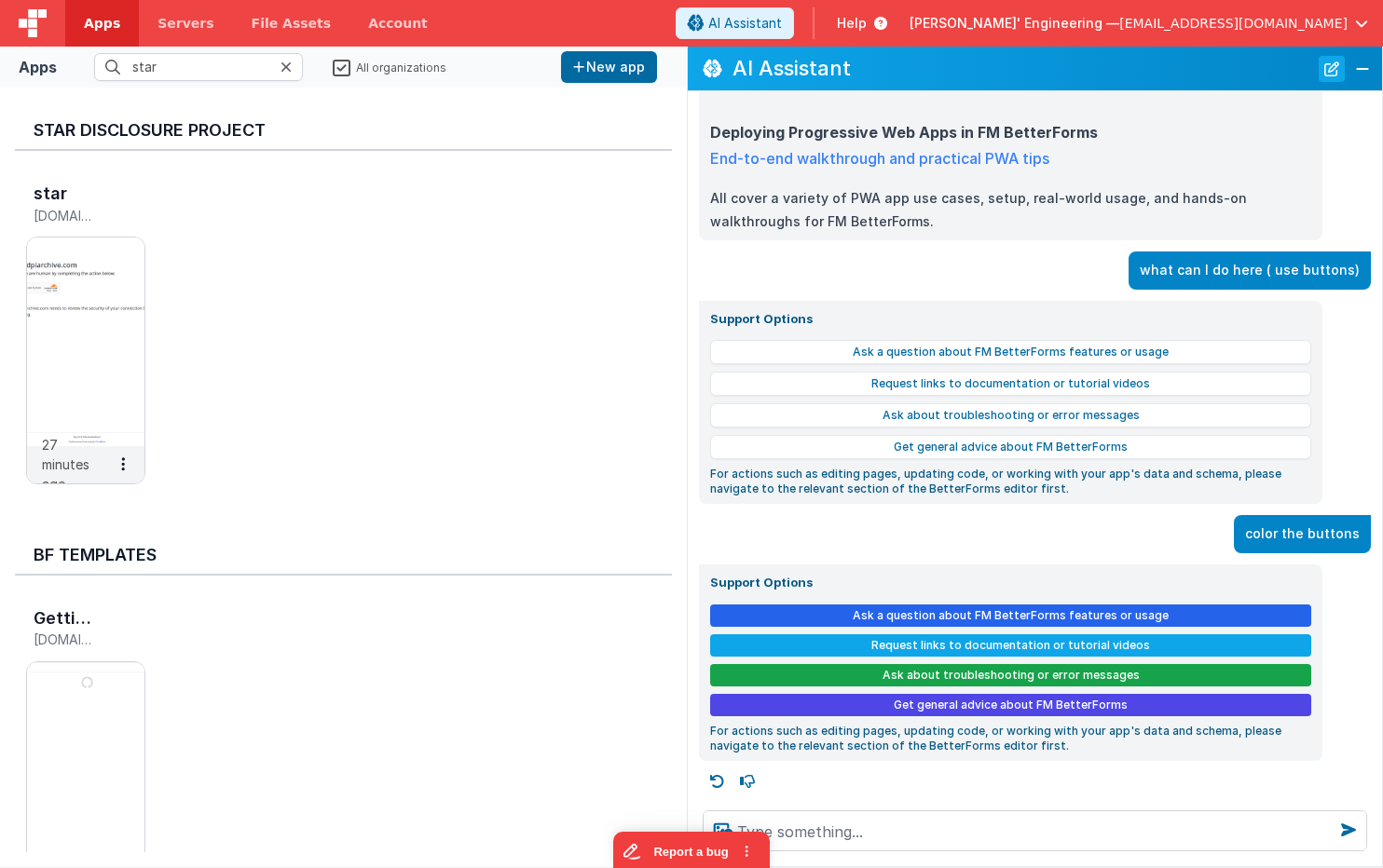
click at [1337, 64] on button "New Chat" at bounding box center [1332, 69] width 26 height 26
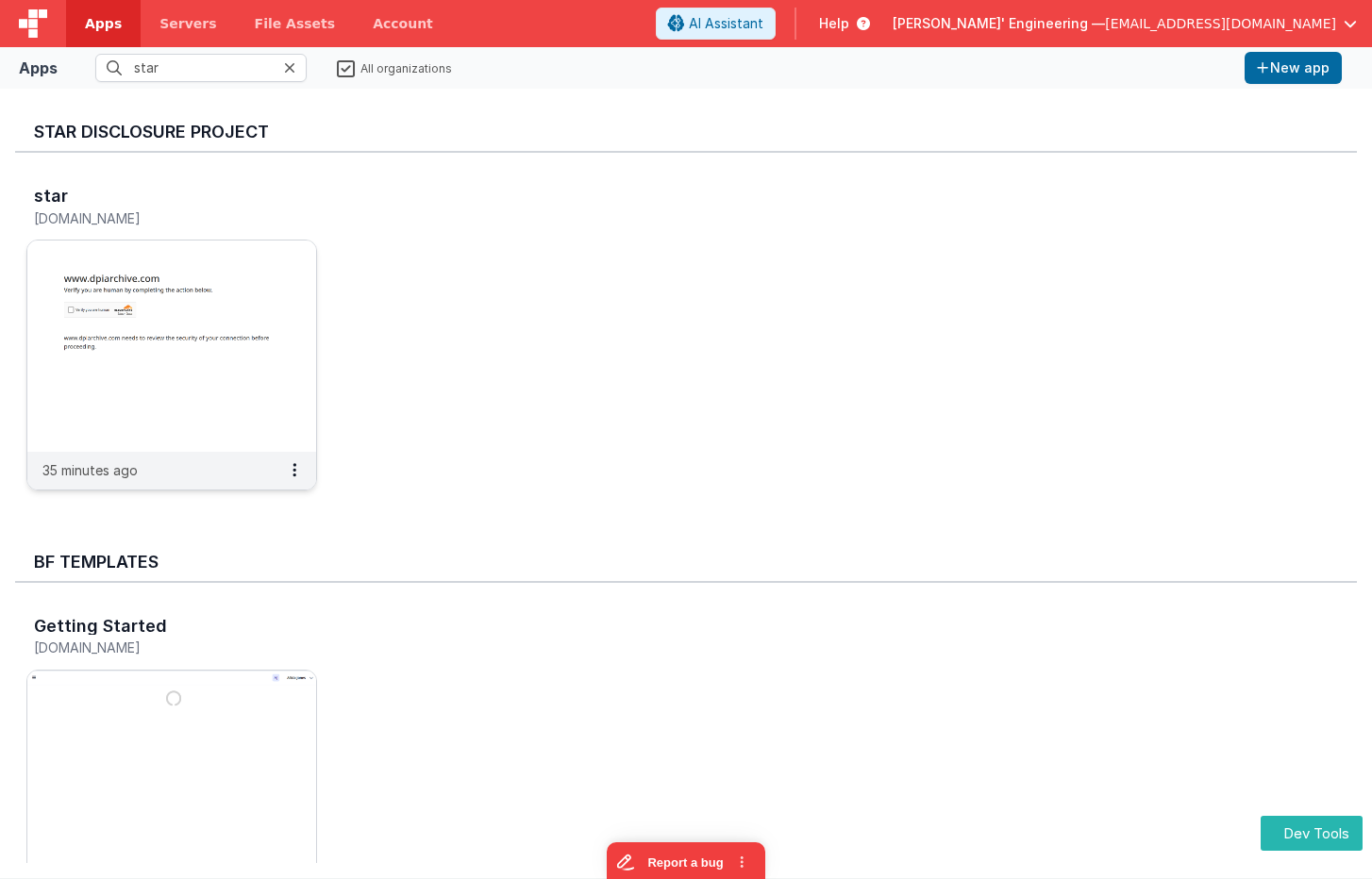
click at [197, 334] on img at bounding box center [171, 347] width 288 height 212
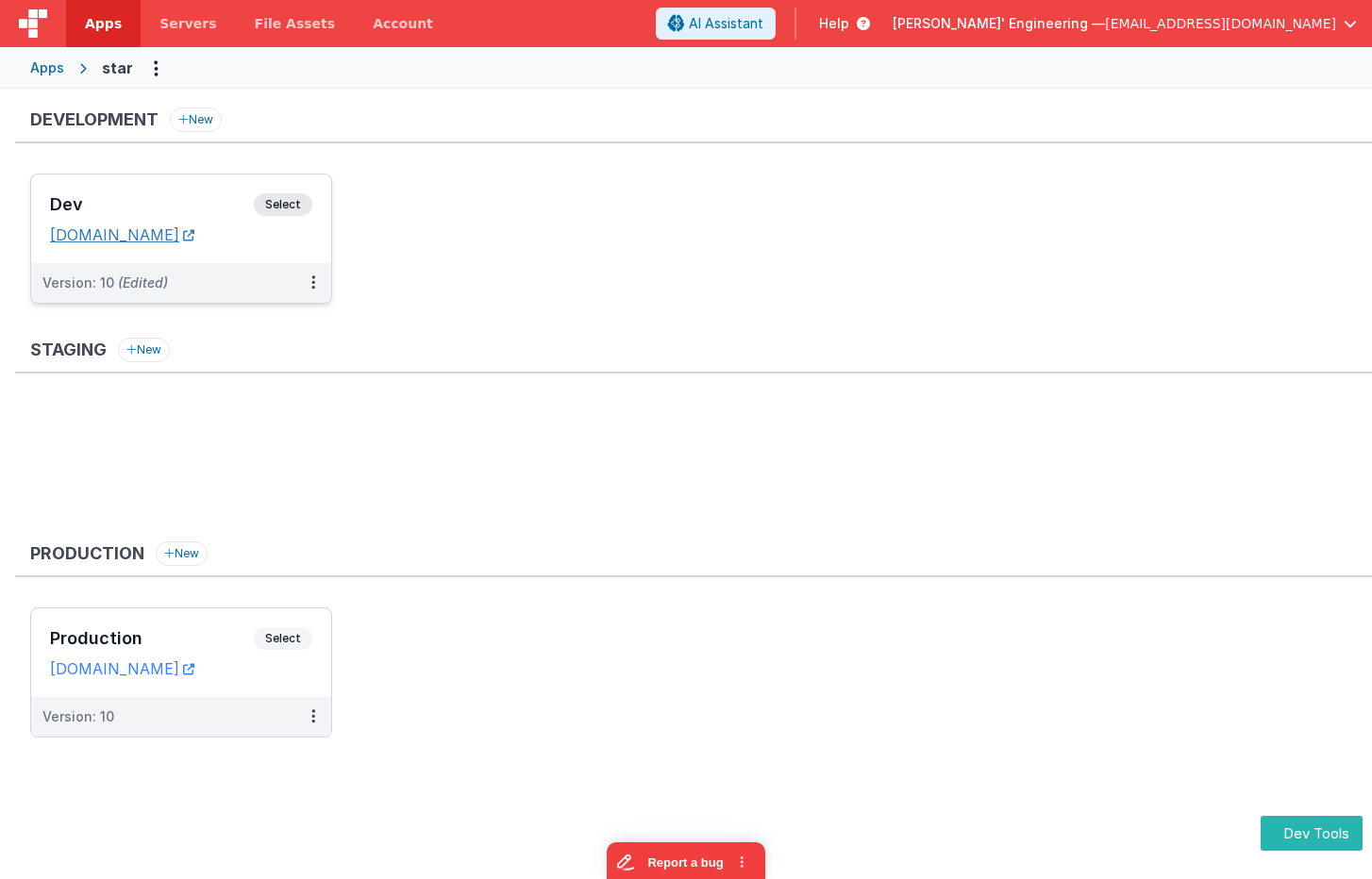
click at [181, 228] on link "[DOMAIN_NAME]" at bounding box center [122, 235] width 145 height 19
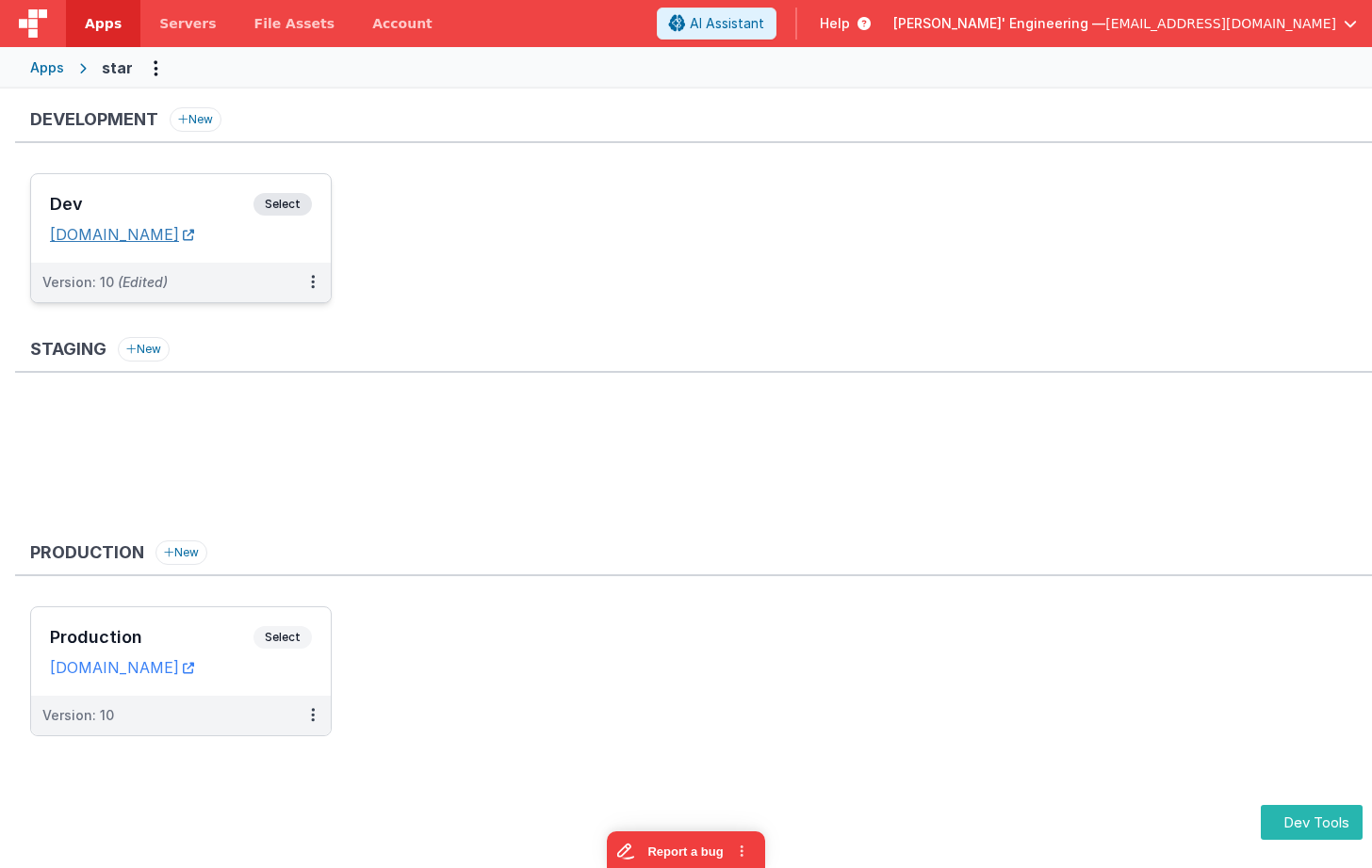
click at [175, 237] on link "[DOMAIN_NAME]" at bounding box center [122, 235] width 144 height 19
